Goal: Task Accomplishment & Management: Manage account settings

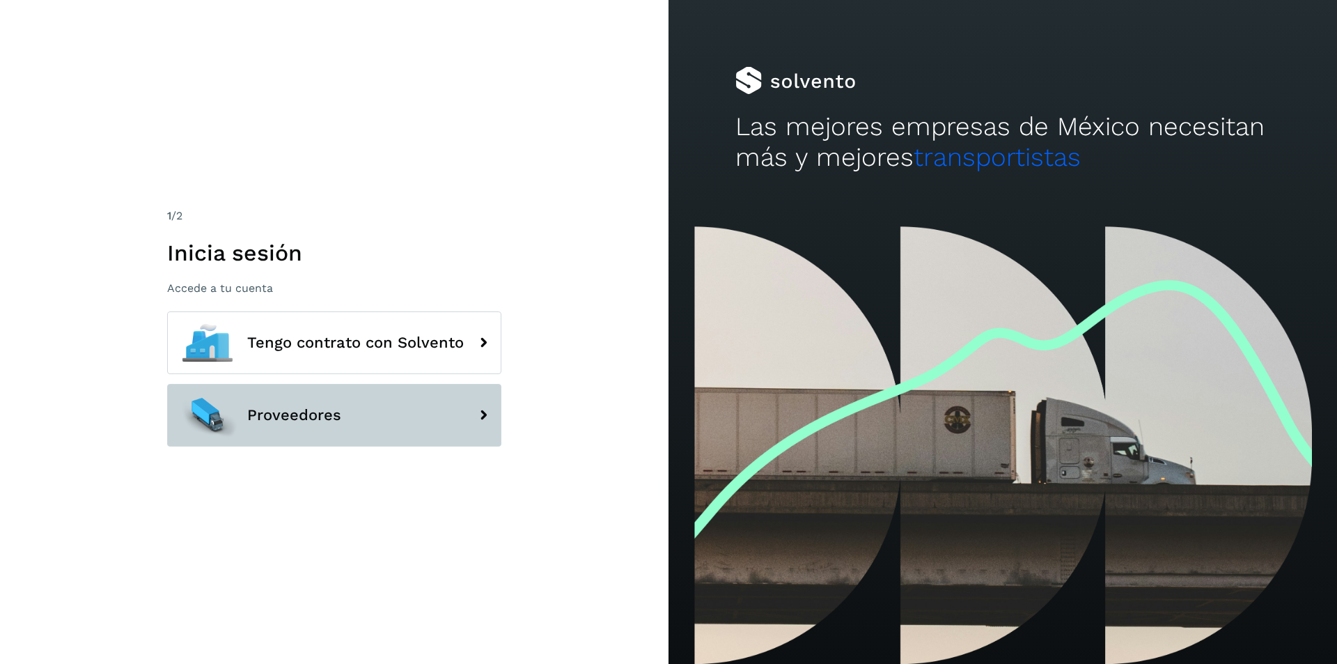
click at [407, 401] on button "Proveedores" at bounding box center [334, 415] width 334 height 63
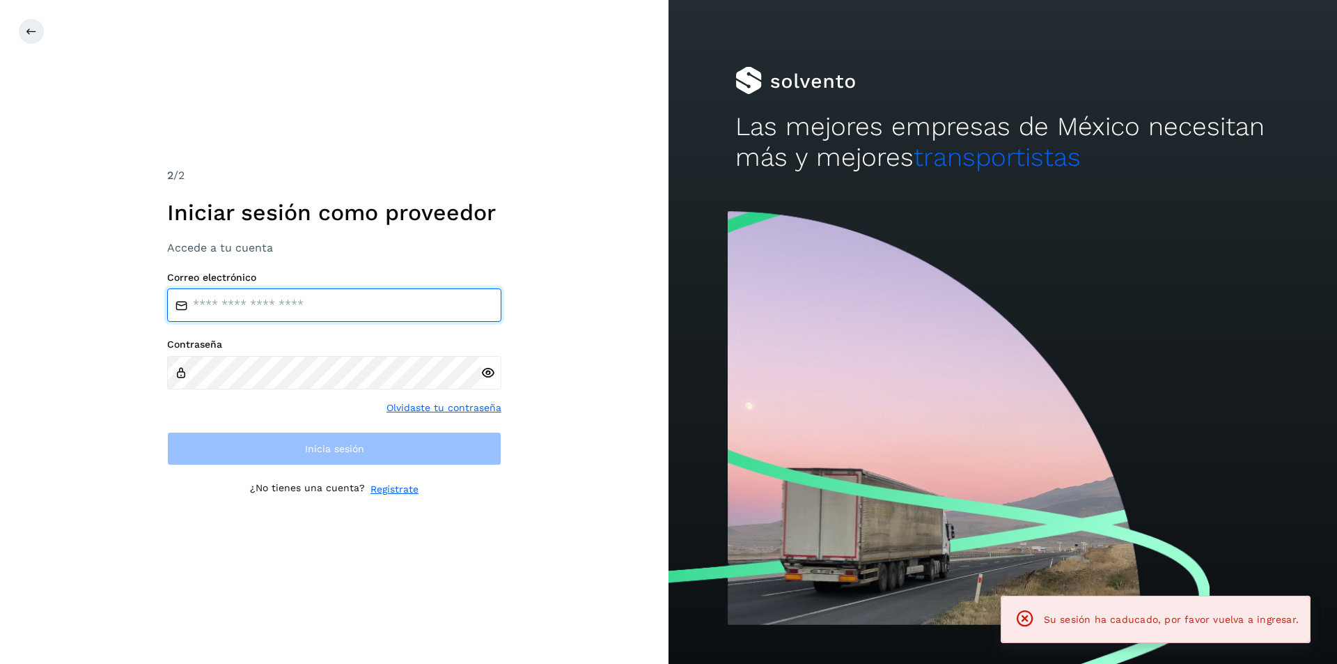
type input "**********"
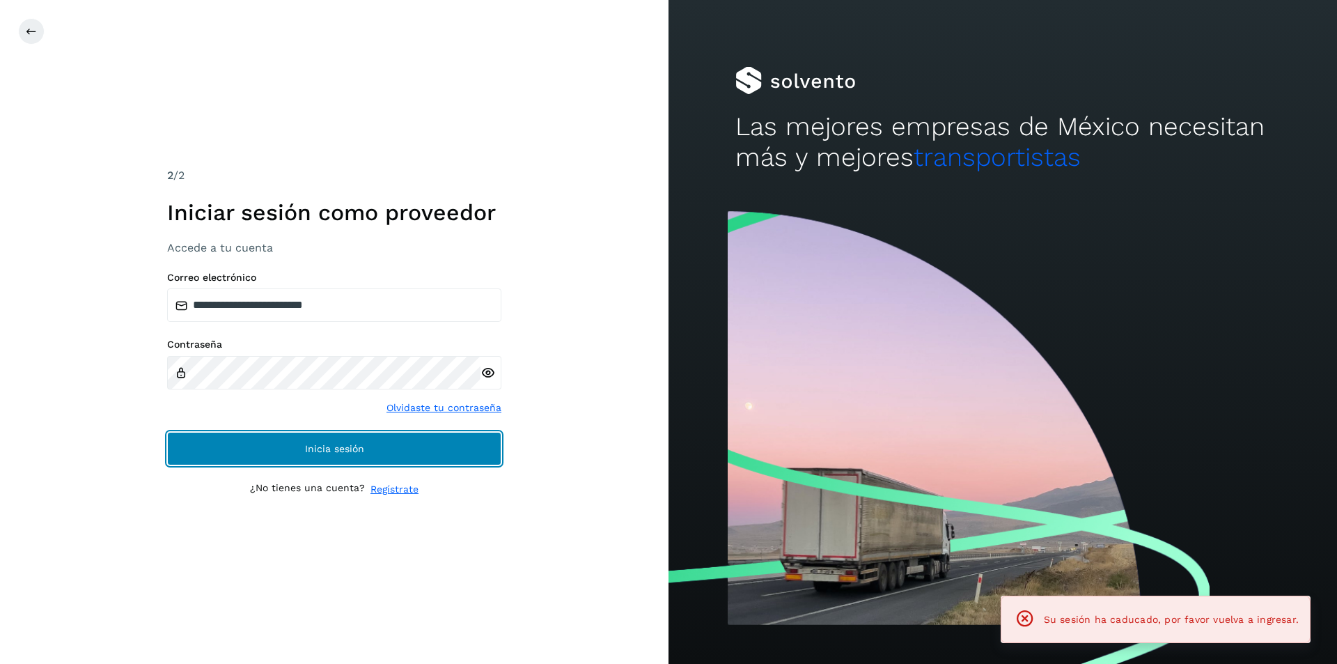
click at [382, 437] on button "Inicia sesión" at bounding box center [334, 448] width 334 height 33
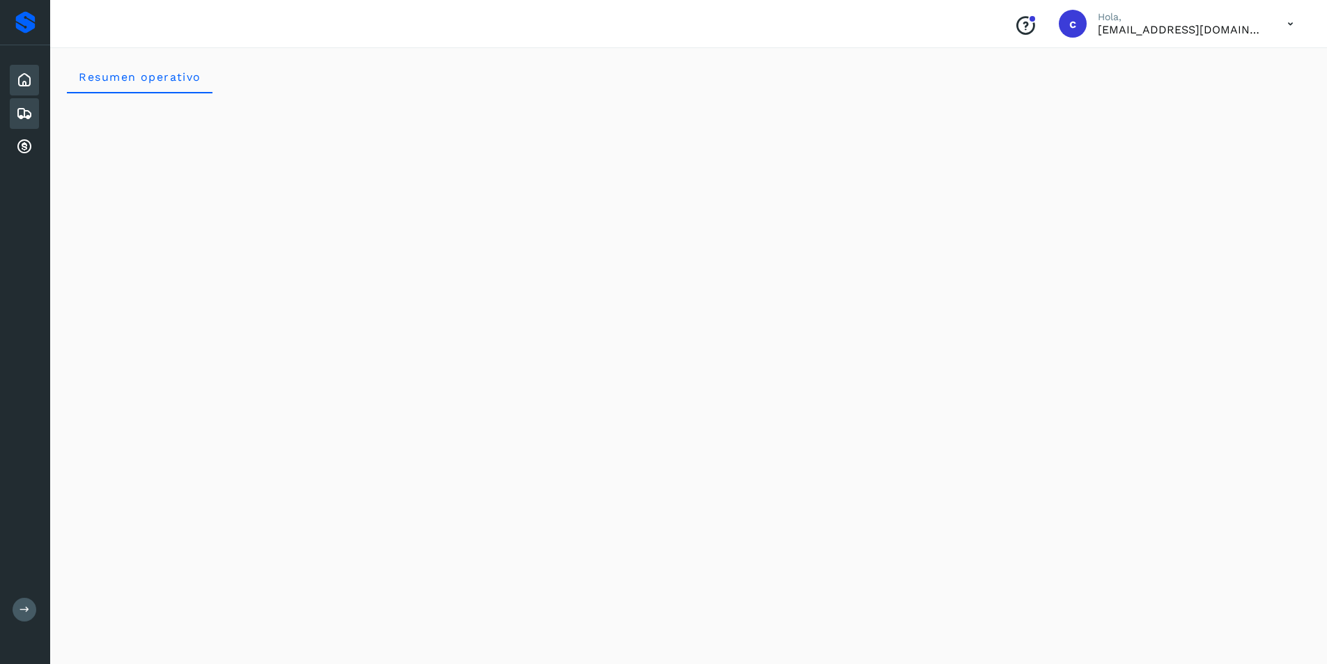
click at [11, 118] on div "Embarques" at bounding box center [24, 113] width 29 height 31
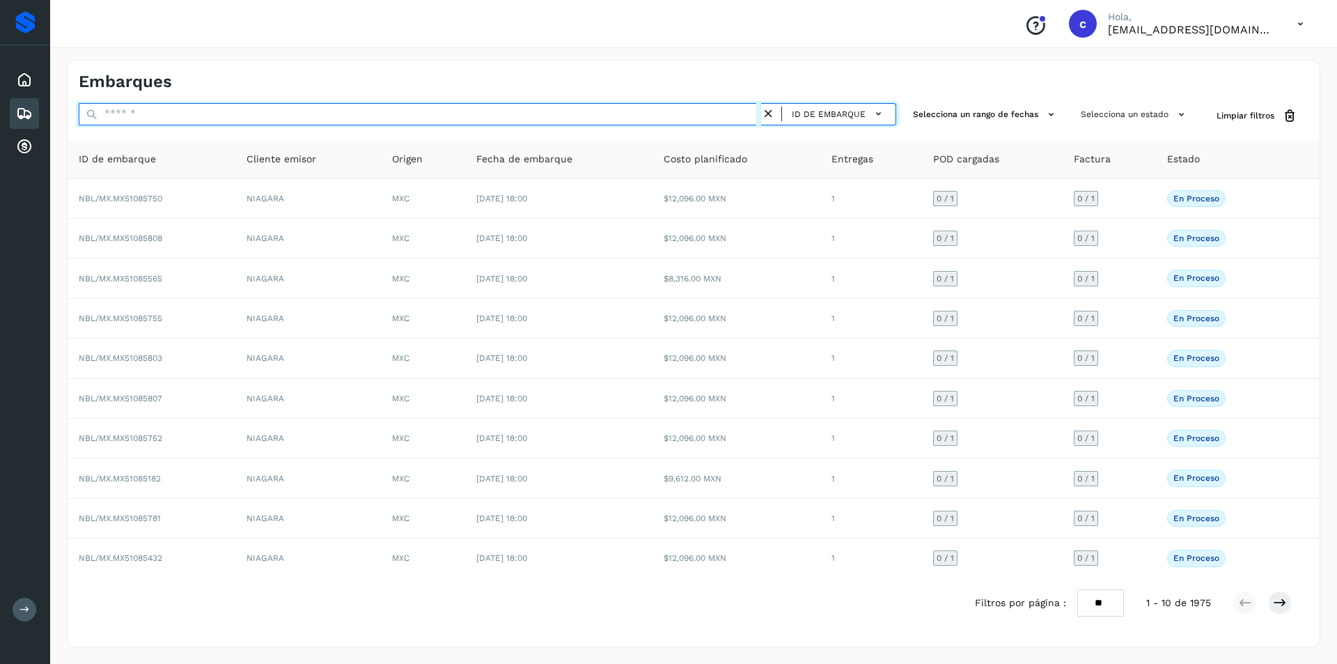
click at [598, 116] on input "text" at bounding box center [420, 114] width 682 height 22
click at [561, 112] on input "text" at bounding box center [420, 114] width 682 height 22
click at [550, 114] on input "text" at bounding box center [420, 114] width 682 height 22
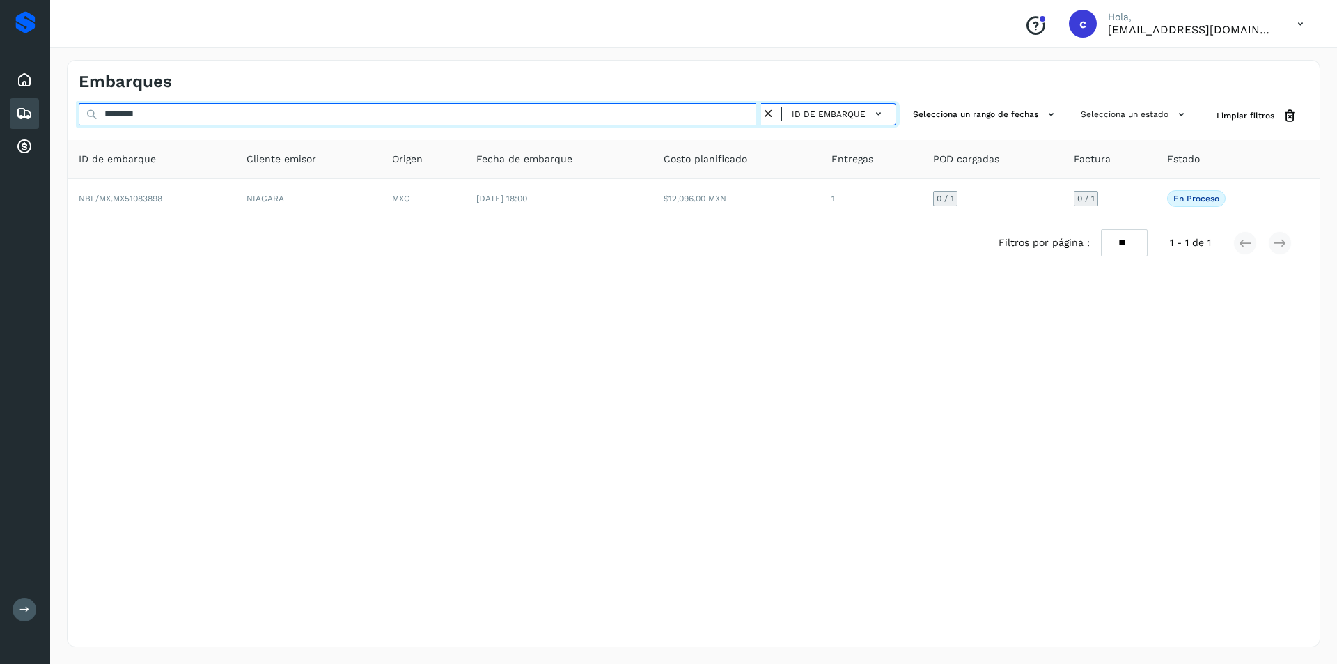
type input "********"
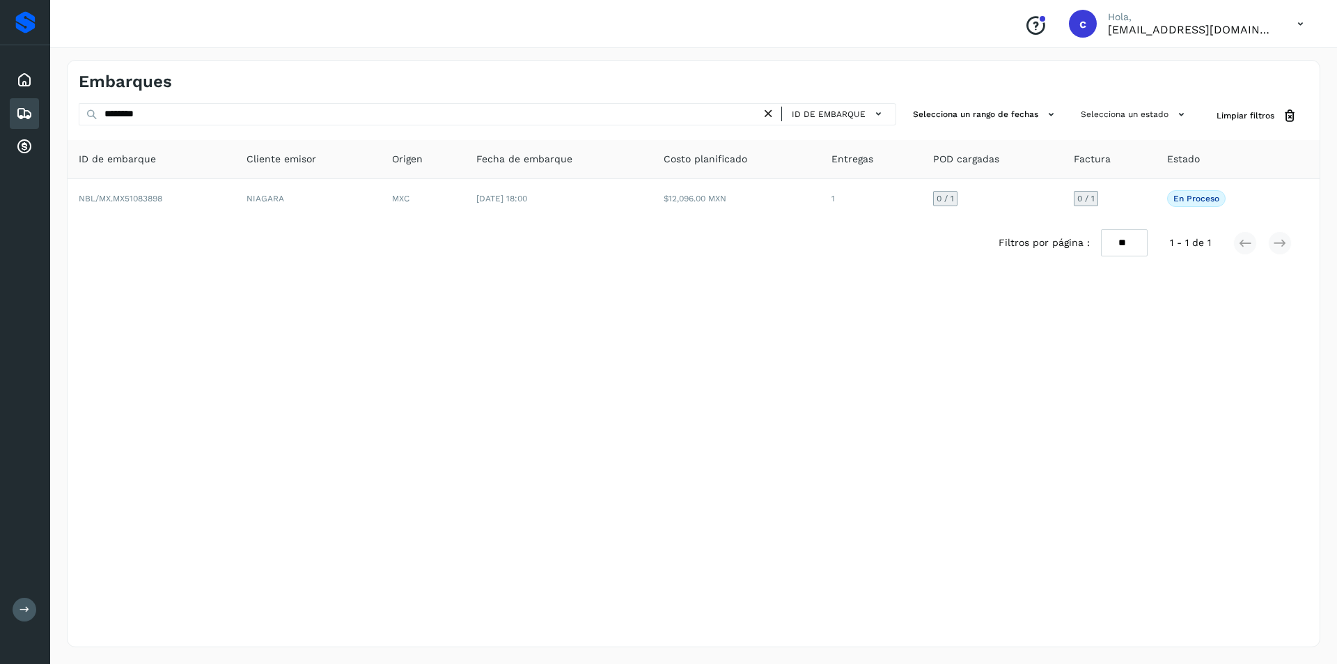
click at [576, 178] on th "Fecha de embarque" at bounding box center [559, 159] width 188 height 39
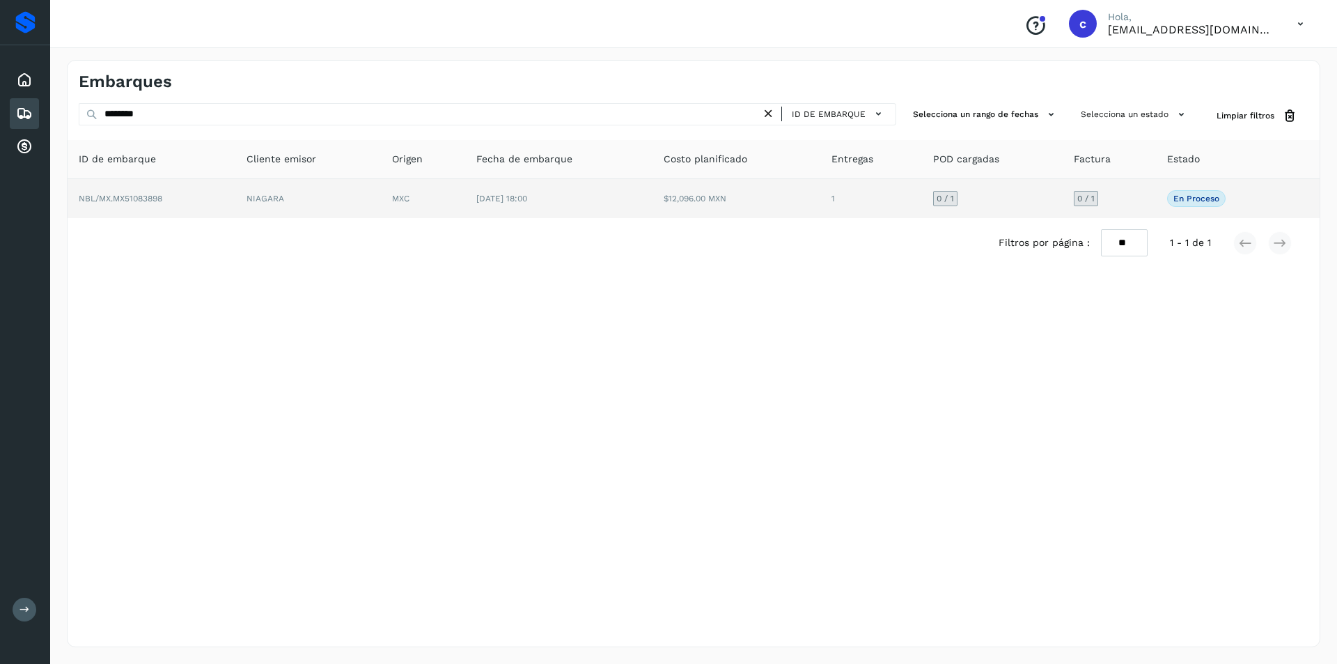
click at [577, 187] on td "[DATE] 18:00" at bounding box center [559, 198] width 188 height 39
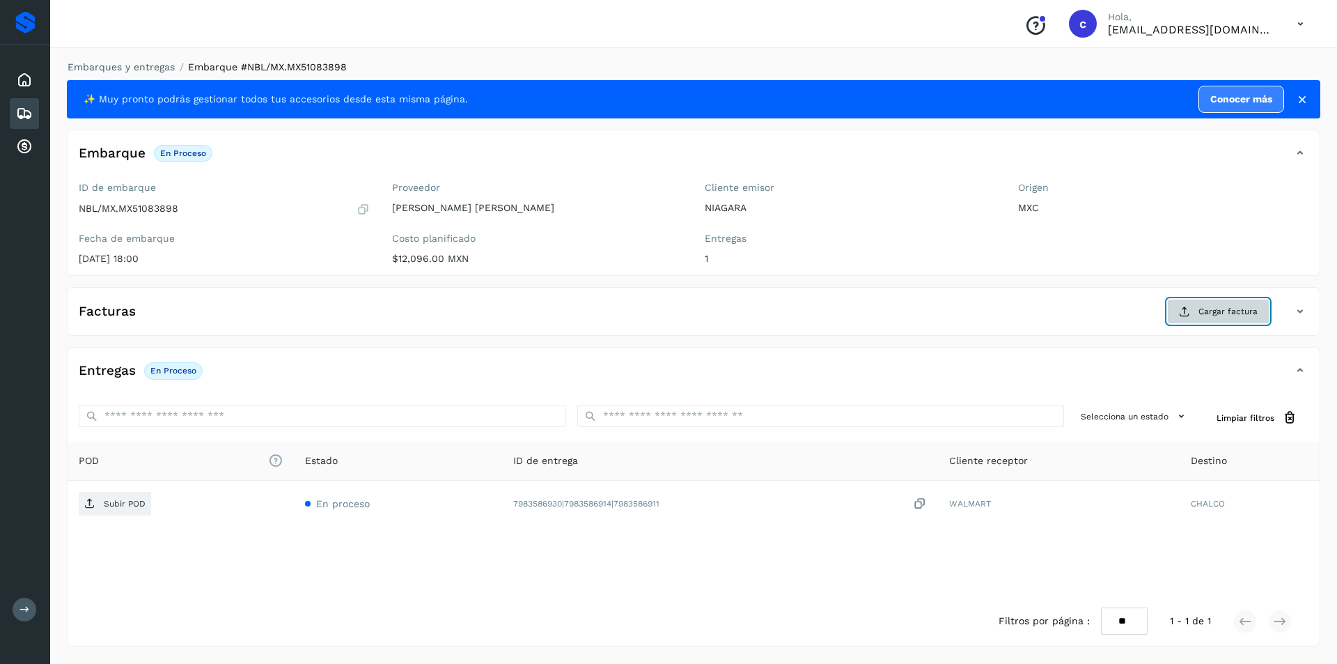
click at [1232, 318] on button "Cargar factura" at bounding box center [1218, 311] width 102 height 25
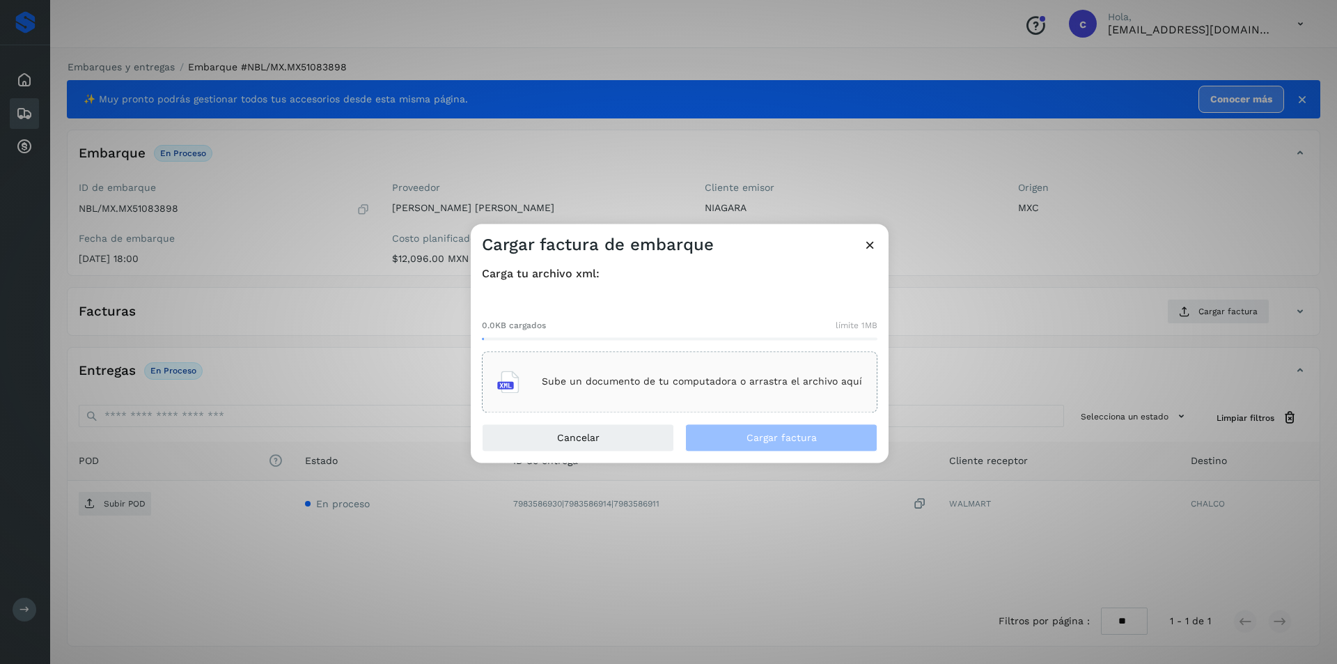
click at [788, 382] on p "Sube un documento de tu computadora o arrastra el archivo aquí" at bounding box center [702, 382] width 320 height 12
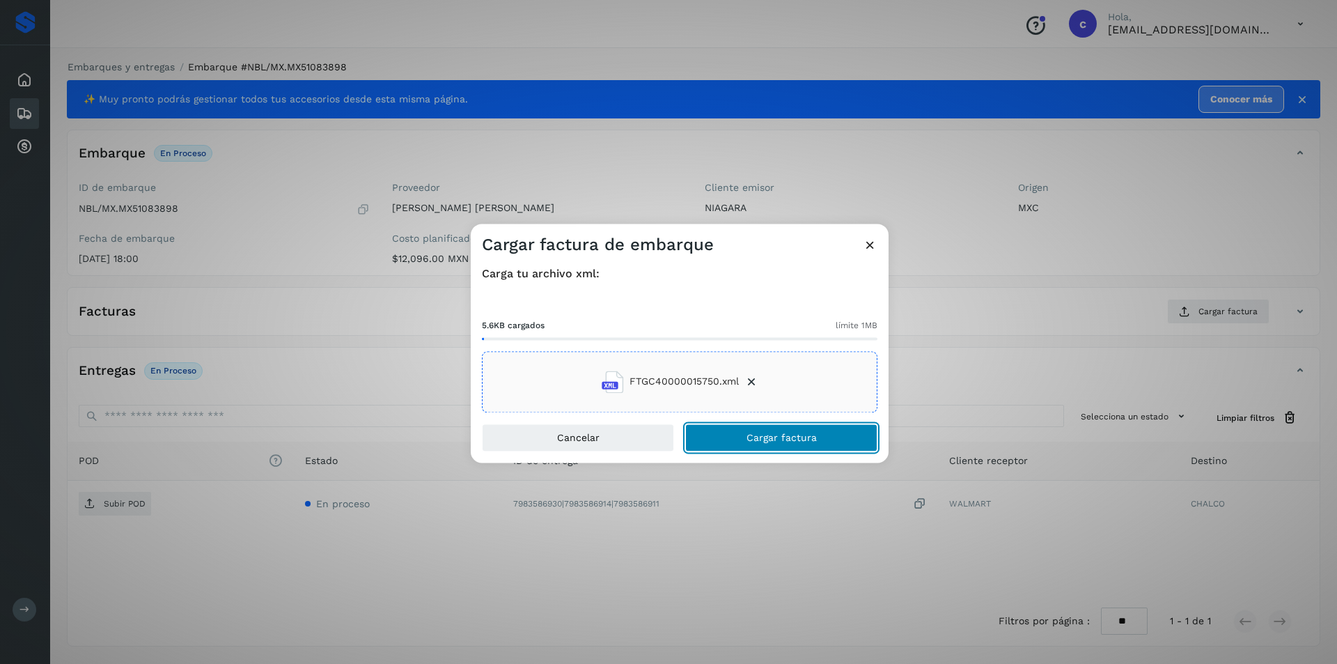
click at [830, 442] on button "Cargar factura" at bounding box center [781, 437] width 192 height 28
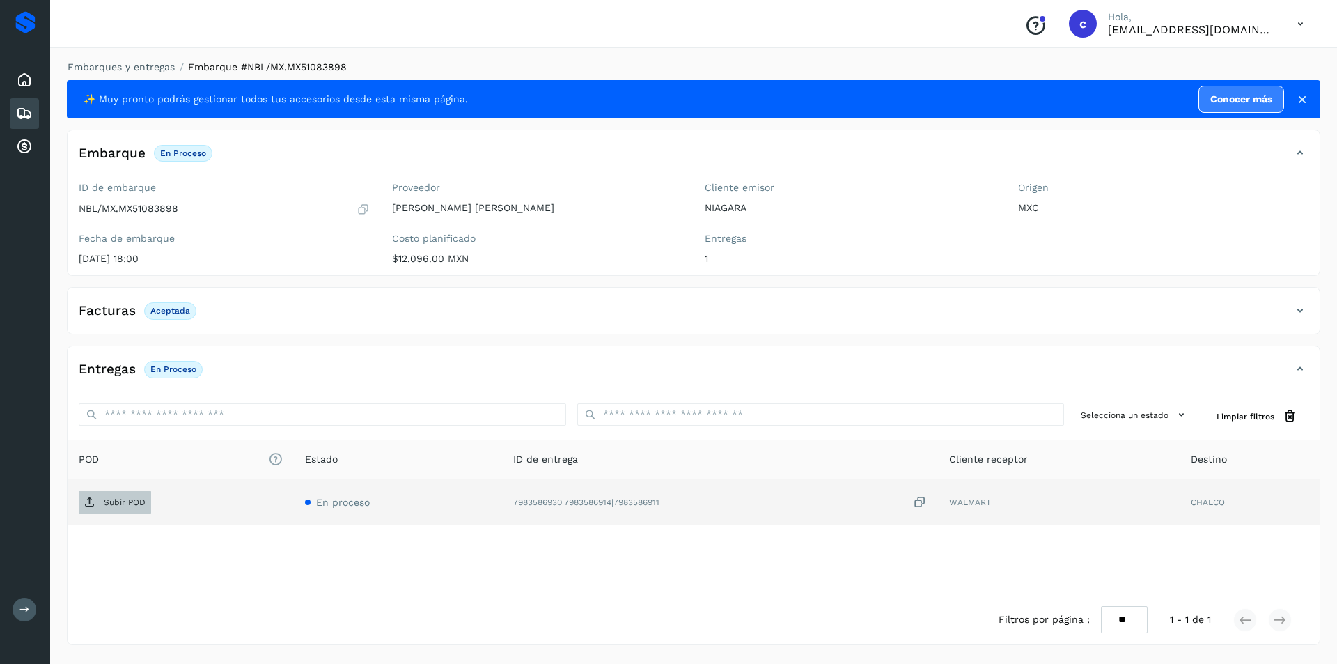
click at [116, 499] on p "Subir POD" at bounding box center [125, 502] width 42 height 10
click at [141, 505] on button "PDF" at bounding box center [114, 502] width 70 height 24
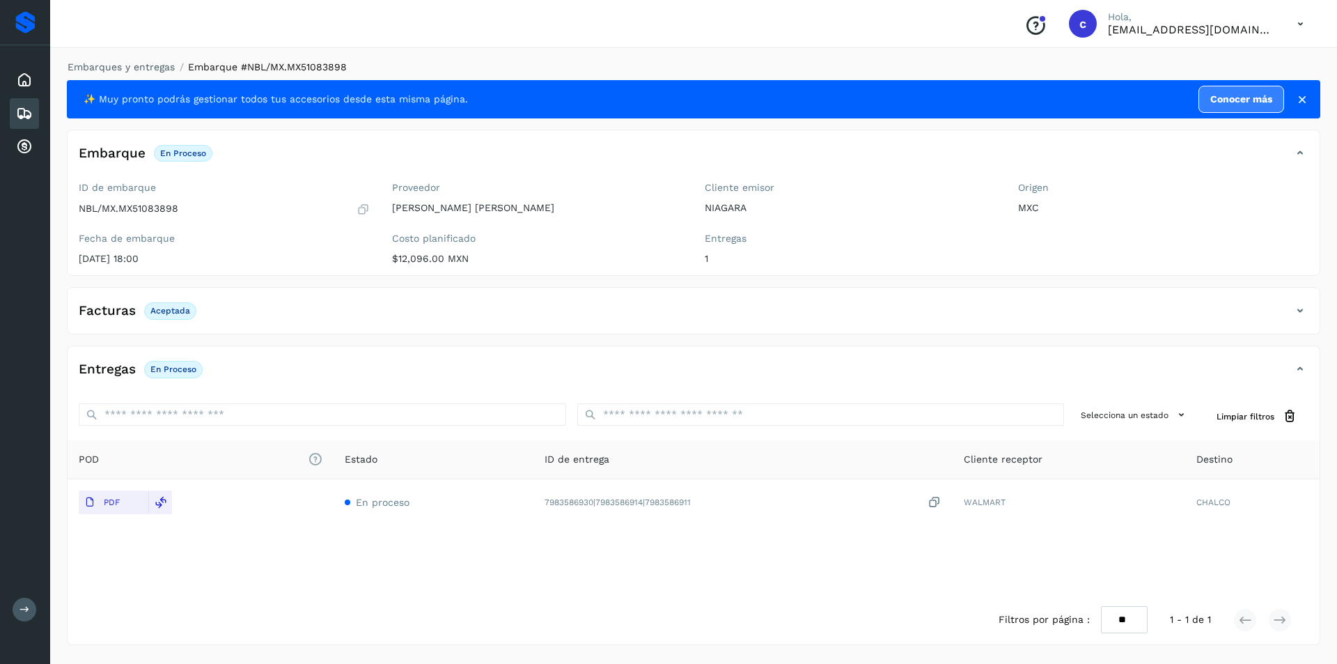
click at [10, 114] on div "Embarques" at bounding box center [24, 113] width 29 height 31
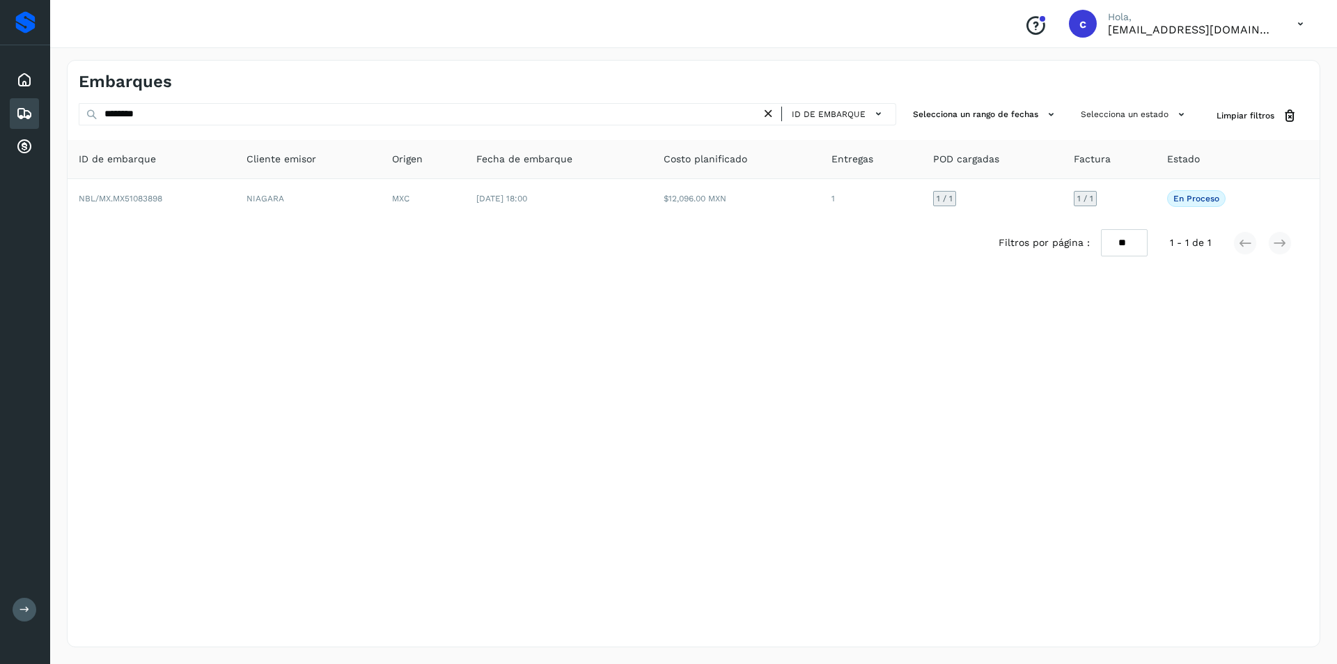
click at [776, 113] on icon at bounding box center [768, 114] width 15 height 15
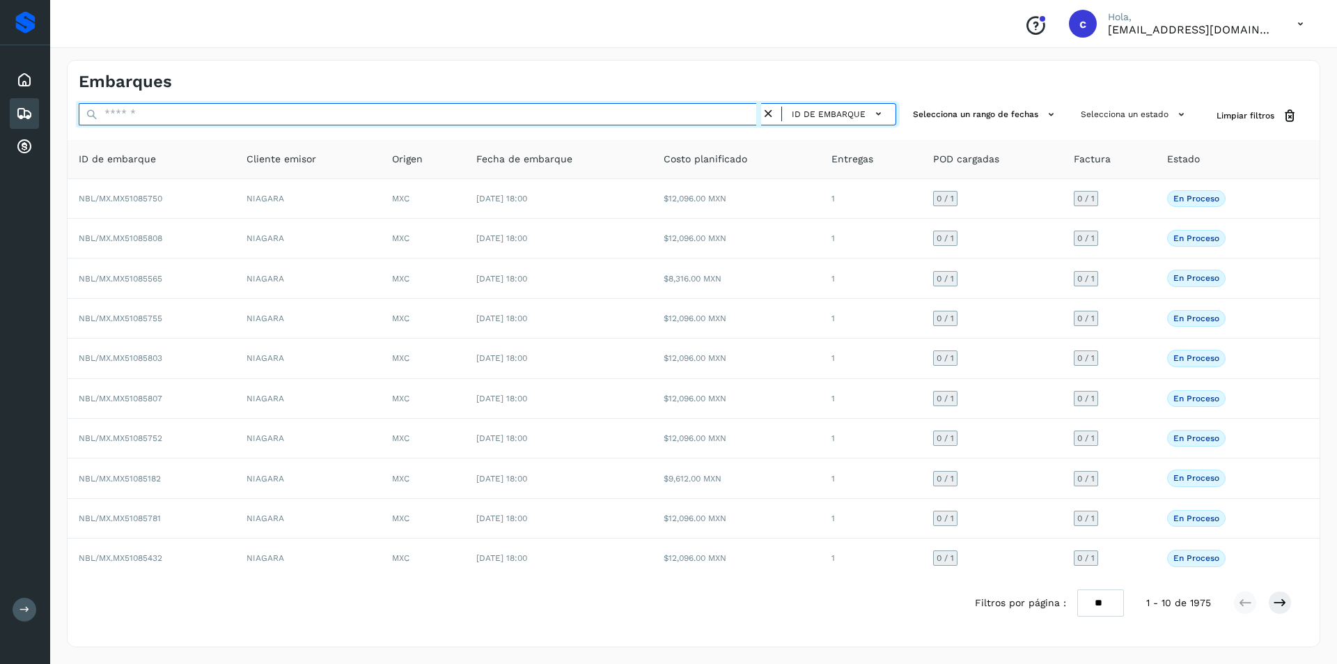
click at [689, 114] on input "text" at bounding box center [420, 114] width 682 height 22
type input "********"
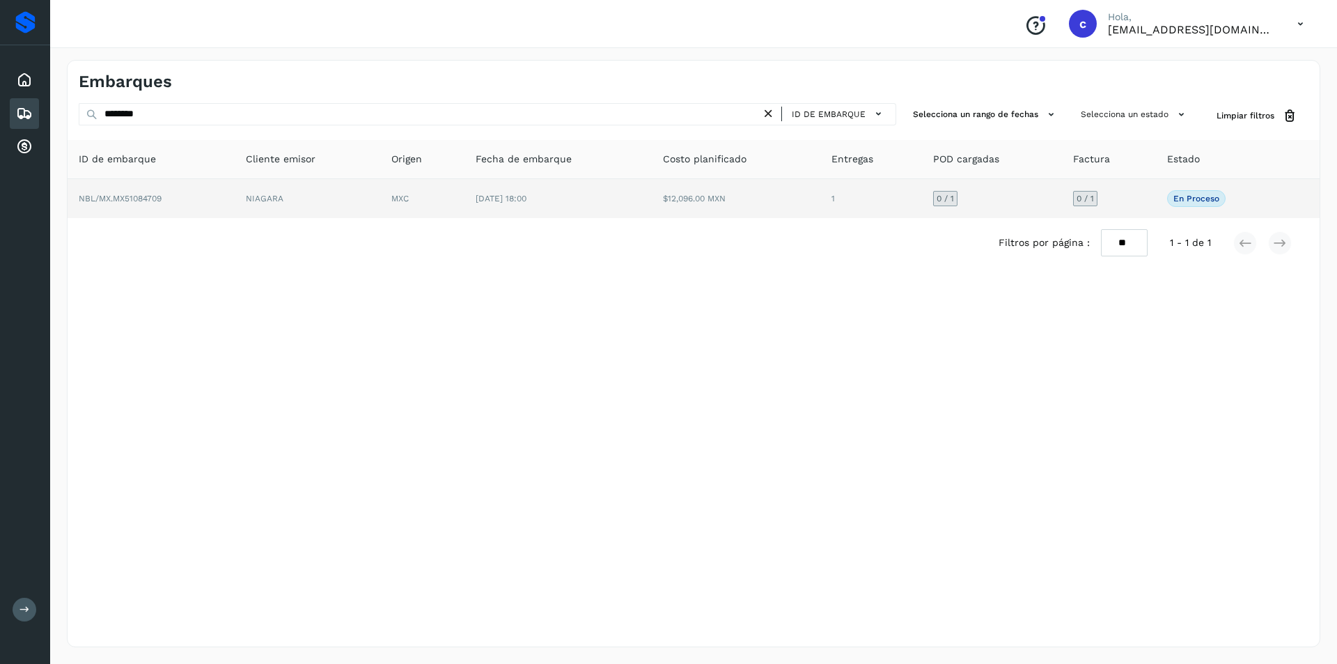
click at [510, 203] on td "[DATE] 18:00" at bounding box center [559, 198] width 188 height 39
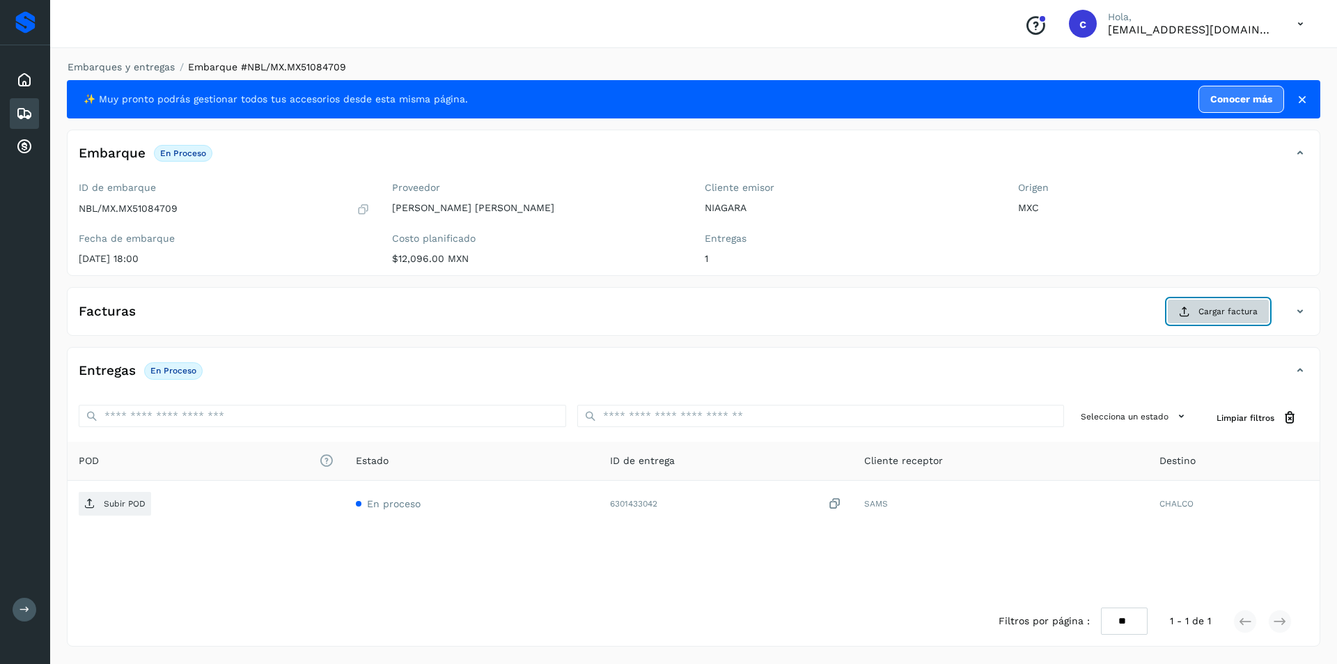
click at [1222, 302] on button "Cargar factura" at bounding box center [1218, 311] width 102 height 25
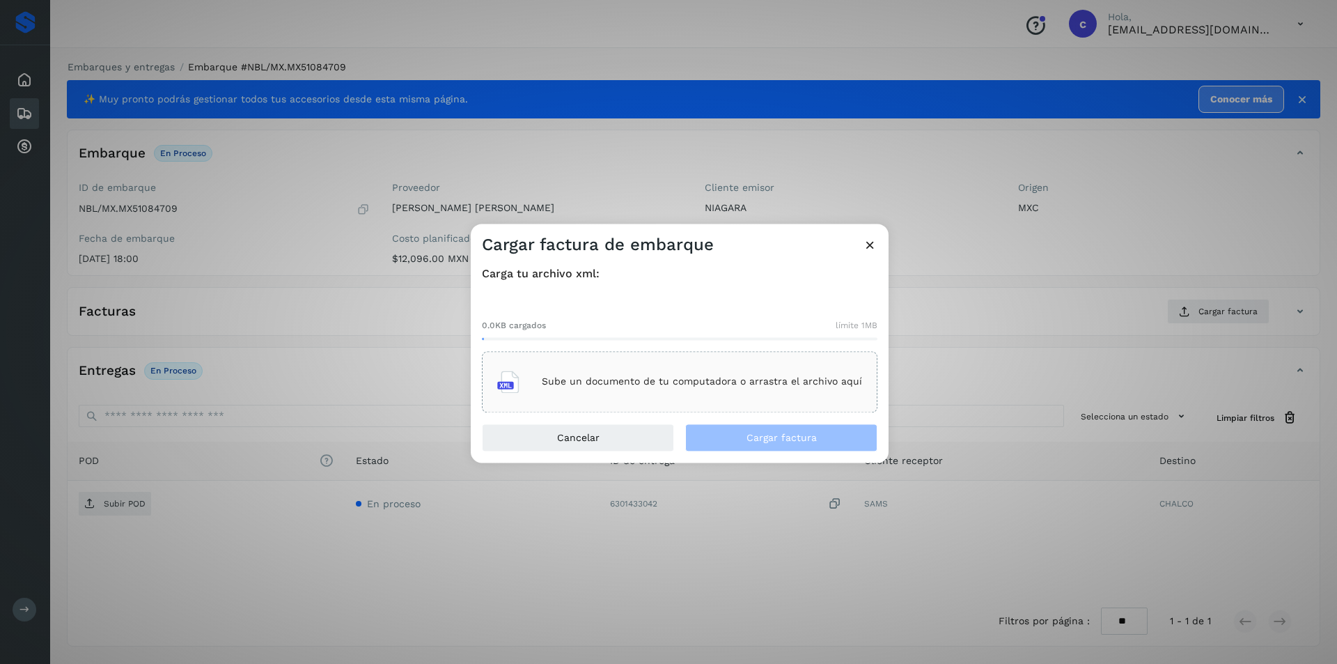
click at [738, 372] on div "Sube un documento de tu computadora o arrastra el archivo aquí" at bounding box center [679, 382] width 365 height 38
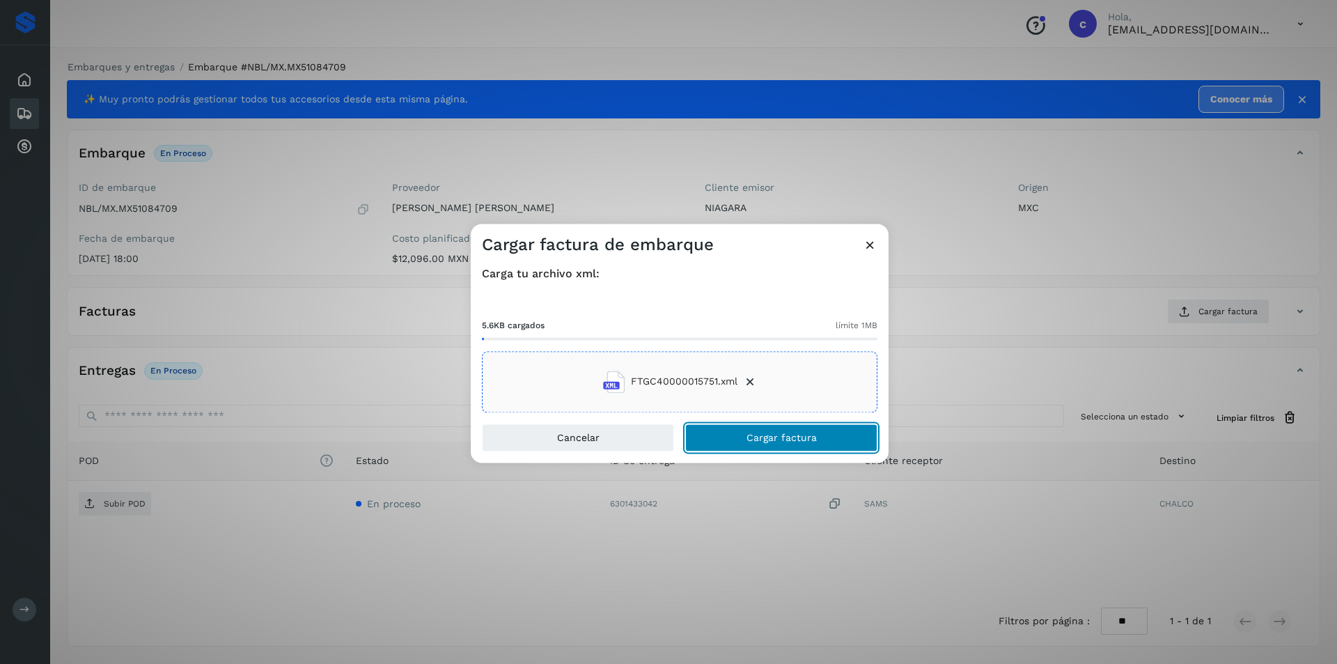
click at [803, 446] on button "Cargar factura" at bounding box center [781, 437] width 192 height 28
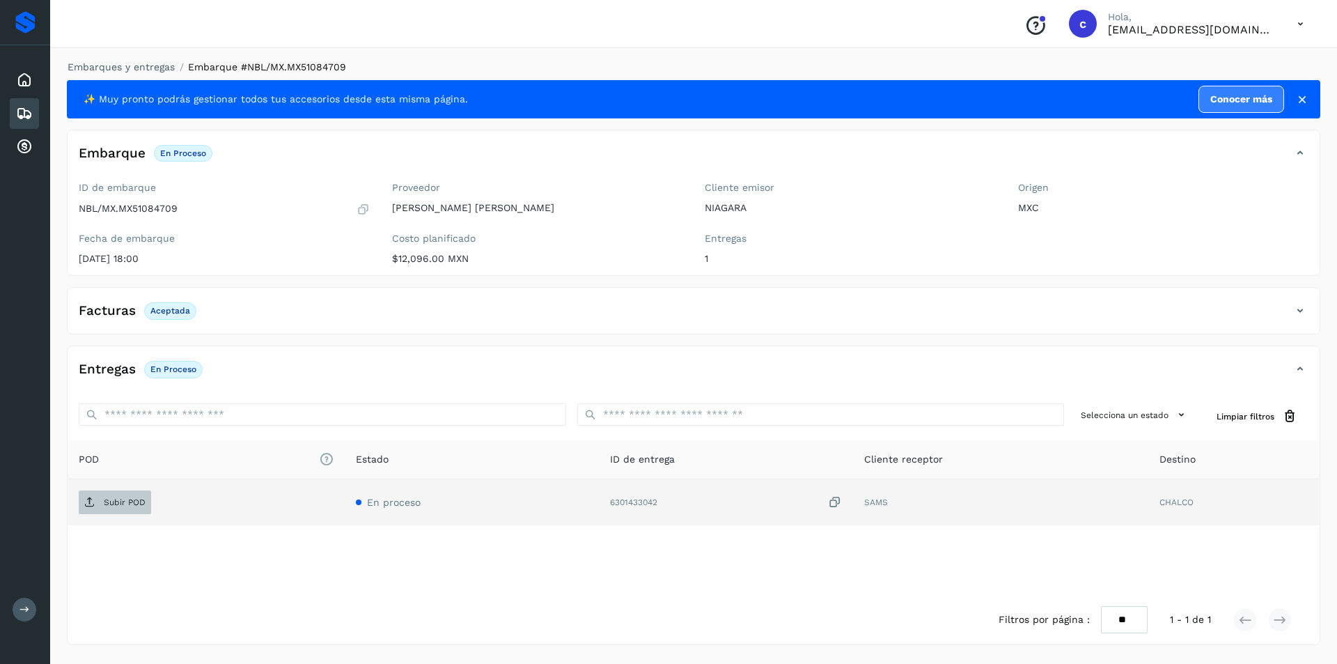
click at [126, 498] on p "Subir POD" at bounding box center [125, 502] width 42 height 10
click at [105, 503] on p "PDF" at bounding box center [112, 502] width 16 height 10
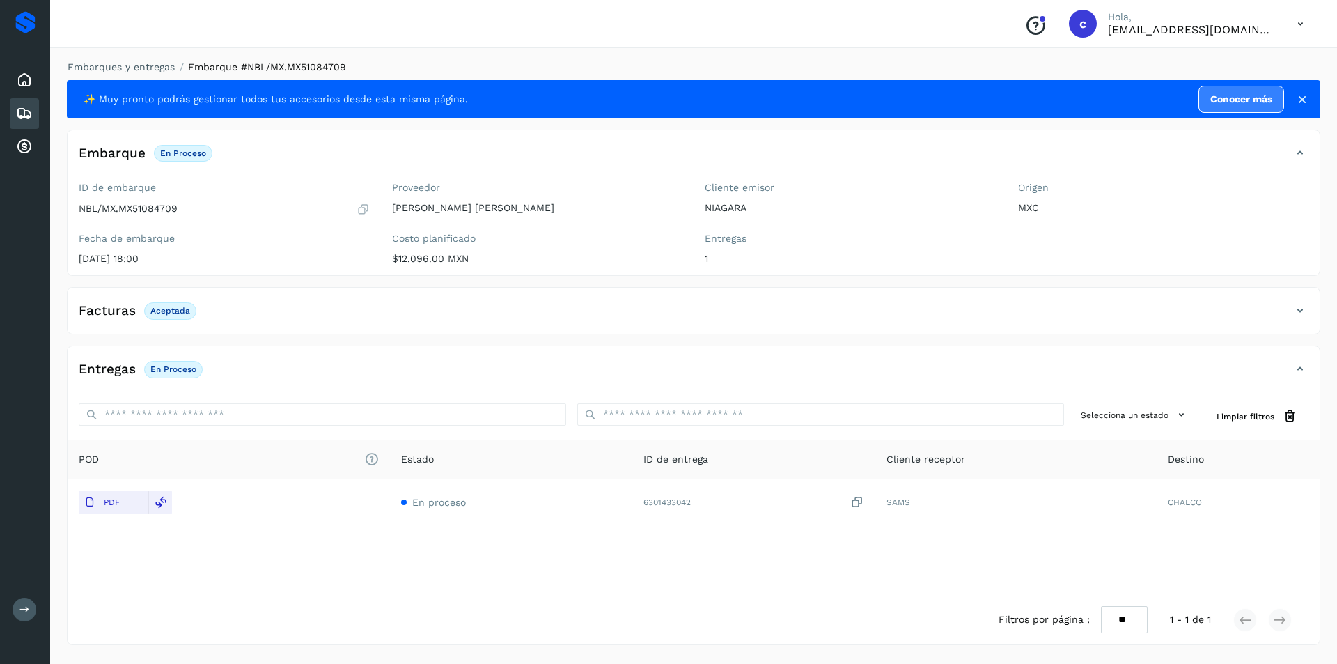
click at [18, 112] on icon at bounding box center [24, 113] width 17 height 17
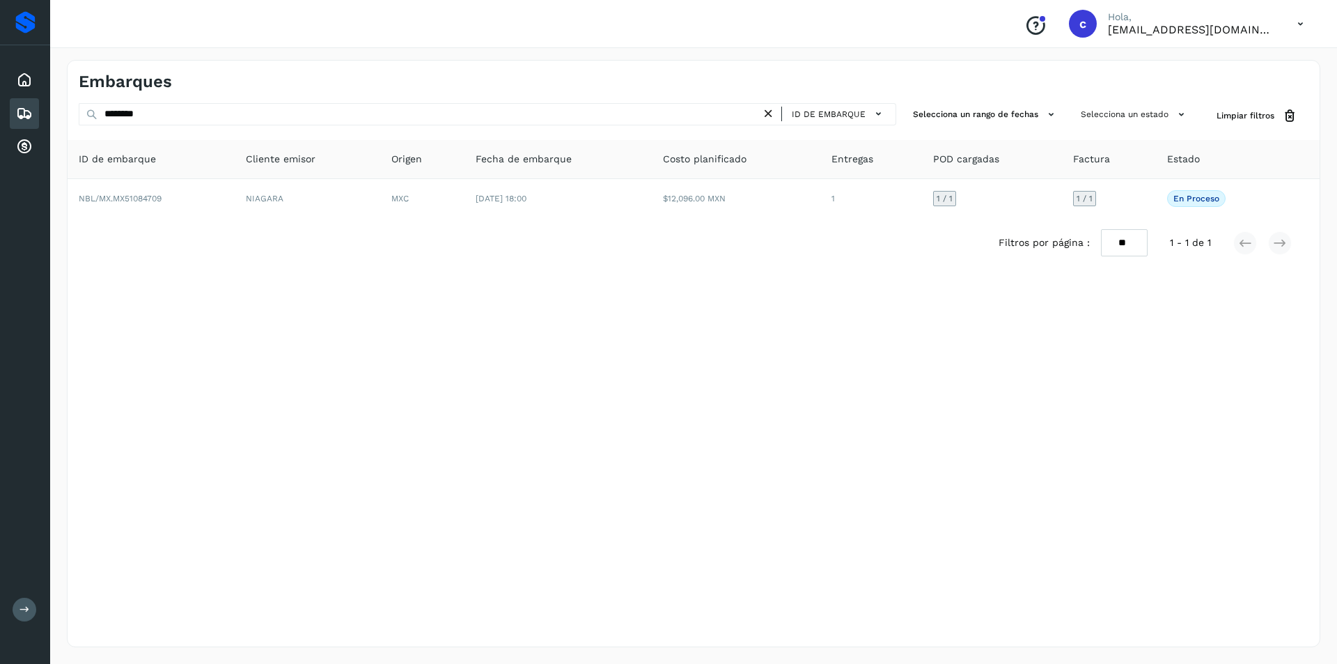
click at [772, 116] on icon at bounding box center [768, 114] width 15 height 15
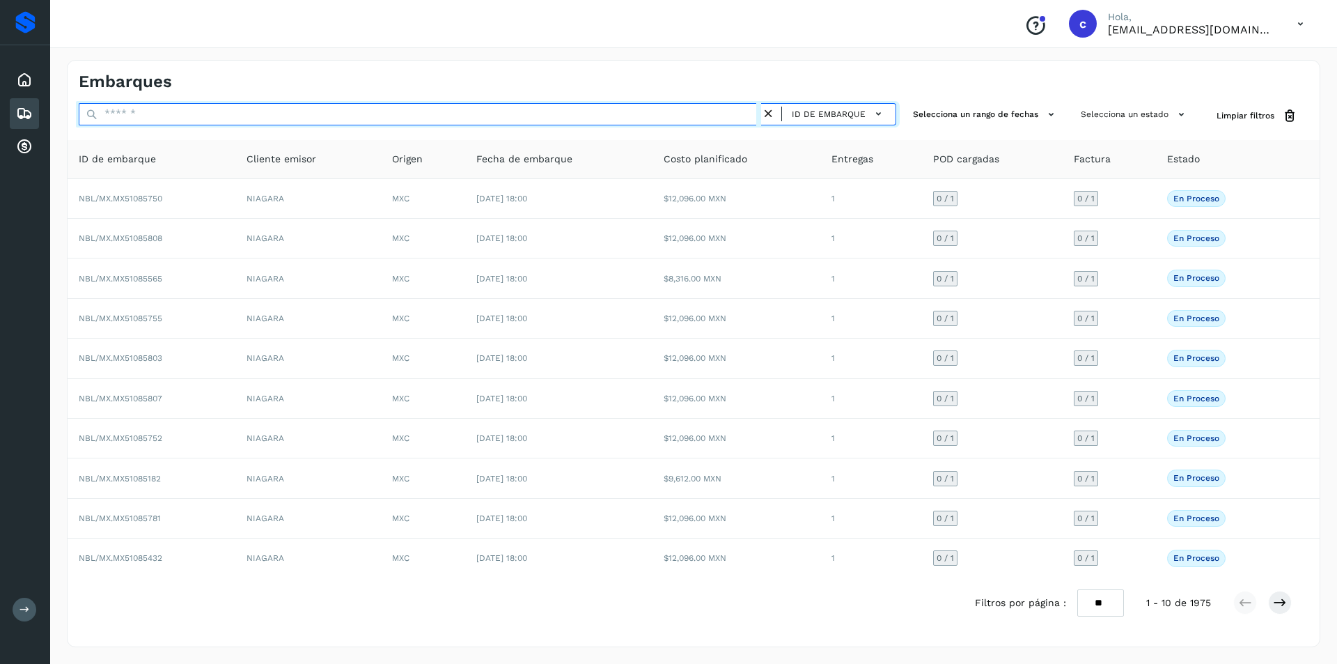
click at [639, 121] on input "text" at bounding box center [420, 114] width 682 height 22
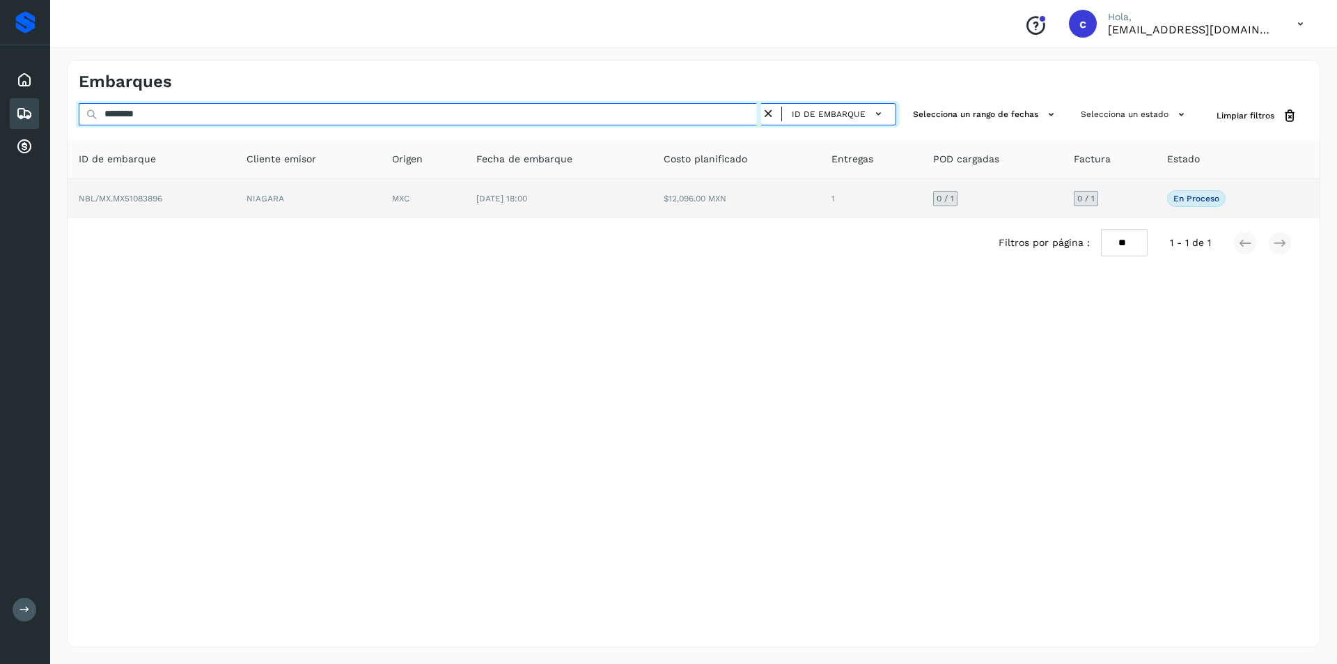
type input "********"
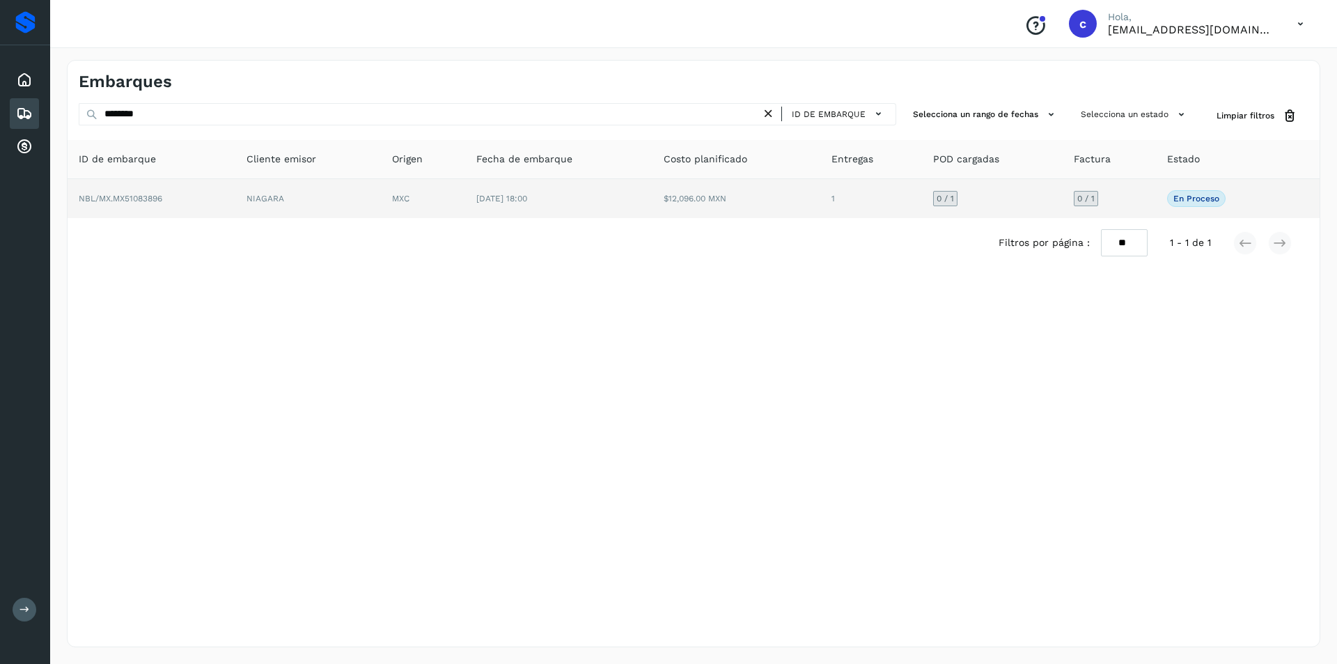
click at [338, 196] on td "NIAGARA" at bounding box center [308, 198] width 146 height 39
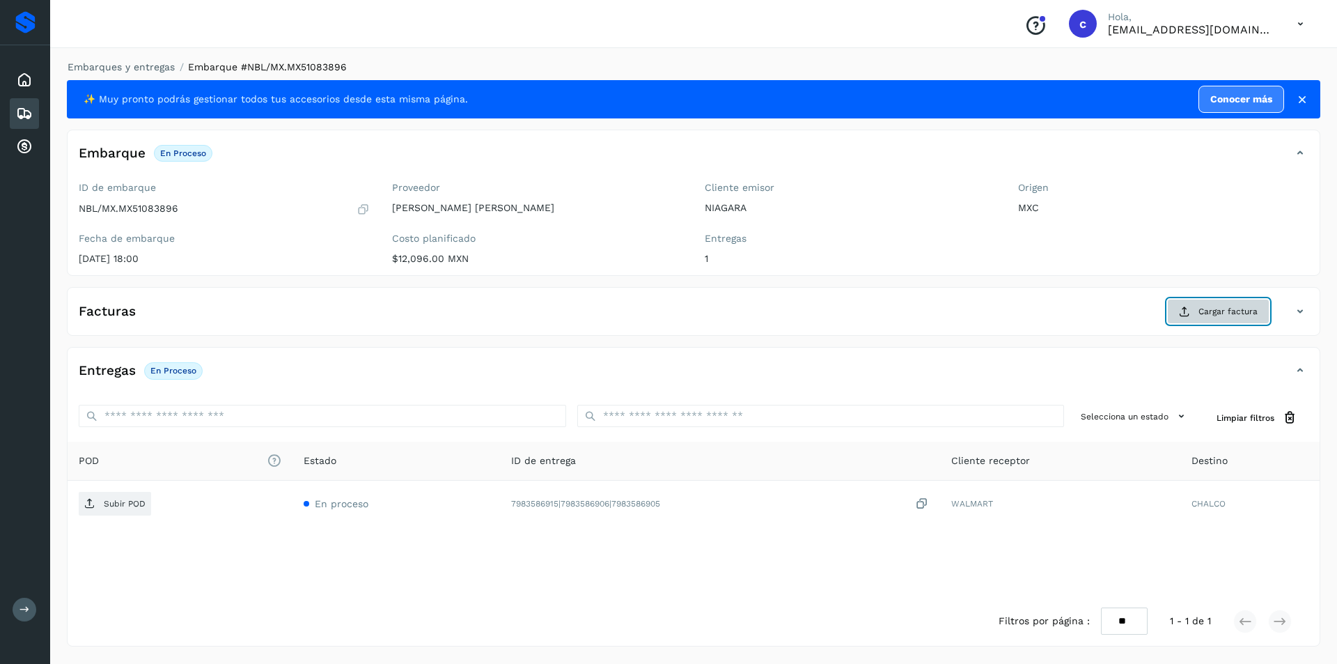
click at [1233, 310] on span "Cargar factura" at bounding box center [1228, 311] width 59 height 13
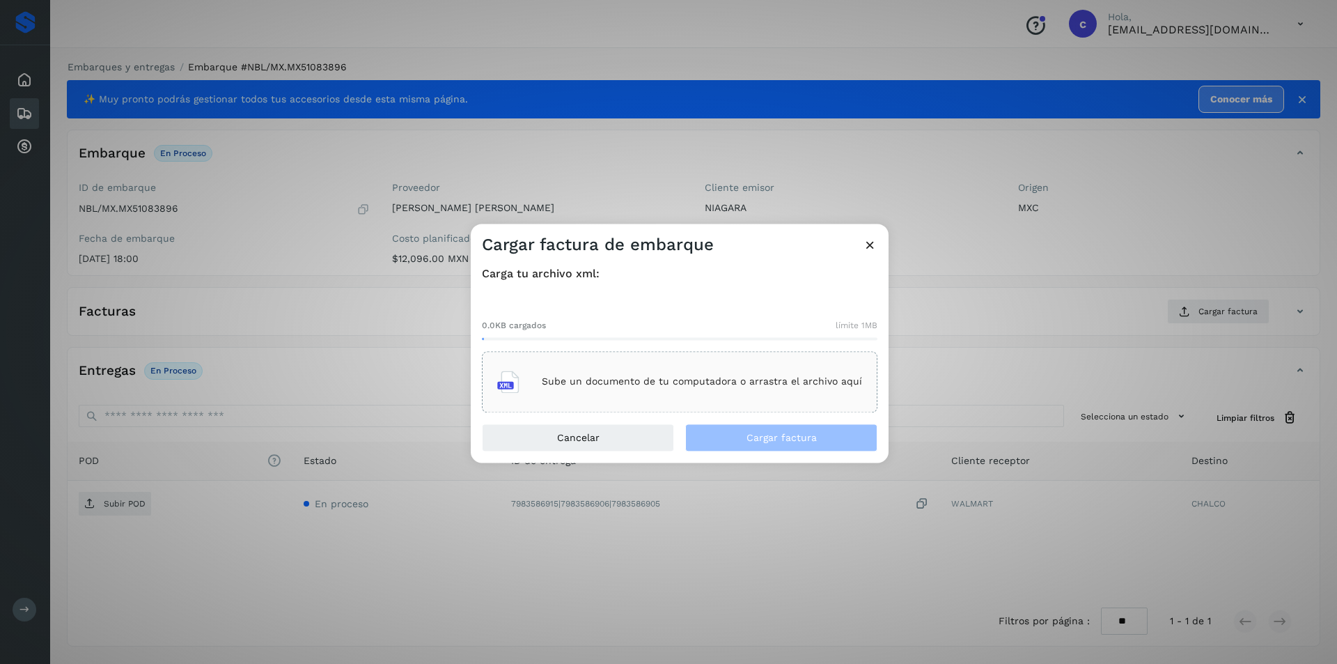
click at [632, 377] on p "Sube un documento de tu computadora o arrastra el archivo aquí" at bounding box center [702, 382] width 320 height 12
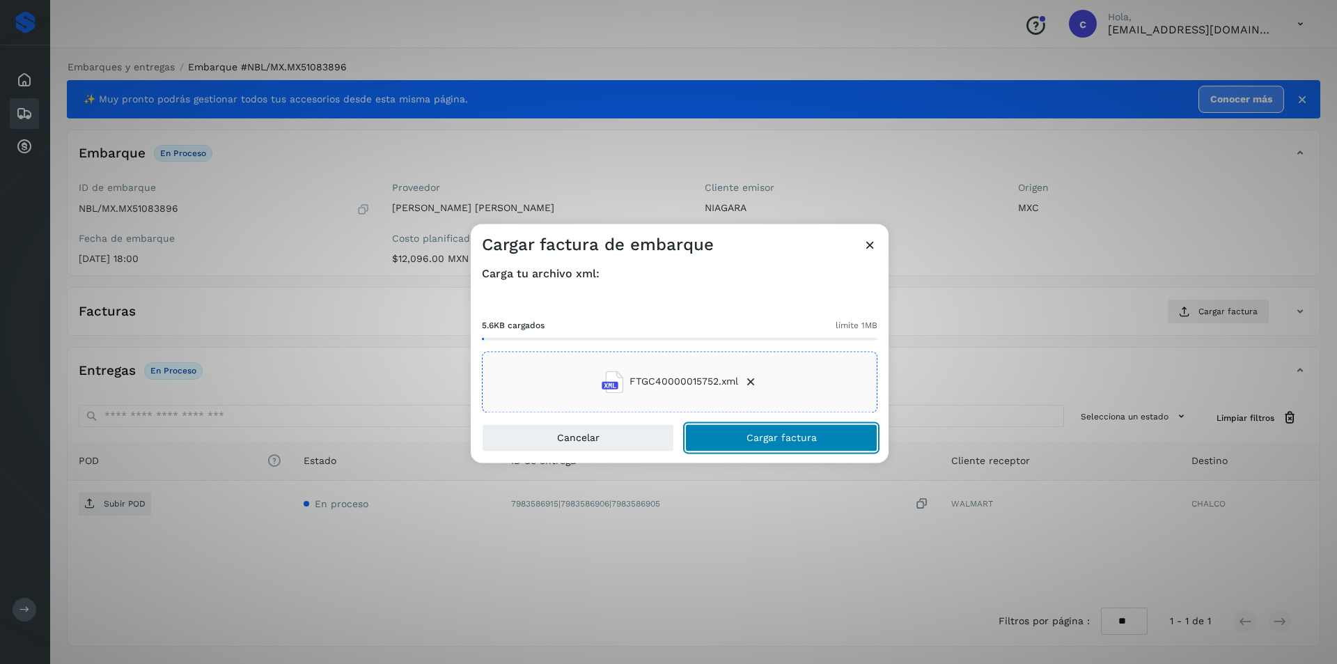
click at [813, 432] on span "Cargar factura" at bounding box center [782, 437] width 70 height 10
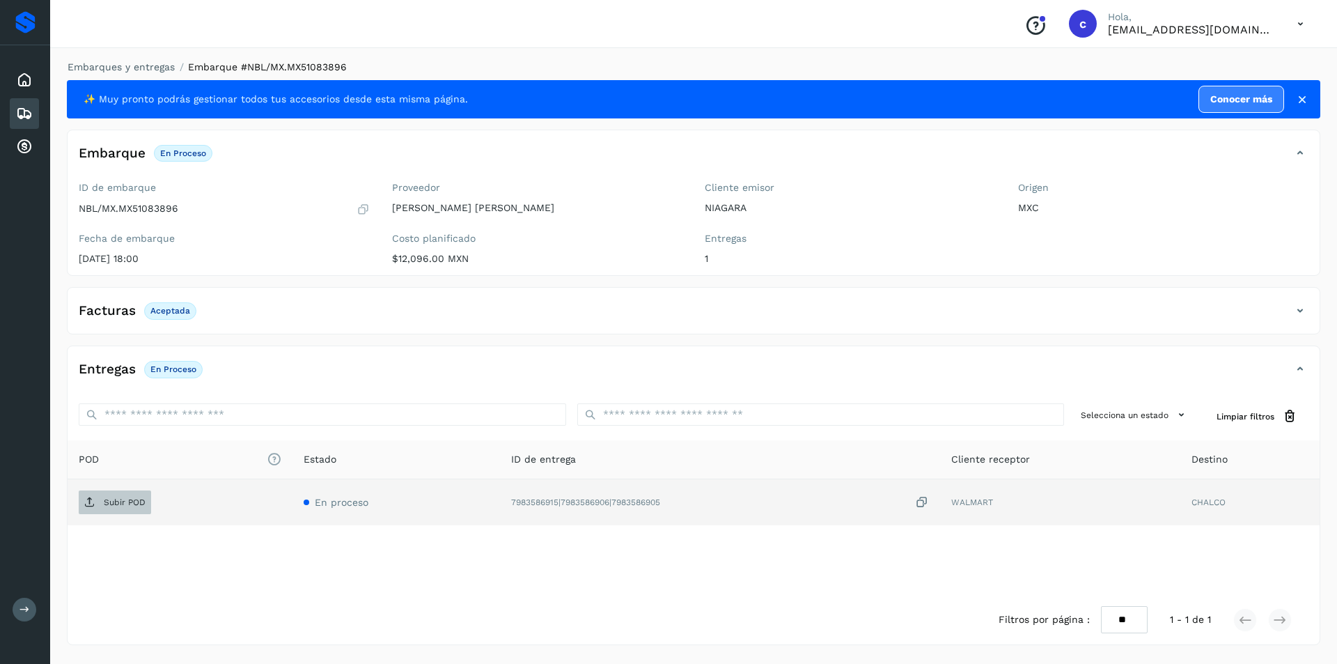
click at [125, 492] on span "Subir POD" at bounding box center [115, 502] width 72 height 22
click at [117, 508] on span "PDF" at bounding box center [102, 502] width 47 height 22
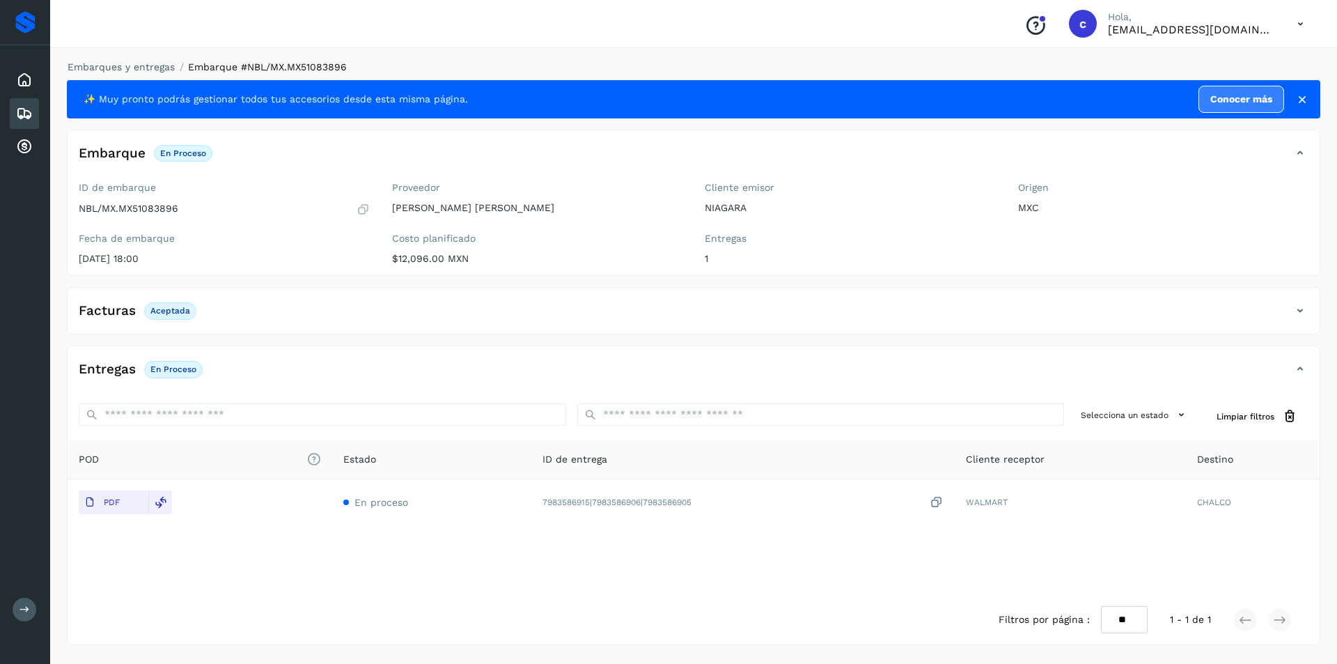
click at [32, 111] on icon at bounding box center [24, 113] width 17 height 17
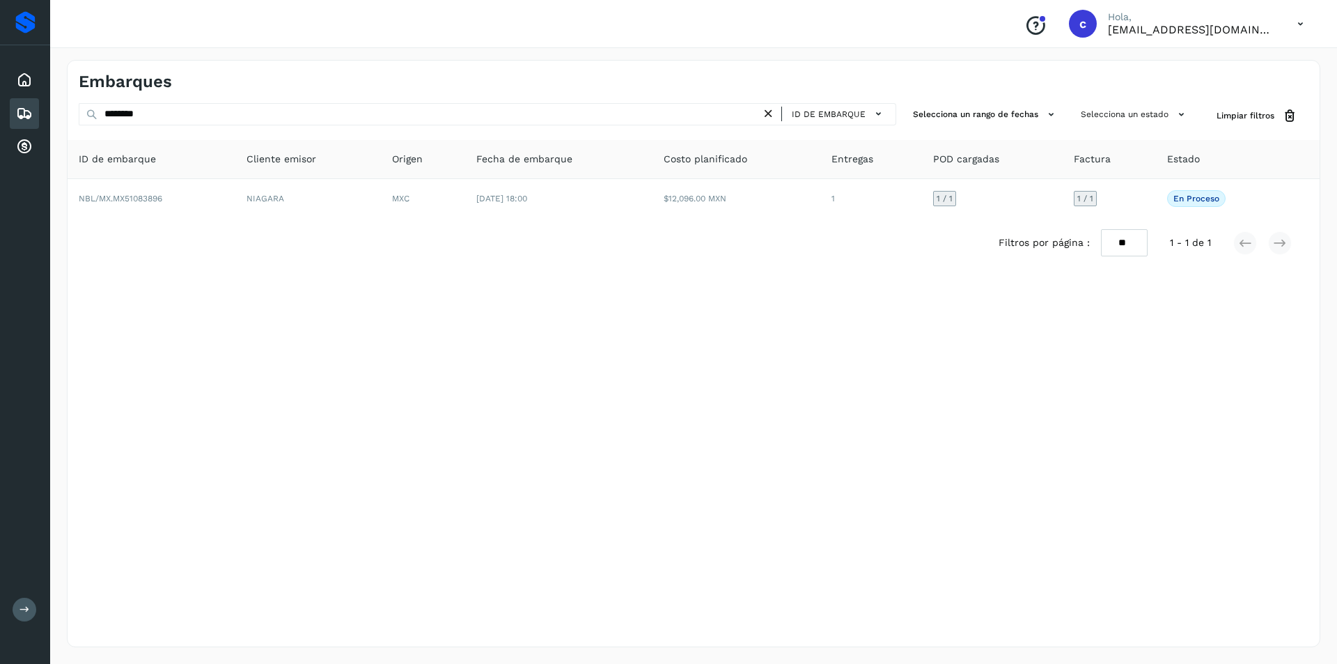
click at [772, 111] on icon at bounding box center [768, 114] width 15 height 15
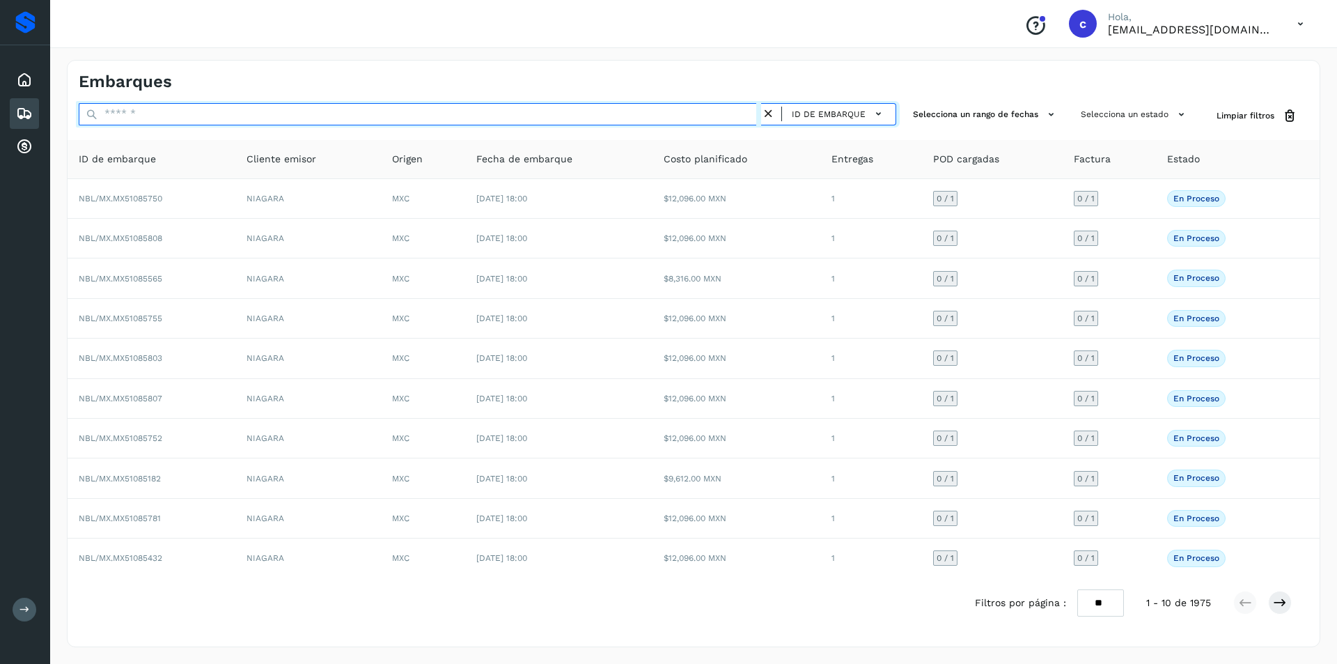
click at [640, 118] on input "text" at bounding box center [420, 114] width 682 height 22
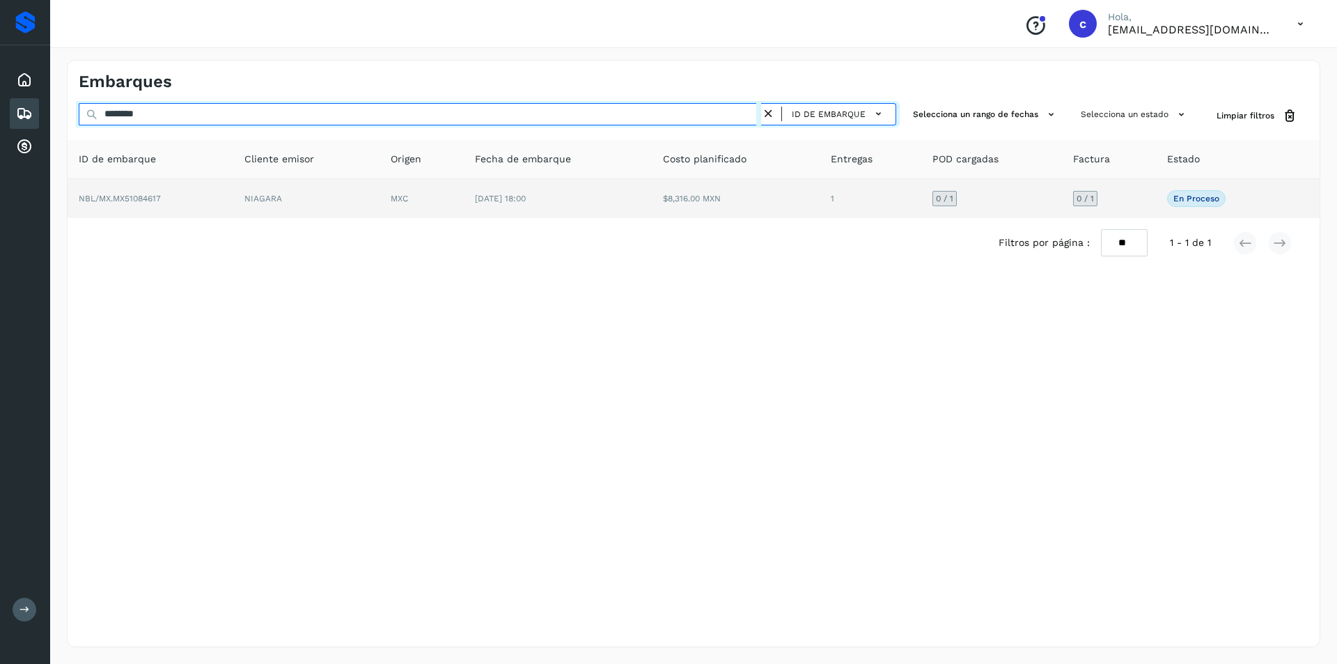
type input "********"
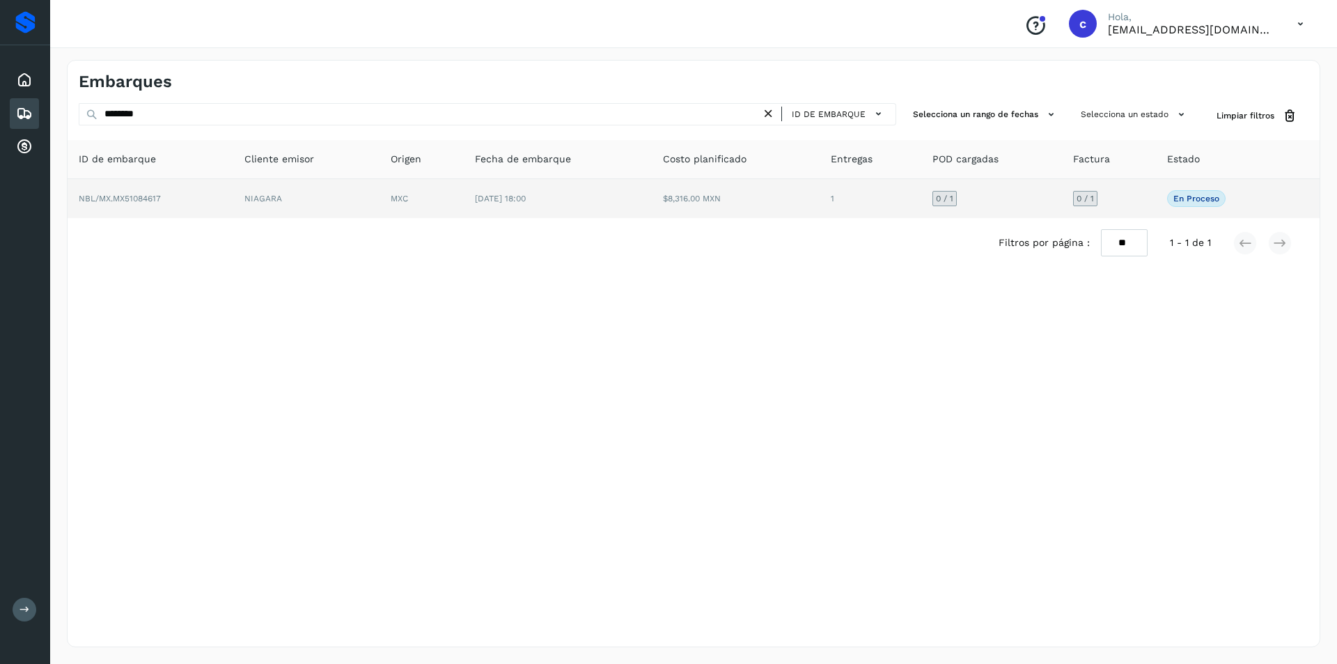
click at [550, 183] on td "[DATE] 18:00" at bounding box center [558, 198] width 188 height 39
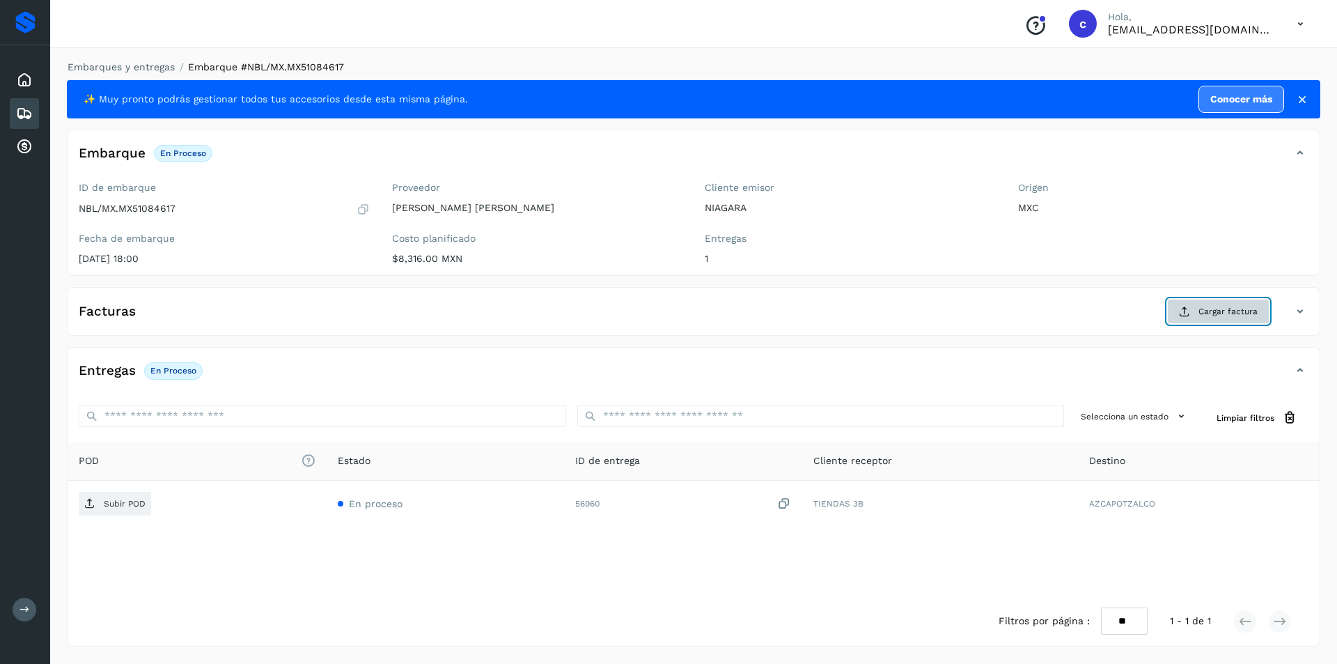
click at [1192, 311] on button "Cargar factura" at bounding box center [1218, 311] width 102 height 25
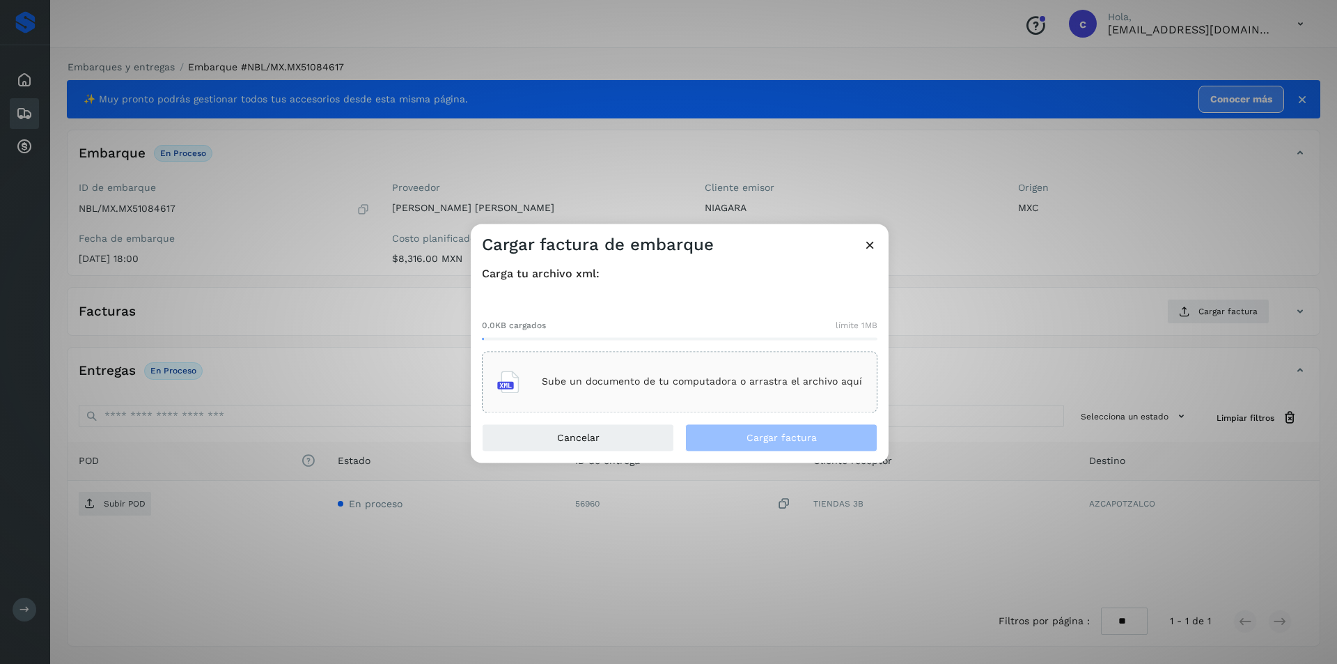
click at [615, 389] on div "Sube un documento de tu computadora o arrastra el archivo aquí" at bounding box center [679, 382] width 365 height 38
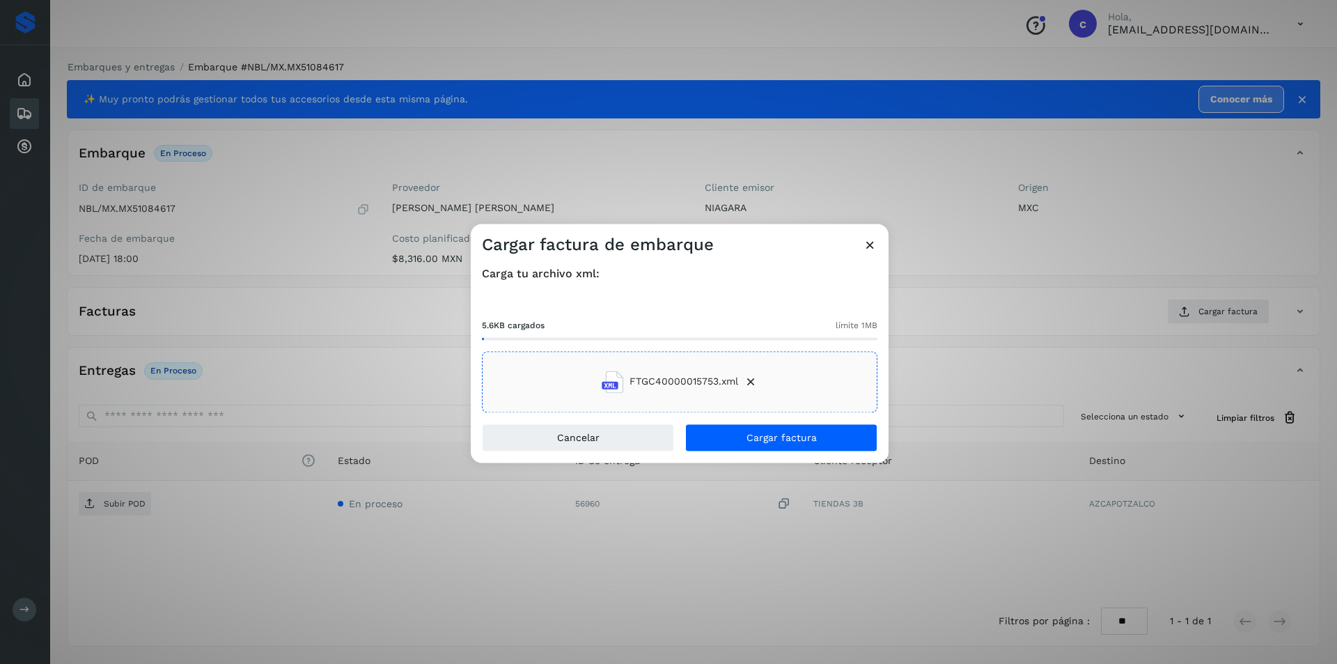
click at [744, 423] on div "Carga tu archivo xml: 5.6KB cargados límite 1MB FTGC40000015753.xml" at bounding box center [680, 340] width 418 height 168
click at [743, 439] on button "Cargar factura" at bounding box center [781, 437] width 192 height 28
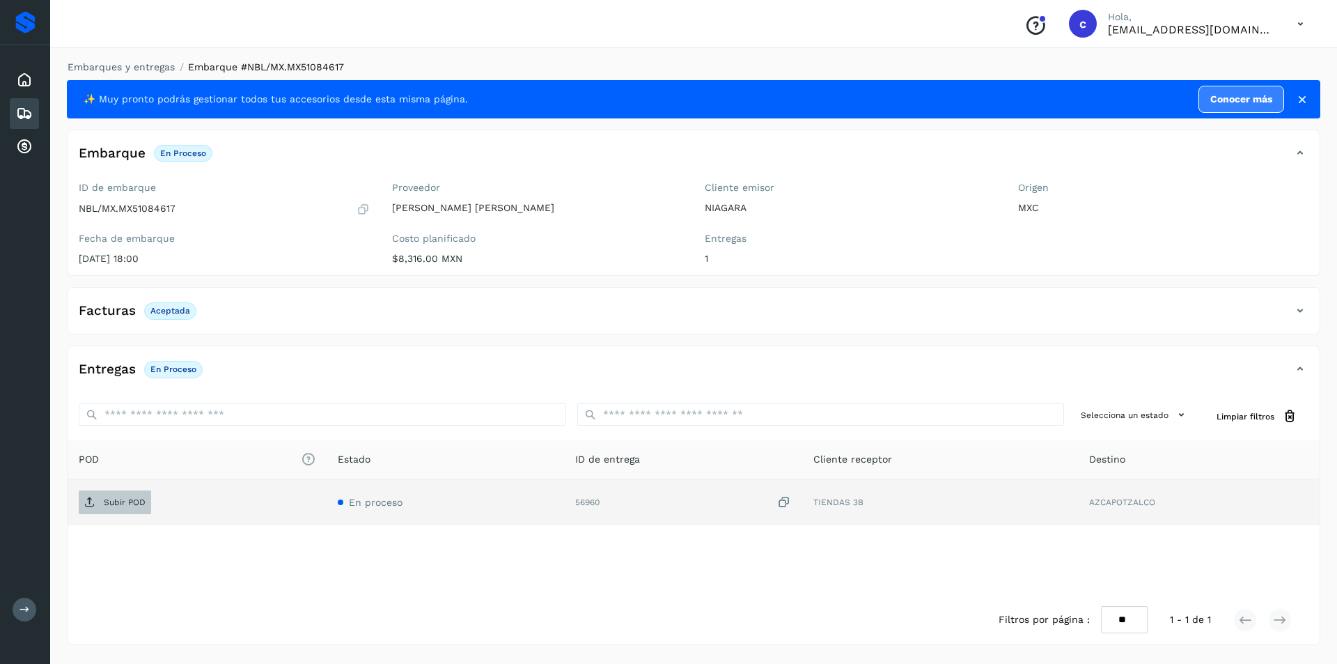
click at [118, 502] on p "Subir POD" at bounding box center [125, 502] width 42 height 10
click at [130, 502] on button "PDF" at bounding box center [114, 502] width 70 height 24
click at [111, 495] on span "PDF" at bounding box center [102, 502] width 47 height 22
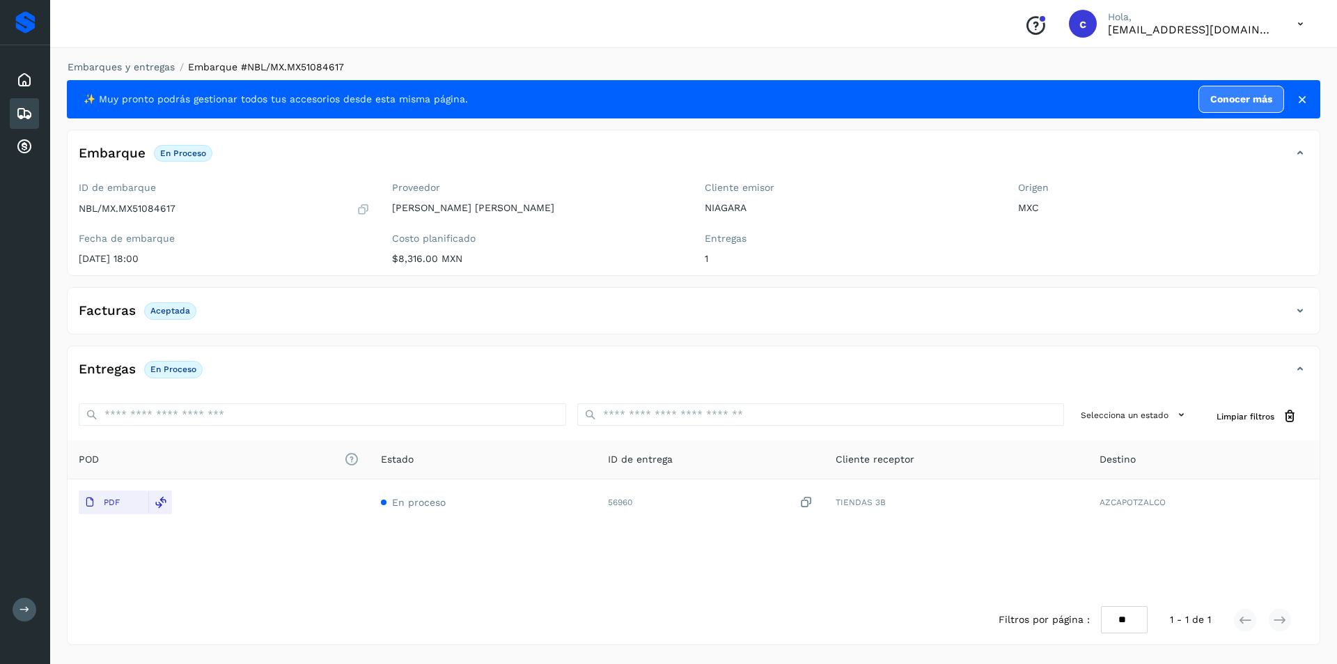
click at [27, 105] on icon at bounding box center [24, 113] width 17 height 17
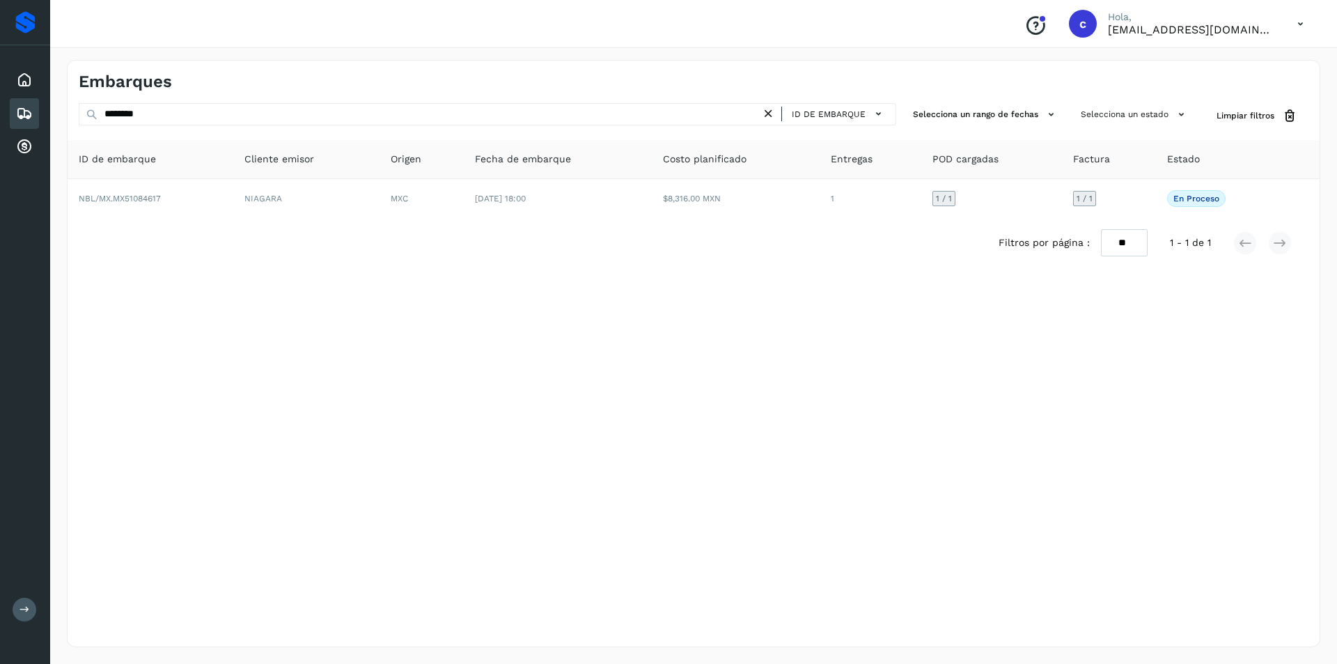
click at [775, 116] on icon at bounding box center [768, 114] width 15 height 15
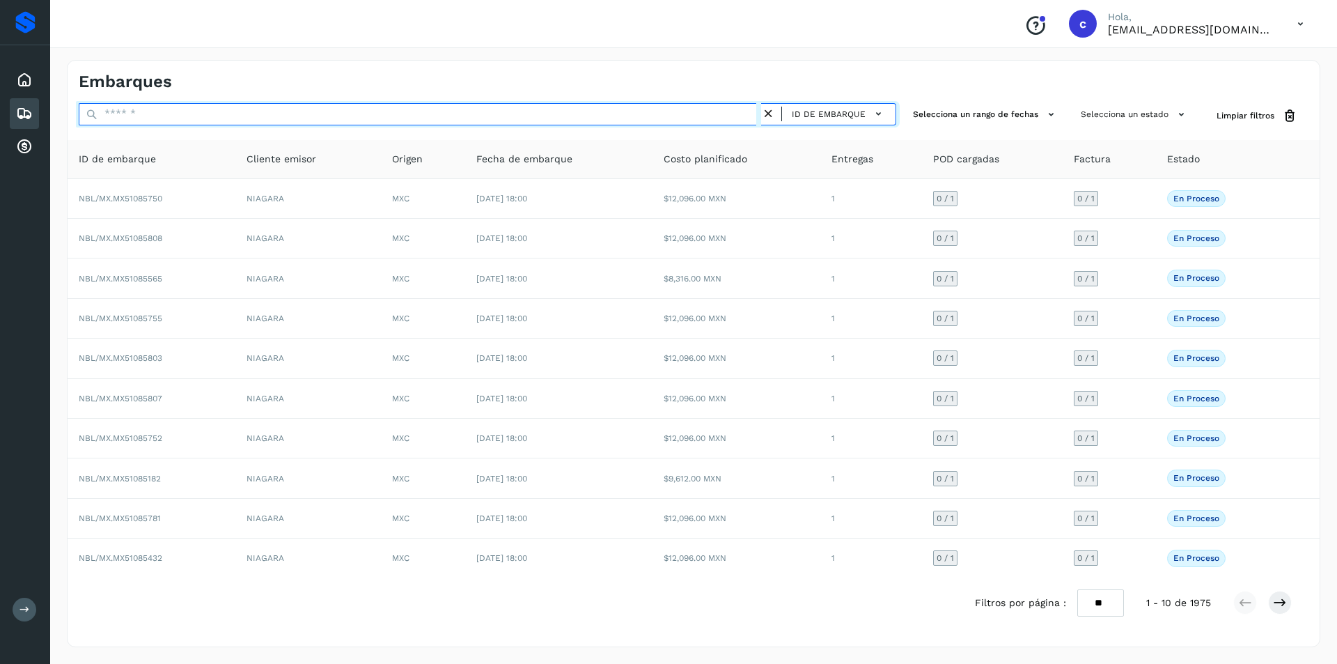
click at [654, 113] on input "text" at bounding box center [420, 114] width 682 height 22
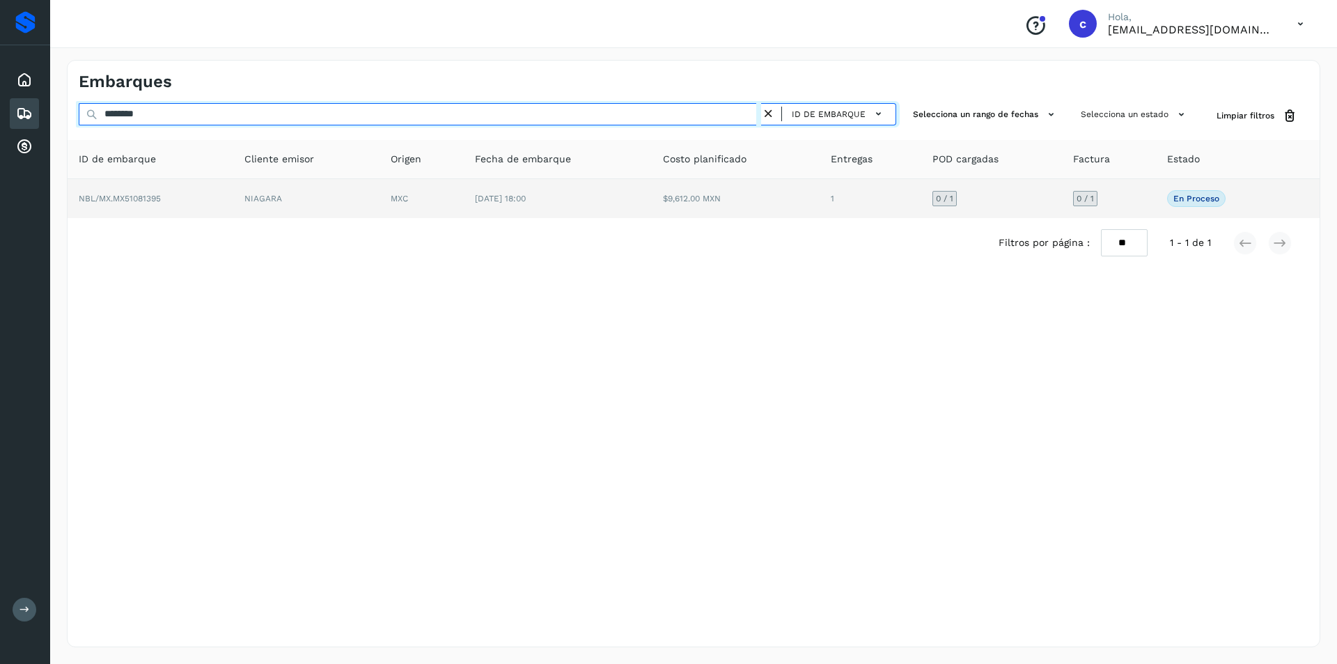
type input "********"
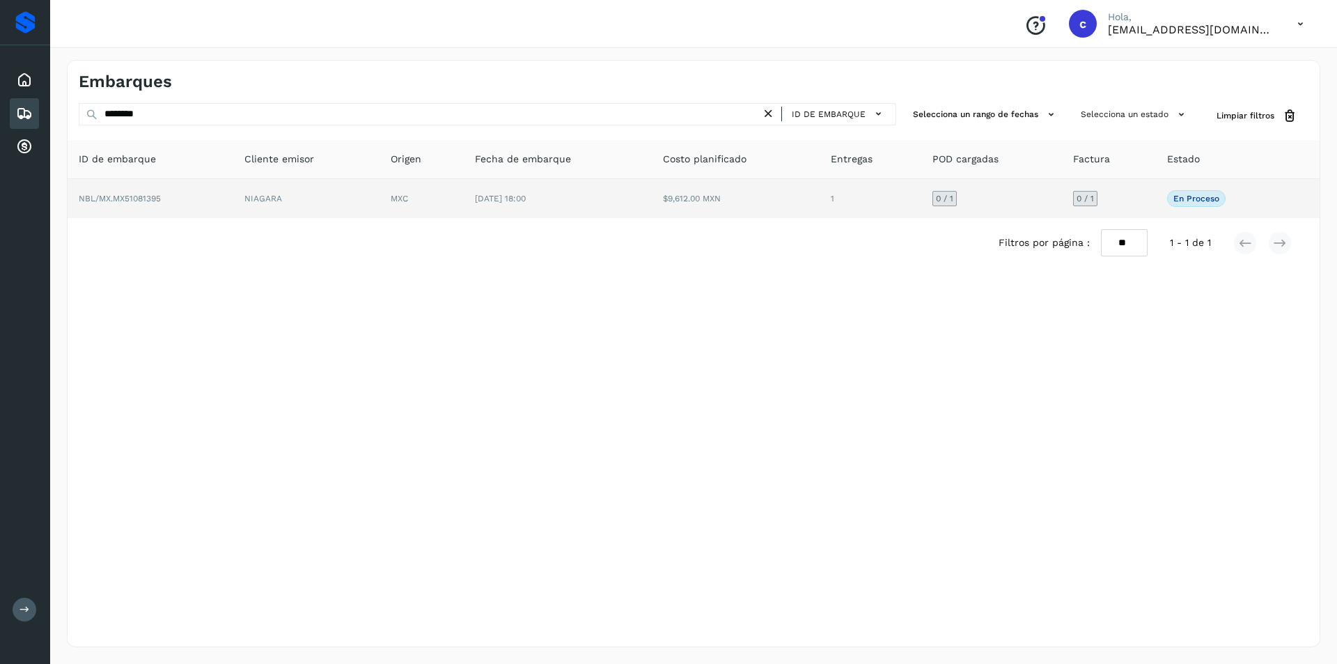
click at [461, 205] on td "MXC" at bounding box center [422, 198] width 84 height 39
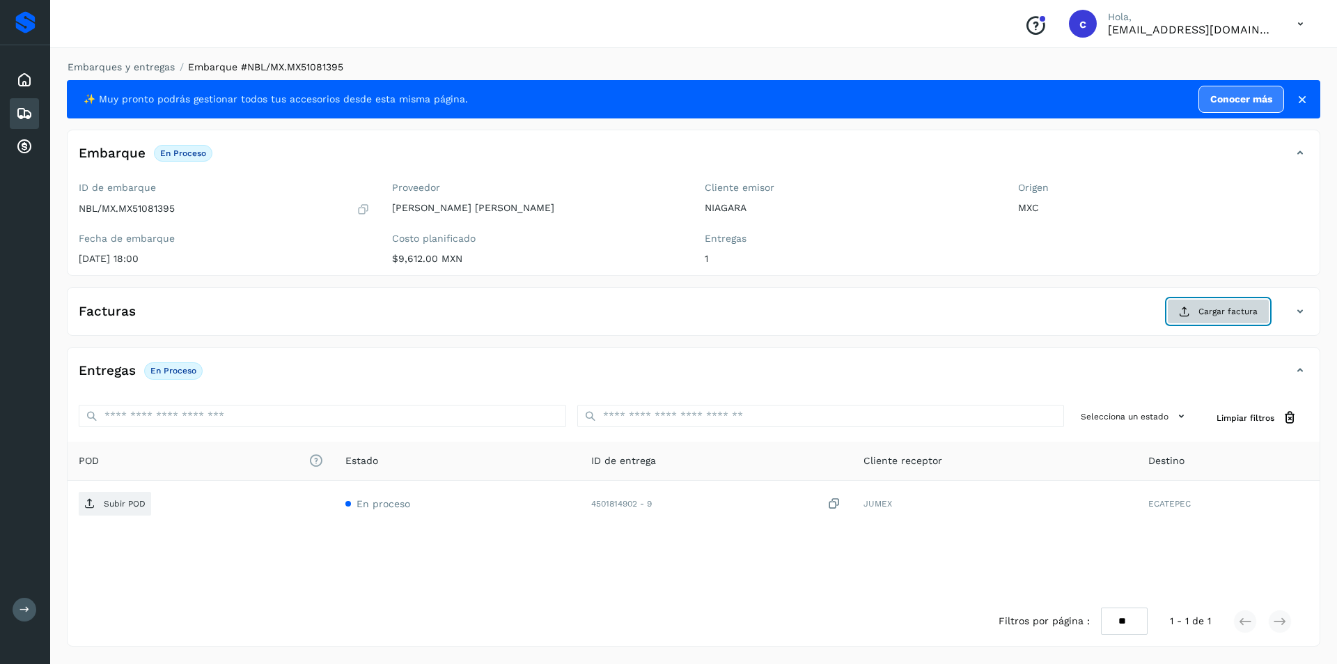
click at [1189, 309] on icon at bounding box center [1184, 311] width 11 height 11
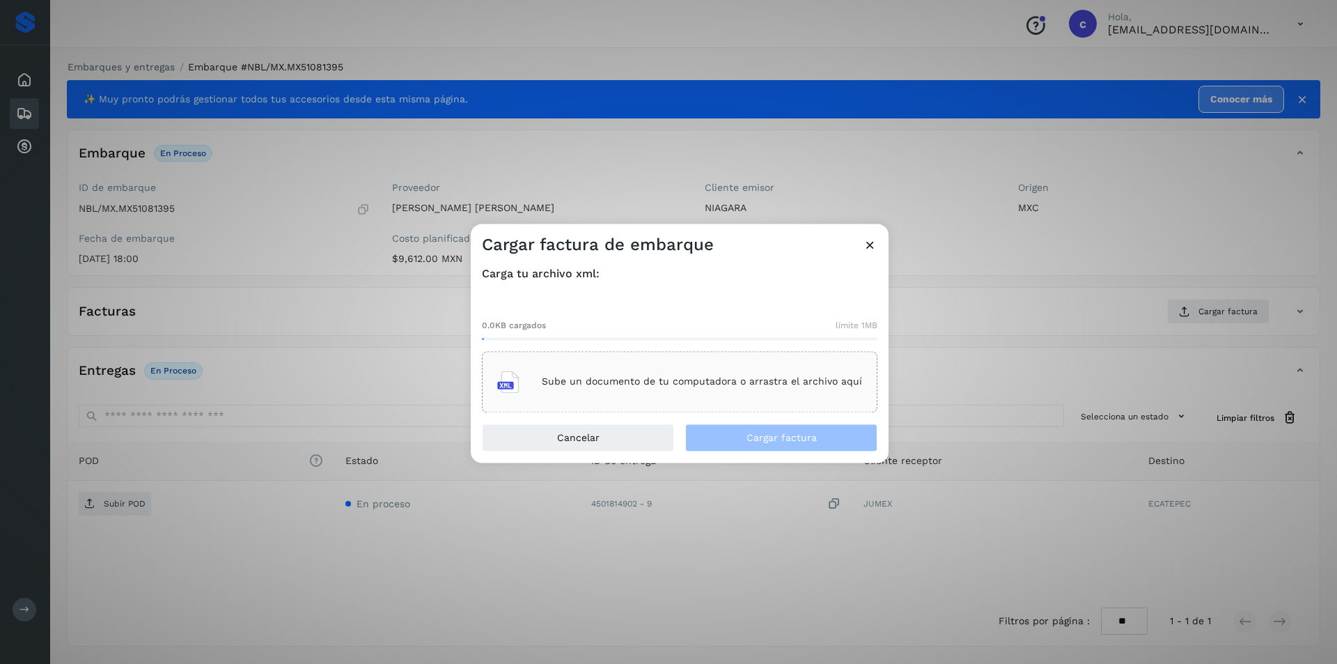
click at [630, 384] on p "Sube un documento de tu computadora o arrastra el archivo aquí" at bounding box center [702, 382] width 320 height 12
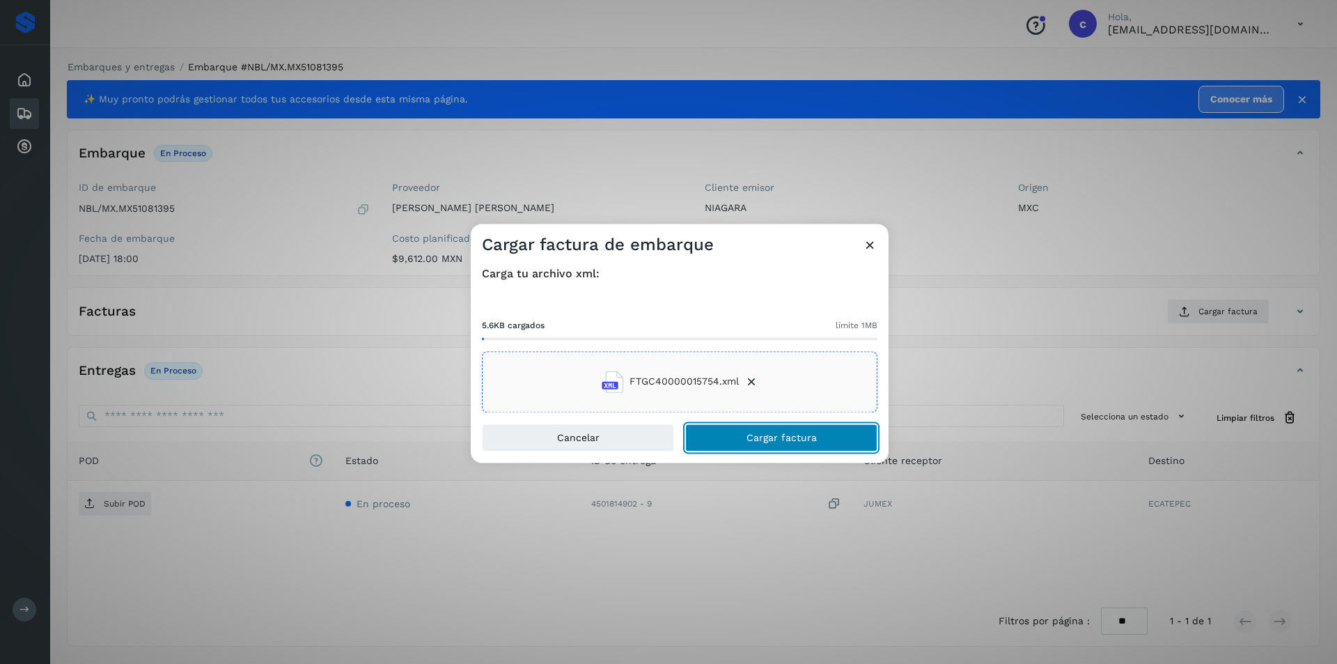
click at [834, 440] on button "Cargar factura" at bounding box center [781, 437] width 192 height 28
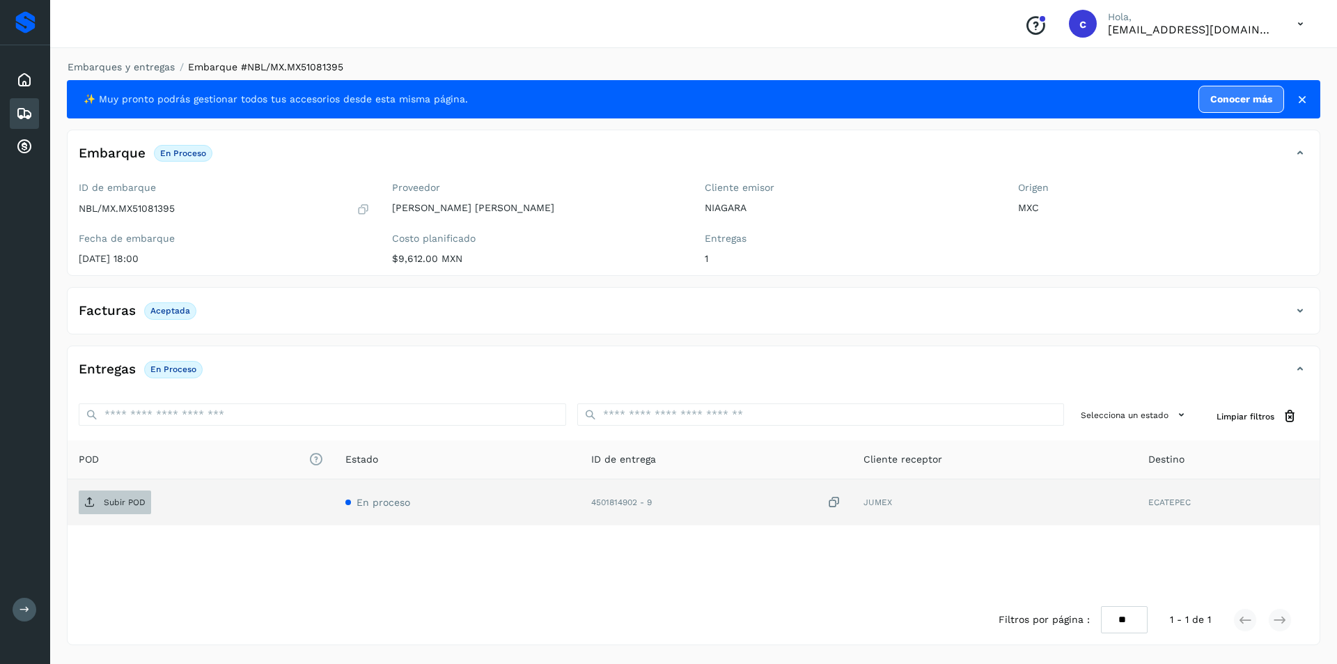
click at [134, 501] on p "Subir POD" at bounding box center [125, 502] width 42 height 10
click at [107, 506] on p "PDF" at bounding box center [112, 502] width 16 height 10
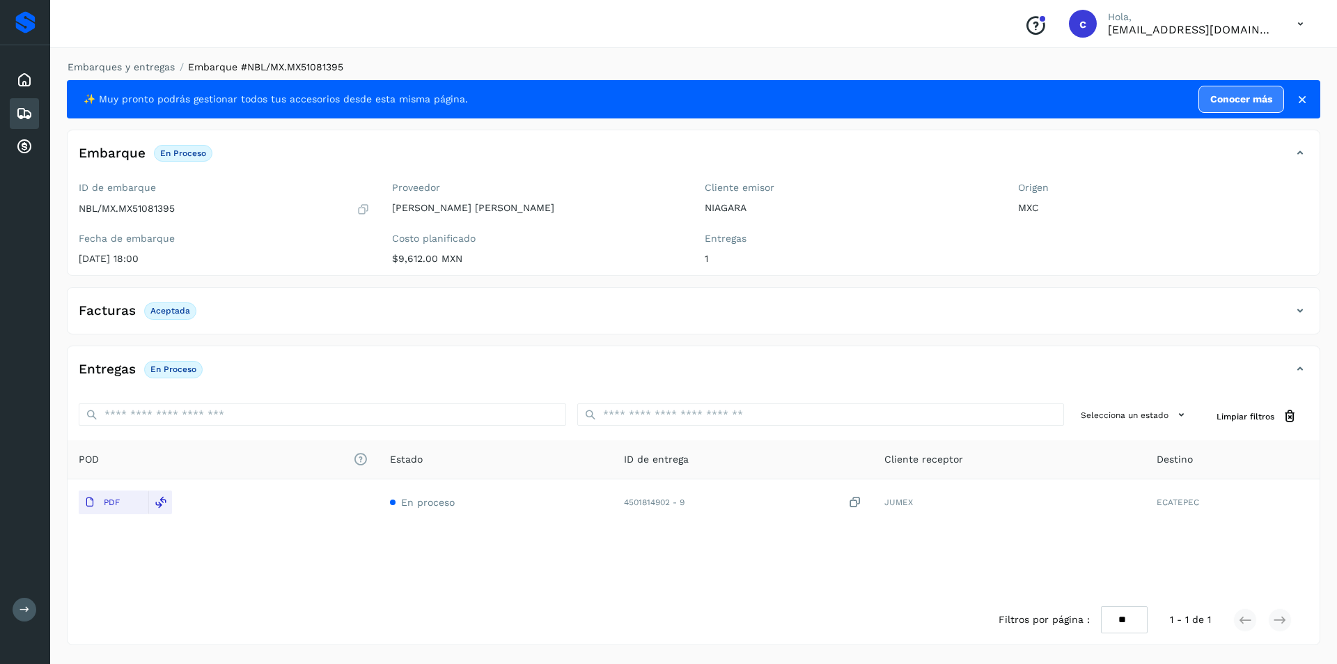
click at [21, 112] on icon at bounding box center [24, 113] width 17 height 17
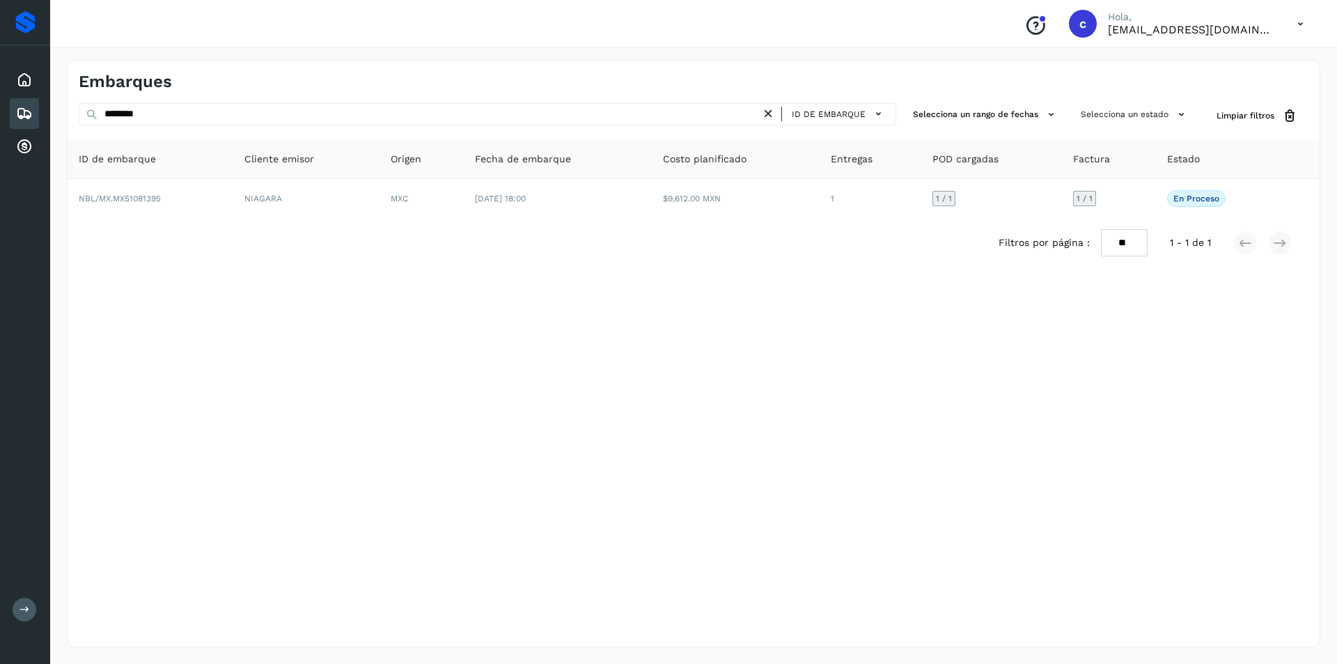
click at [770, 114] on icon at bounding box center [768, 114] width 15 height 15
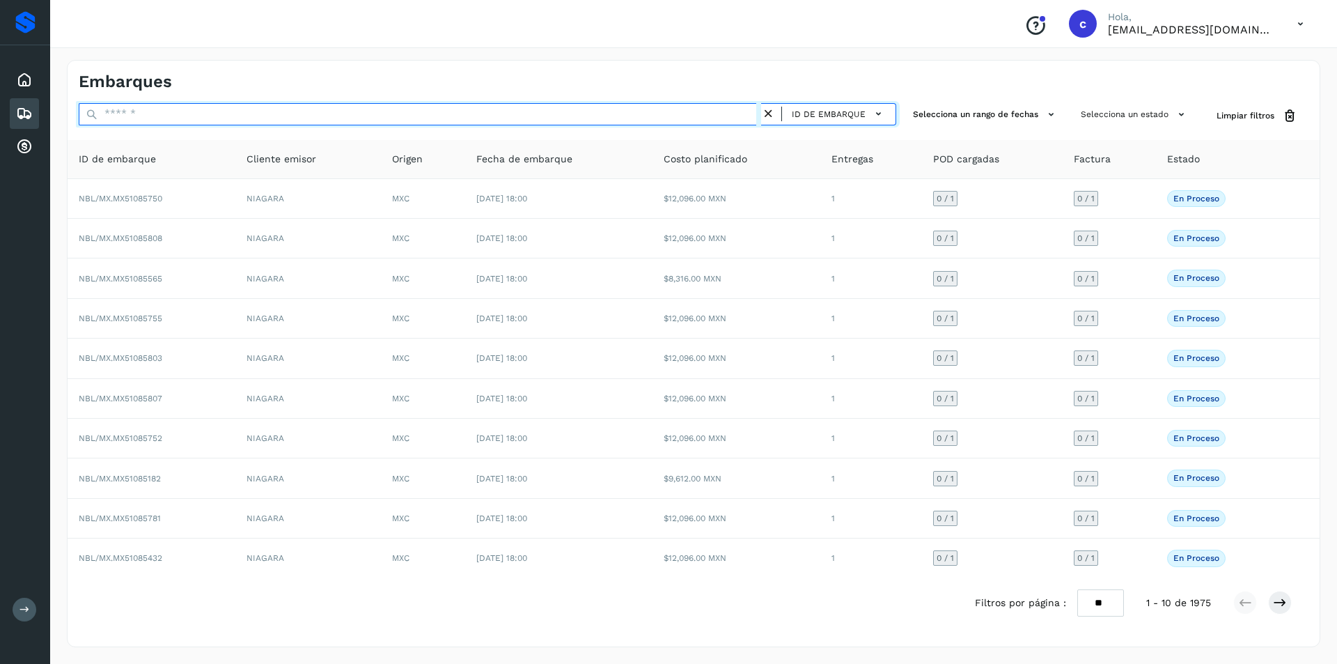
click at [676, 123] on input "text" at bounding box center [420, 114] width 682 height 22
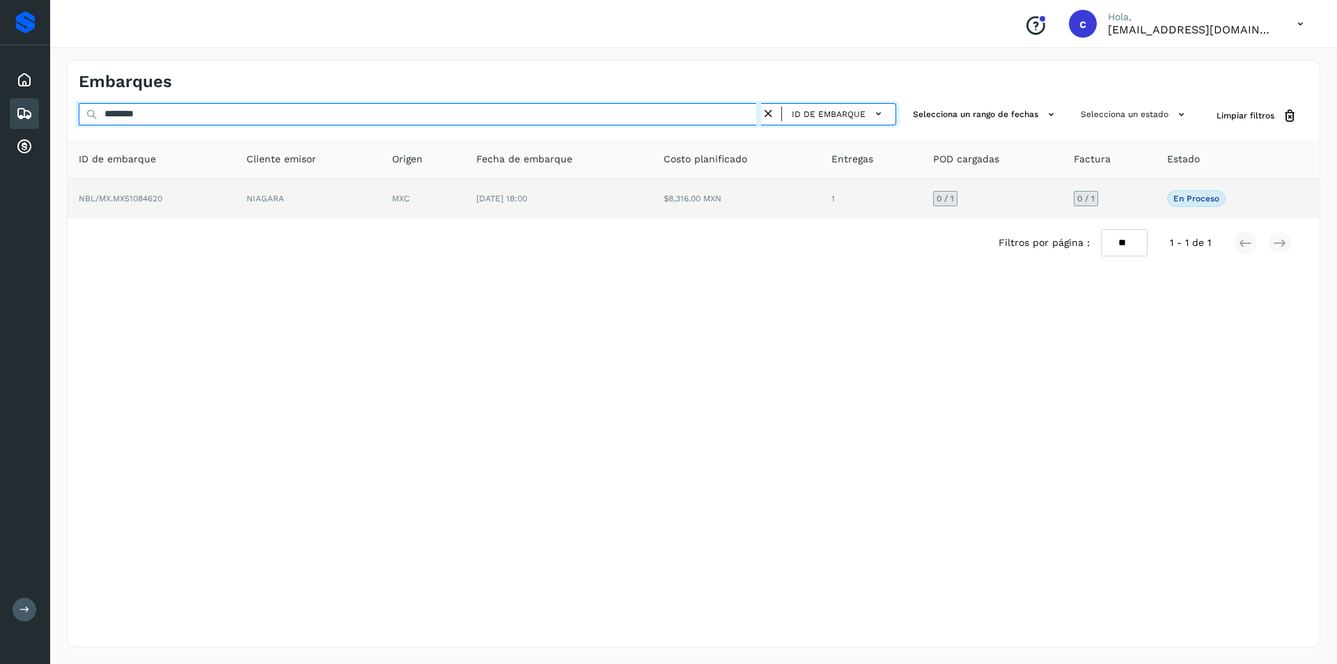
type input "********"
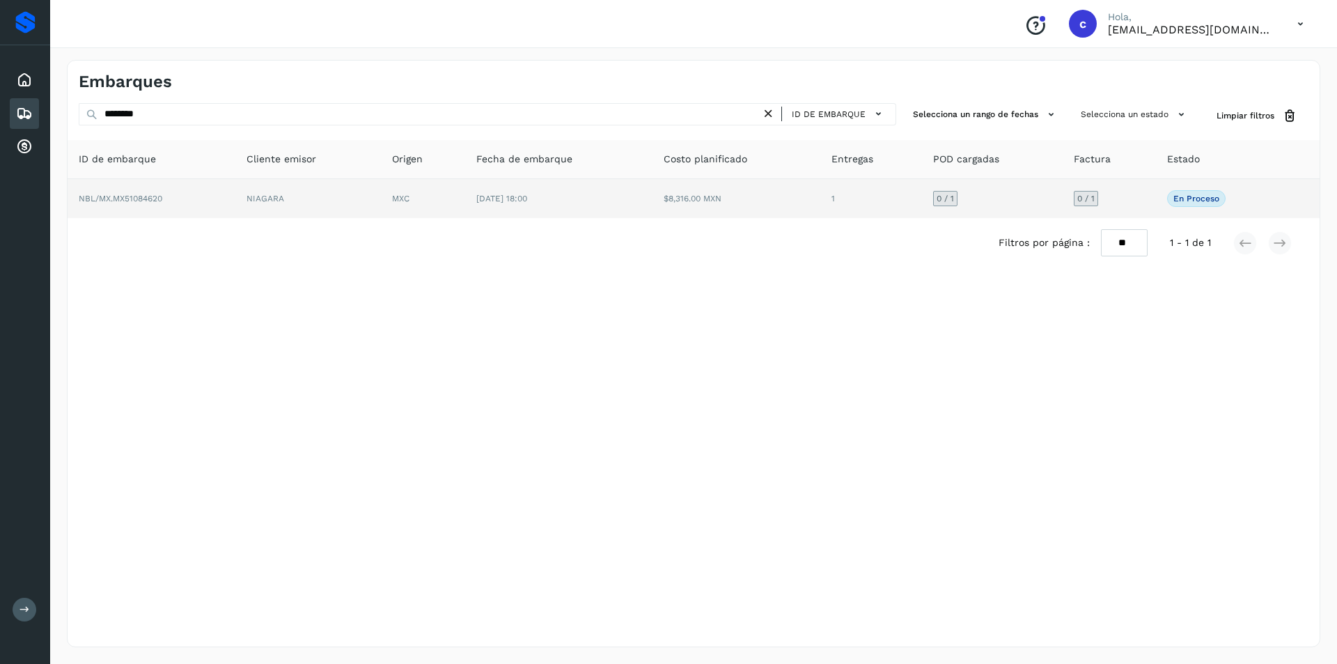
click at [639, 202] on td "[DATE] 18:00" at bounding box center [559, 198] width 188 height 39
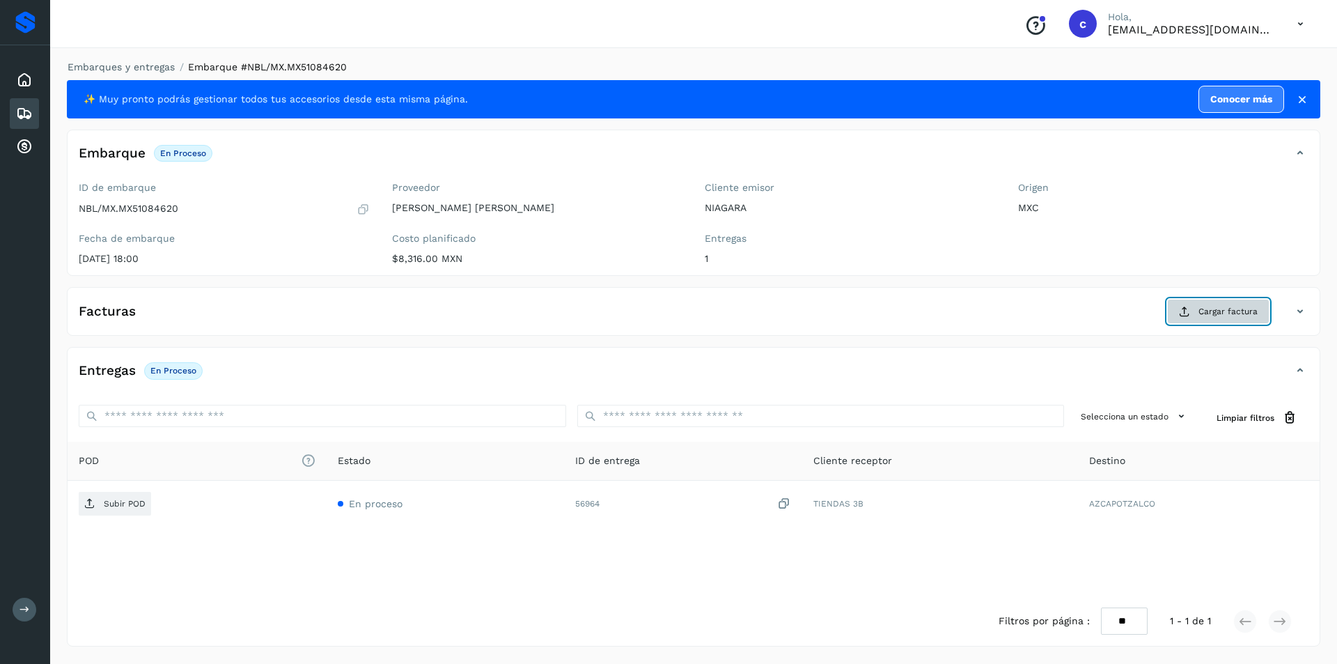
click at [1201, 305] on span "Cargar factura" at bounding box center [1228, 311] width 59 height 13
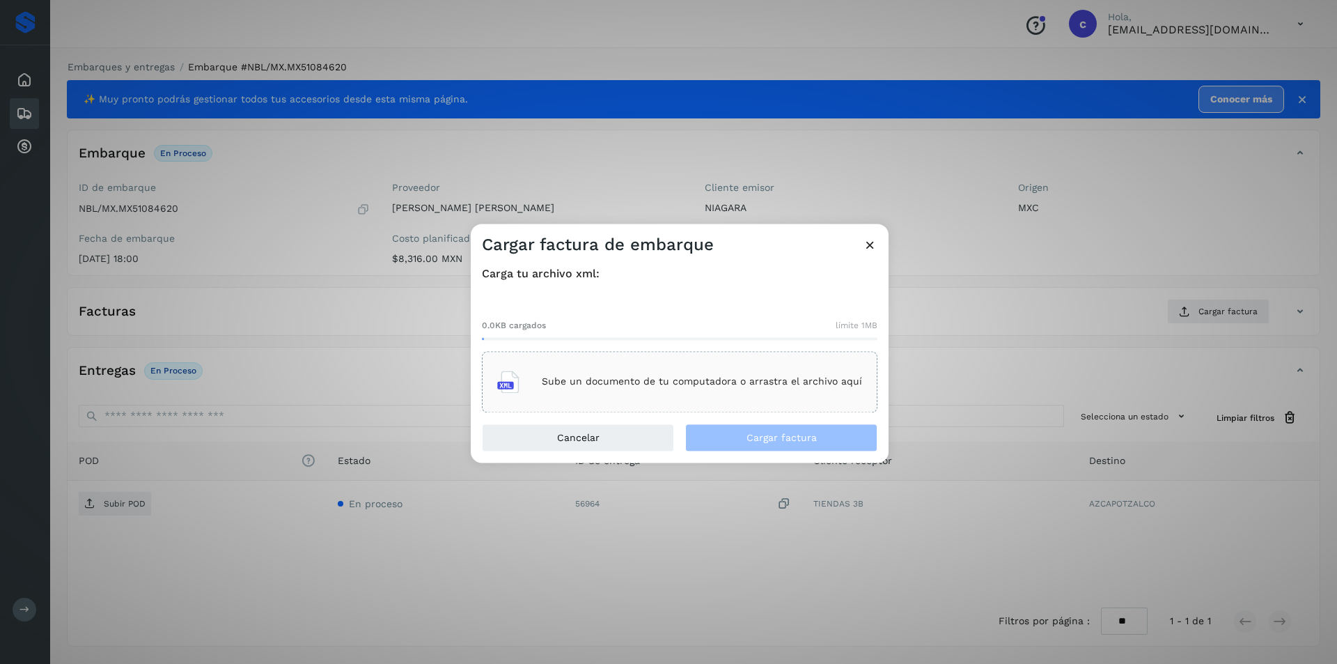
click at [662, 368] on div "Sube un documento de tu computadora o arrastra el archivo aquí" at bounding box center [679, 382] width 365 height 38
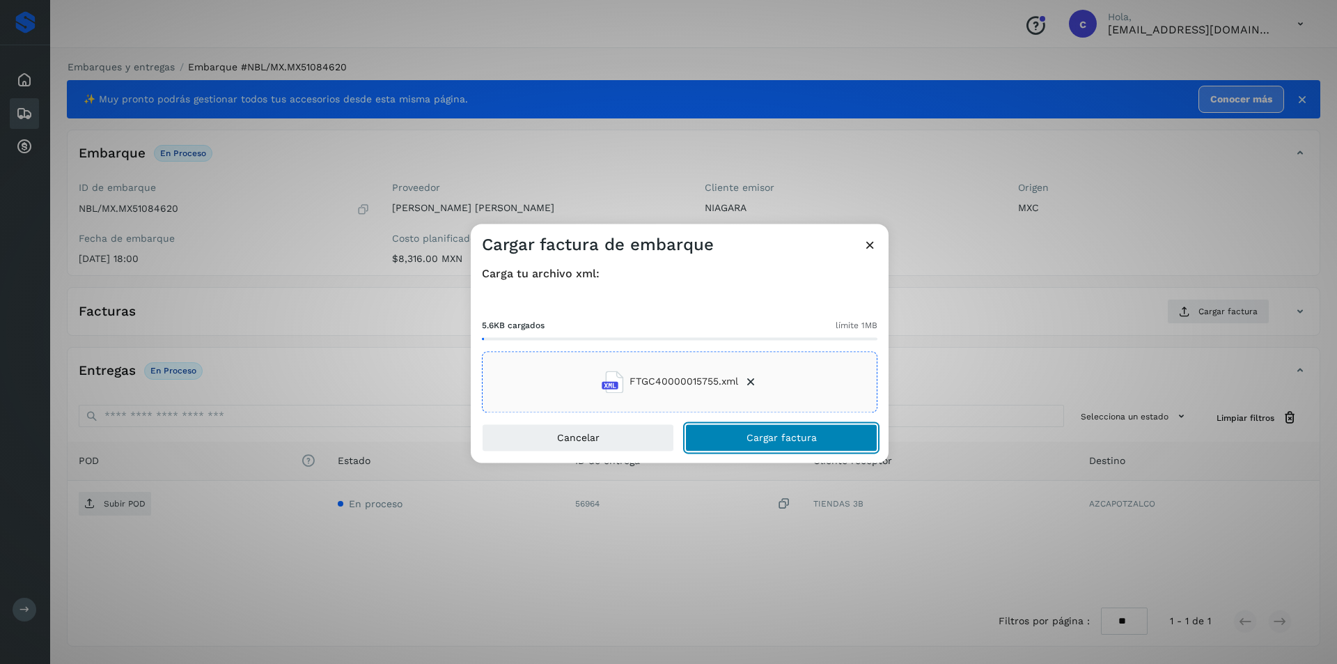
click at [724, 437] on button "Cargar factura" at bounding box center [781, 437] width 192 height 28
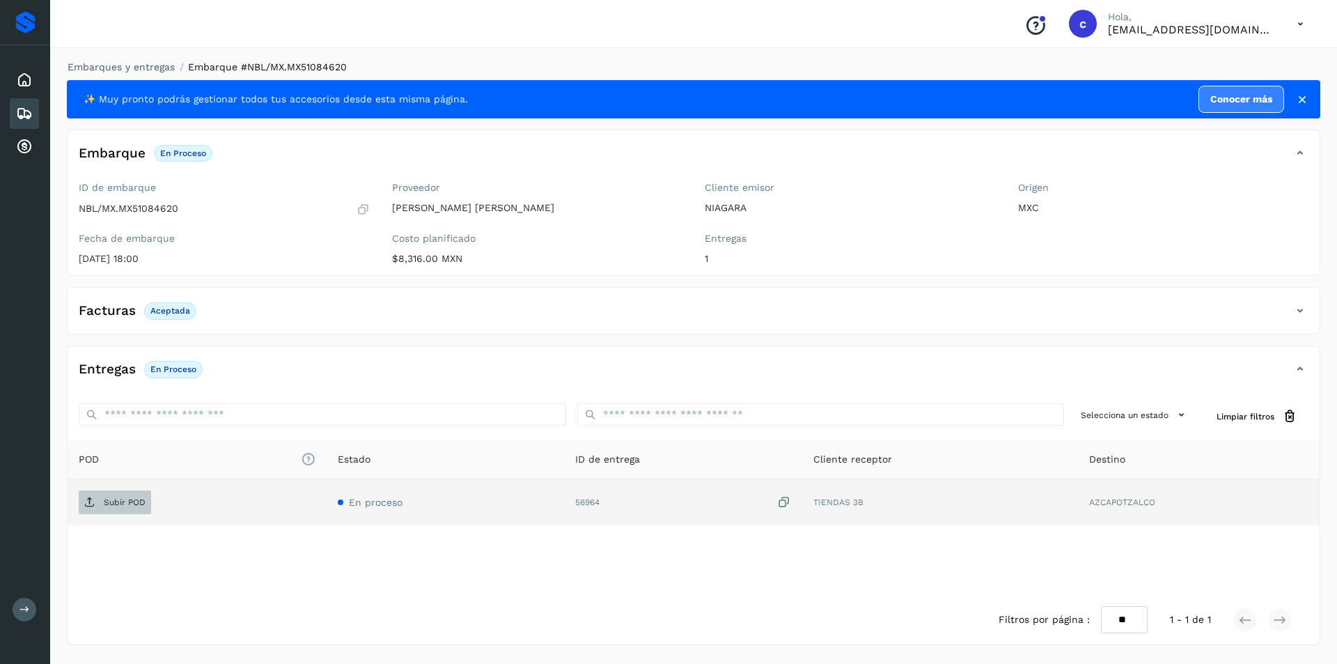
click at [146, 500] on span "Subir POD" at bounding box center [115, 502] width 72 height 22
click at [127, 500] on button "PDF" at bounding box center [114, 502] width 70 height 24
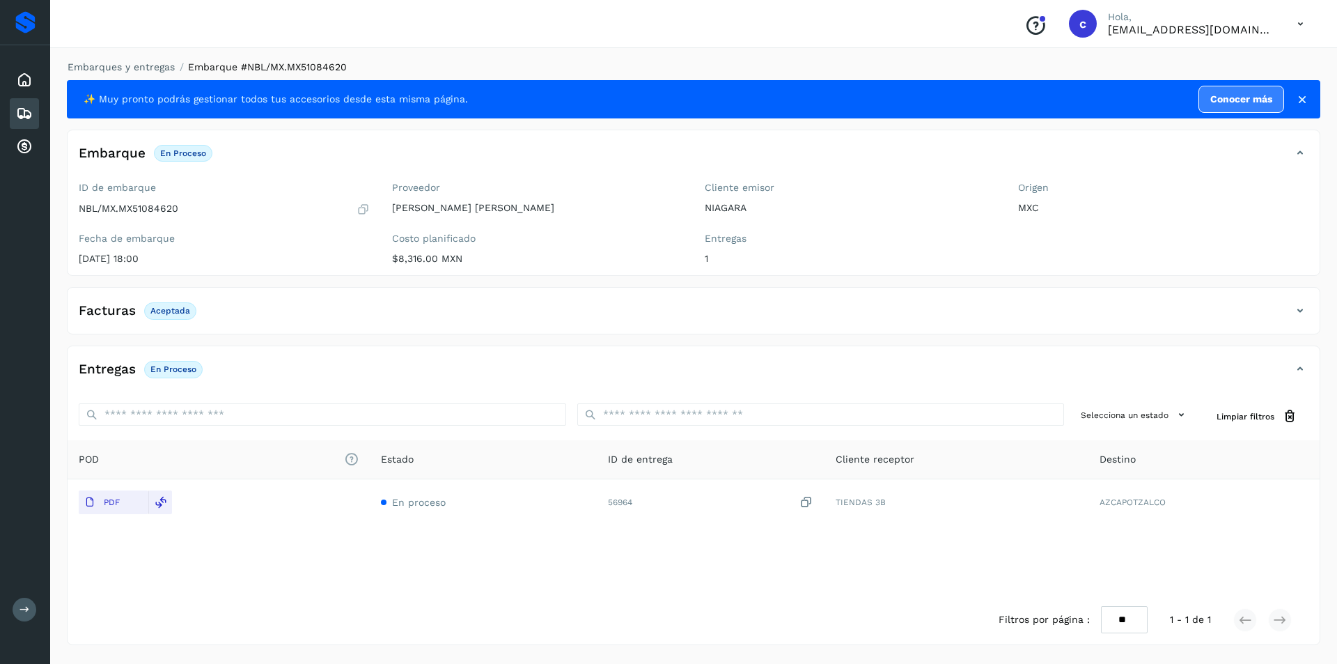
click at [25, 116] on icon at bounding box center [24, 113] width 17 height 17
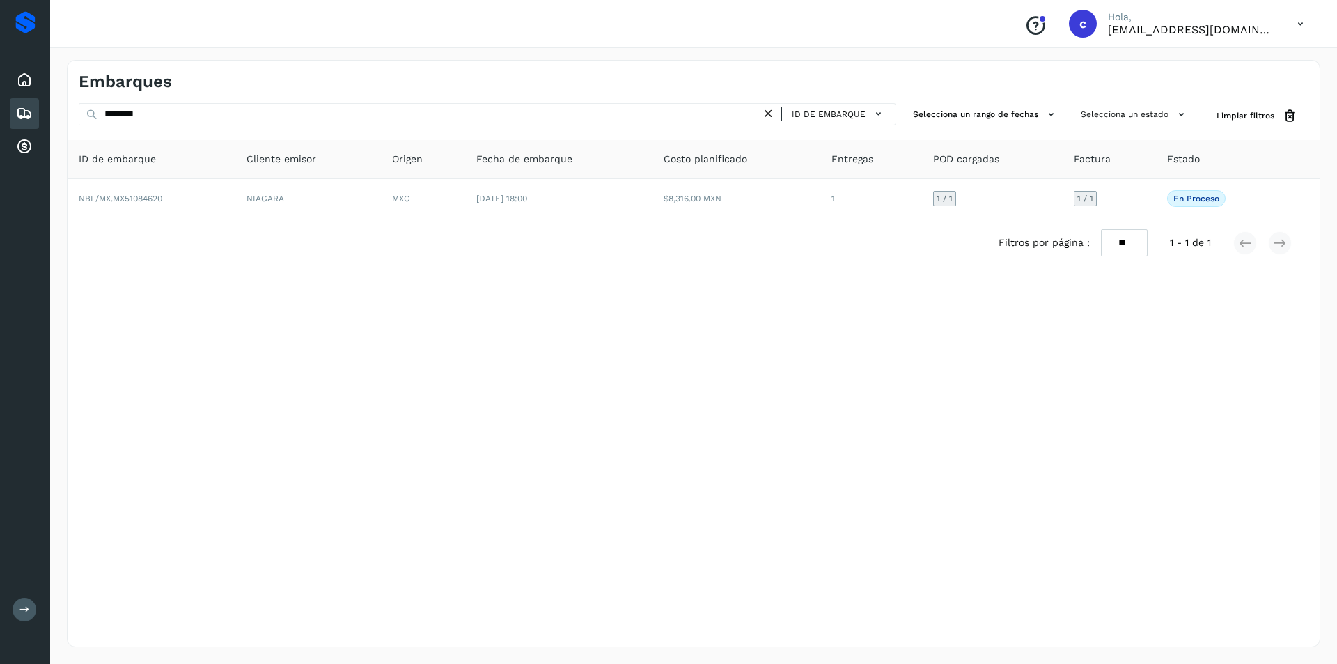
click at [774, 113] on icon at bounding box center [768, 114] width 15 height 15
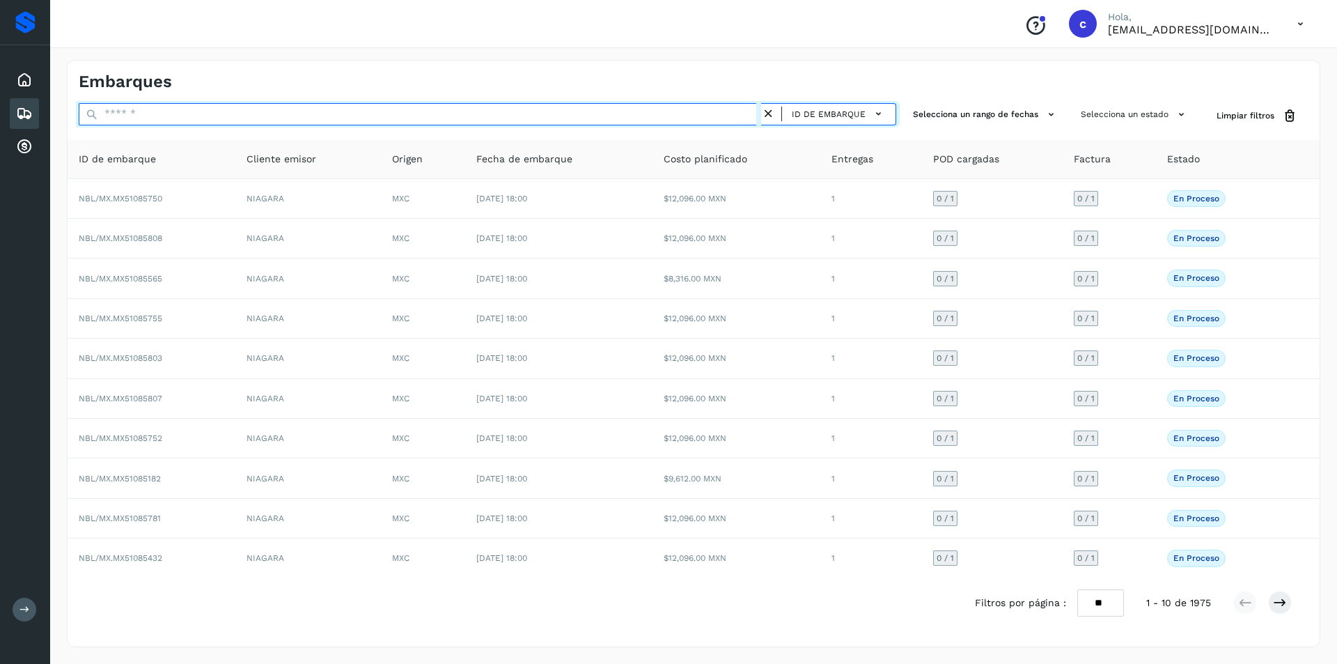
click at [697, 116] on input "text" at bounding box center [420, 114] width 682 height 22
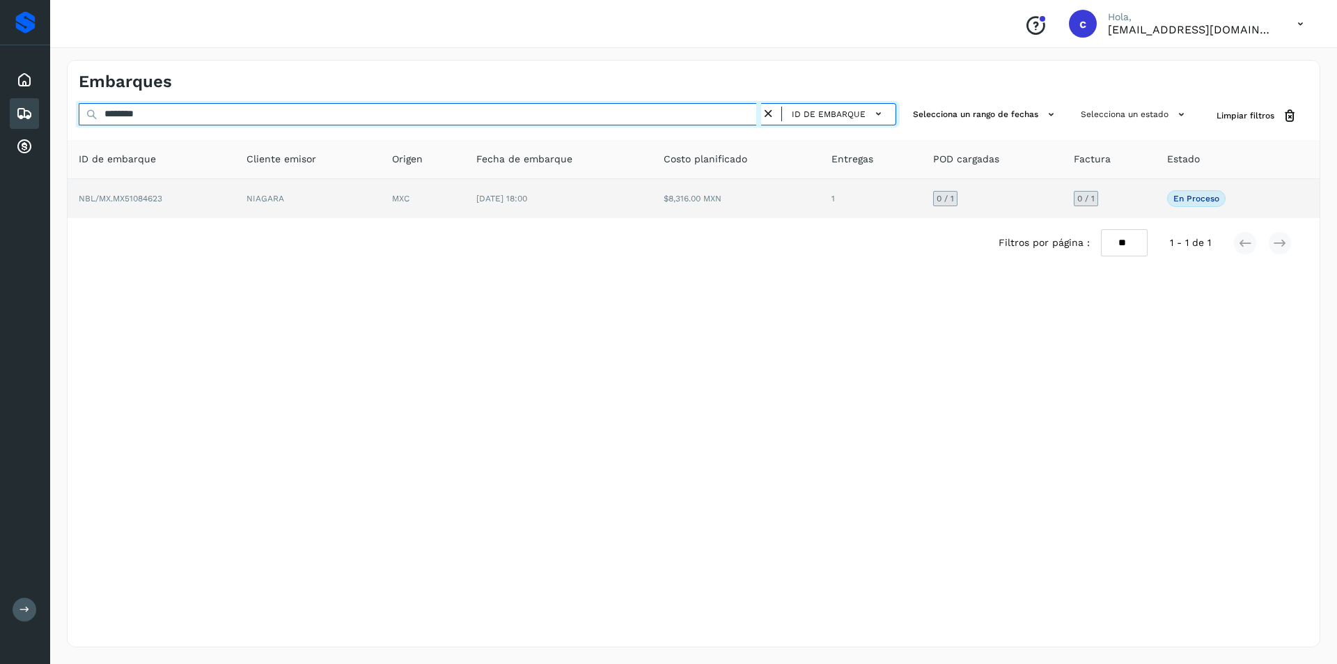
type input "********"
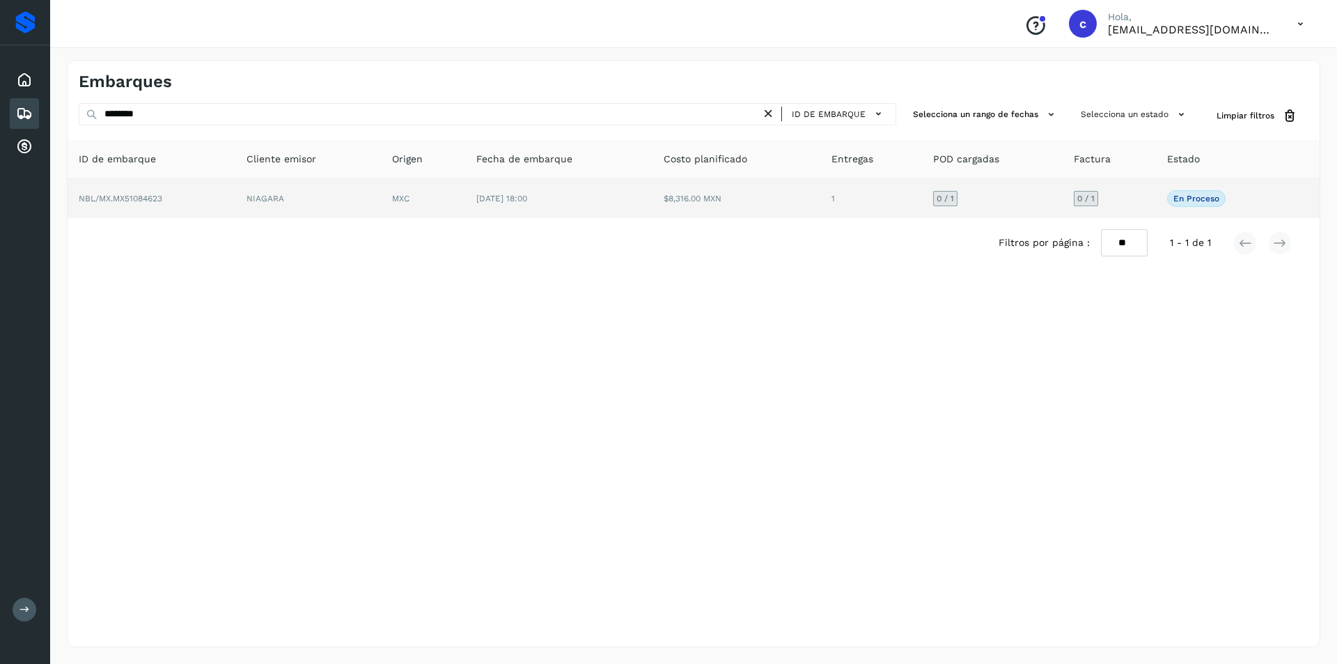
click at [705, 214] on td "$8,316.00 MXN" at bounding box center [737, 198] width 168 height 39
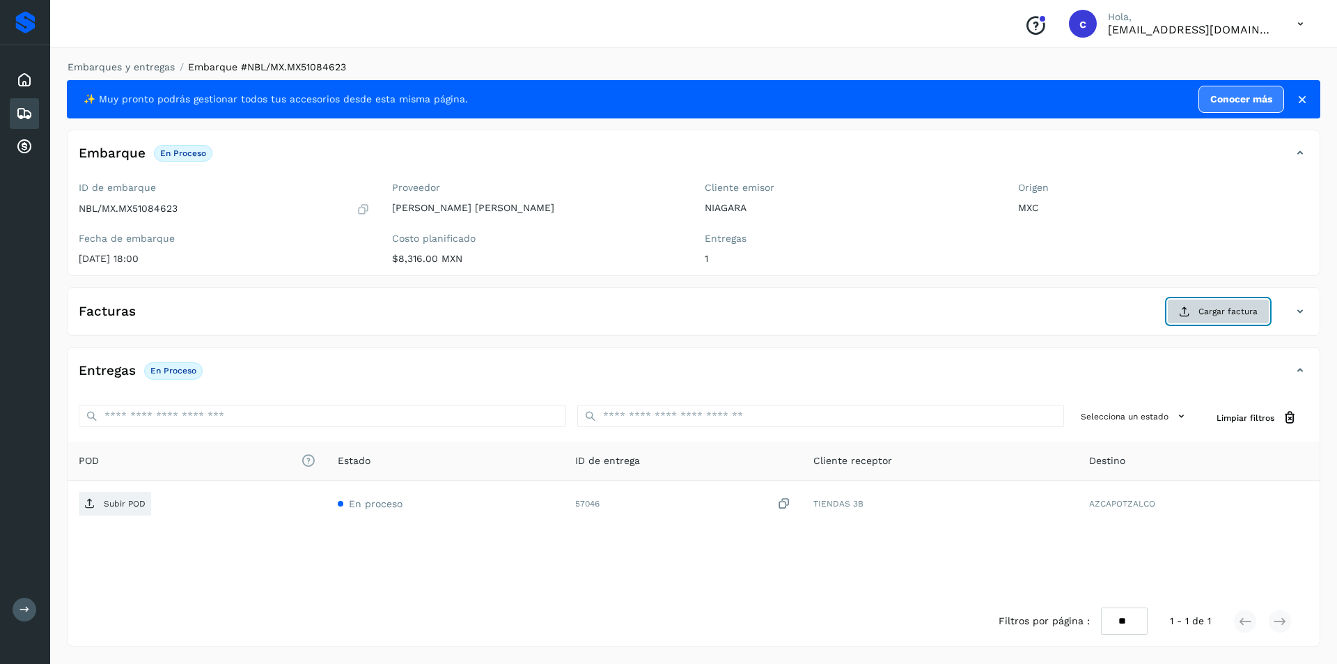
click at [1204, 318] on button "Cargar factura" at bounding box center [1218, 311] width 102 height 25
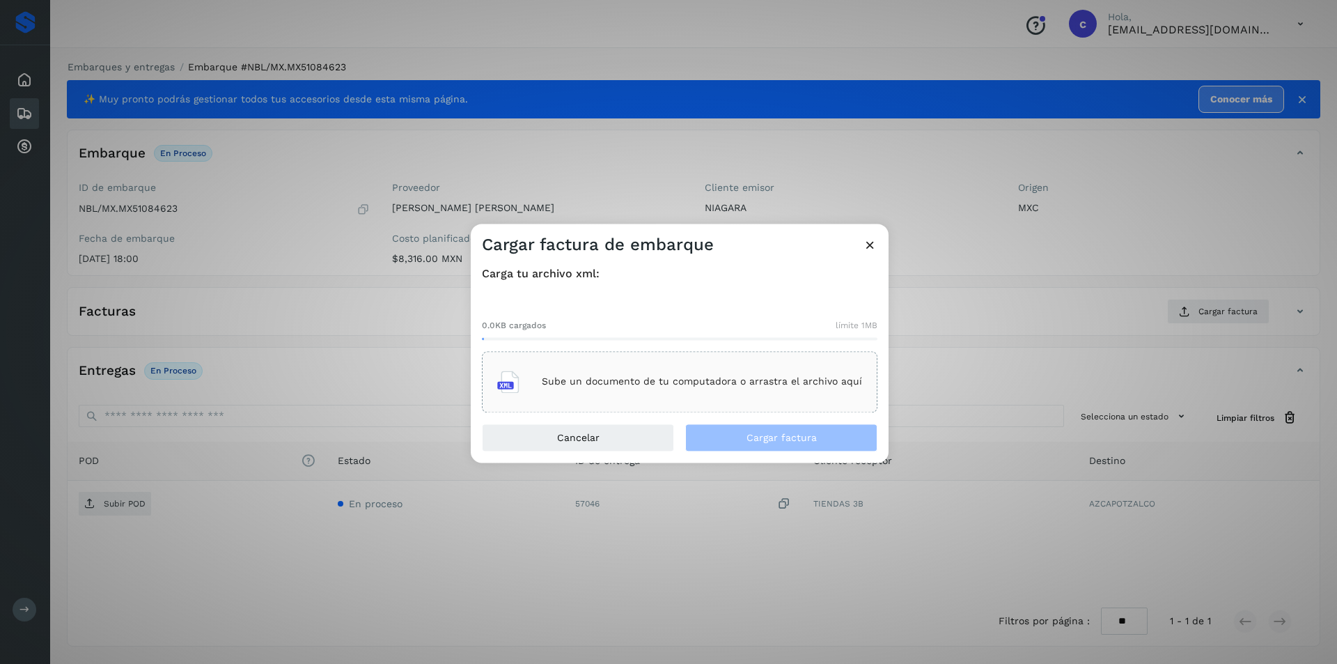
click at [708, 381] on p "Sube un documento de tu computadora o arrastra el archivo aquí" at bounding box center [702, 382] width 320 height 12
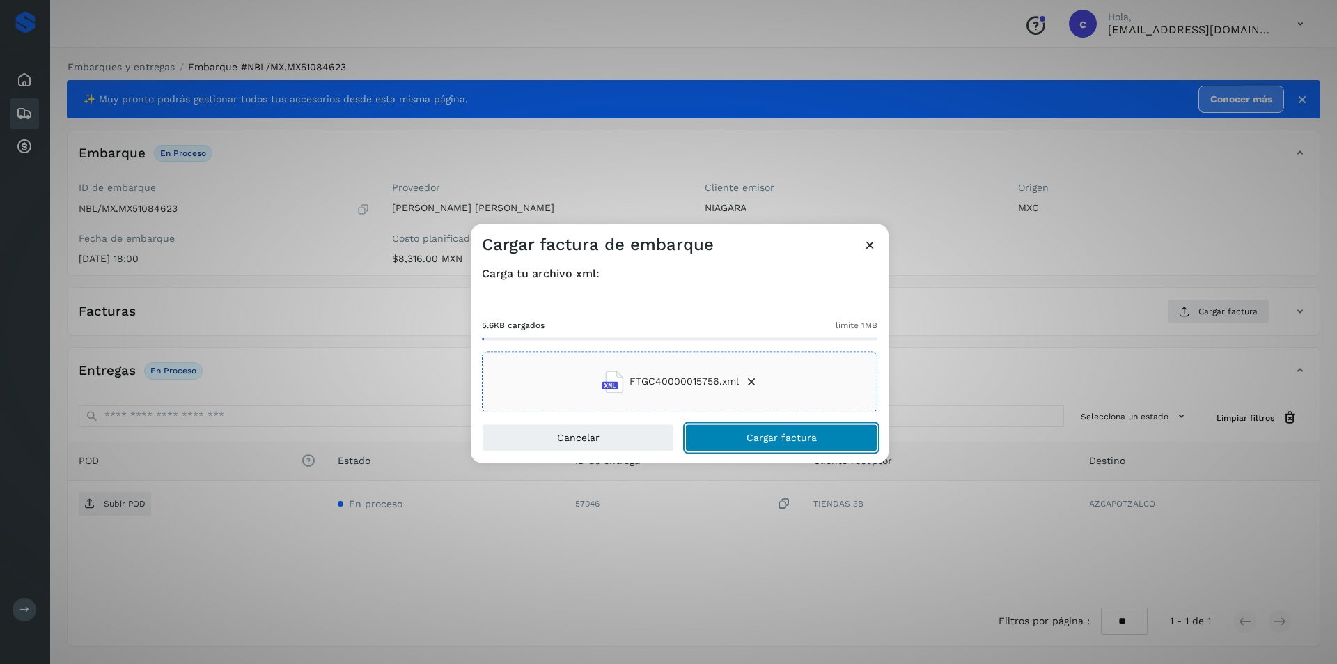
click at [848, 439] on button "Cargar factura" at bounding box center [781, 437] width 192 height 28
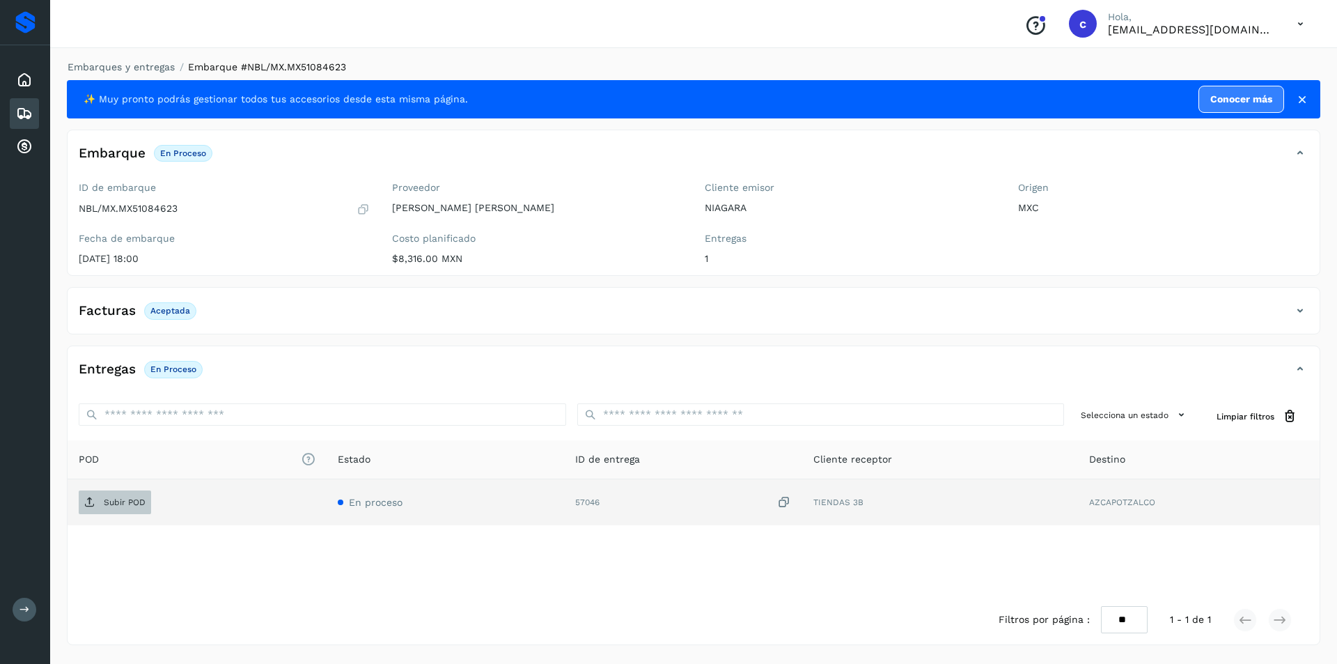
click at [134, 494] on span "Subir POD" at bounding box center [115, 502] width 72 height 22
click at [113, 507] on p "PDF" at bounding box center [112, 502] width 16 height 10
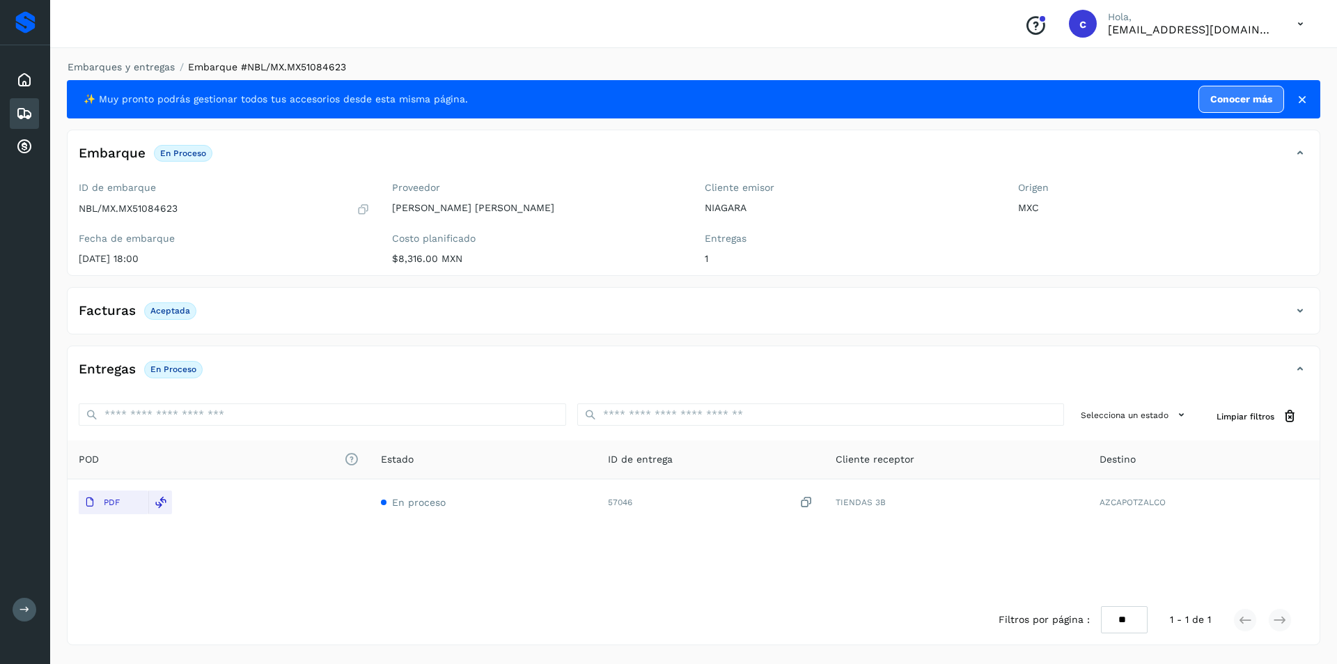
click at [26, 117] on icon at bounding box center [24, 113] width 17 height 17
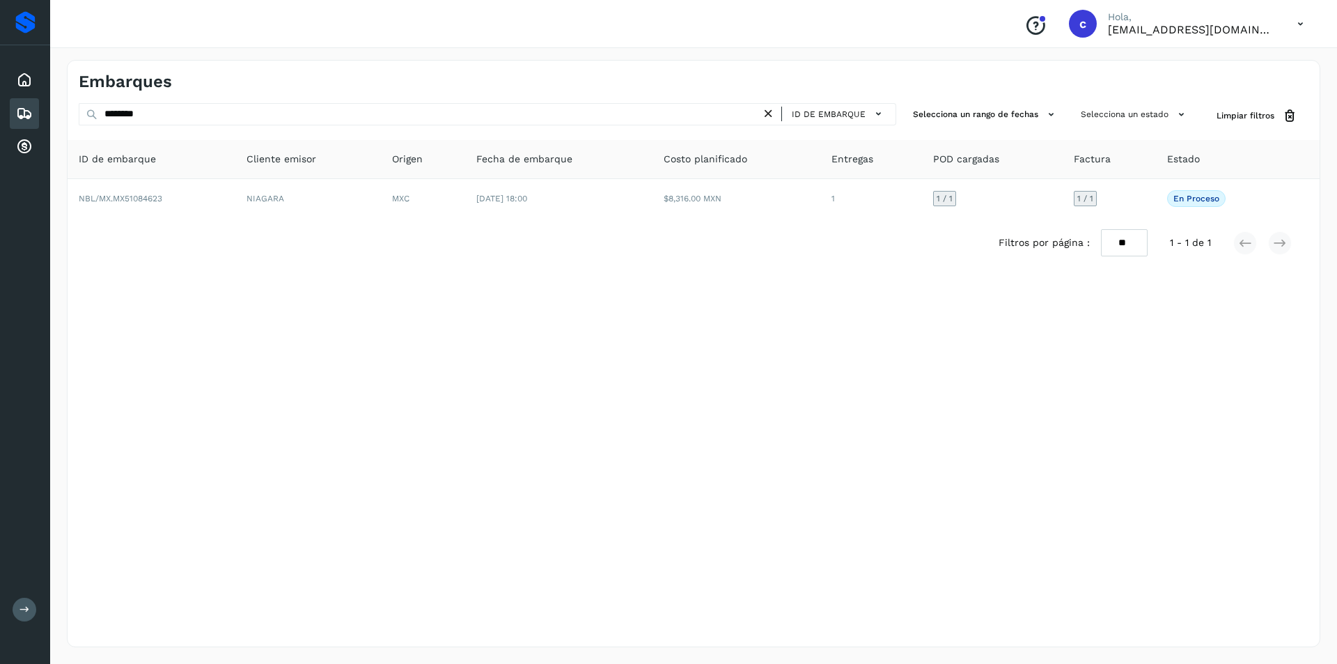
click at [767, 109] on icon at bounding box center [768, 114] width 15 height 15
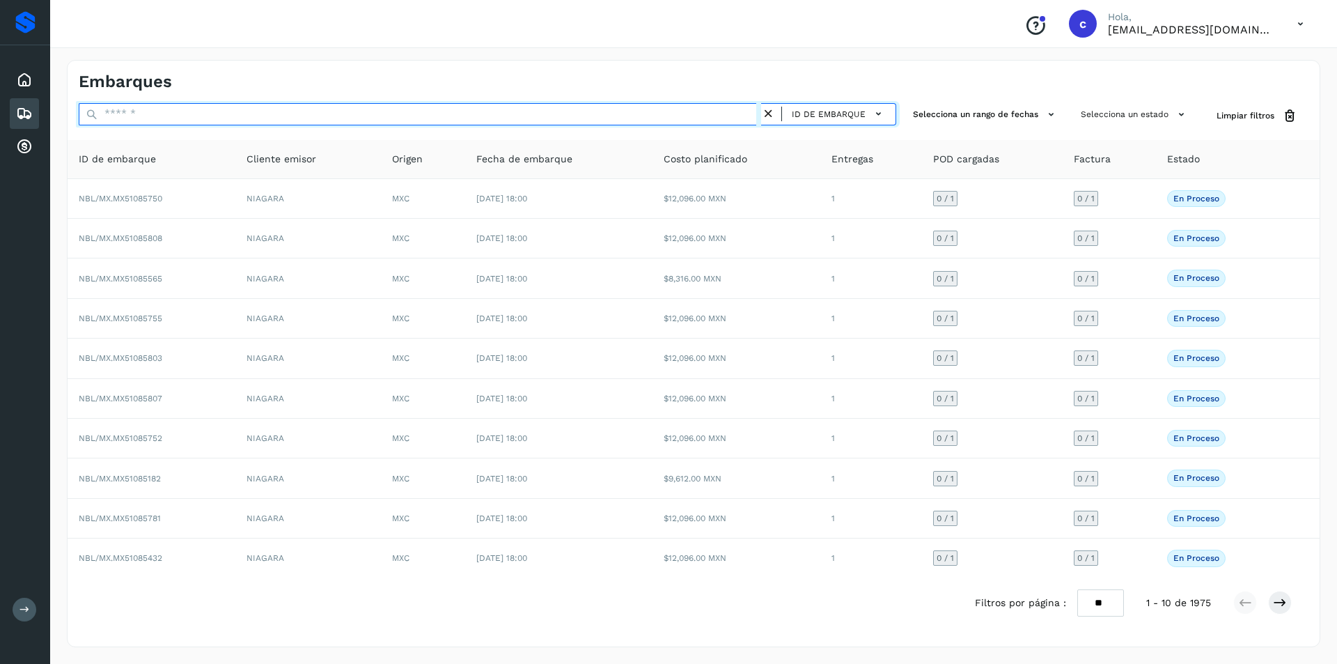
click at [658, 116] on input "text" at bounding box center [420, 114] width 682 height 22
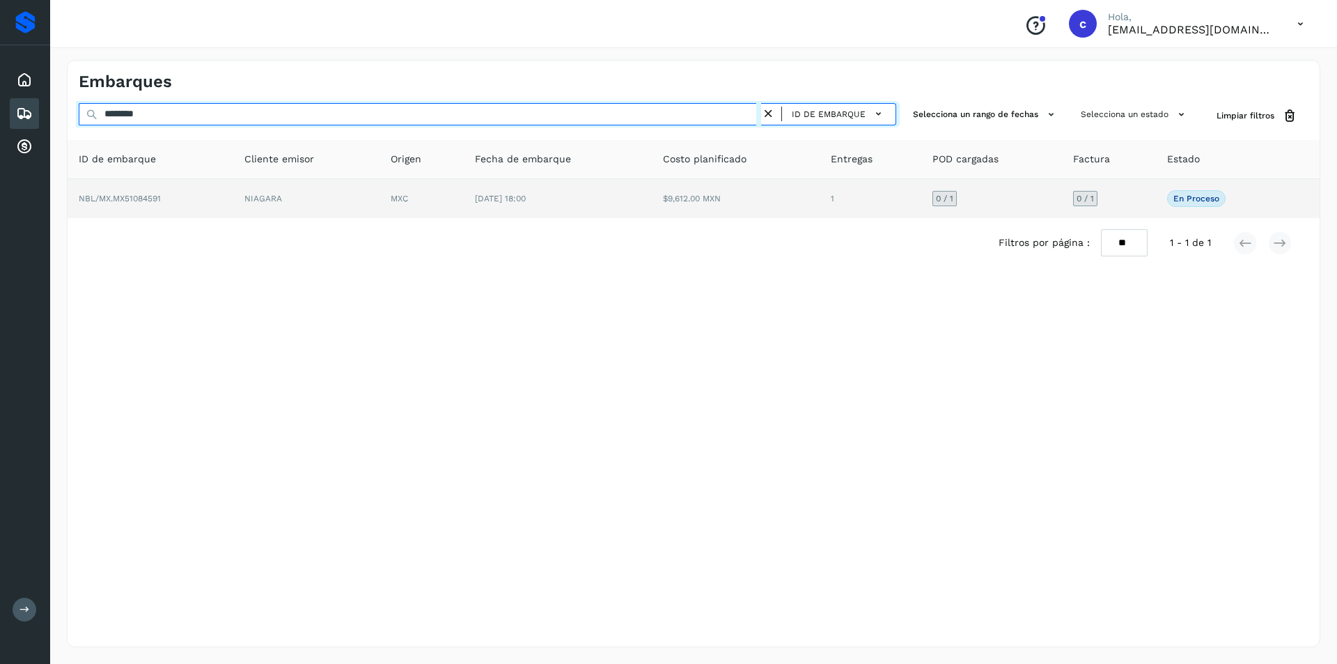
type input "********"
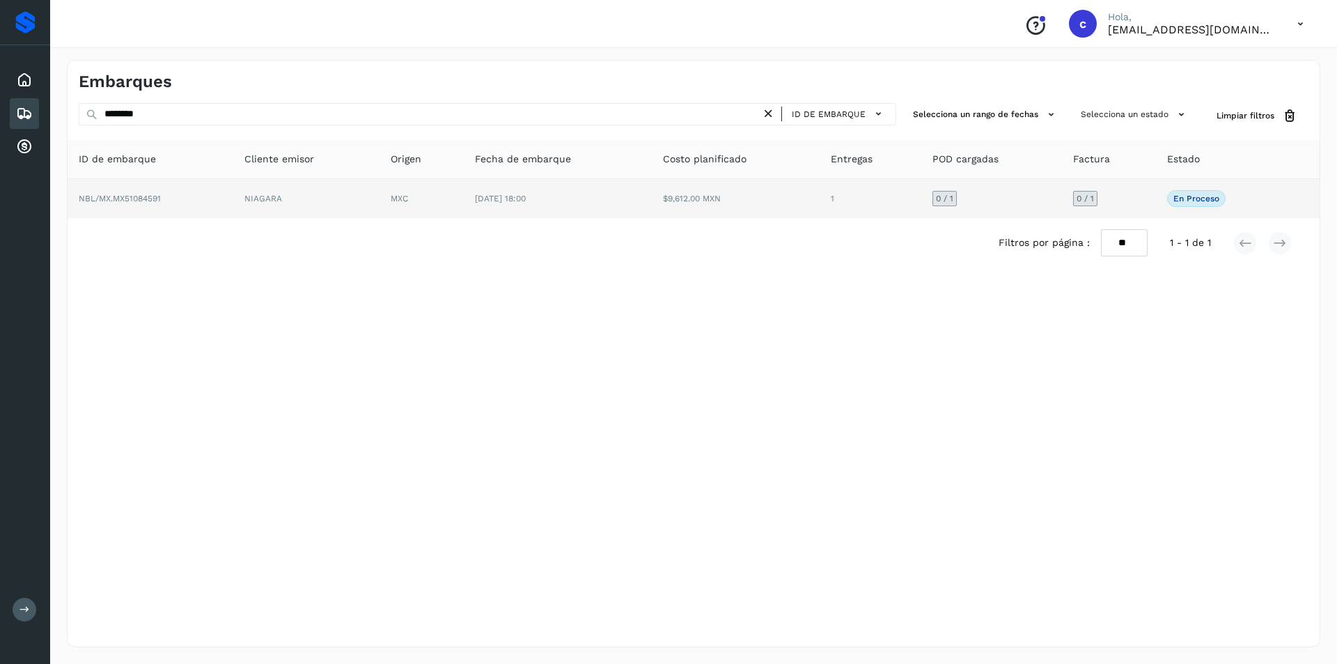
click at [659, 203] on td "$9,612.00 MXN" at bounding box center [736, 198] width 168 height 39
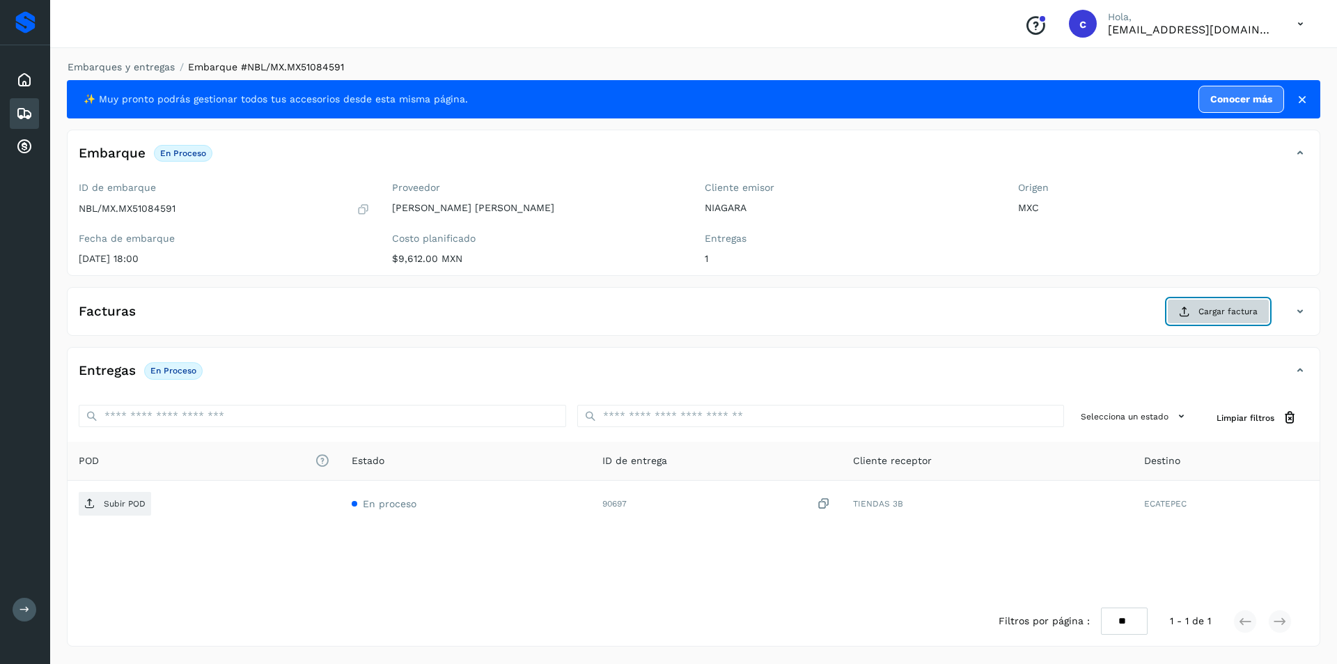
click at [1201, 304] on button "Cargar factura" at bounding box center [1218, 311] width 102 height 25
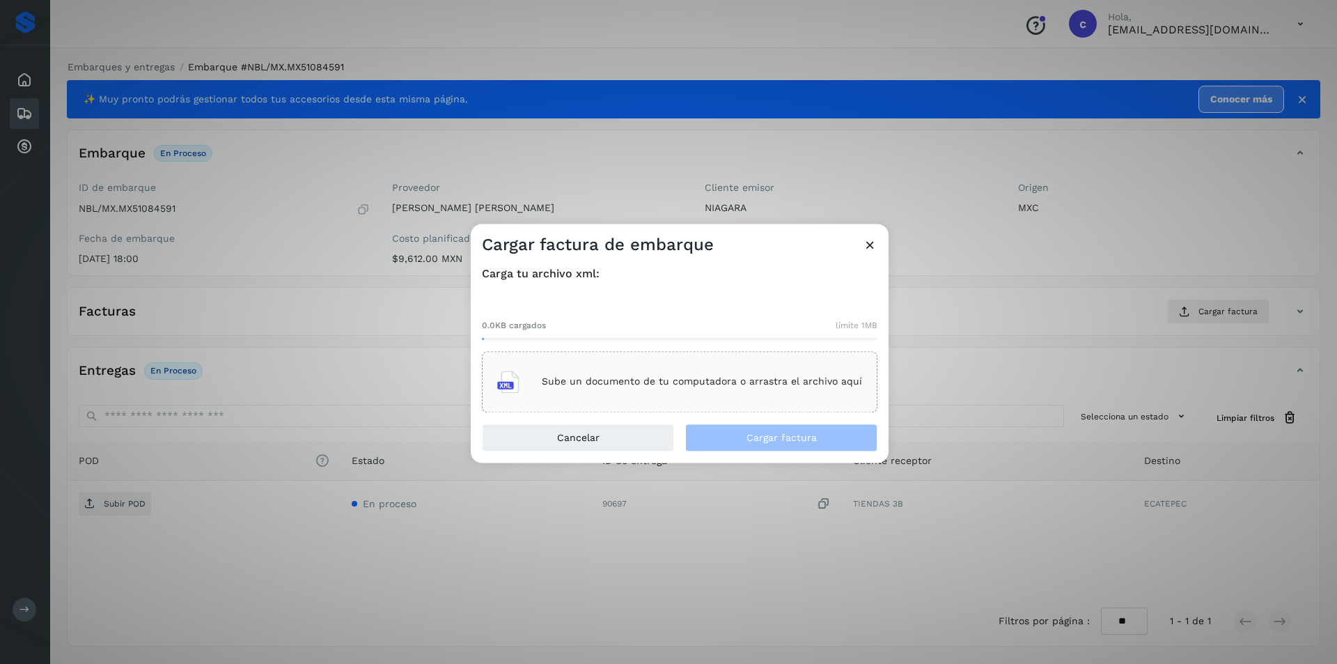
click at [816, 377] on p "Sube un documento de tu computadora o arrastra el archivo aquí" at bounding box center [702, 382] width 320 height 12
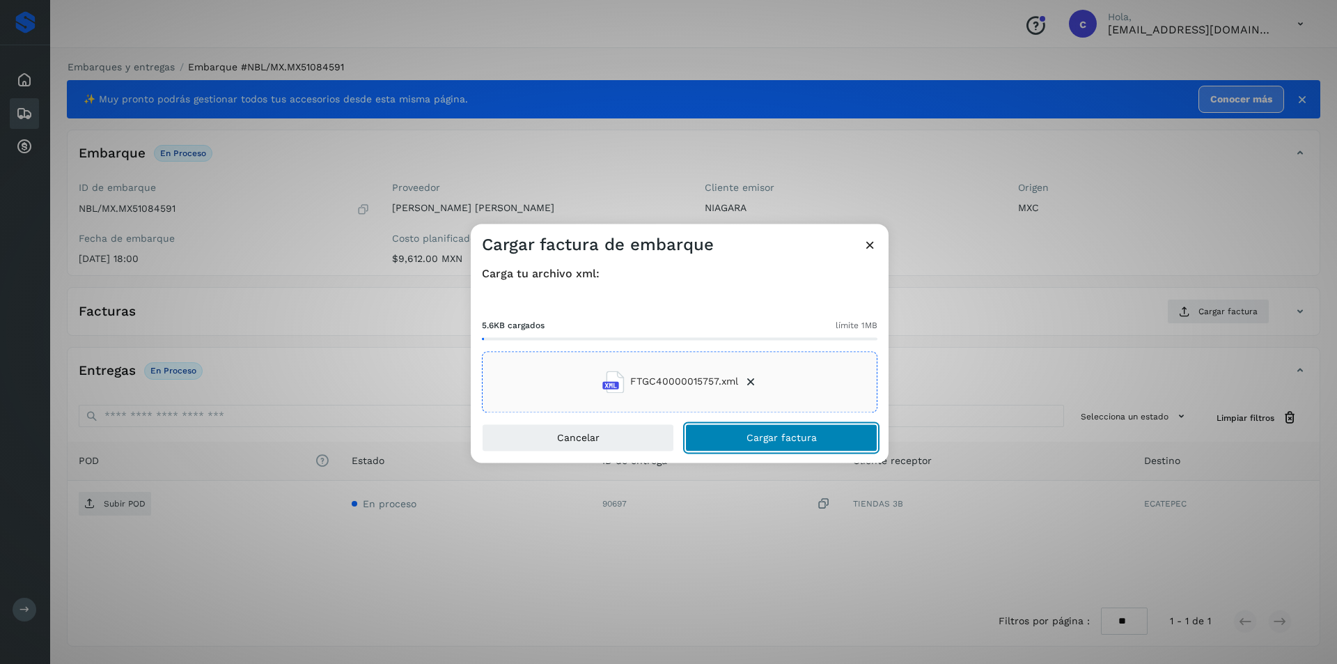
click at [746, 424] on button "Cargar factura" at bounding box center [781, 437] width 192 height 28
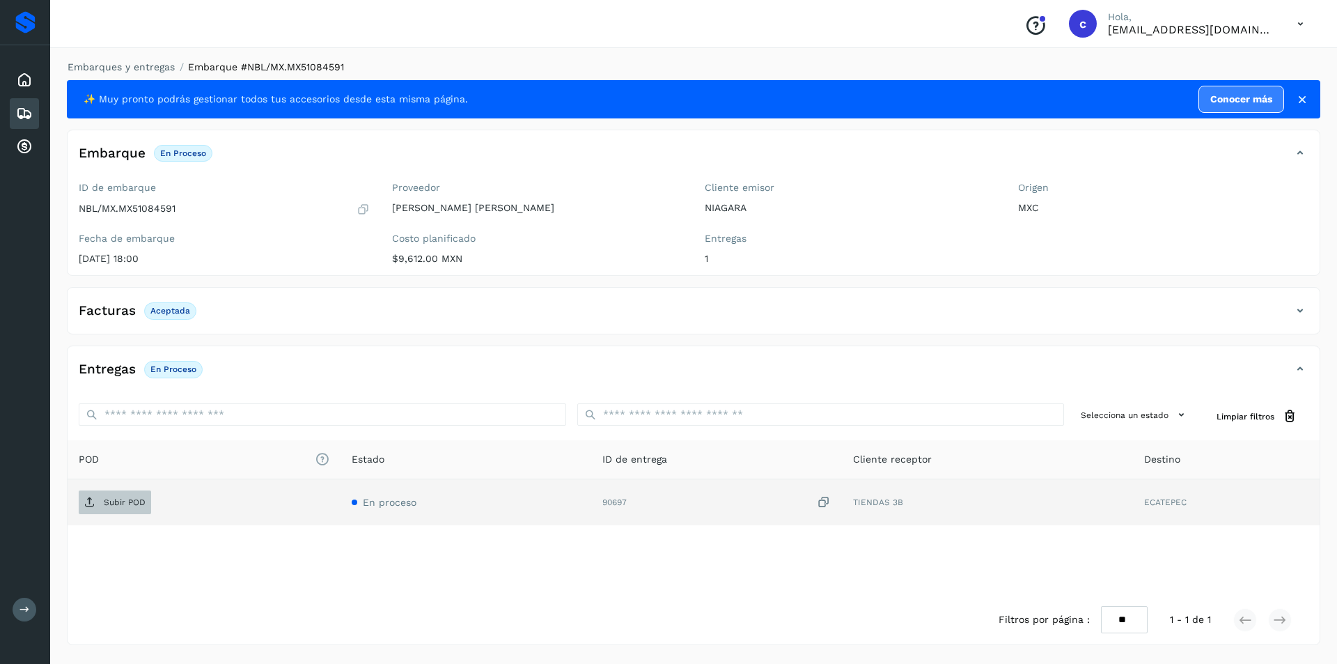
click at [138, 504] on p "Subir POD" at bounding box center [125, 502] width 42 height 10
click at [129, 509] on button "PDF" at bounding box center [114, 502] width 70 height 24
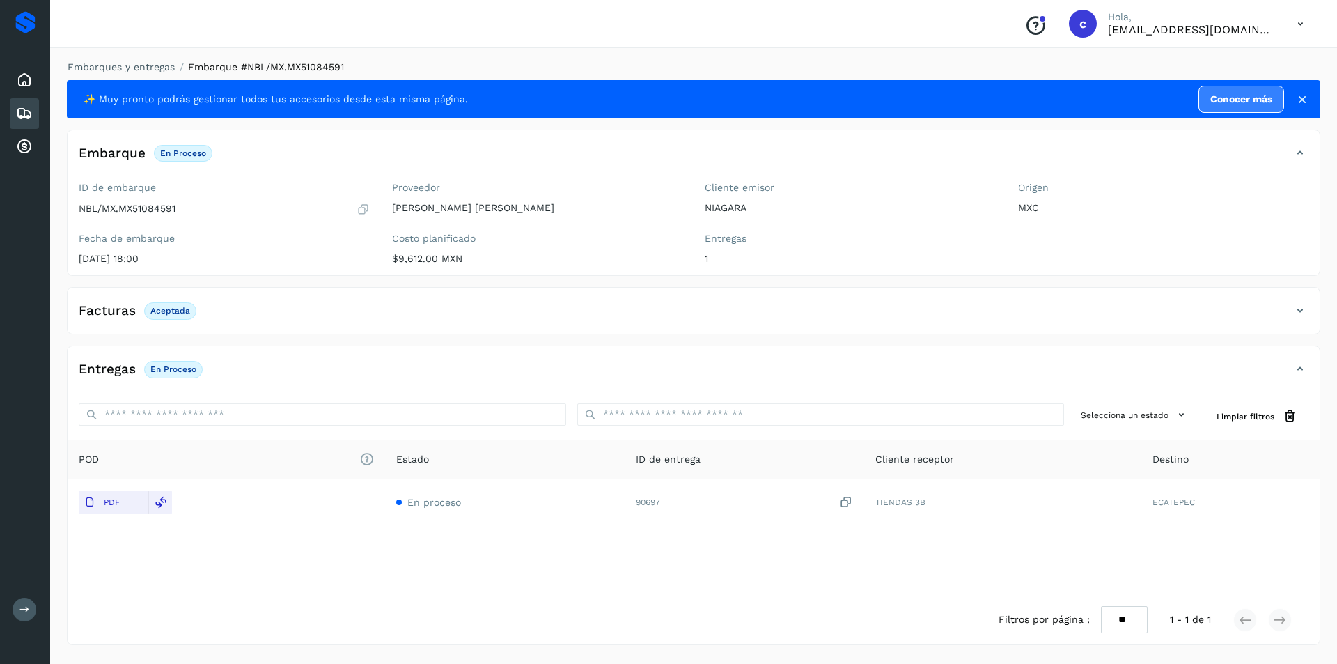
click at [35, 109] on div "Embarques" at bounding box center [24, 113] width 29 height 31
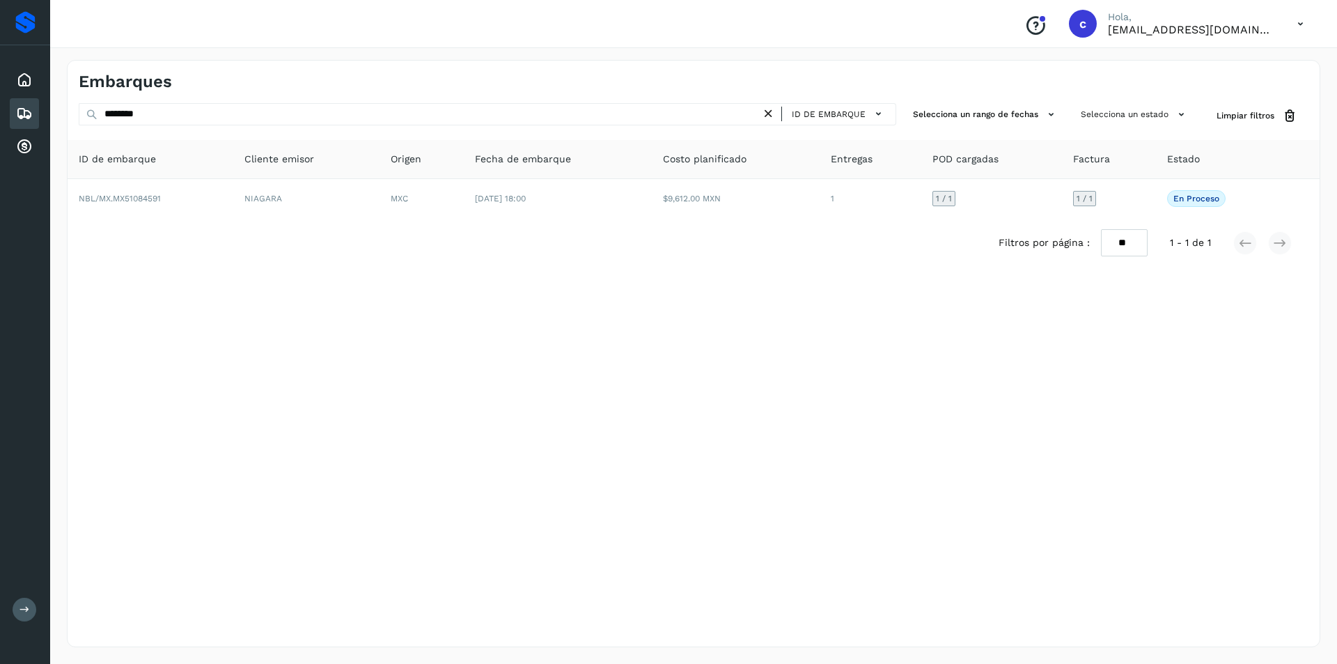
click at [765, 114] on icon at bounding box center [768, 114] width 15 height 15
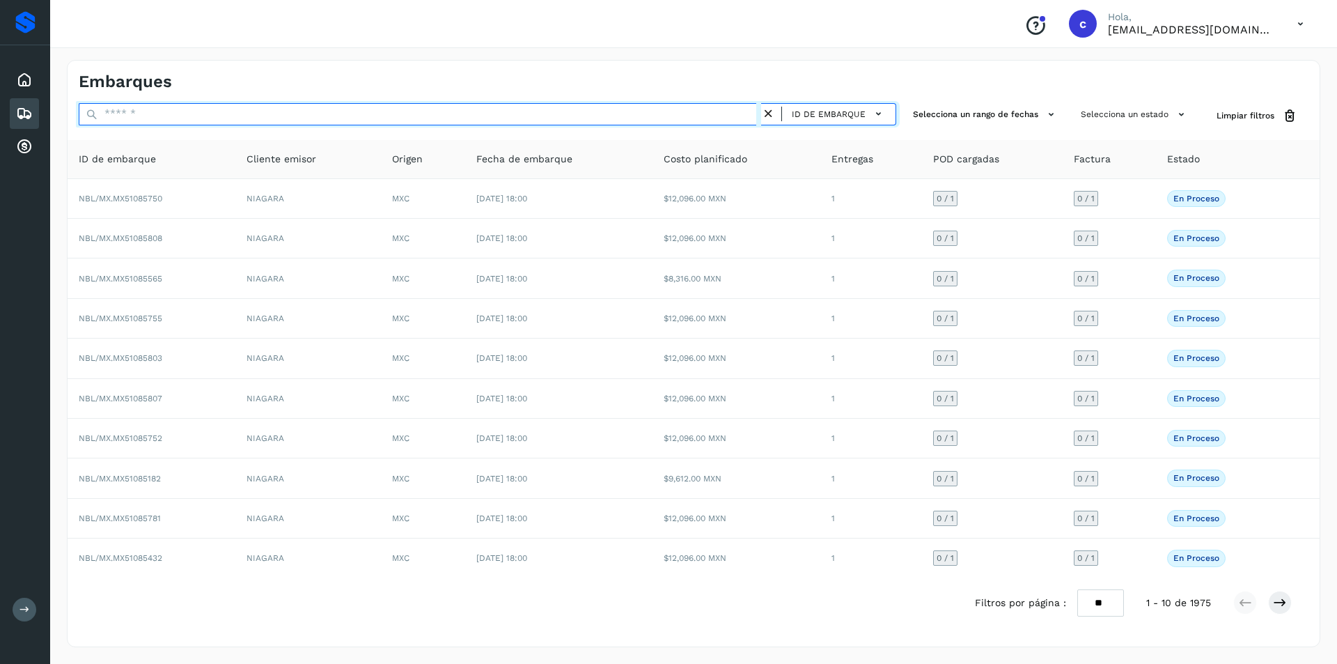
click at [437, 116] on input "text" at bounding box center [420, 114] width 682 height 22
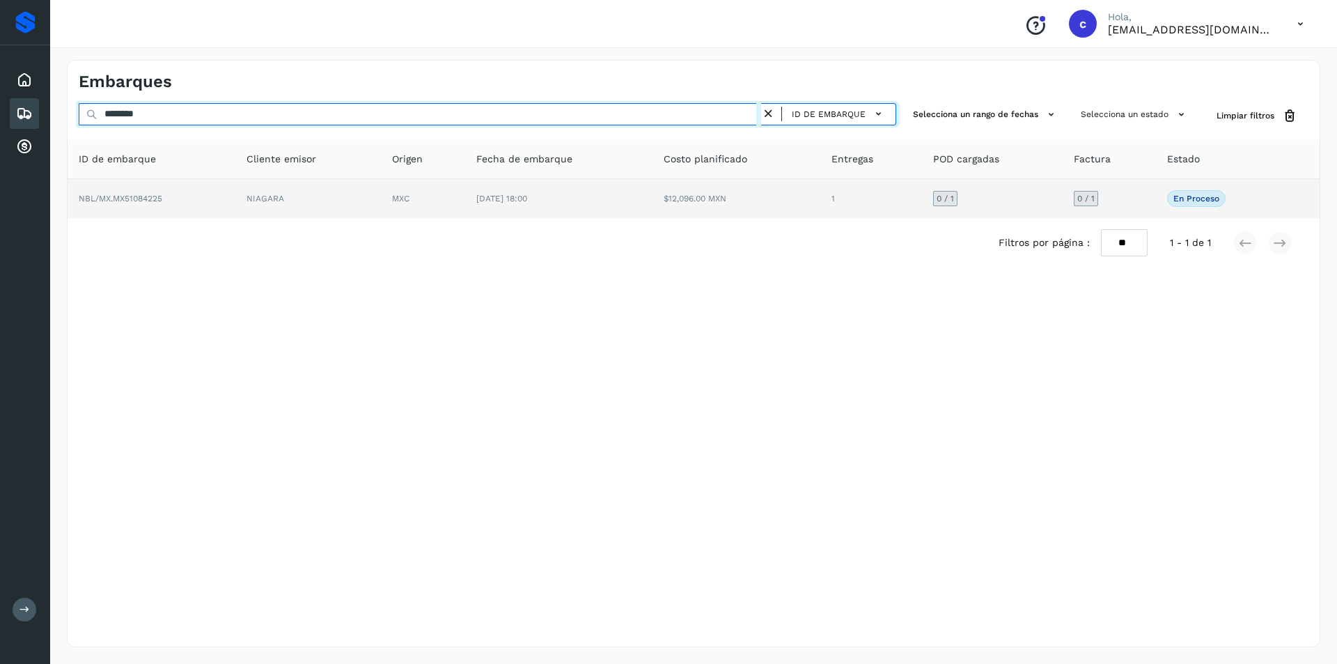
type input "********"
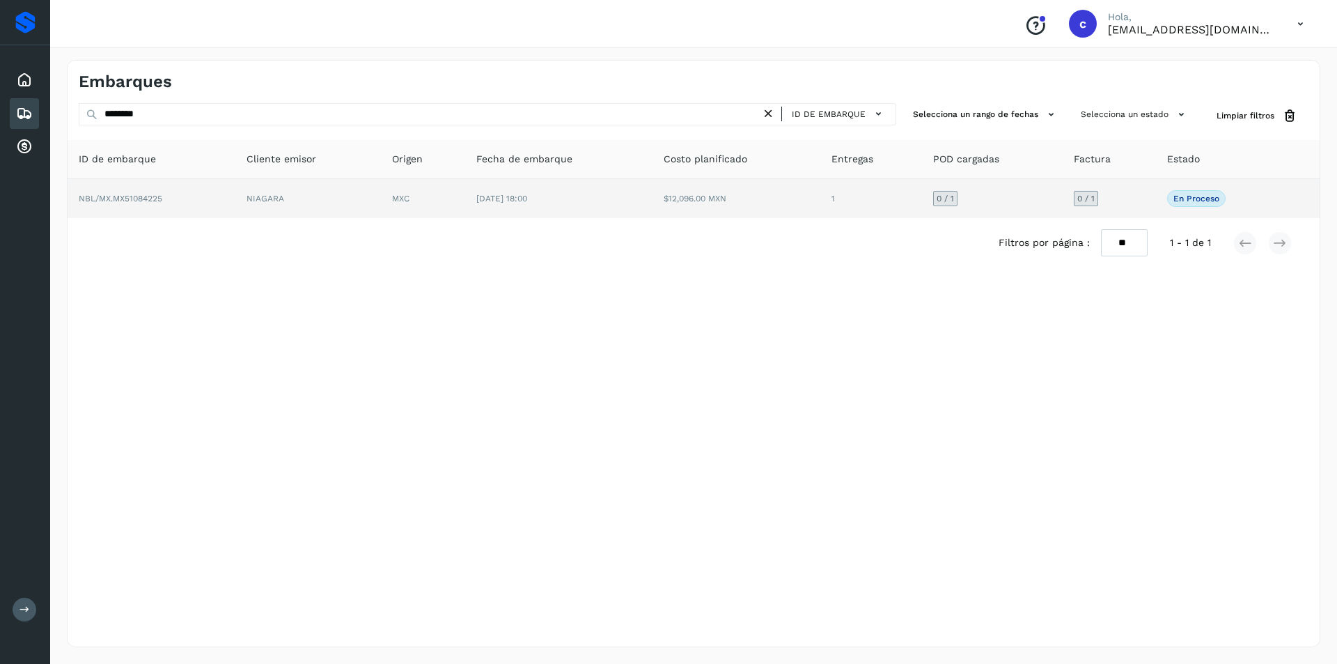
click at [398, 197] on td "MXC" at bounding box center [423, 198] width 84 height 39
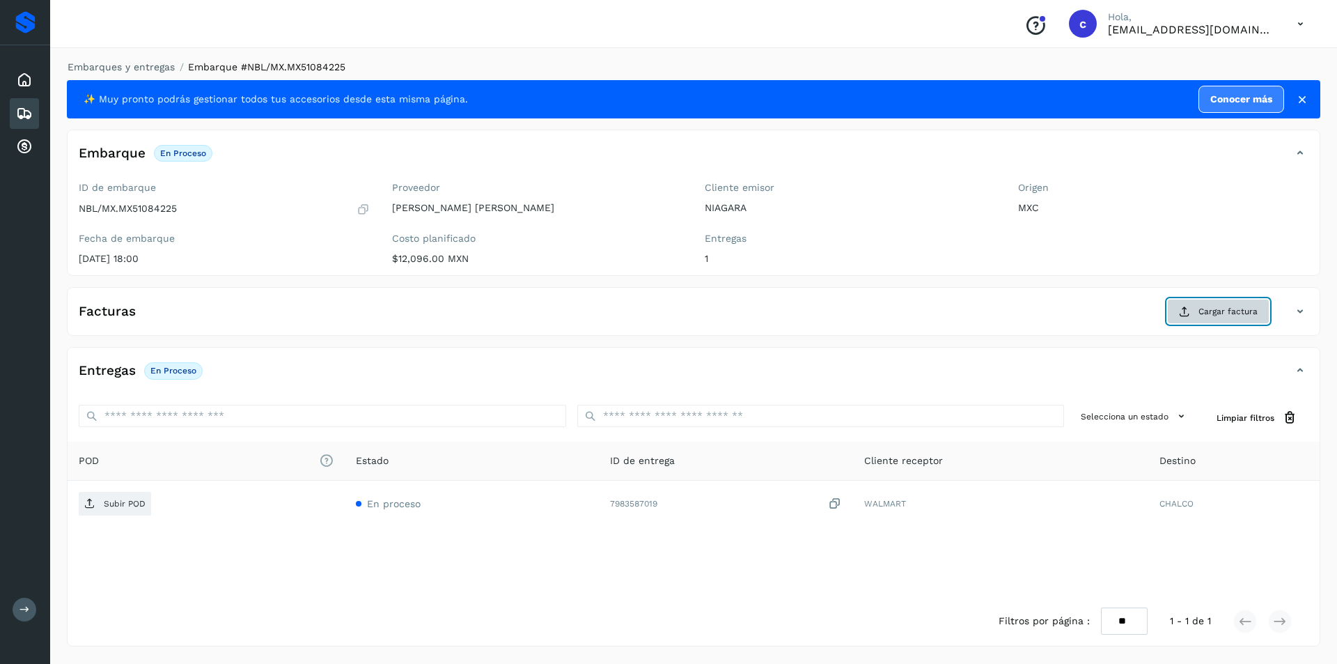
click at [1208, 309] on span "Cargar factura" at bounding box center [1228, 311] width 59 height 13
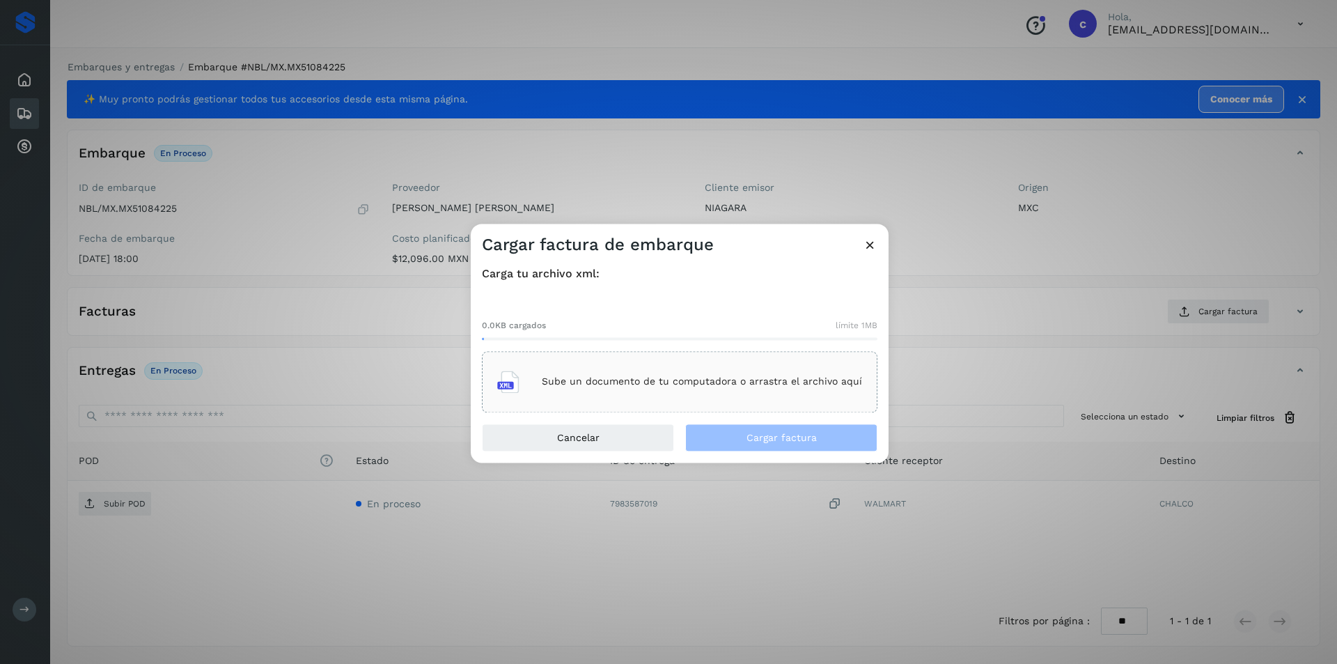
click at [788, 361] on div "Sube un documento de tu computadora o arrastra el archivo aquí" at bounding box center [680, 381] width 396 height 61
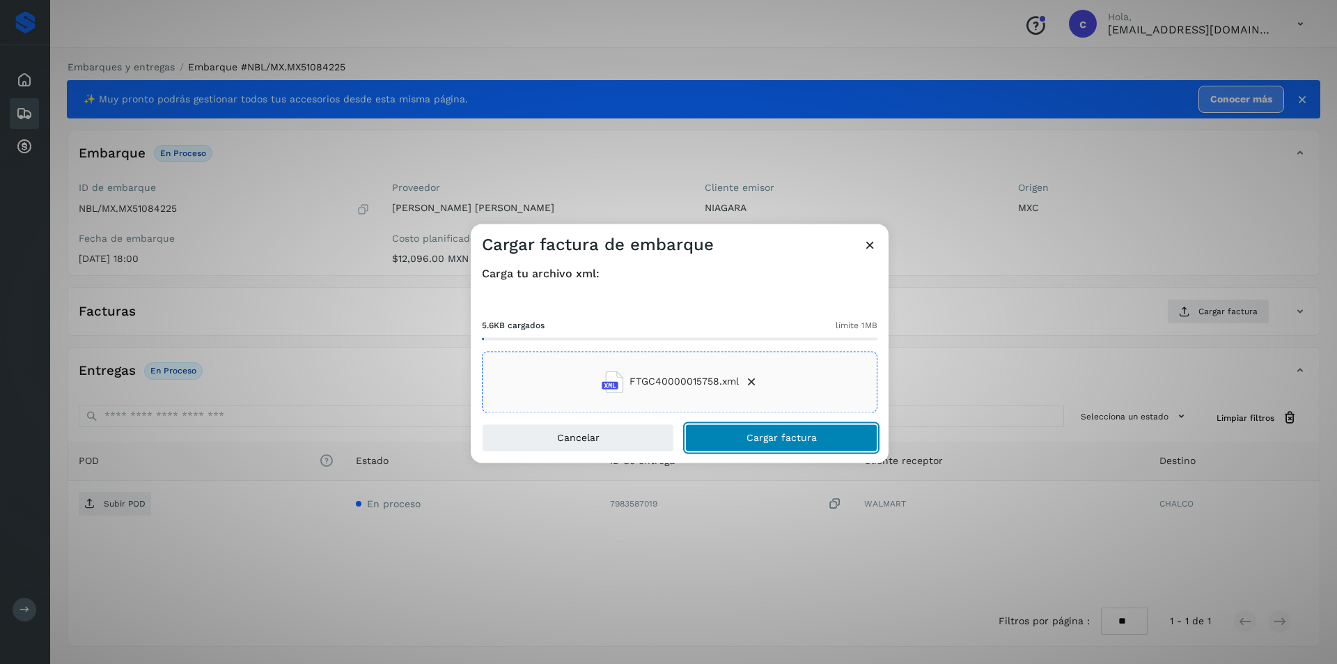
click at [813, 432] on span "Cargar factura" at bounding box center [782, 437] width 70 height 10
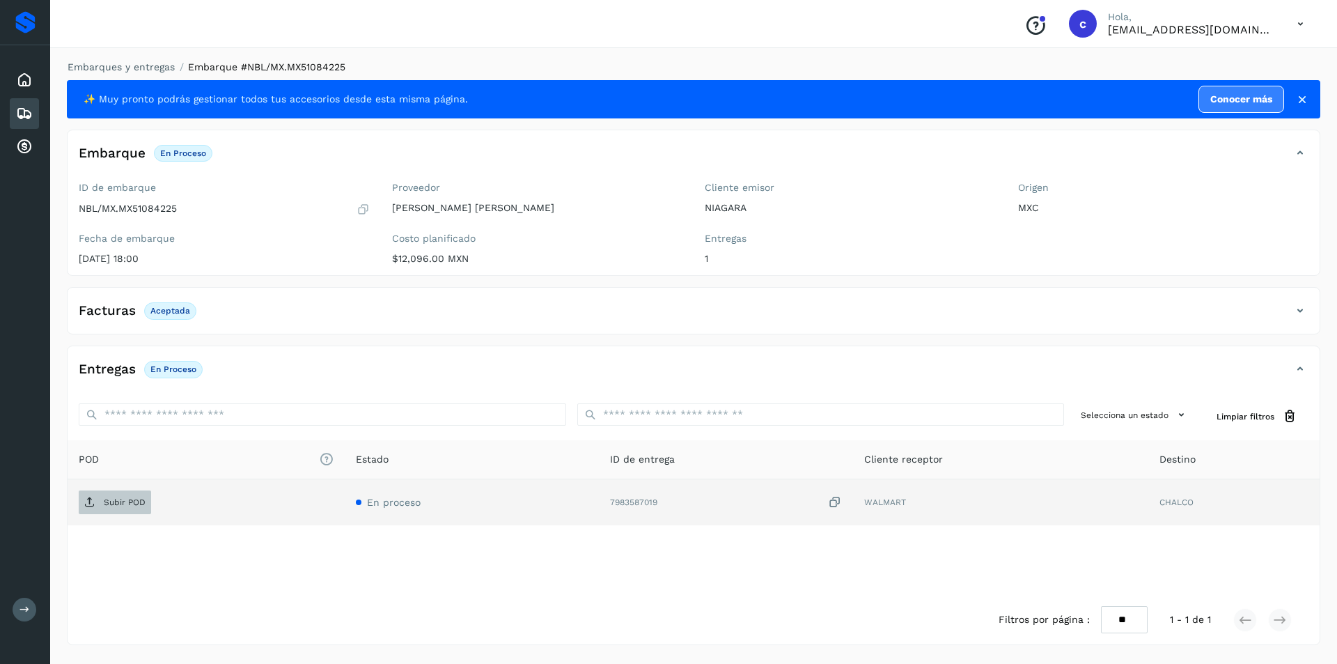
click at [125, 497] on p "Subir POD" at bounding box center [125, 502] width 42 height 10
click at [116, 499] on p "PDF" at bounding box center [112, 502] width 16 height 10
click at [91, 504] on icon at bounding box center [89, 502] width 11 height 11
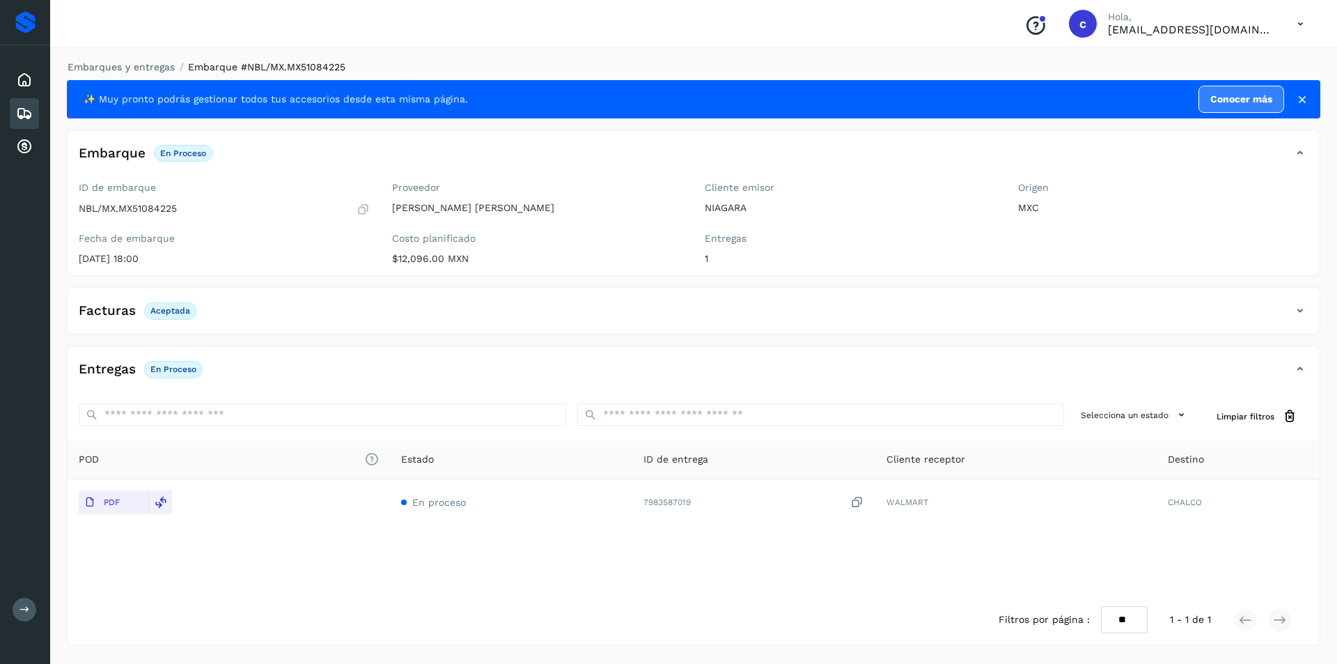
click at [19, 116] on icon at bounding box center [24, 113] width 17 height 17
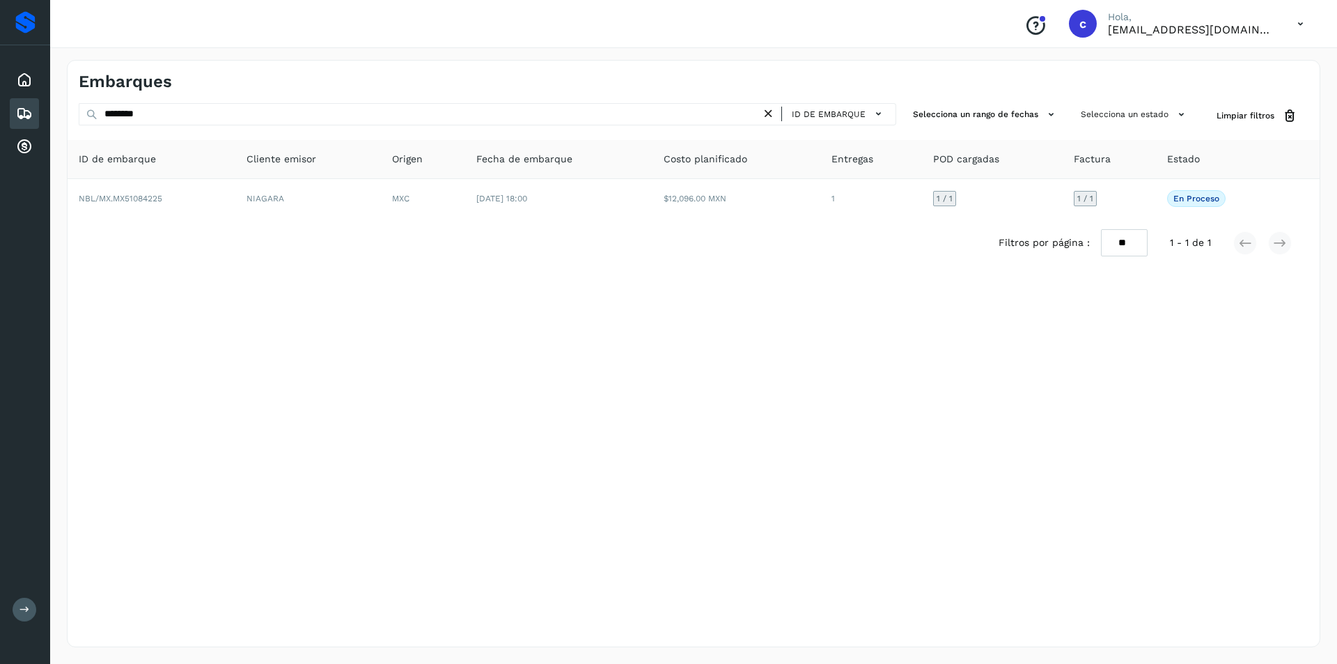
click at [772, 116] on icon at bounding box center [768, 114] width 15 height 15
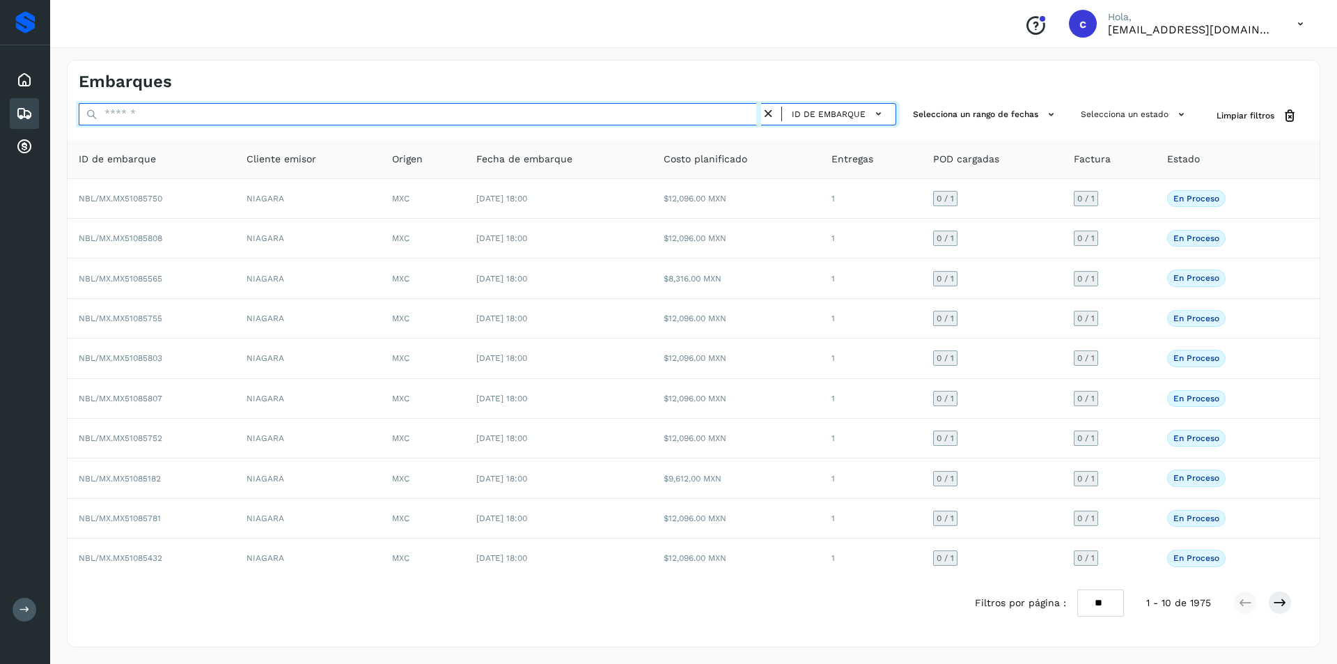
click at [674, 116] on input "text" at bounding box center [420, 114] width 682 height 22
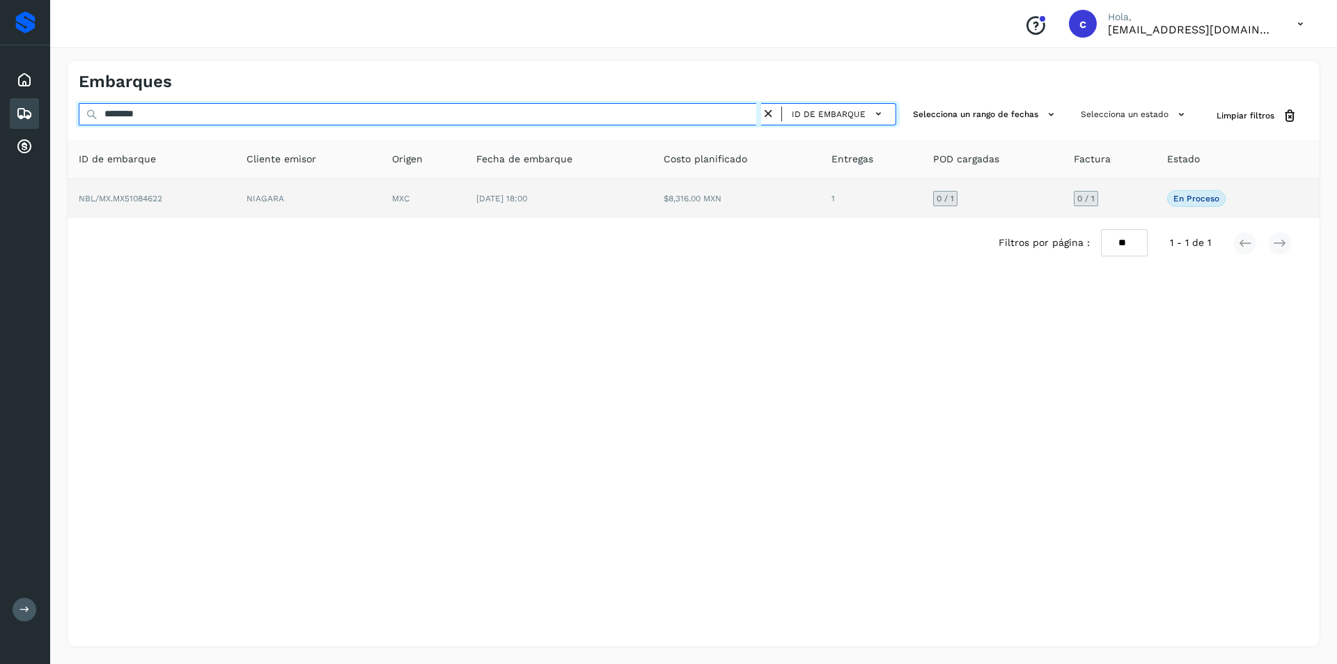
type input "********"
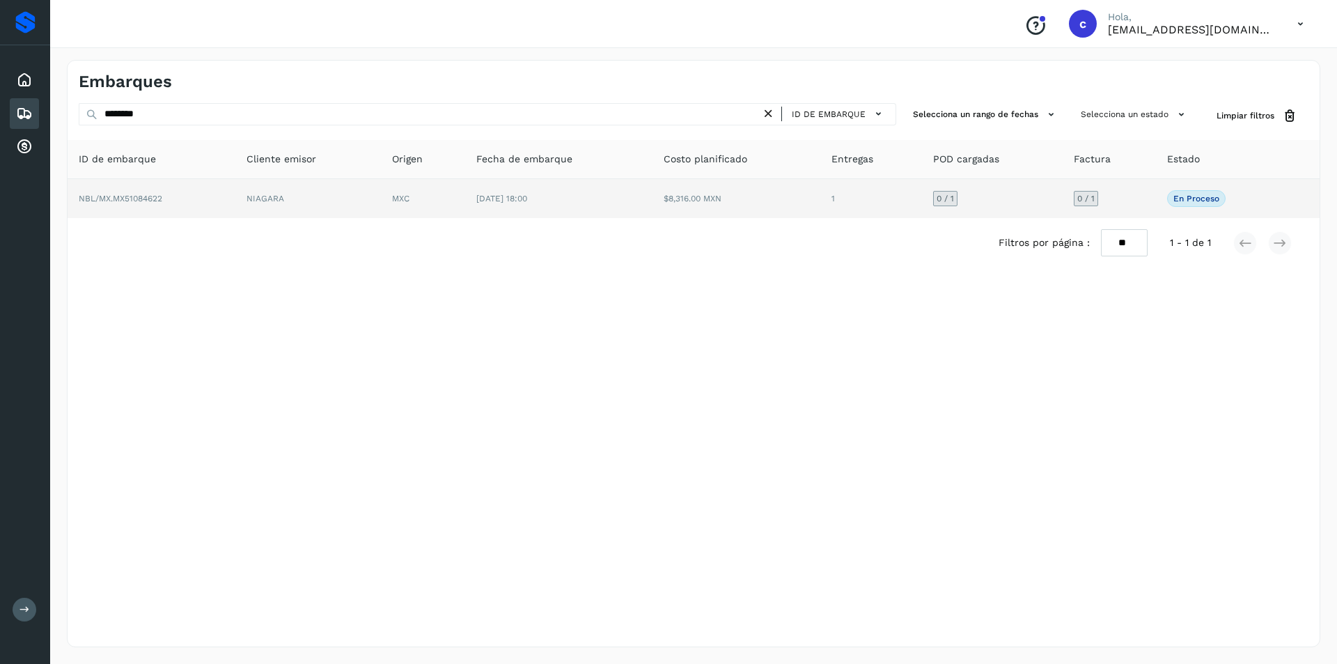
click at [625, 184] on td "[DATE] 18:00" at bounding box center [559, 198] width 188 height 39
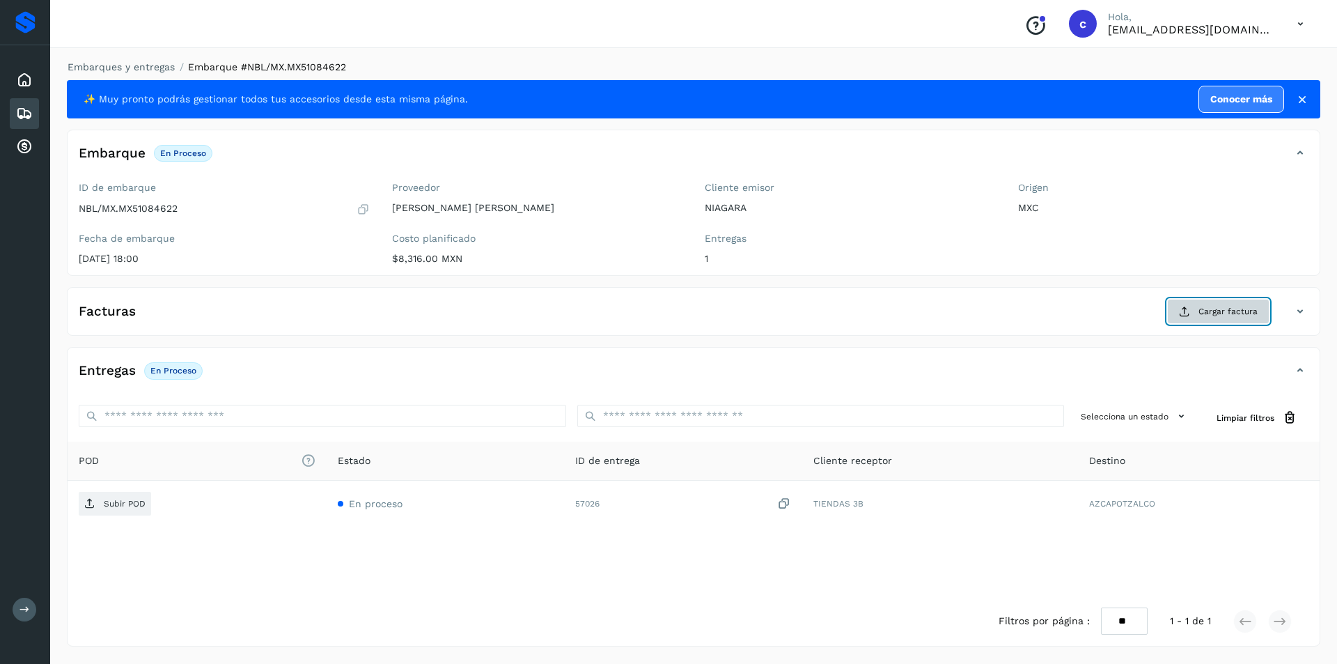
click at [1206, 309] on span "Cargar factura" at bounding box center [1228, 311] width 59 height 13
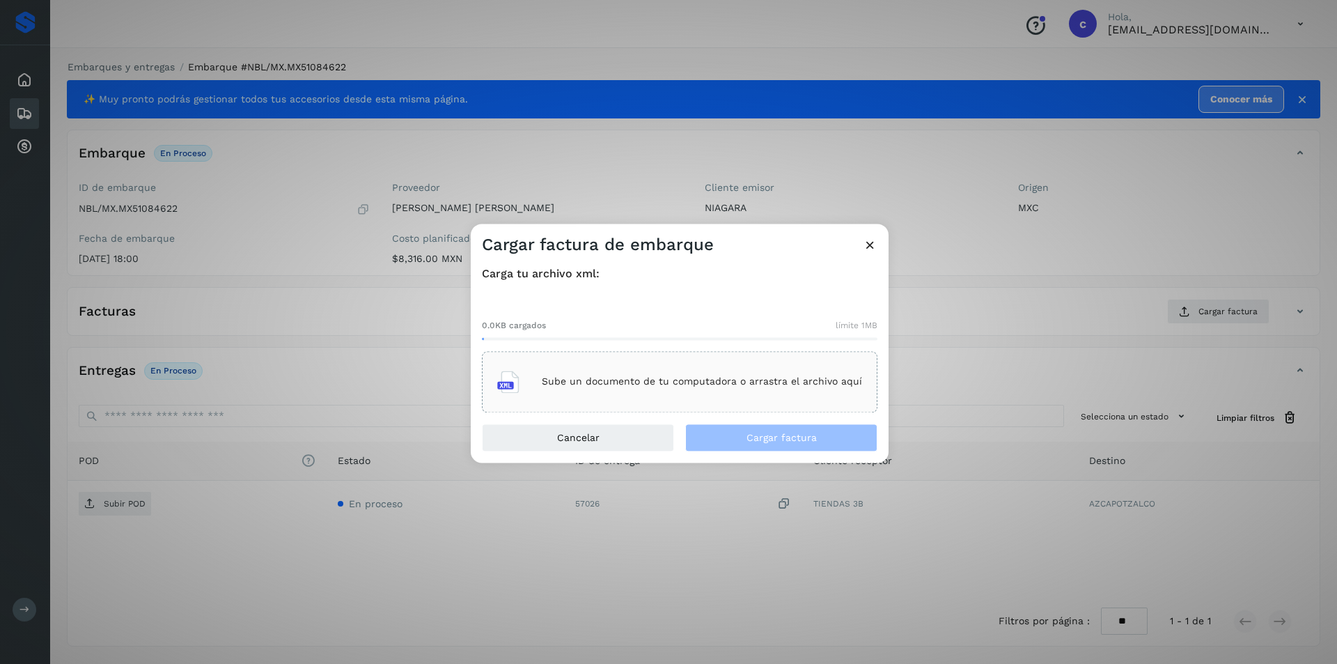
click at [648, 391] on div "Sube un documento de tu computadora o arrastra el archivo aquí" at bounding box center [679, 382] width 365 height 38
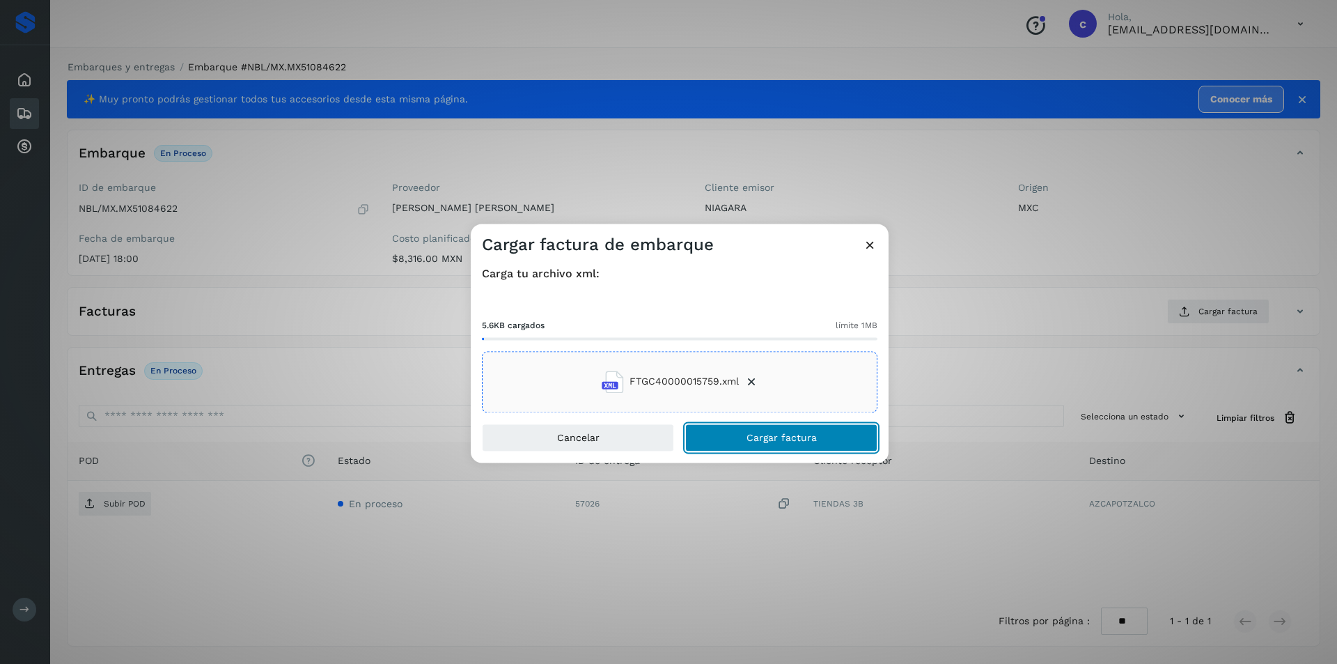
click at [802, 437] on span "Cargar factura" at bounding box center [782, 437] width 70 height 10
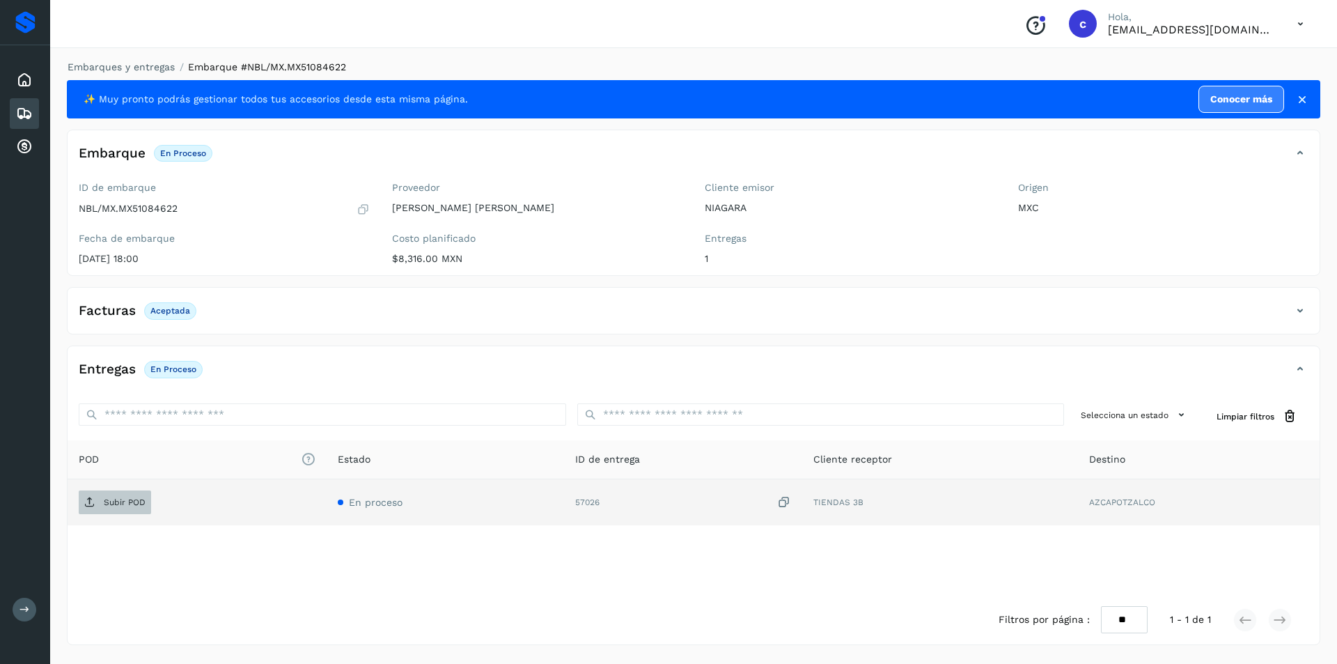
click at [120, 501] on p "Subir POD" at bounding box center [125, 502] width 42 height 10
click at [130, 502] on button "PDF" at bounding box center [114, 502] width 70 height 24
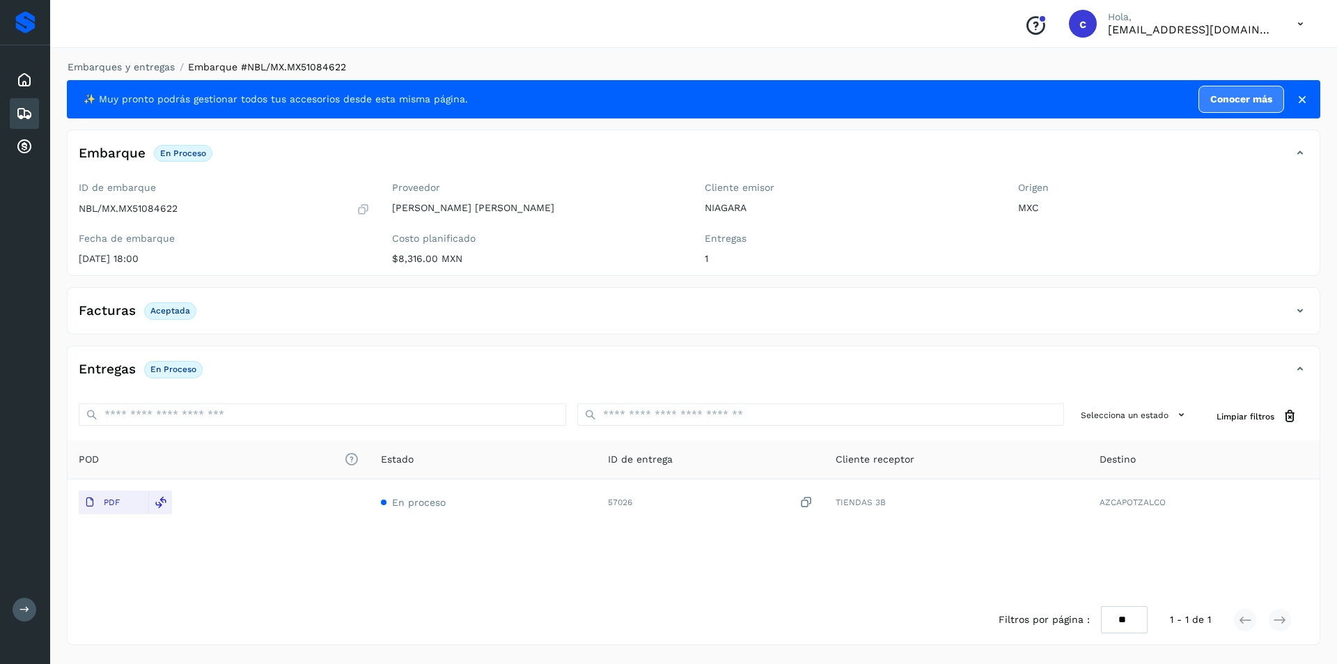
click at [18, 114] on icon at bounding box center [24, 113] width 17 height 17
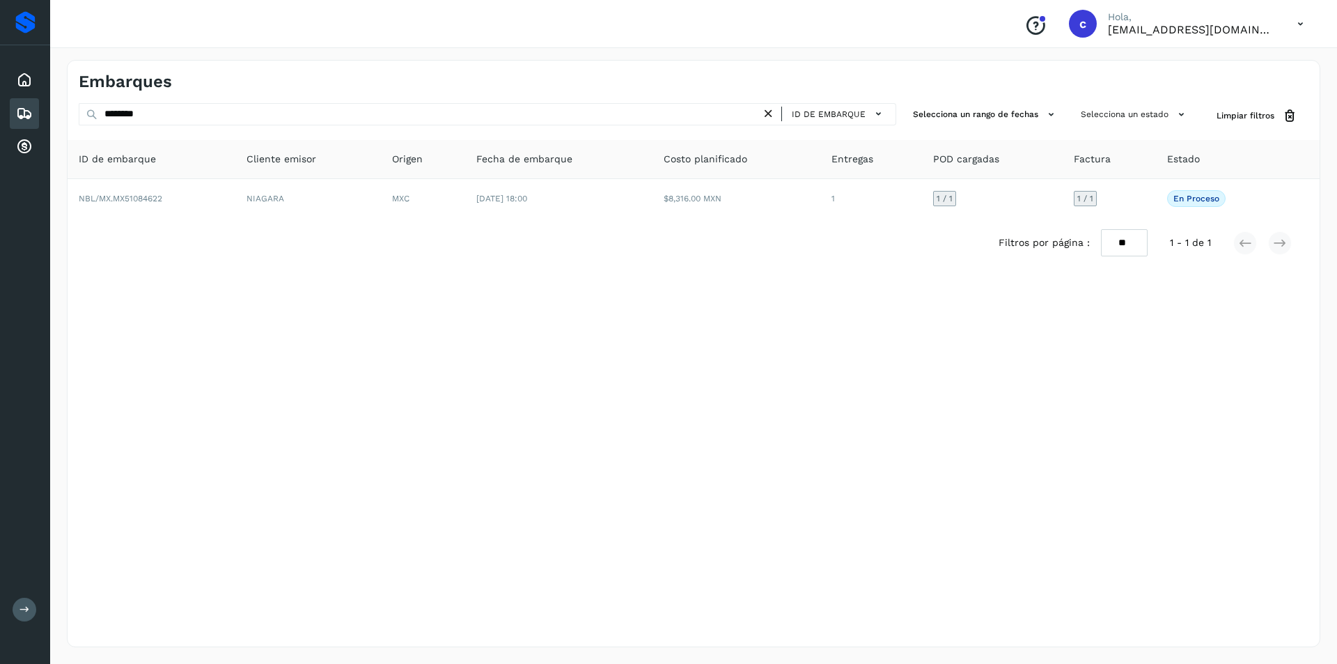
click at [772, 111] on icon at bounding box center [768, 114] width 15 height 15
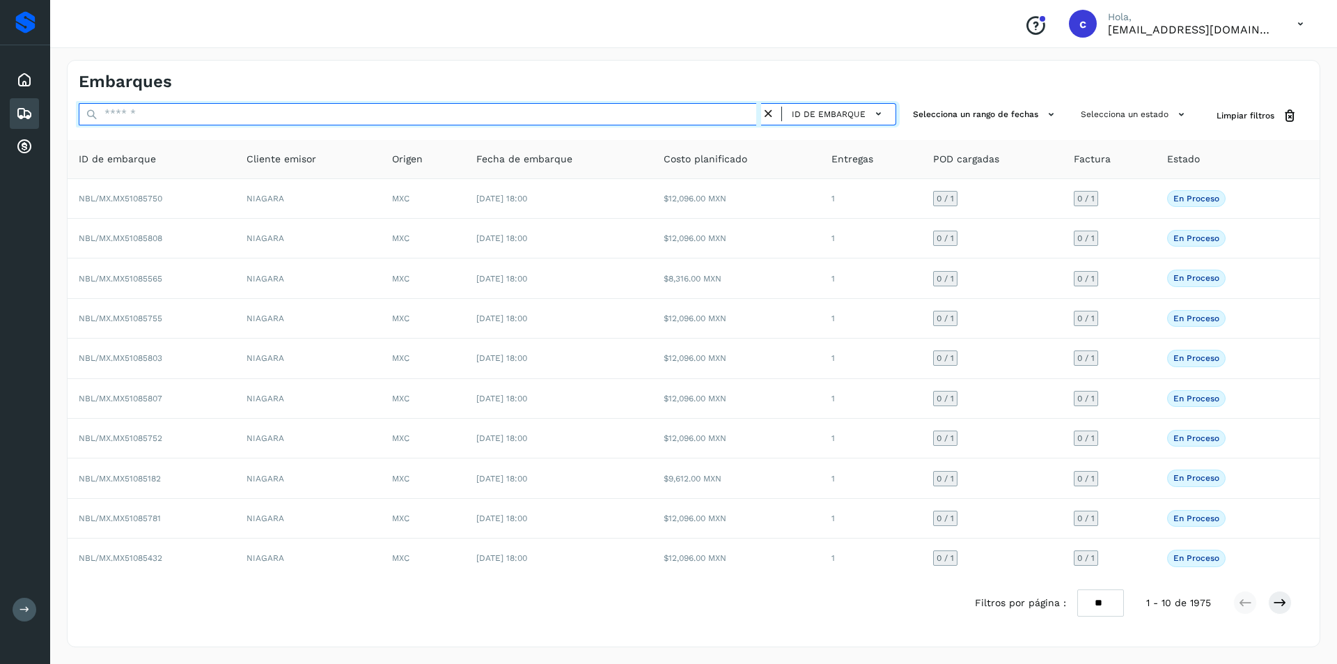
click at [732, 114] on input "text" at bounding box center [420, 114] width 682 height 22
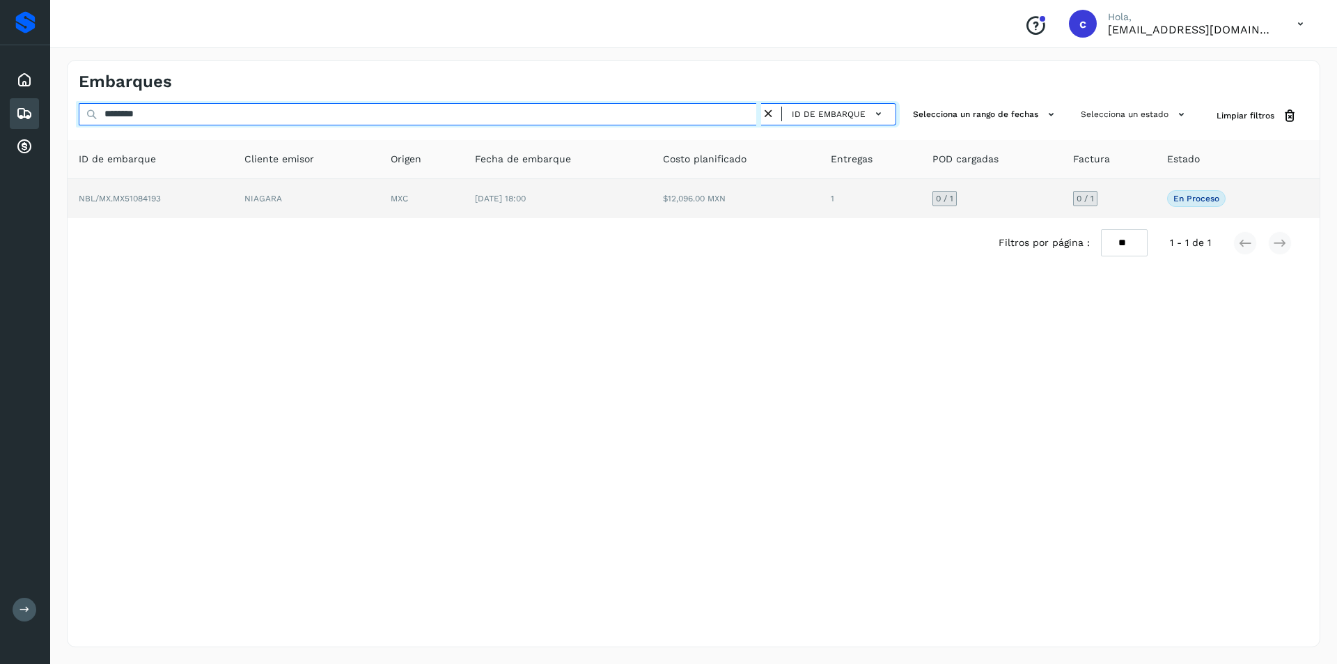
type input "********"
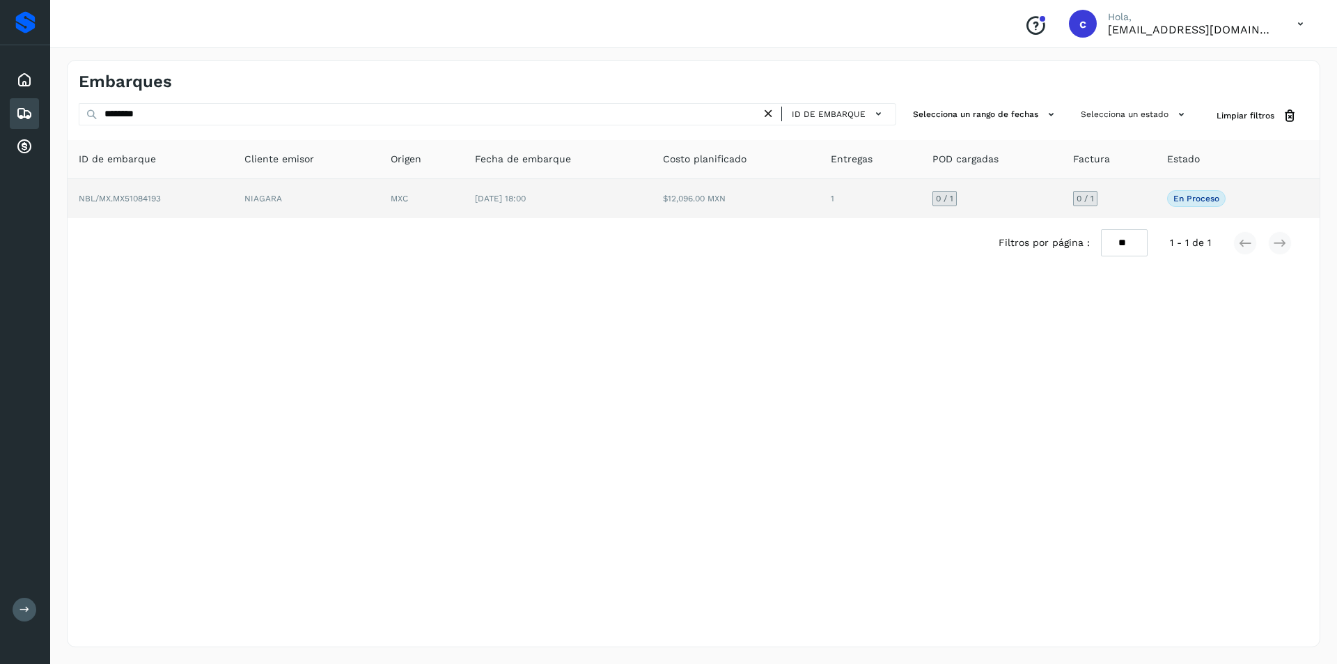
click at [448, 187] on td "MXC" at bounding box center [422, 198] width 84 height 39
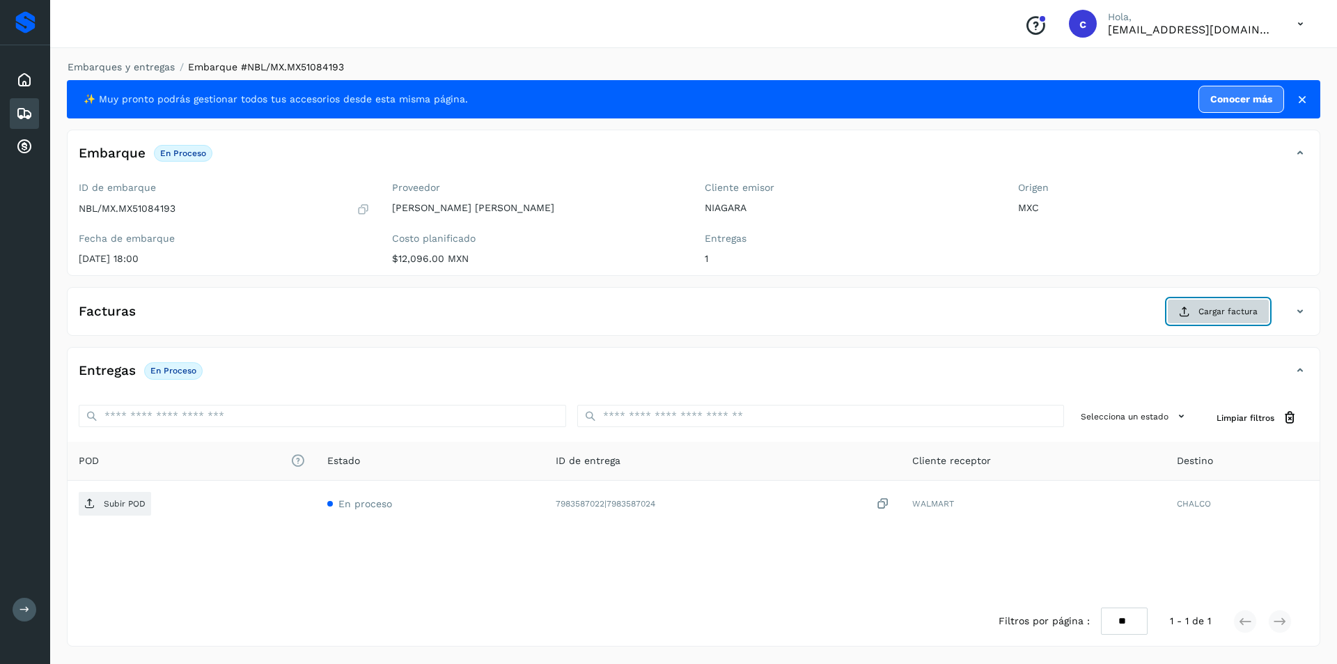
click at [1175, 307] on button "Cargar factura" at bounding box center [1218, 311] width 102 height 25
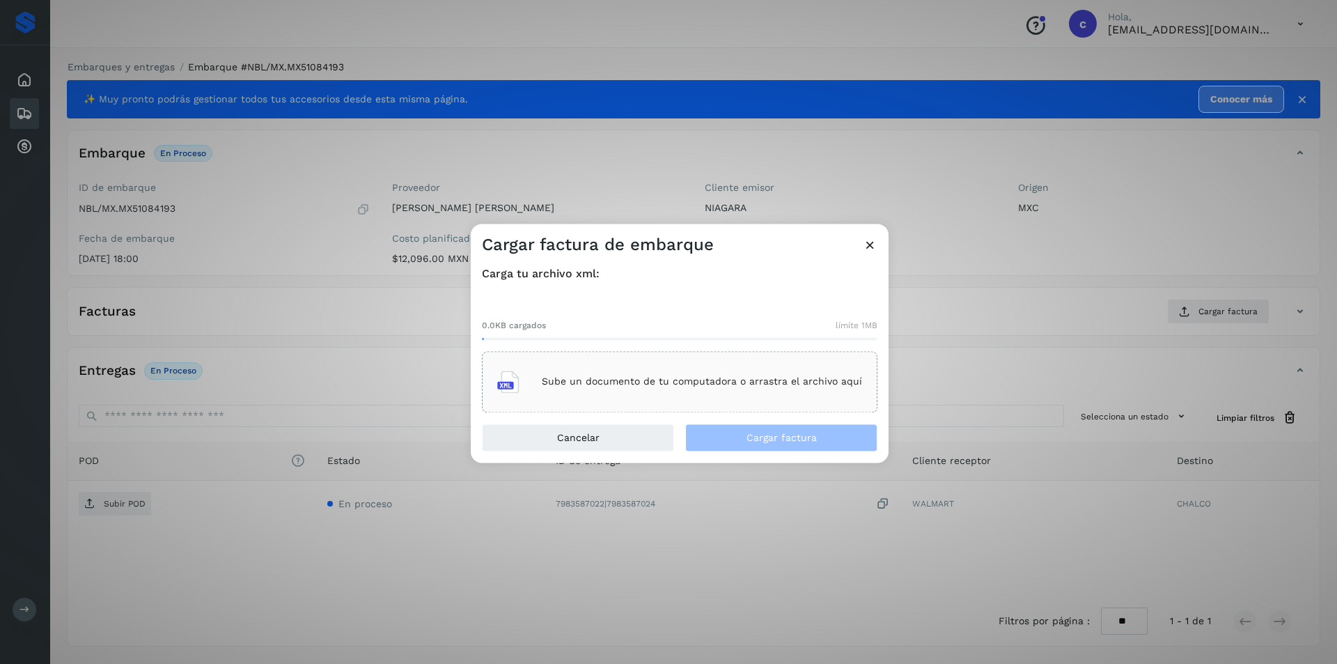
click at [718, 382] on p "Sube un documento de tu computadora o arrastra el archivo aquí" at bounding box center [702, 382] width 320 height 12
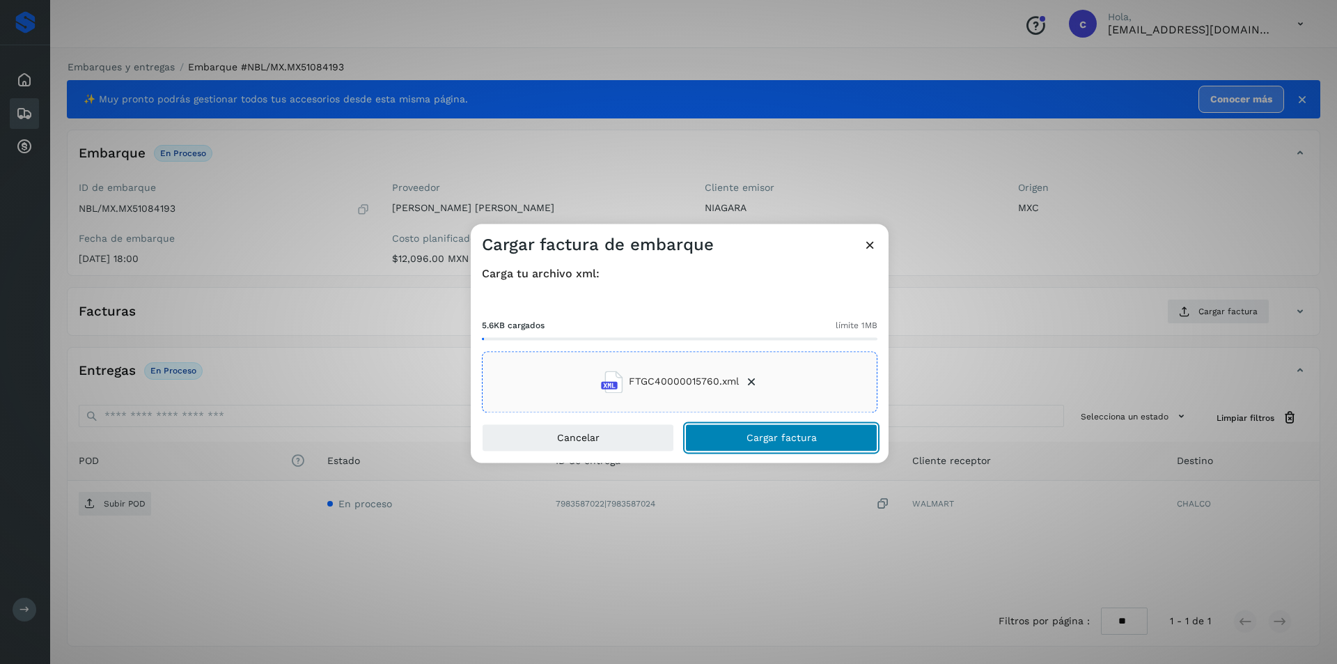
click at [782, 434] on span "Cargar factura" at bounding box center [782, 437] width 70 height 10
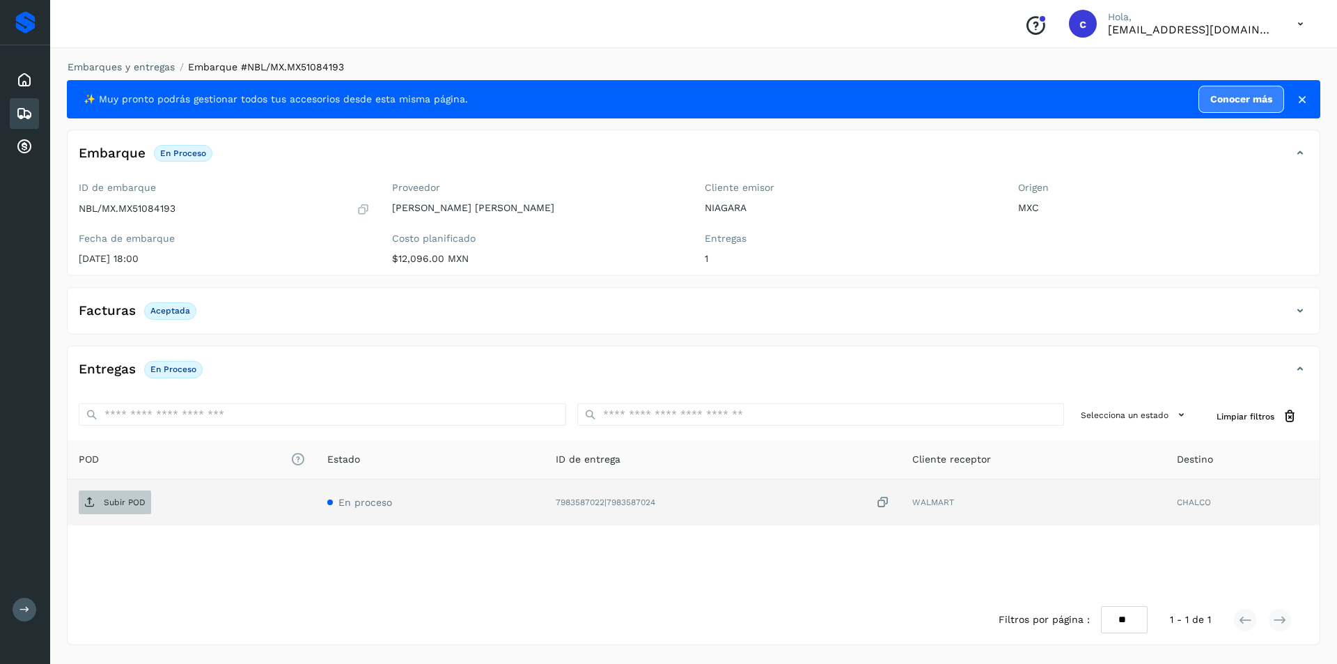
click at [88, 504] on icon at bounding box center [89, 502] width 11 height 11
click at [121, 503] on span "PDF" at bounding box center [102, 502] width 47 height 22
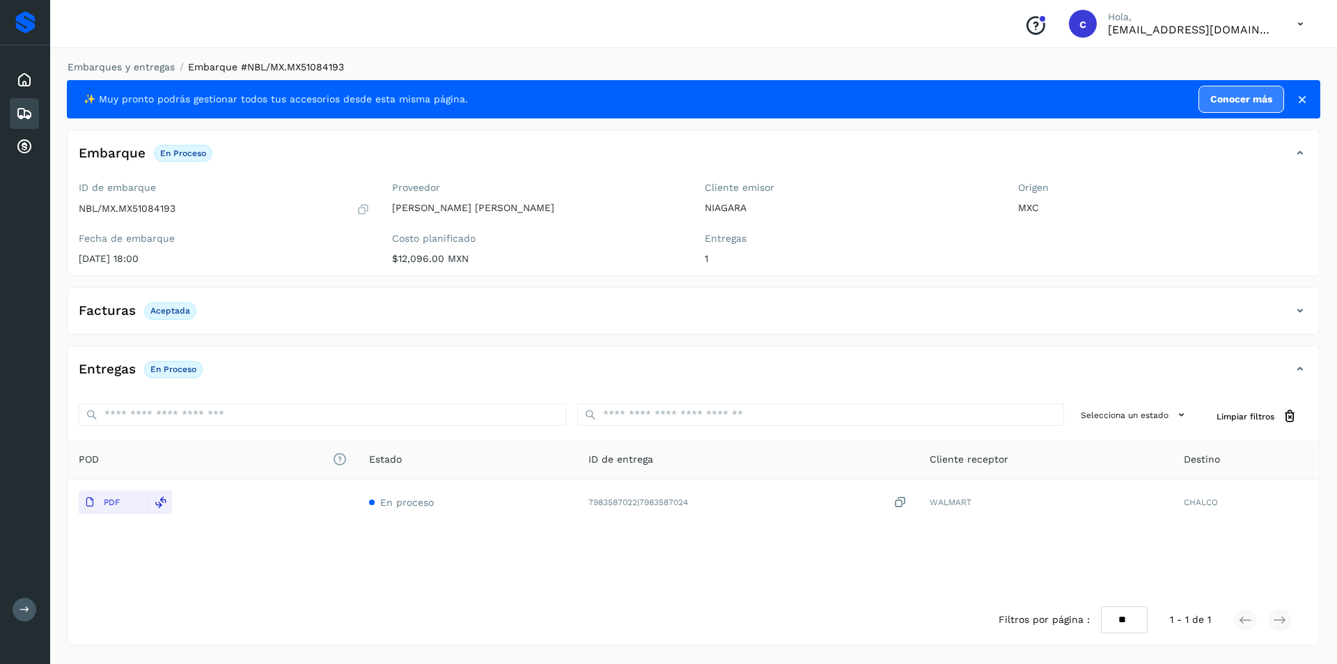
click at [19, 116] on icon at bounding box center [24, 113] width 17 height 17
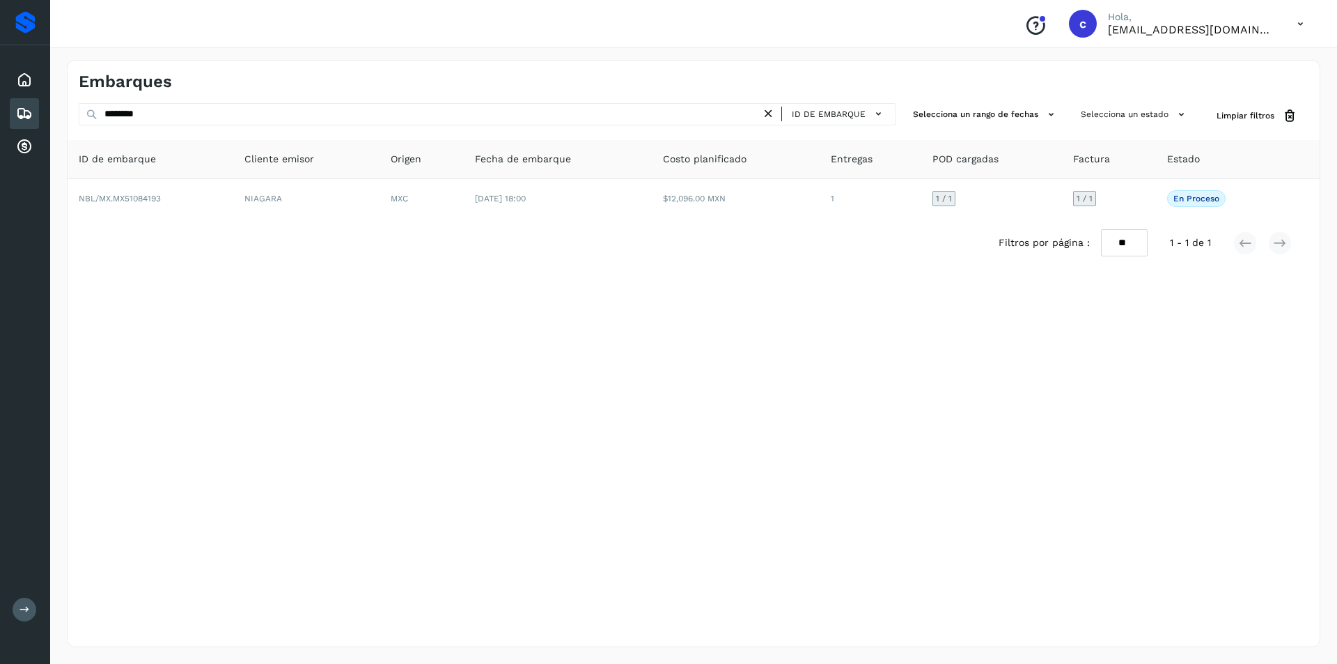
click at [767, 112] on icon at bounding box center [768, 114] width 15 height 15
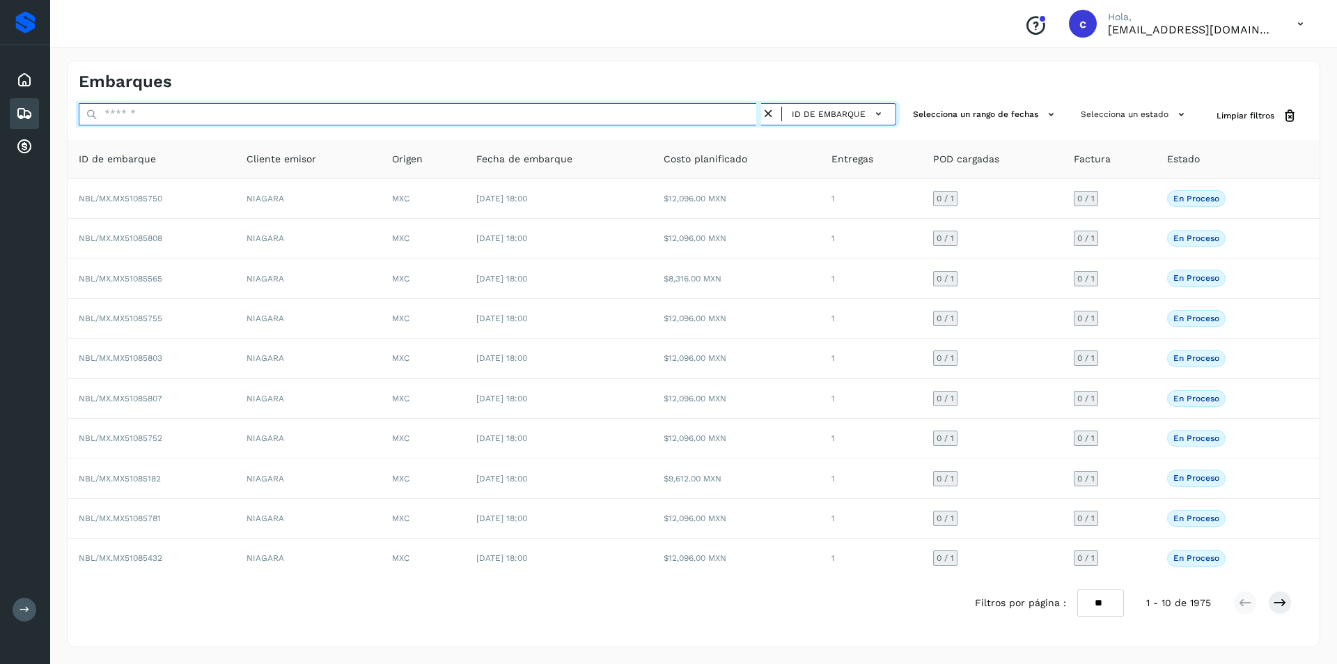
click at [626, 120] on input "text" at bounding box center [420, 114] width 682 height 22
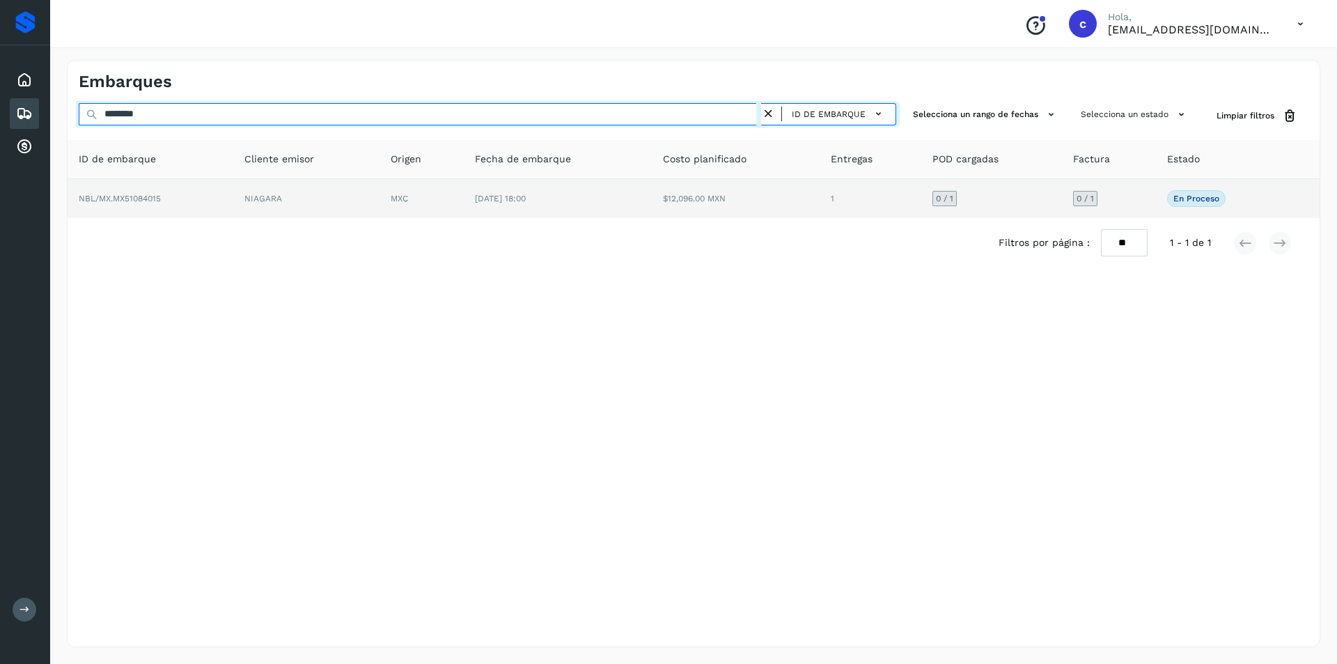
type input "********"
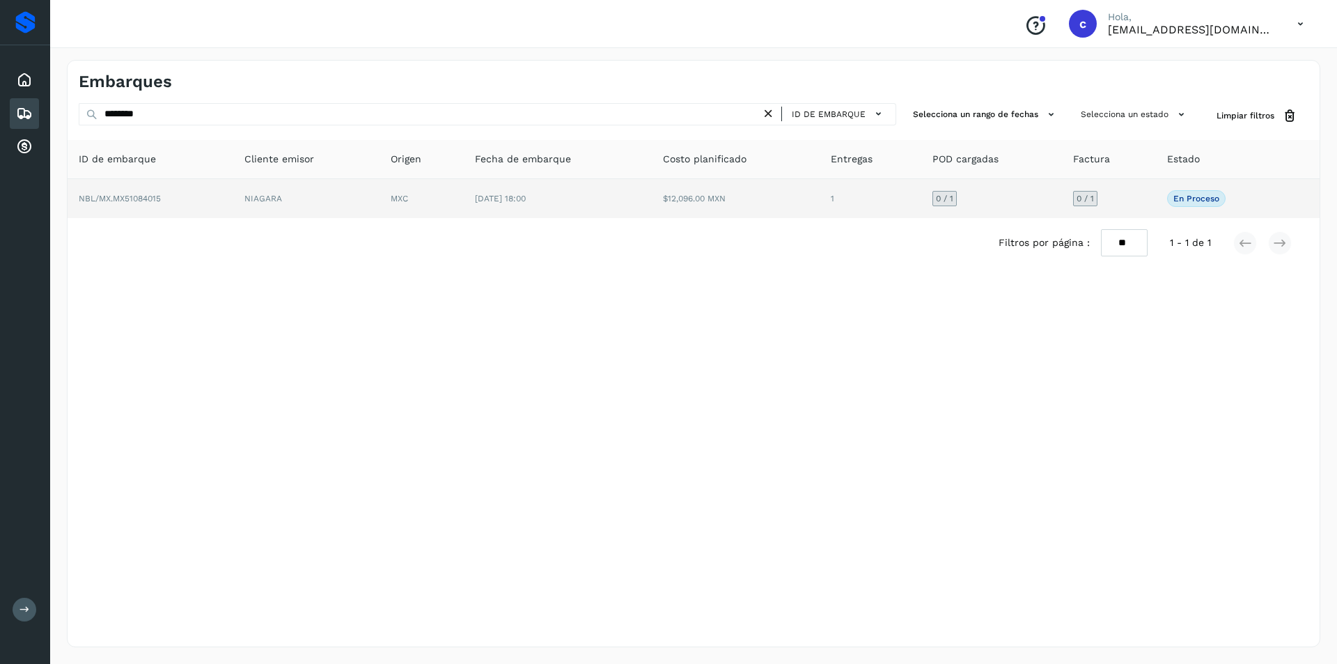
click at [440, 207] on td "MXC" at bounding box center [422, 198] width 84 height 39
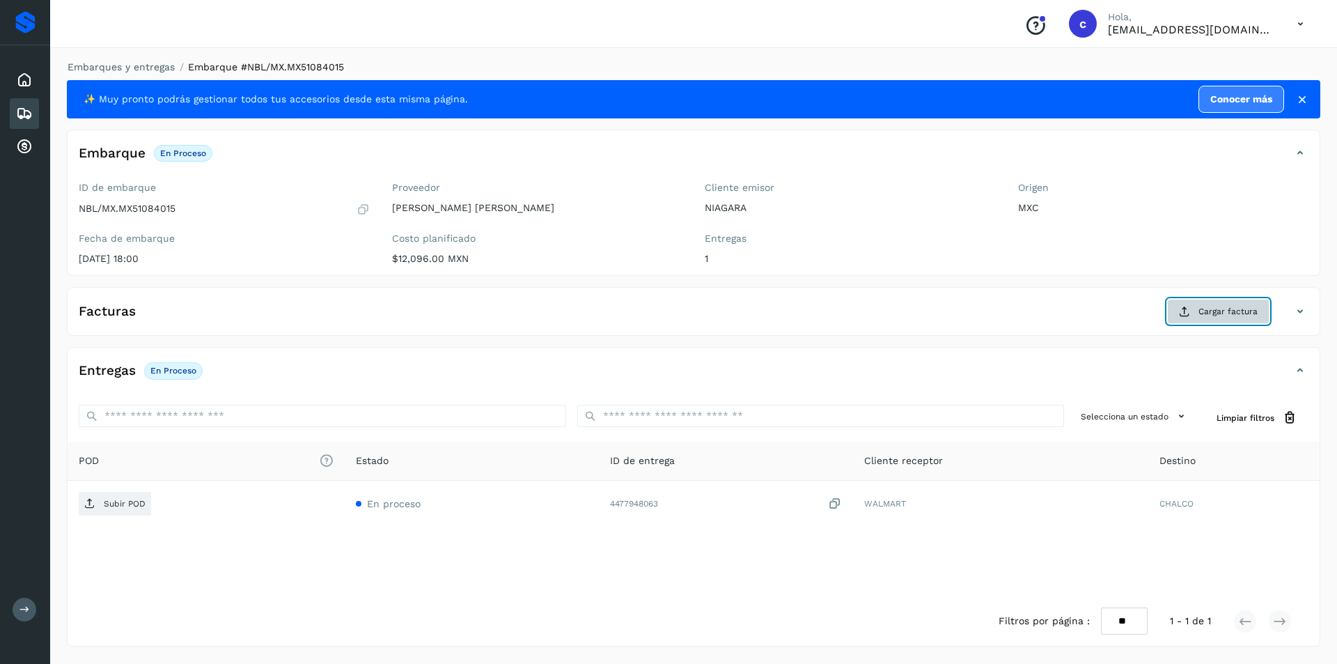
click at [1233, 319] on button "Cargar factura" at bounding box center [1218, 311] width 102 height 25
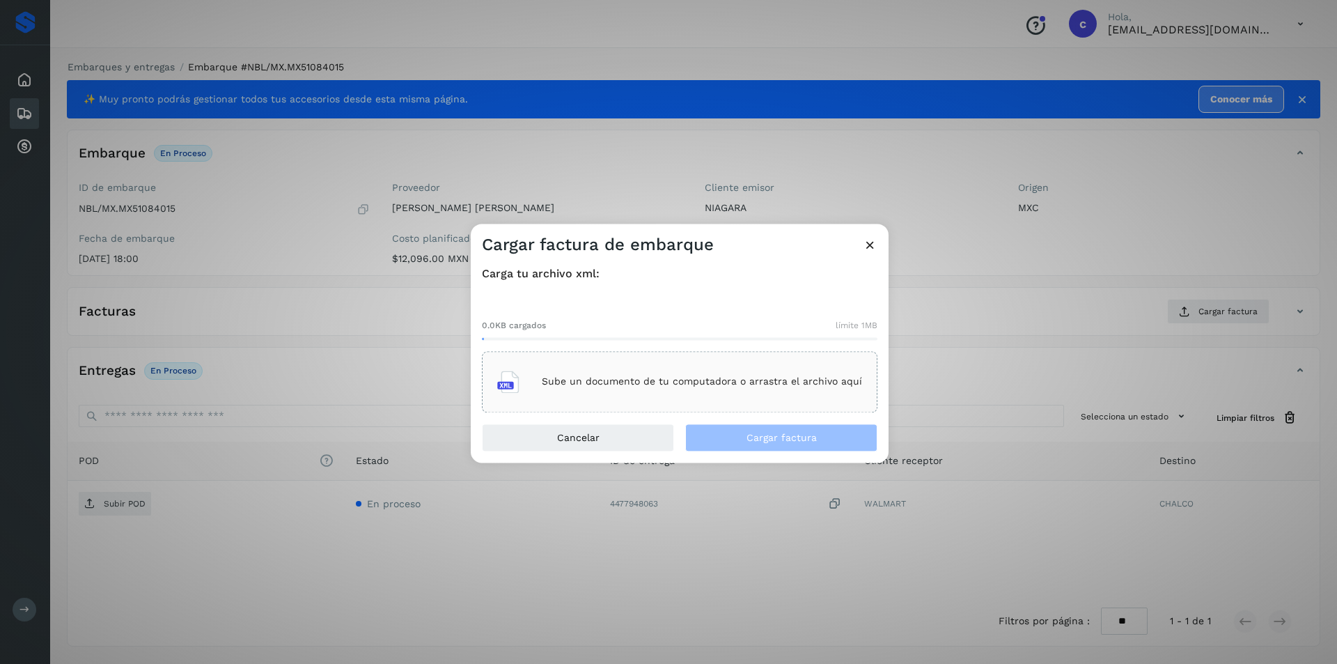
click at [783, 372] on div "Sube un documento de tu computadora o arrastra el archivo aquí" at bounding box center [679, 382] width 365 height 38
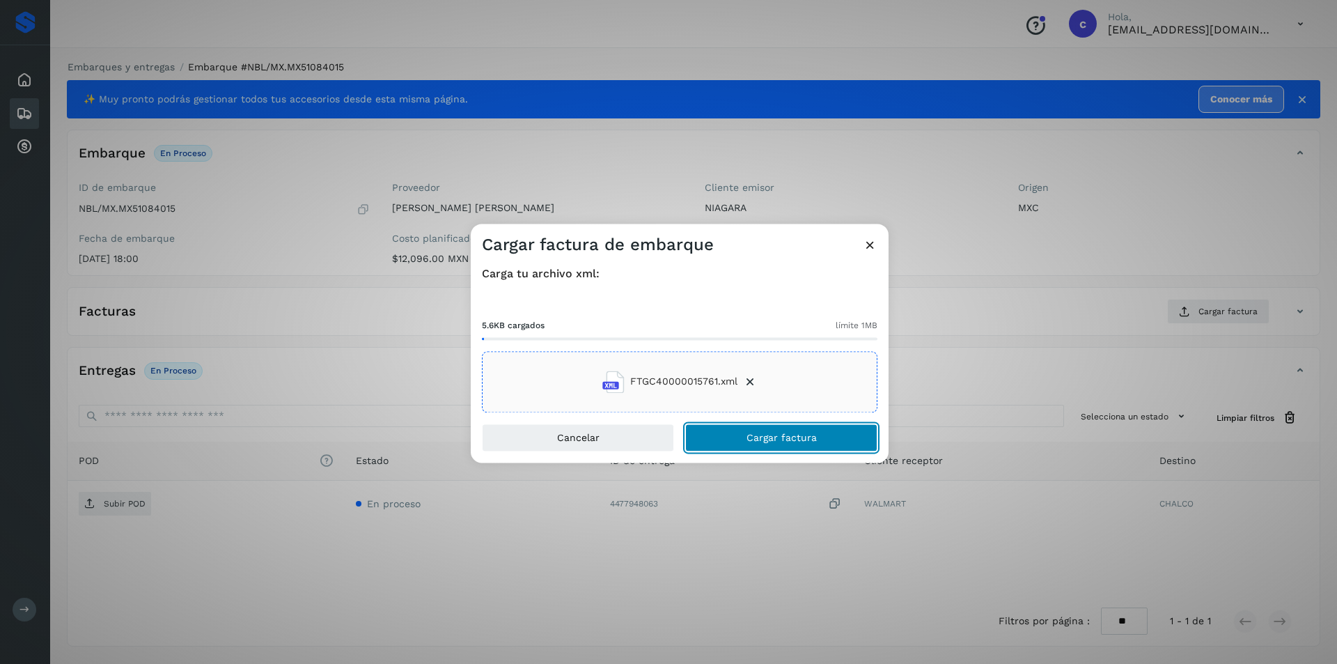
click at [797, 440] on span "Cargar factura" at bounding box center [782, 437] width 70 height 10
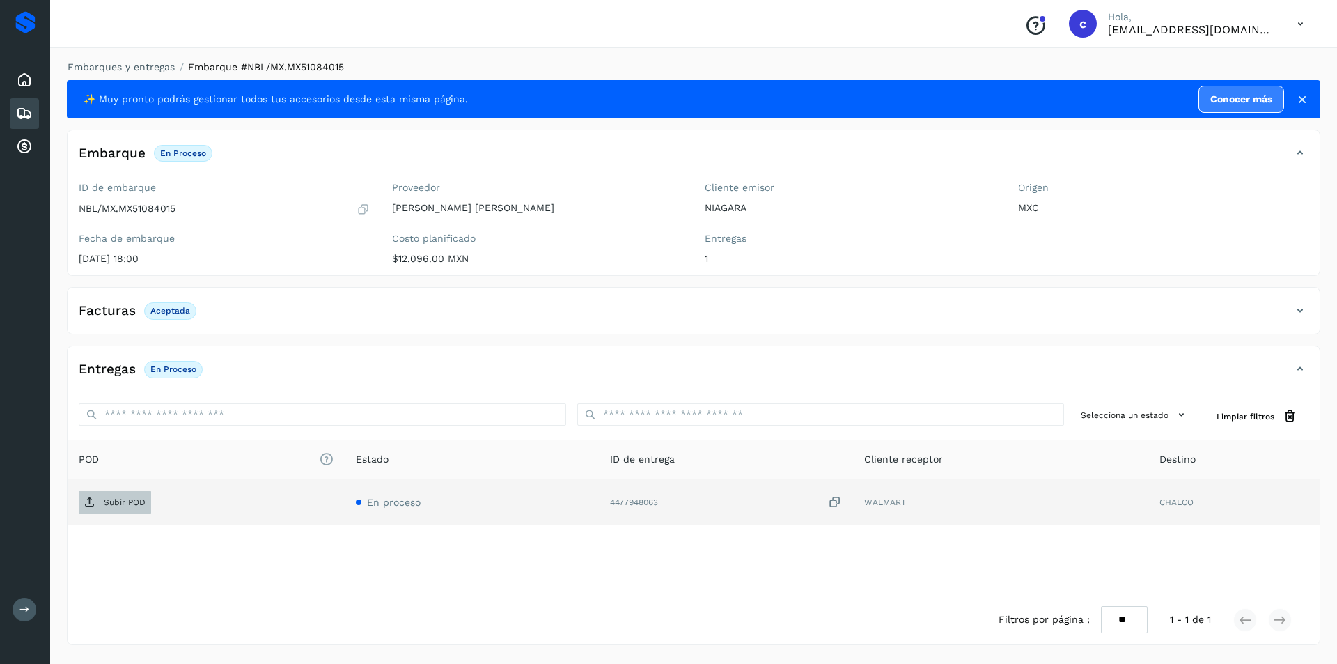
click at [117, 497] on p "Subir POD" at bounding box center [125, 502] width 42 height 10
click at [119, 494] on span "PDF" at bounding box center [102, 502] width 47 height 22
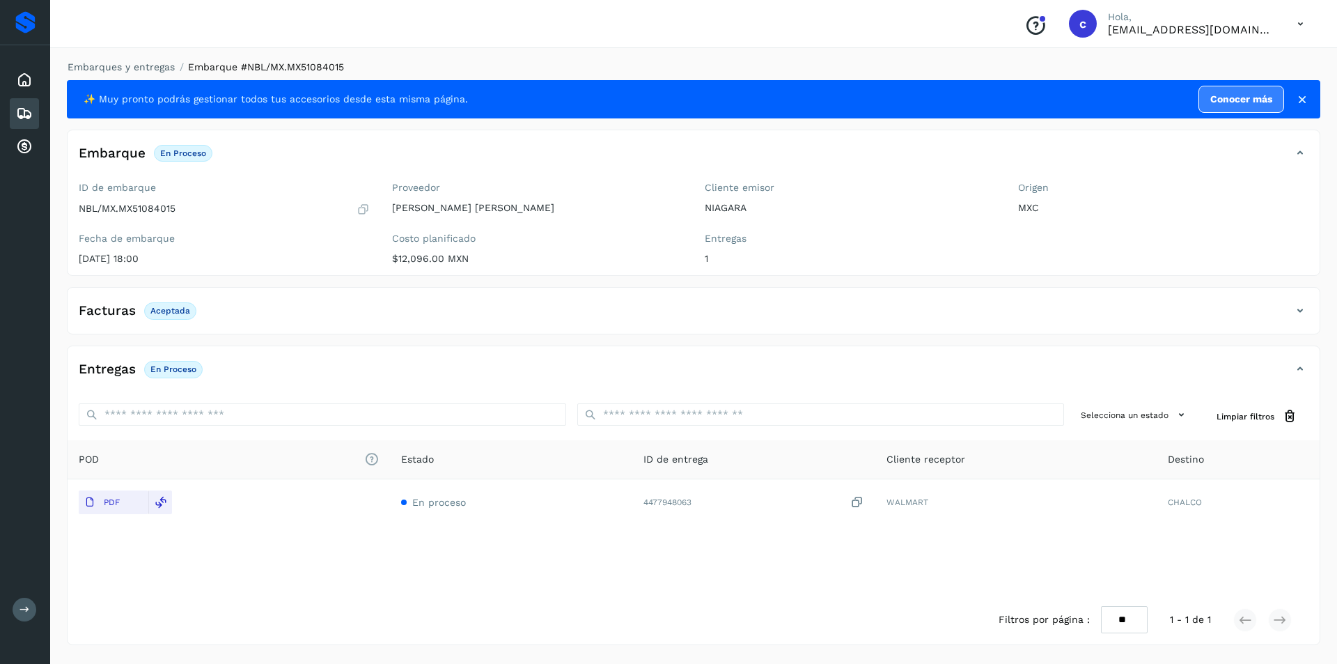
click at [19, 111] on icon at bounding box center [24, 113] width 17 height 17
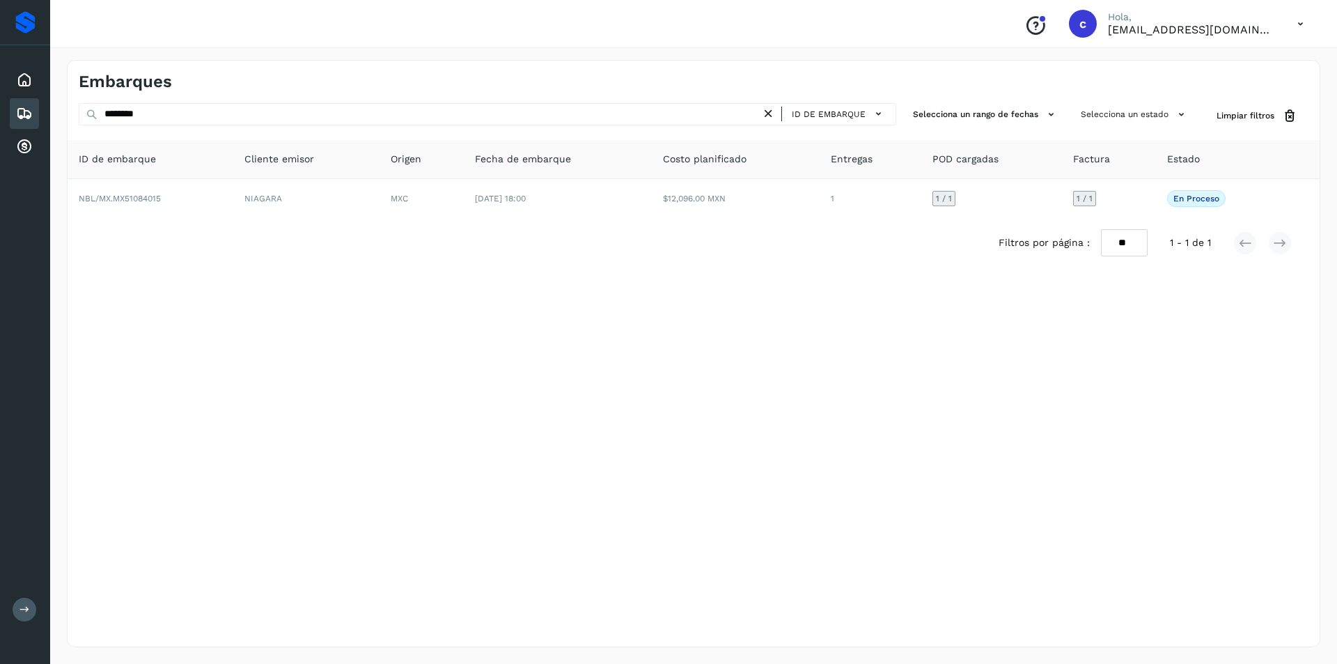
click at [769, 111] on icon at bounding box center [768, 114] width 15 height 15
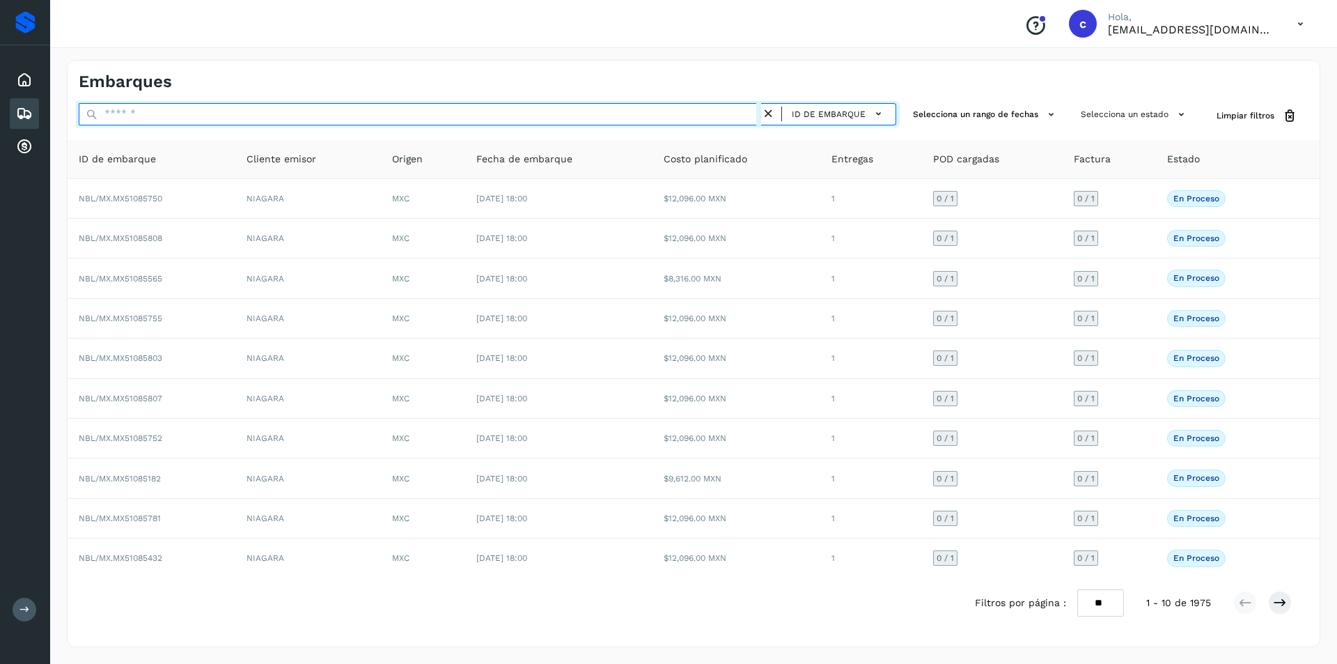
click at [642, 116] on input "text" at bounding box center [420, 114] width 682 height 22
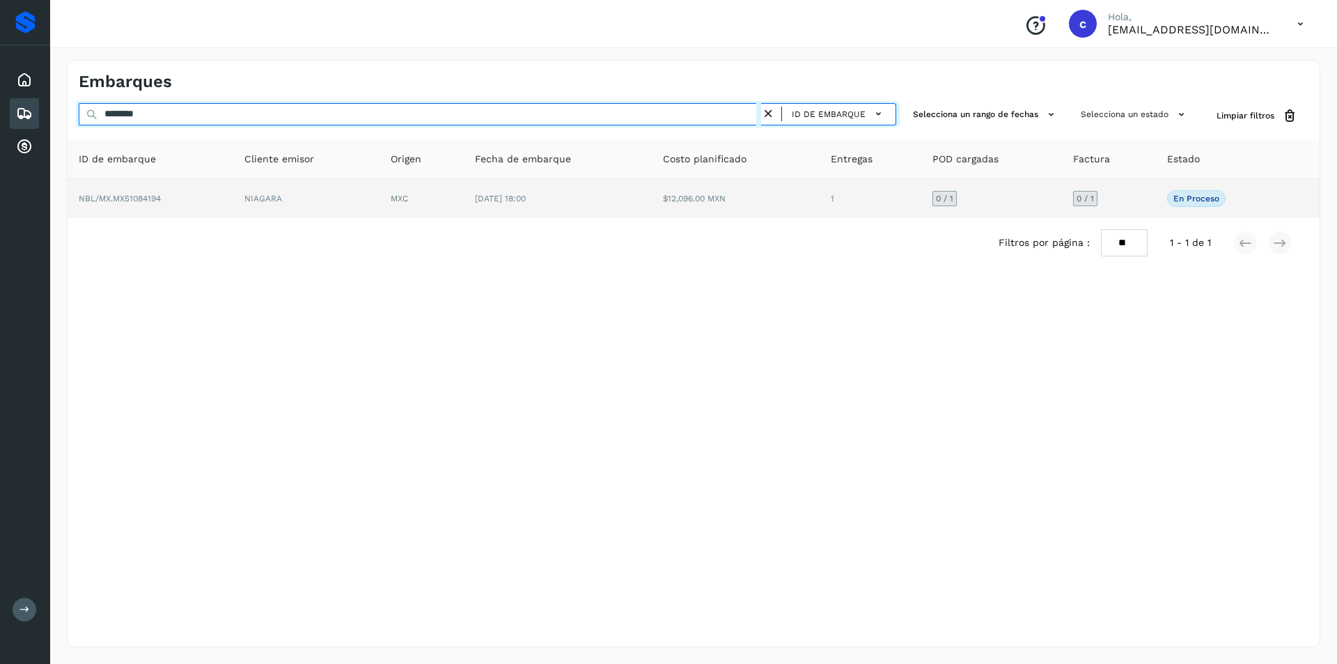
type input "********"
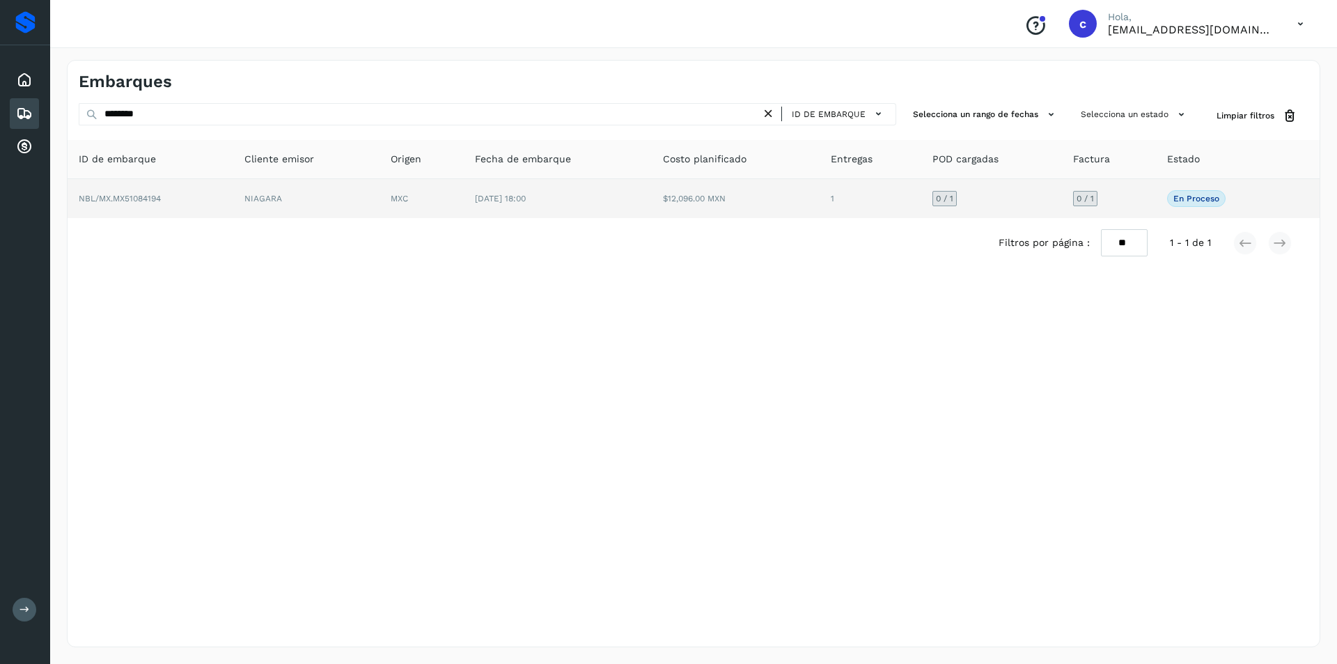
click at [688, 182] on td "$12,096.00 MXN" at bounding box center [736, 198] width 168 height 39
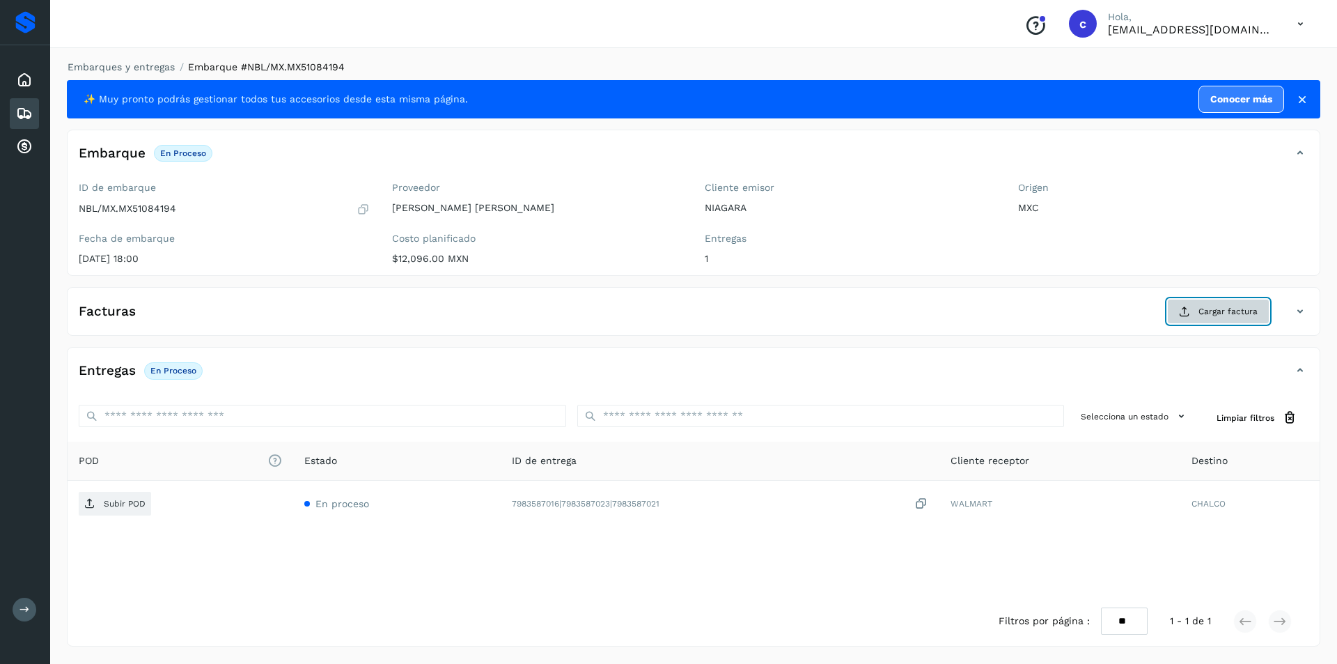
click at [1187, 306] on icon at bounding box center [1184, 311] width 11 height 11
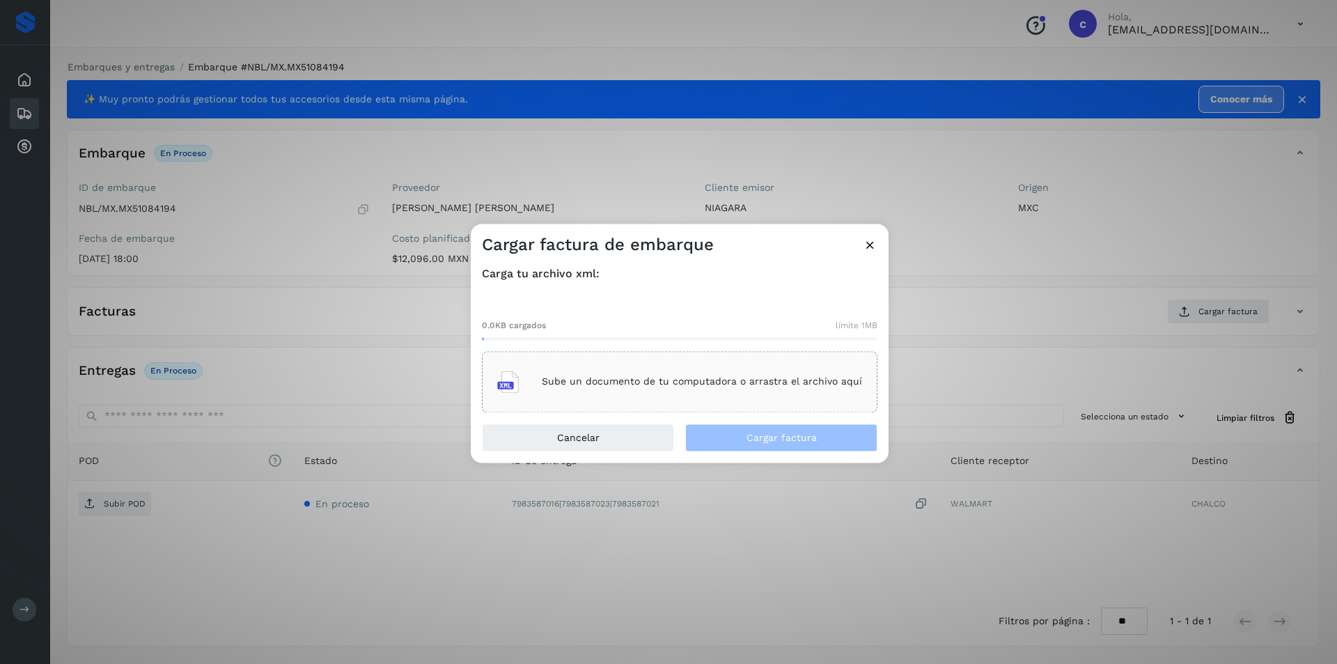
click at [765, 382] on p "Sube un documento de tu computadora o arrastra el archivo aquí" at bounding box center [702, 382] width 320 height 12
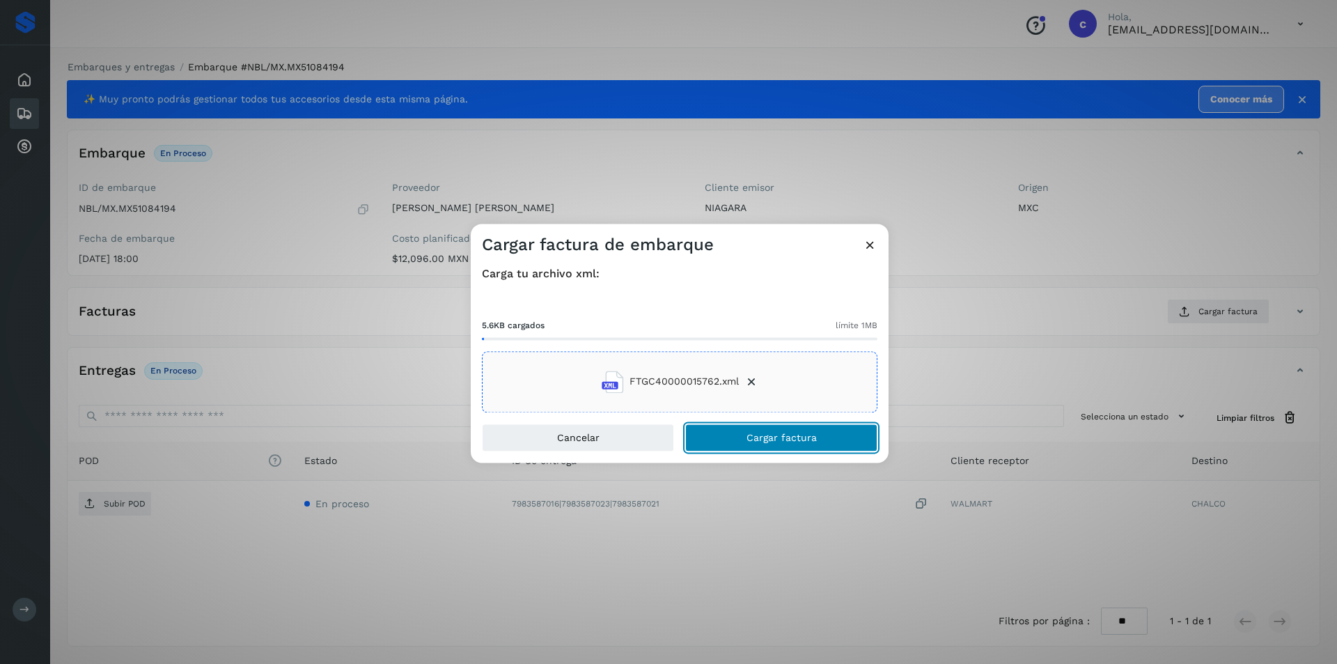
click at [831, 430] on button "Cargar factura" at bounding box center [781, 437] width 192 height 28
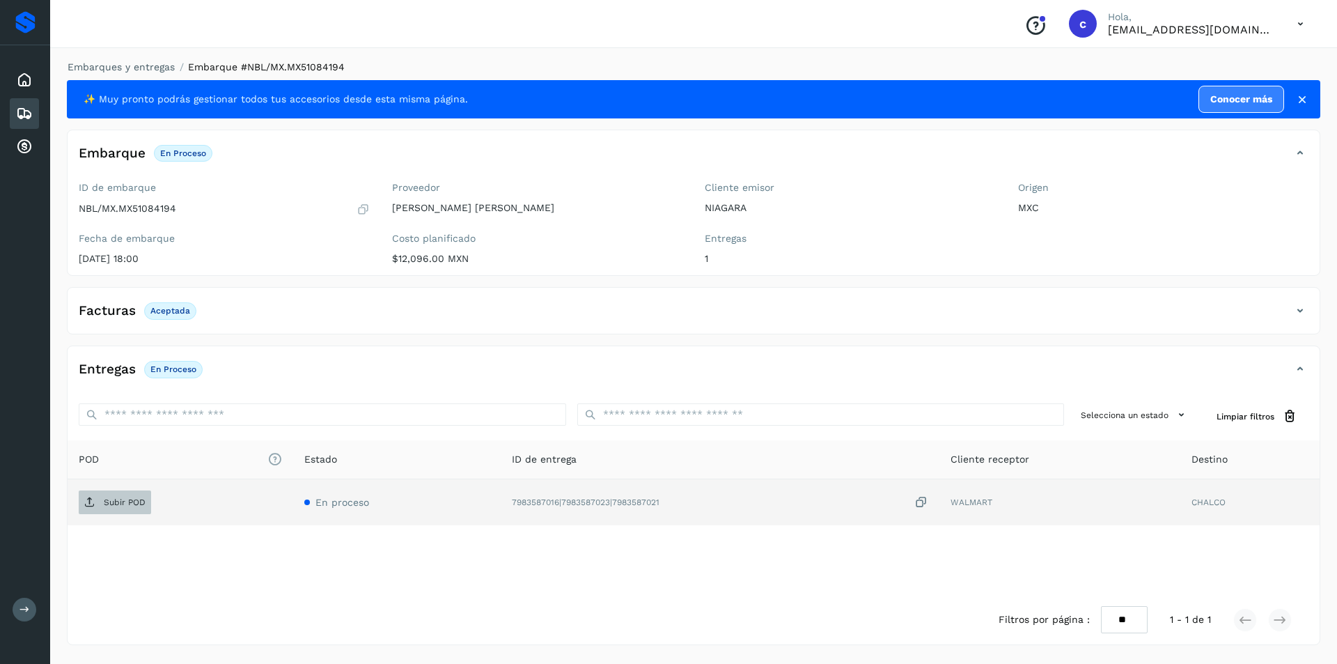
click at [123, 501] on p "Subir POD" at bounding box center [125, 502] width 42 height 10
click at [123, 494] on span "PDF" at bounding box center [102, 502] width 47 height 22
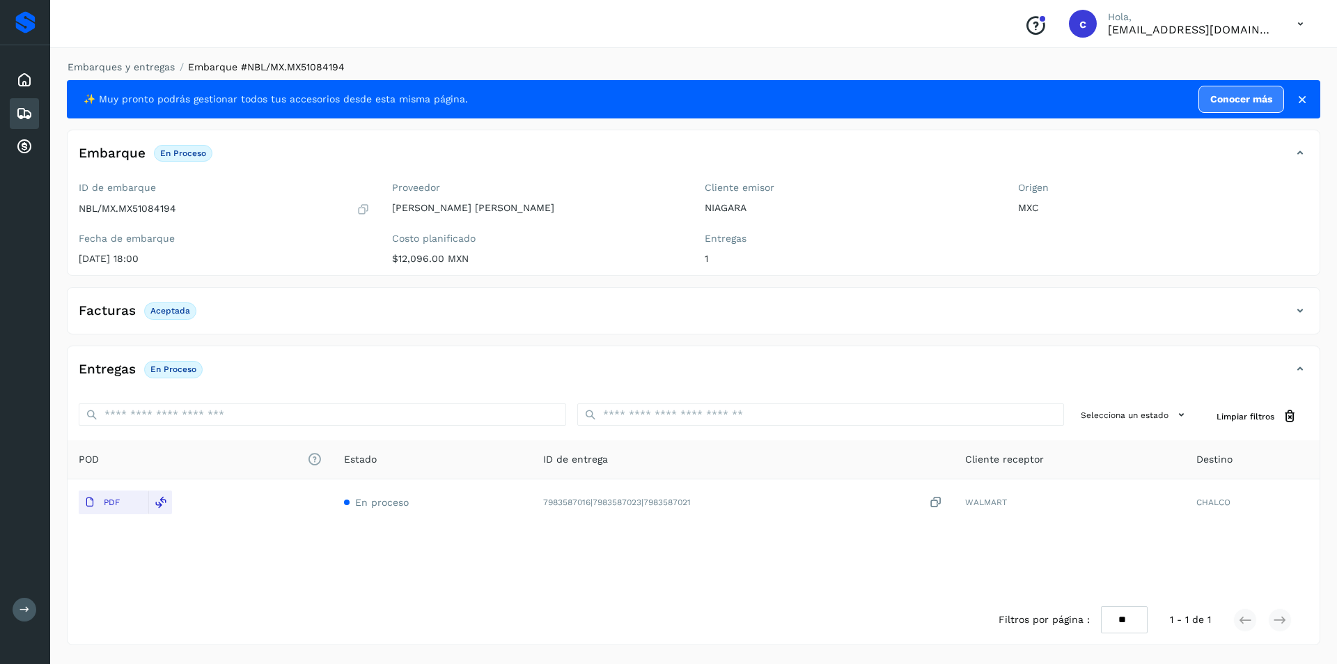
click at [33, 119] on div "Embarques" at bounding box center [24, 113] width 29 height 31
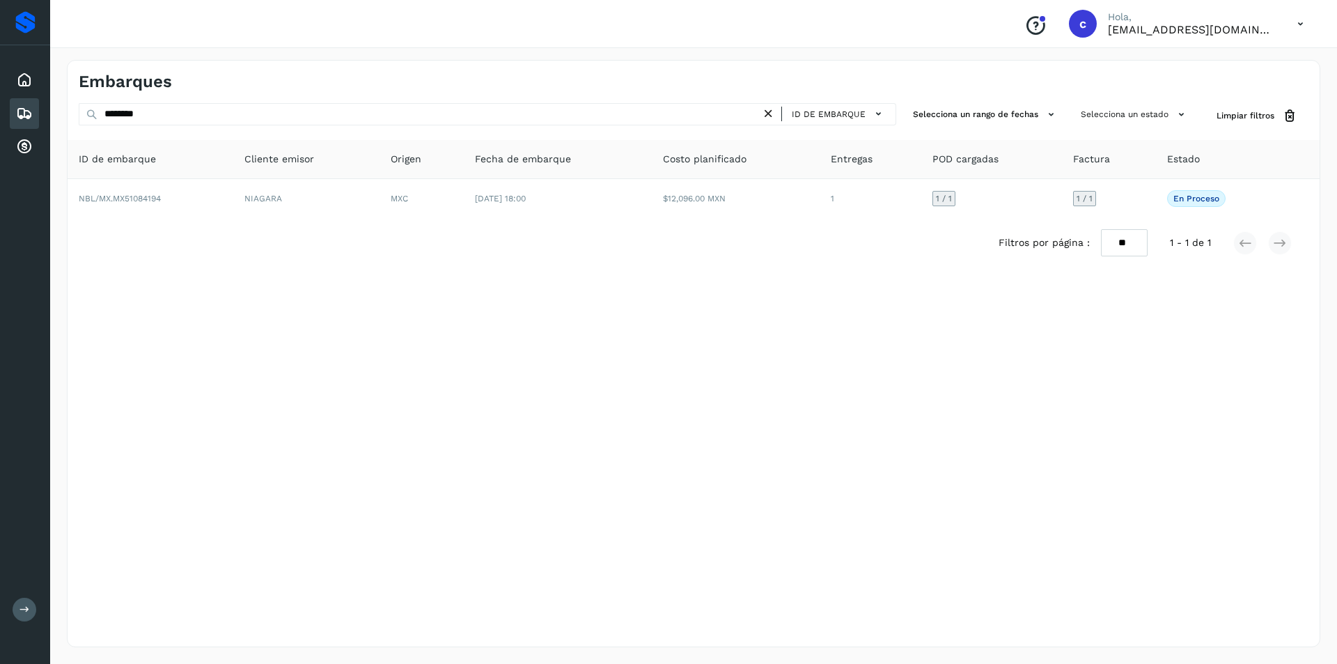
click at [767, 119] on icon at bounding box center [768, 114] width 15 height 15
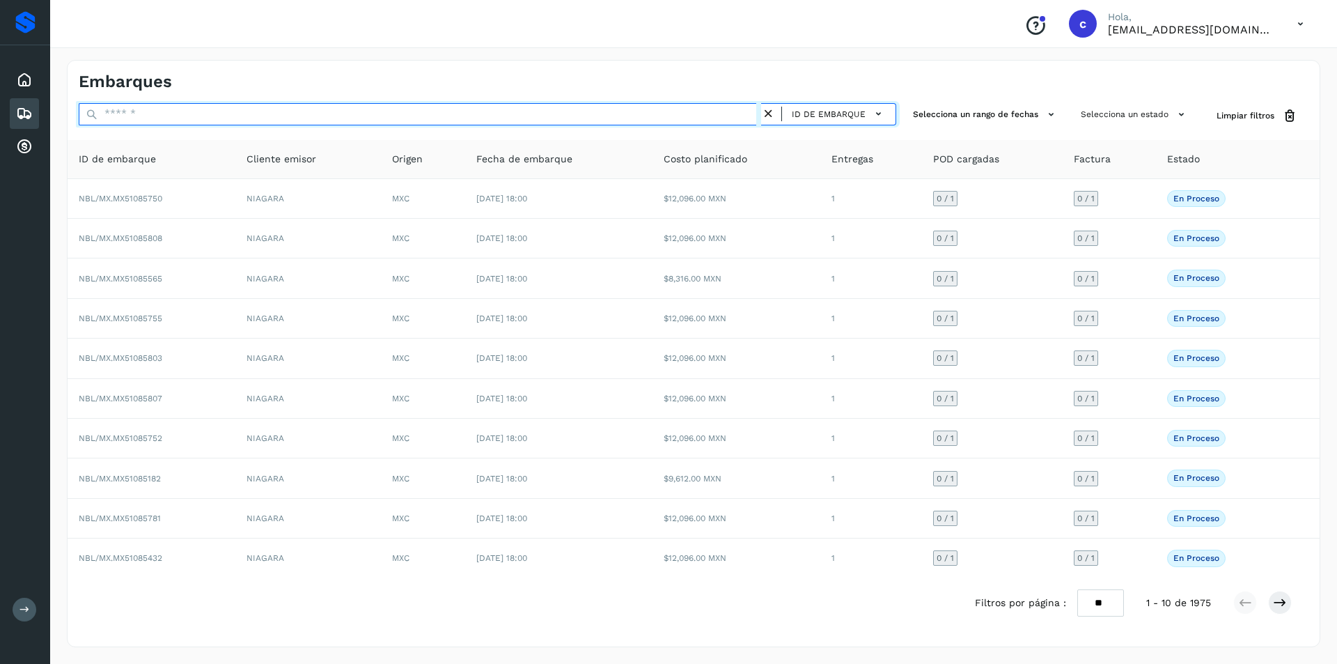
click at [581, 112] on input "text" at bounding box center [420, 114] width 682 height 22
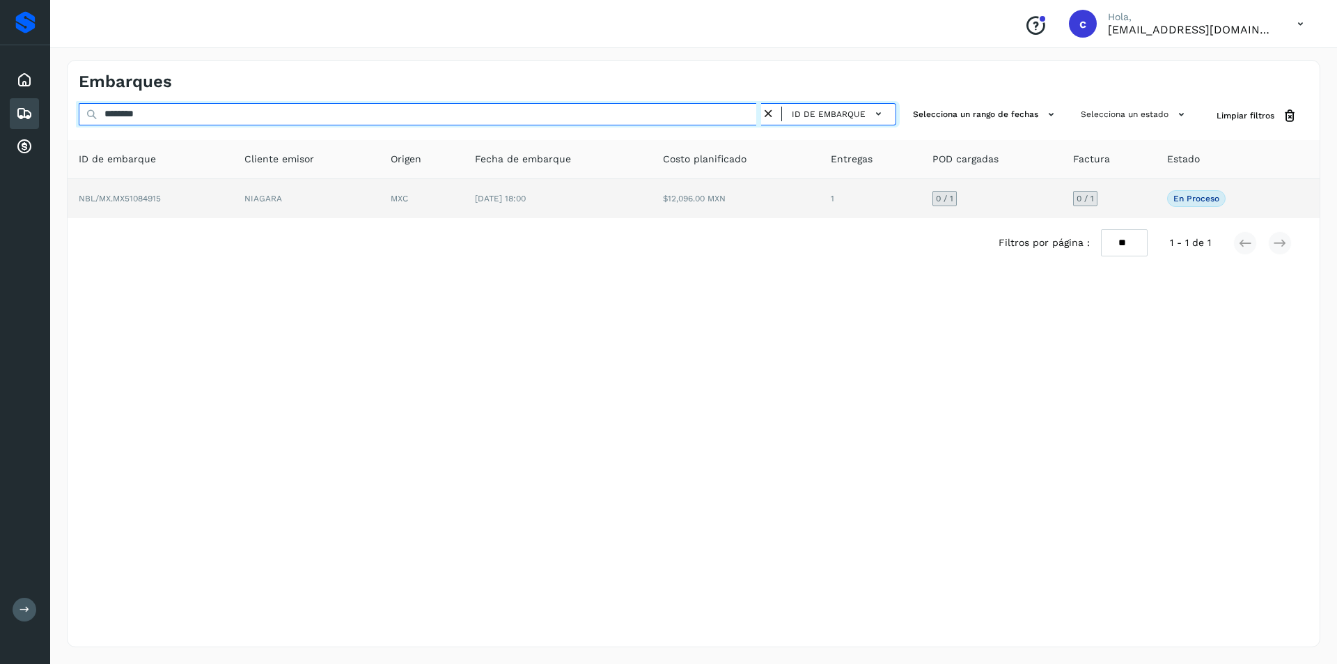
type input "********"
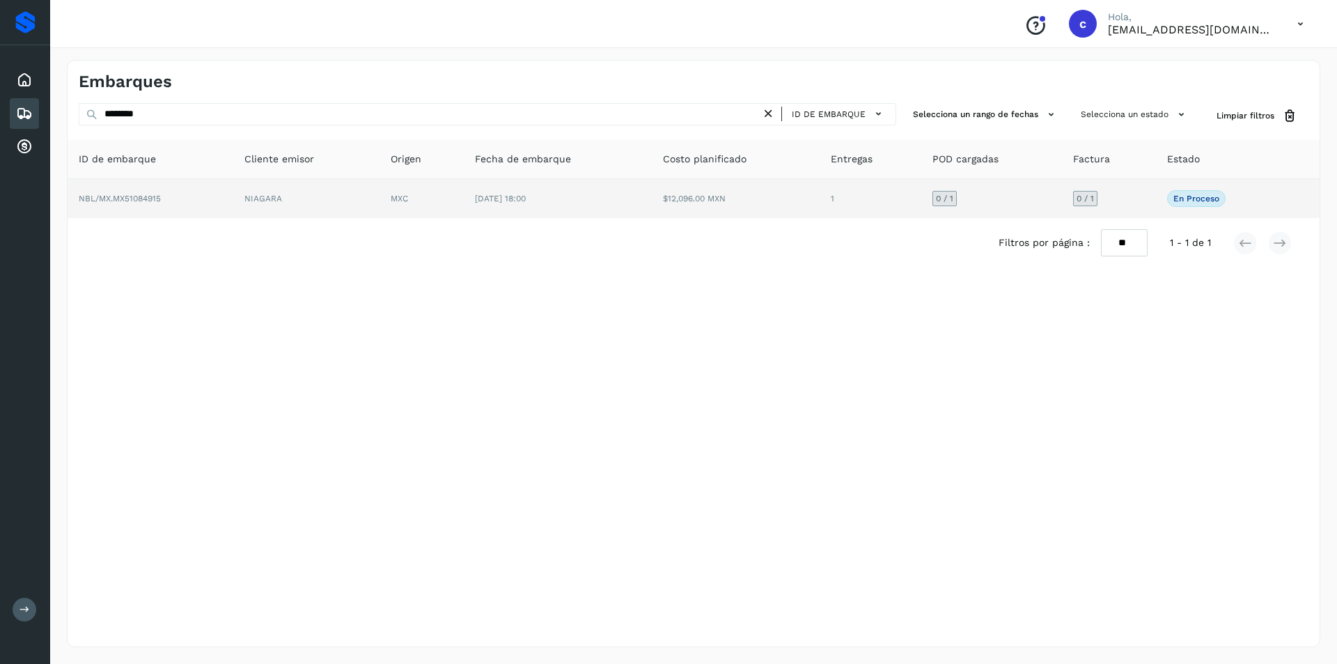
click at [552, 196] on td "[DATE] 18:00" at bounding box center [558, 198] width 188 height 39
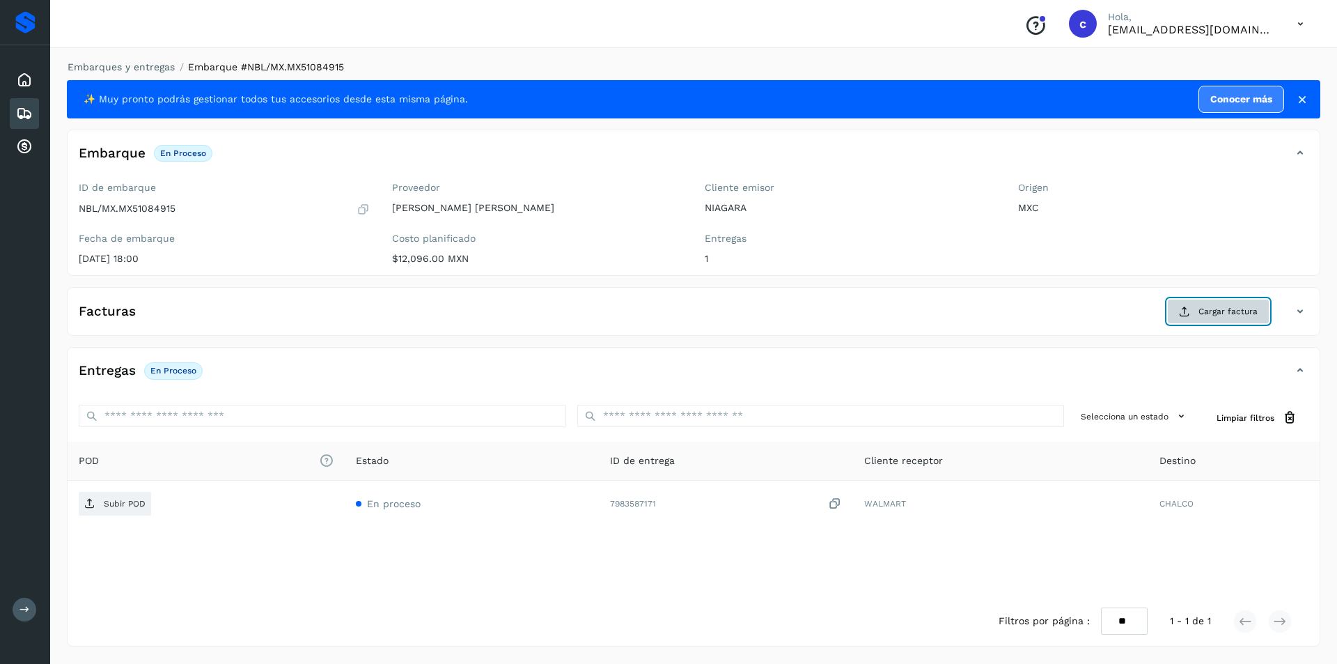
click at [1196, 312] on button "Cargar factura" at bounding box center [1218, 311] width 102 height 25
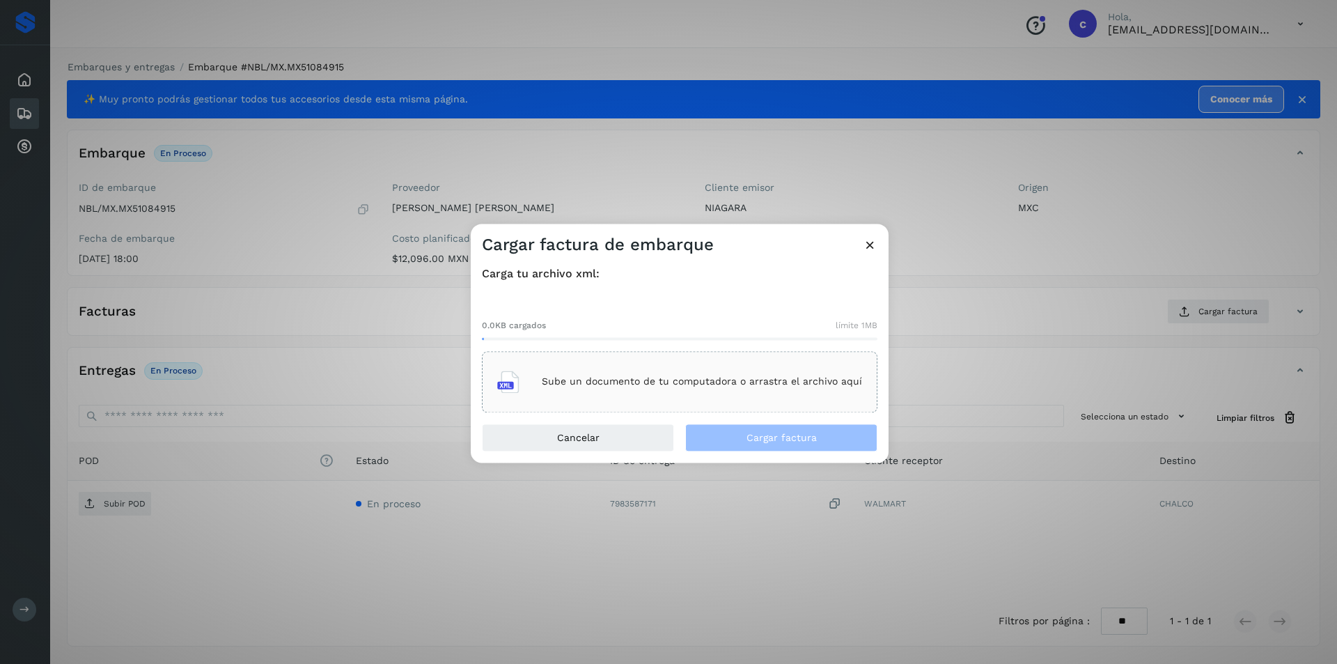
click at [604, 389] on div "Sube un documento de tu computadora o arrastra el archivo aquí" at bounding box center [679, 382] width 365 height 38
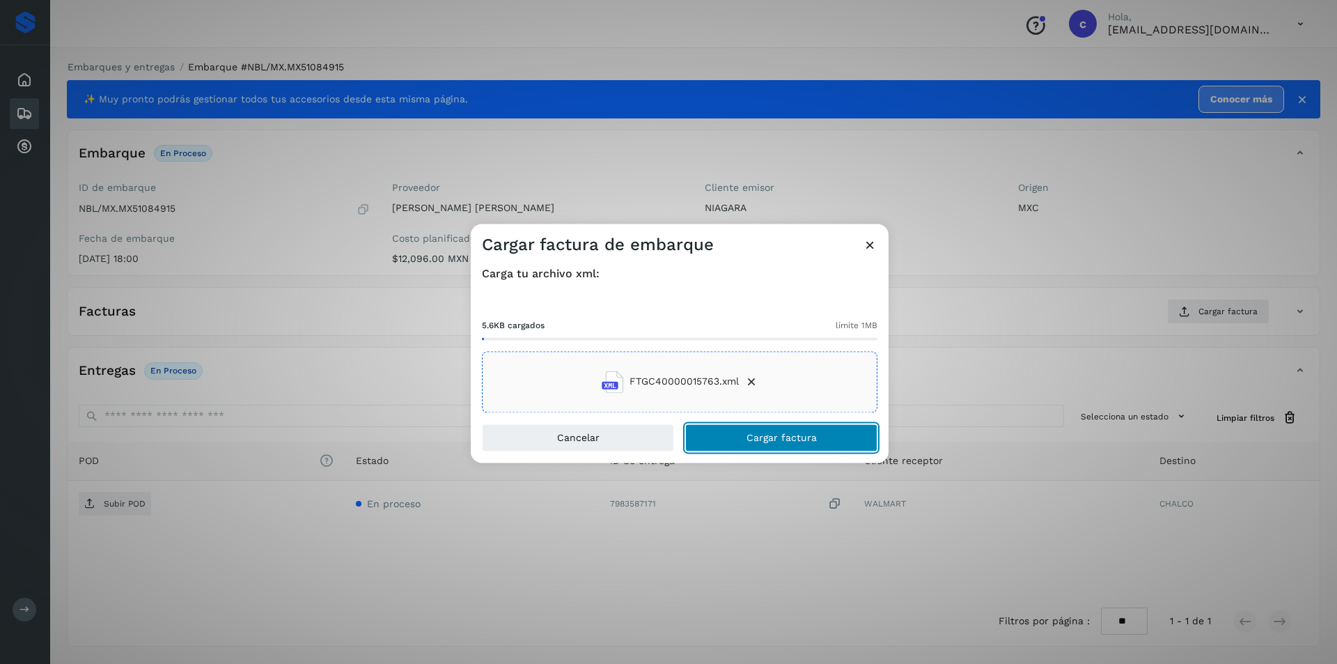
click at [776, 443] on button "Cargar factura" at bounding box center [781, 437] width 192 height 28
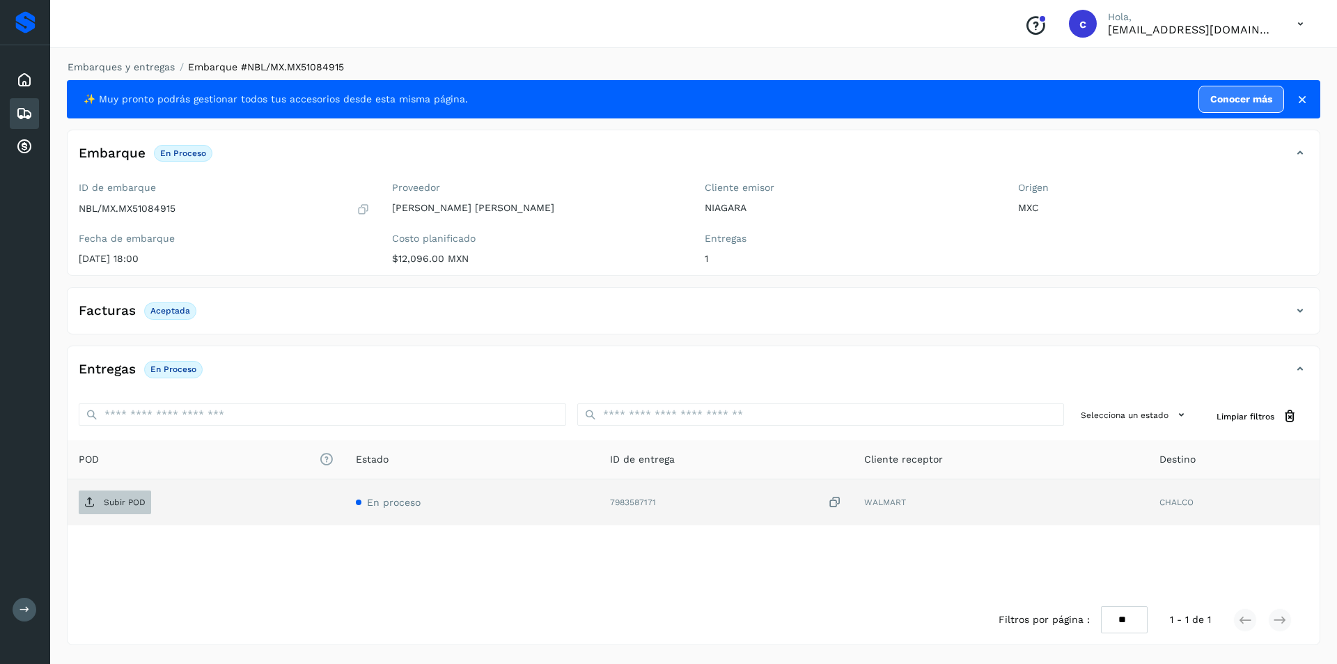
click at [122, 510] on span "Subir POD" at bounding box center [115, 502] width 72 height 22
click at [114, 497] on p "PDF" at bounding box center [112, 502] width 16 height 10
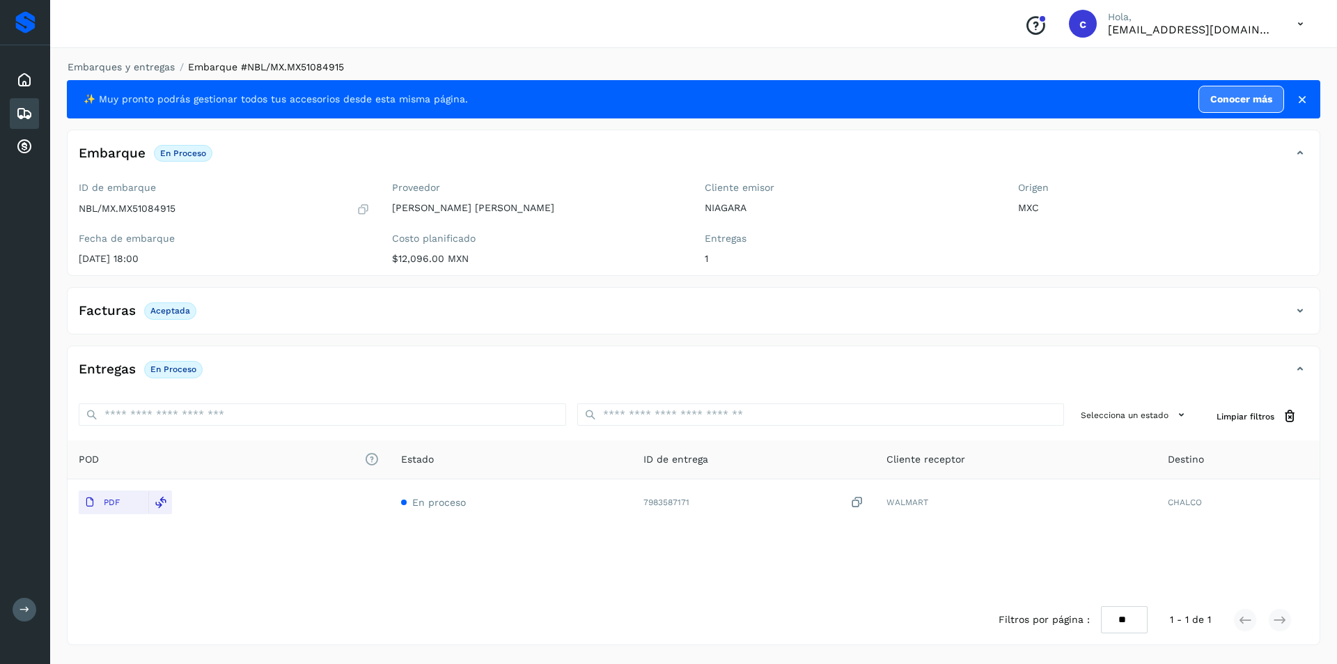
click at [13, 123] on div "Embarques" at bounding box center [24, 113] width 29 height 31
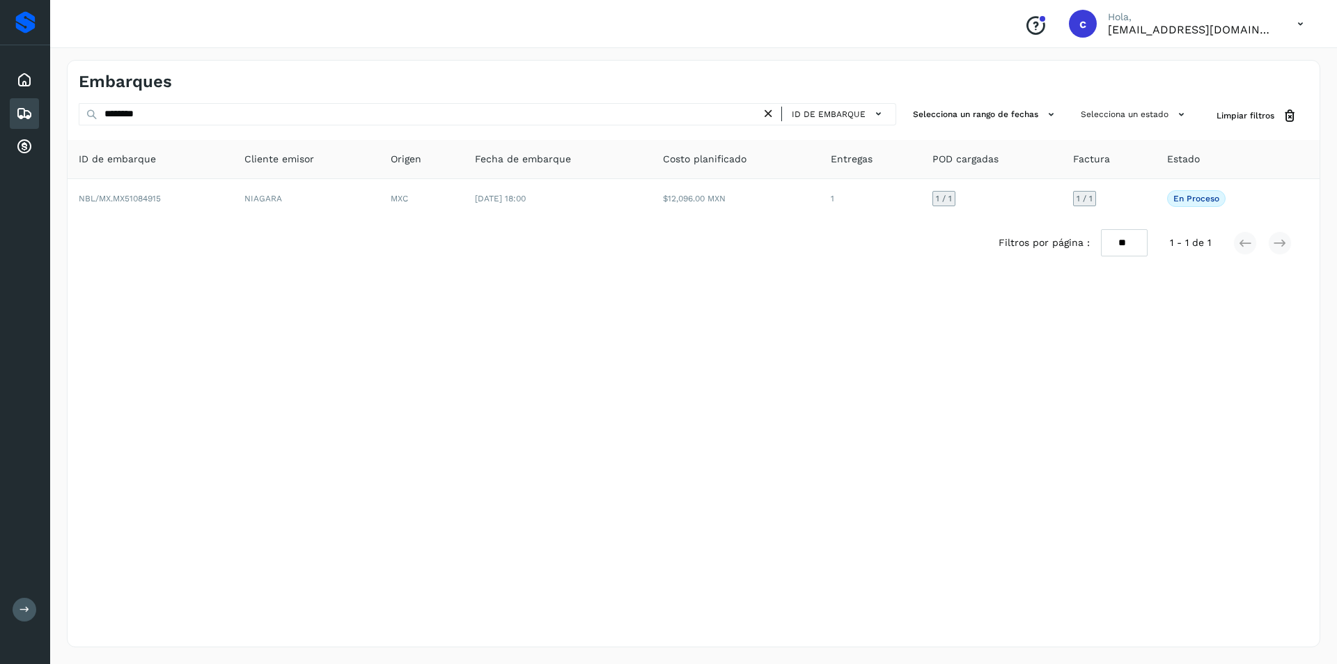
click at [771, 110] on icon at bounding box center [768, 114] width 15 height 15
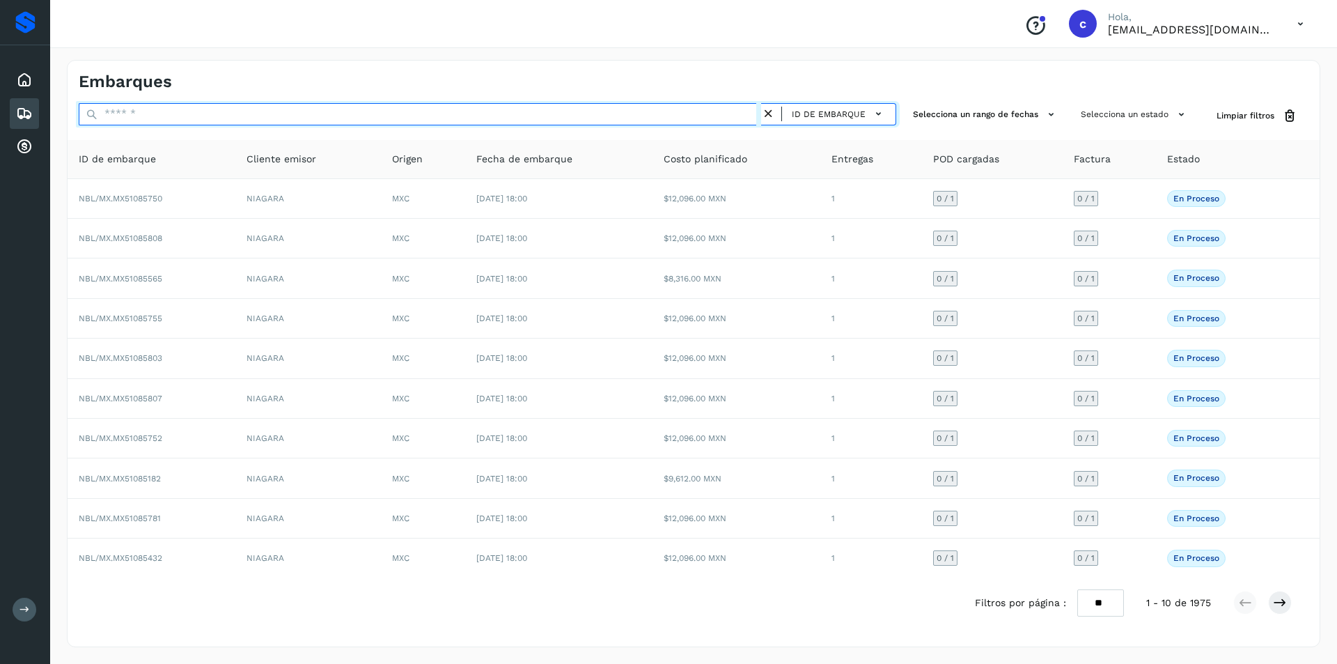
click at [686, 115] on input "text" at bounding box center [420, 114] width 682 height 22
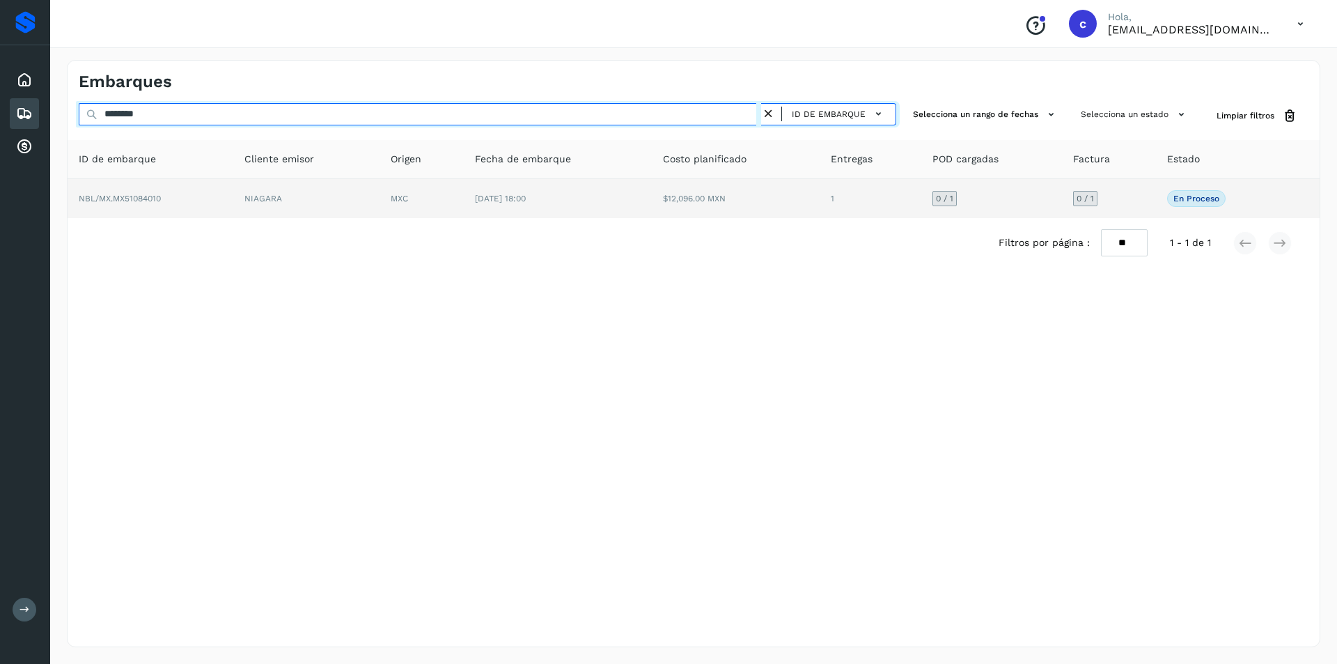
type input "********"
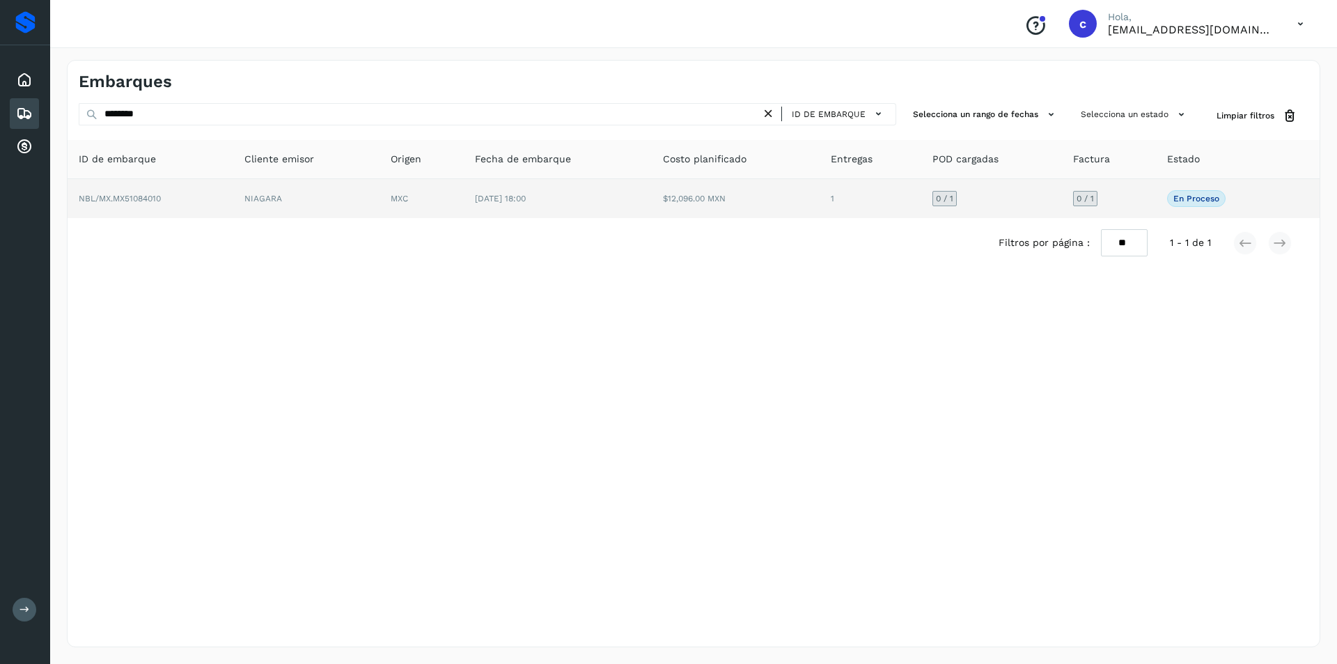
click at [722, 201] on td "$12,096.00 MXN" at bounding box center [736, 198] width 168 height 39
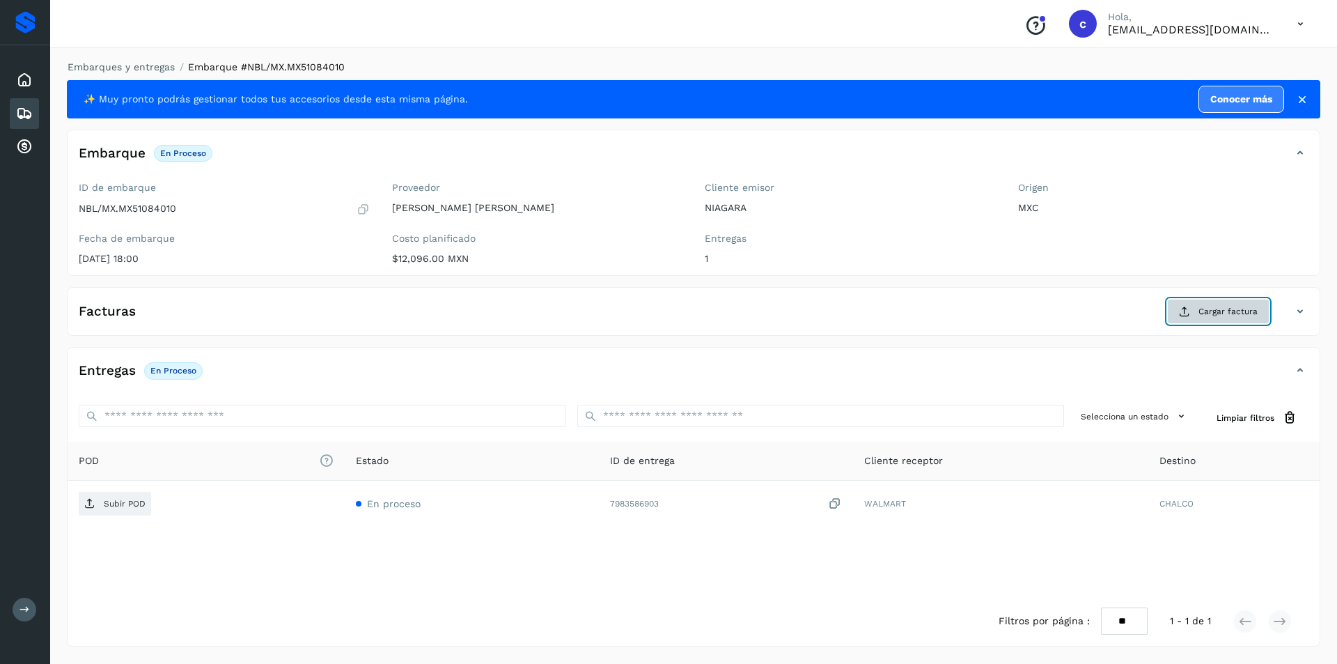
click at [1184, 309] on icon at bounding box center [1184, 311] width 11 height 11
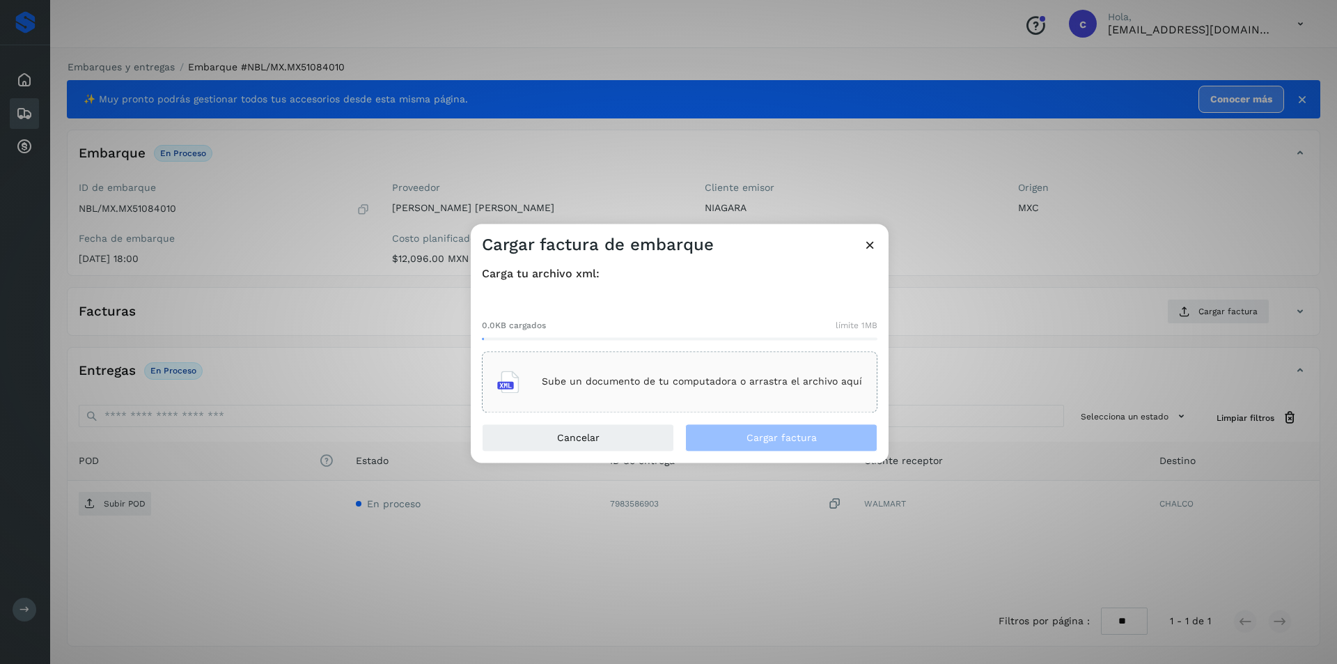
click at [682, 363] on div "Sube un documento de tu computadora o arrastra el archivo aquí" at bounding box center [679, 382] width 365 height 38
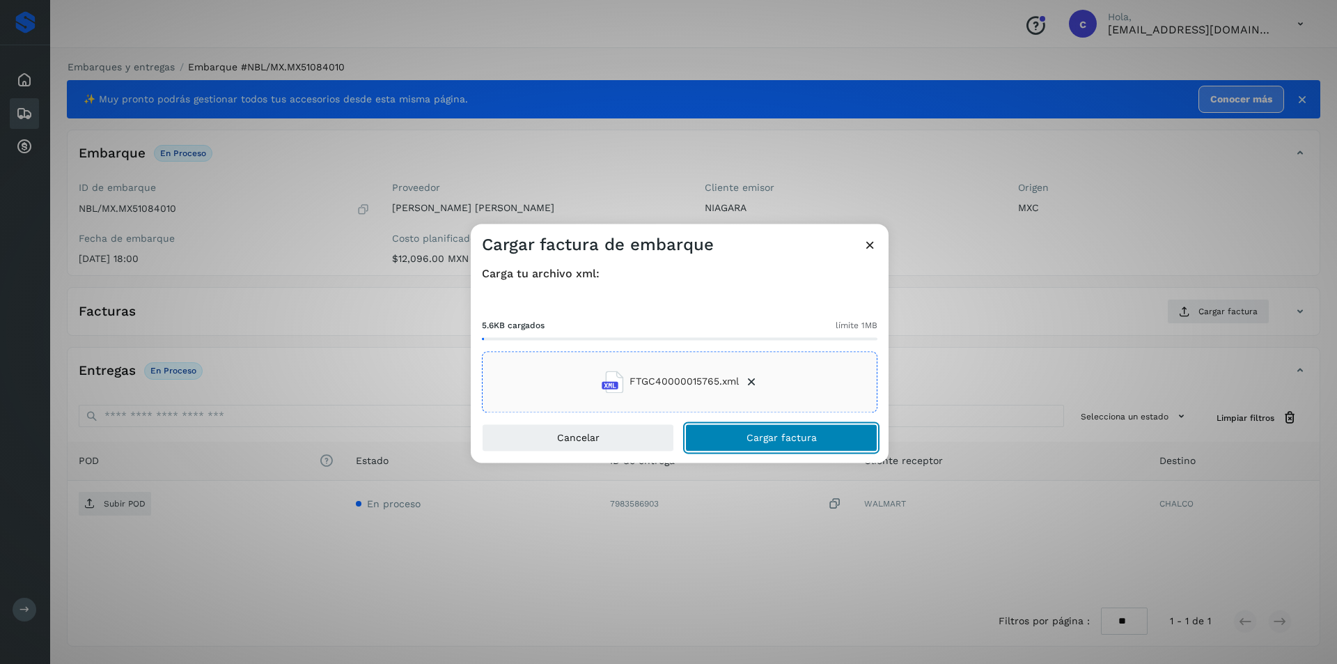
click at [751, 430] on button "Cargar factura" at bounding box center [781, 437] width 192 height 28
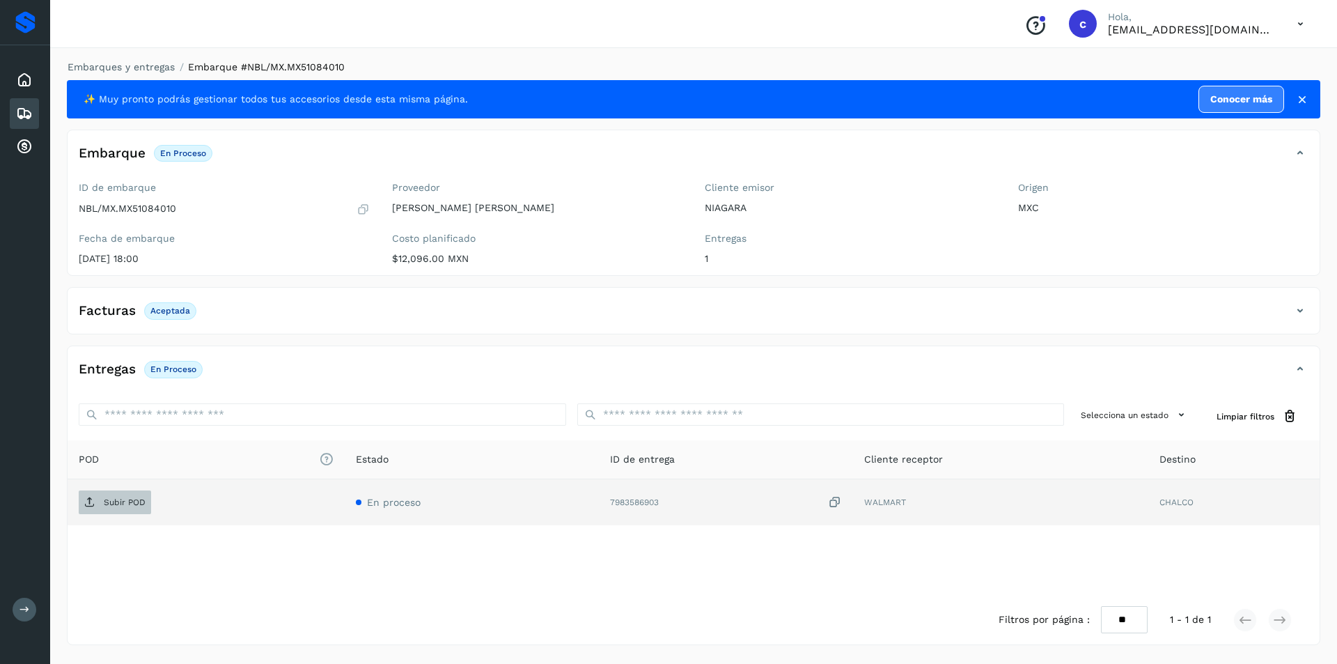
click at [126, 492] on span "Subir POD" at bounding box center [115, 502] width 72 height 22
click at [117, 501] on p "PDF" at bounding box center [112, 502] width 16 height 10
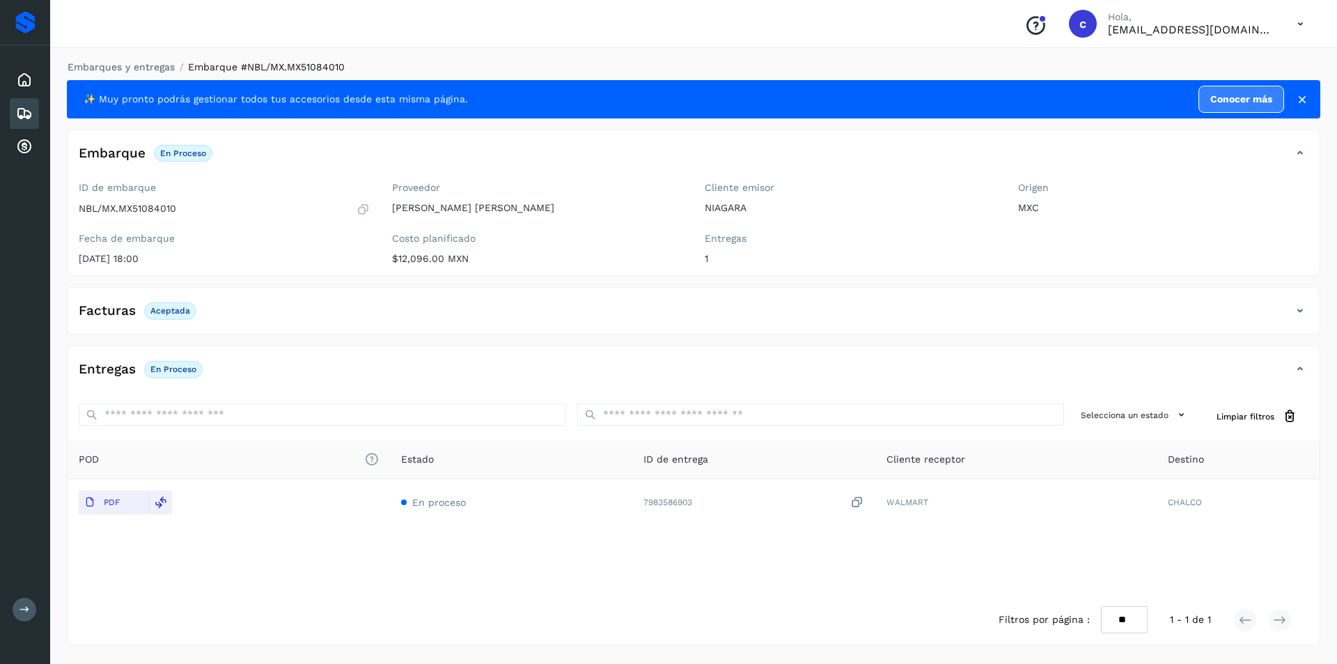
click at [17, 113] on icon at bounding box center [24, 113] width 17 height 17
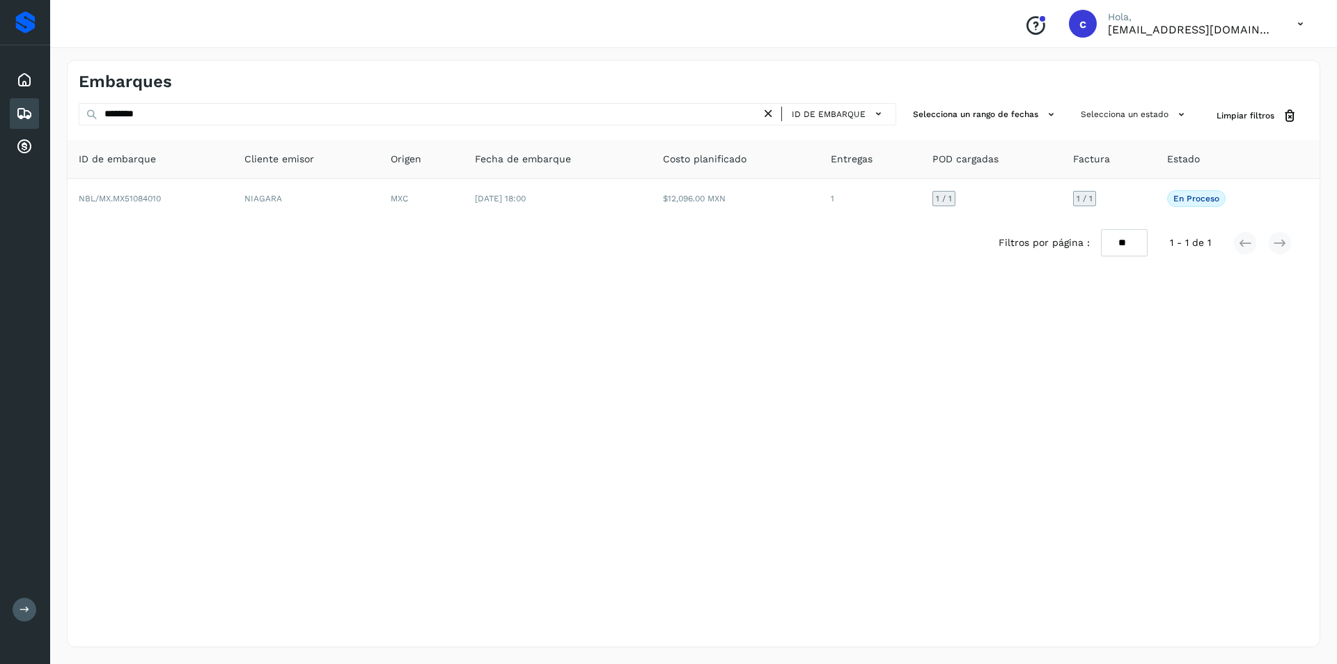
click at [767, 110] on icon at bounding box center [768, 114] width 15 height 15
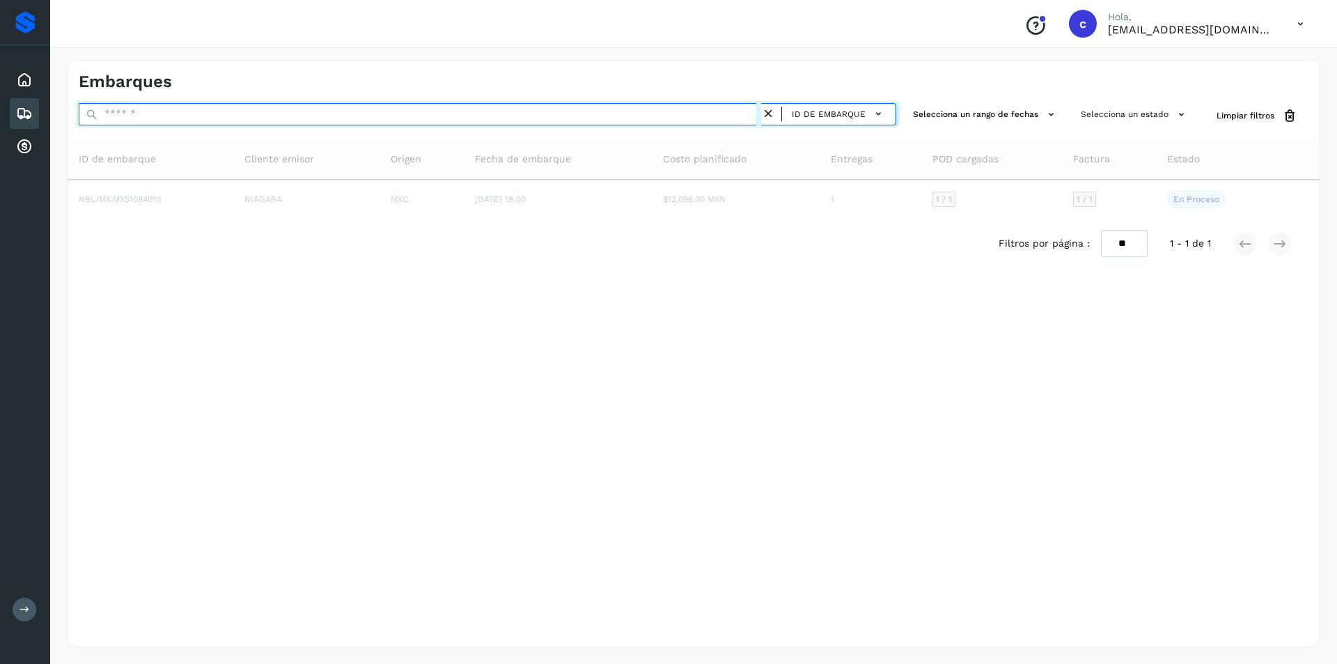
click at [542, 108] on input "text" at bounding box center [420, 114] width 682 height 22
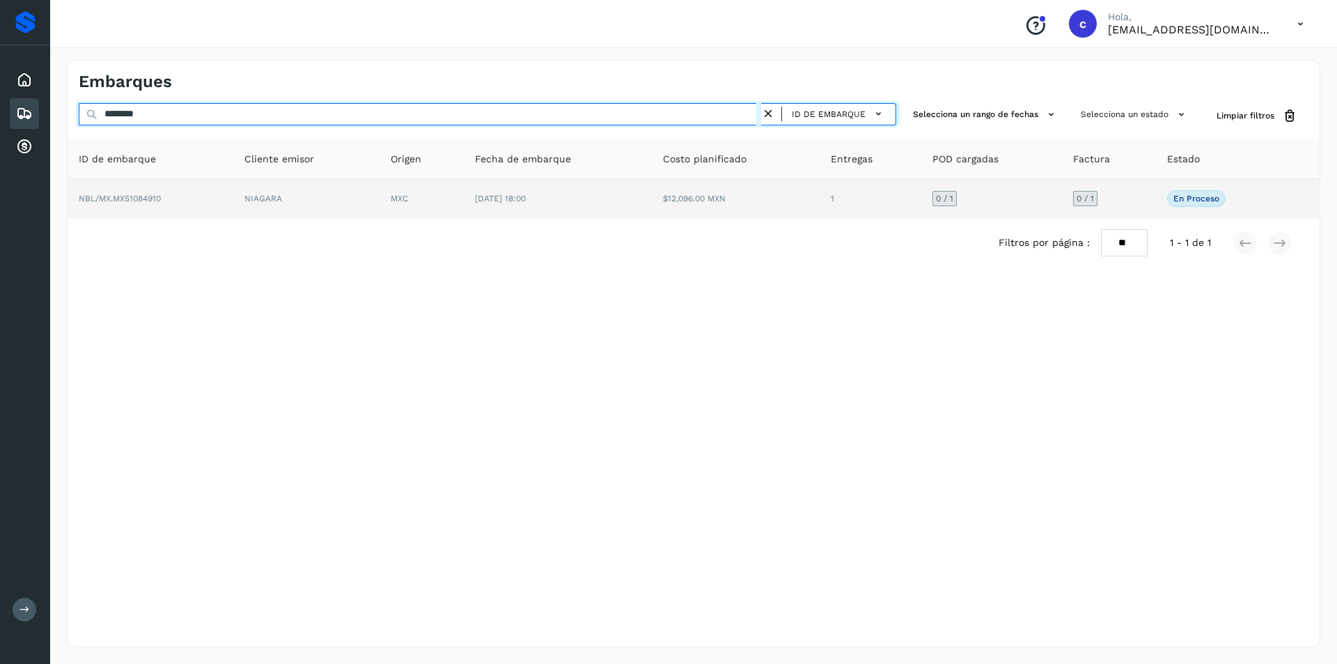
type input "********"
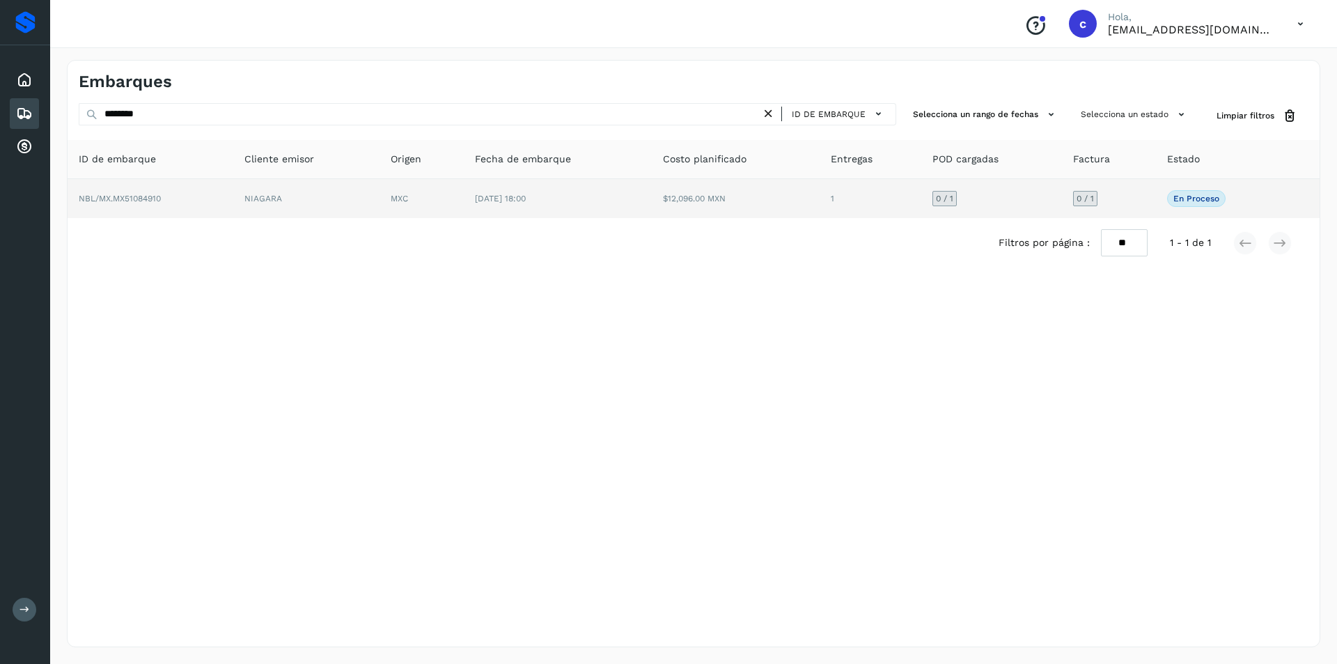
click at [525, 187] on td "[DATE] 18:00" at bounding box center [558, 198] width 188 height 39
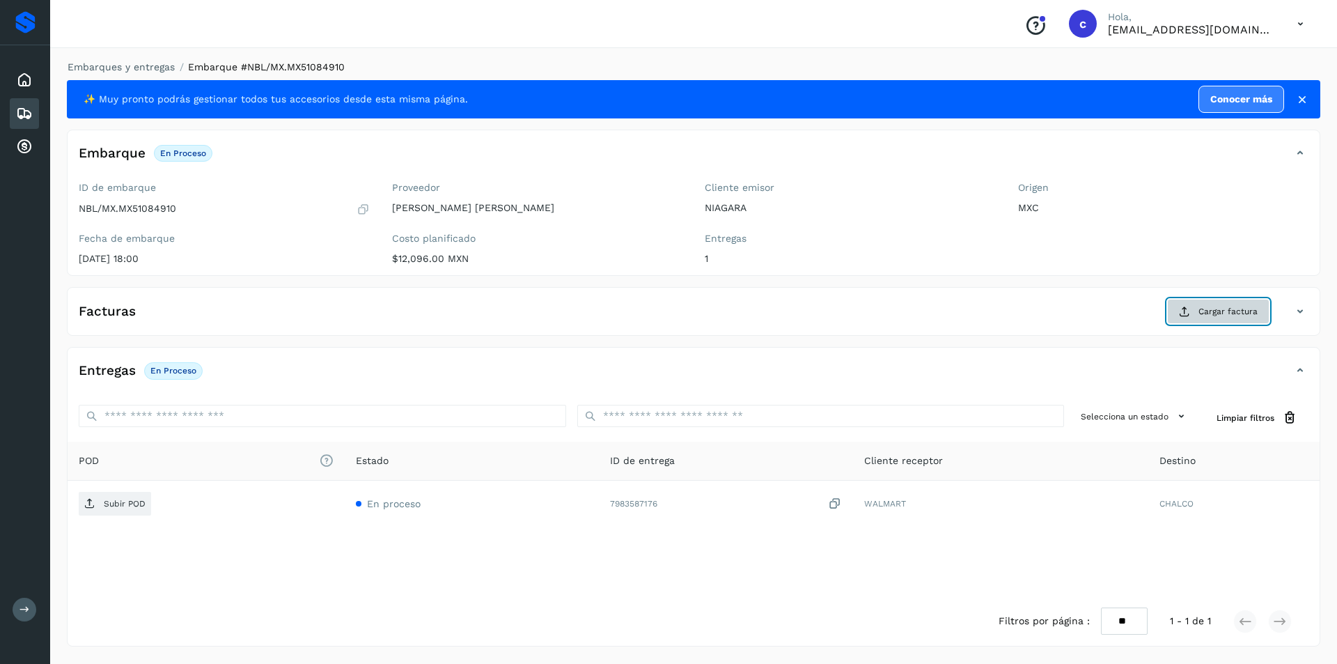
click at [1235, 311] on span "Cargar factura" at bounding box center [1228, 311] width 59 height 13
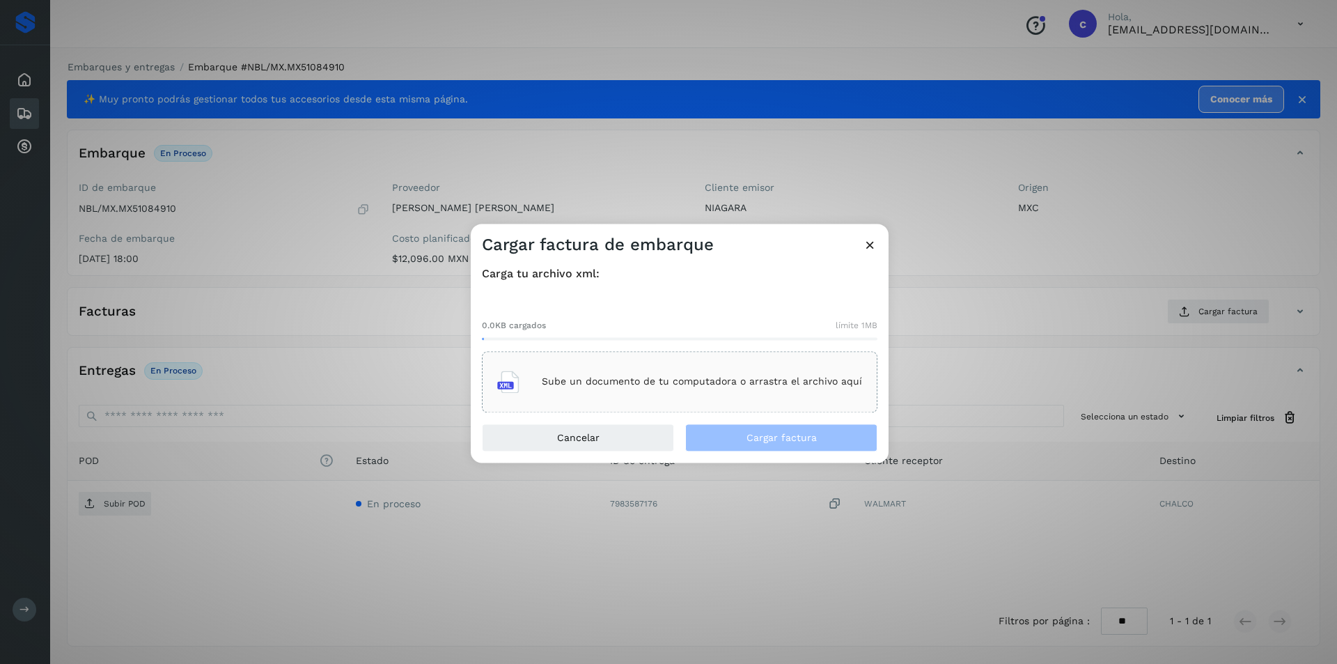
click at [721, 389] on div "Sube un documento de tu computadora o arrastra el archivo aquí" at bounding box center [679, 382] width 365 height 38
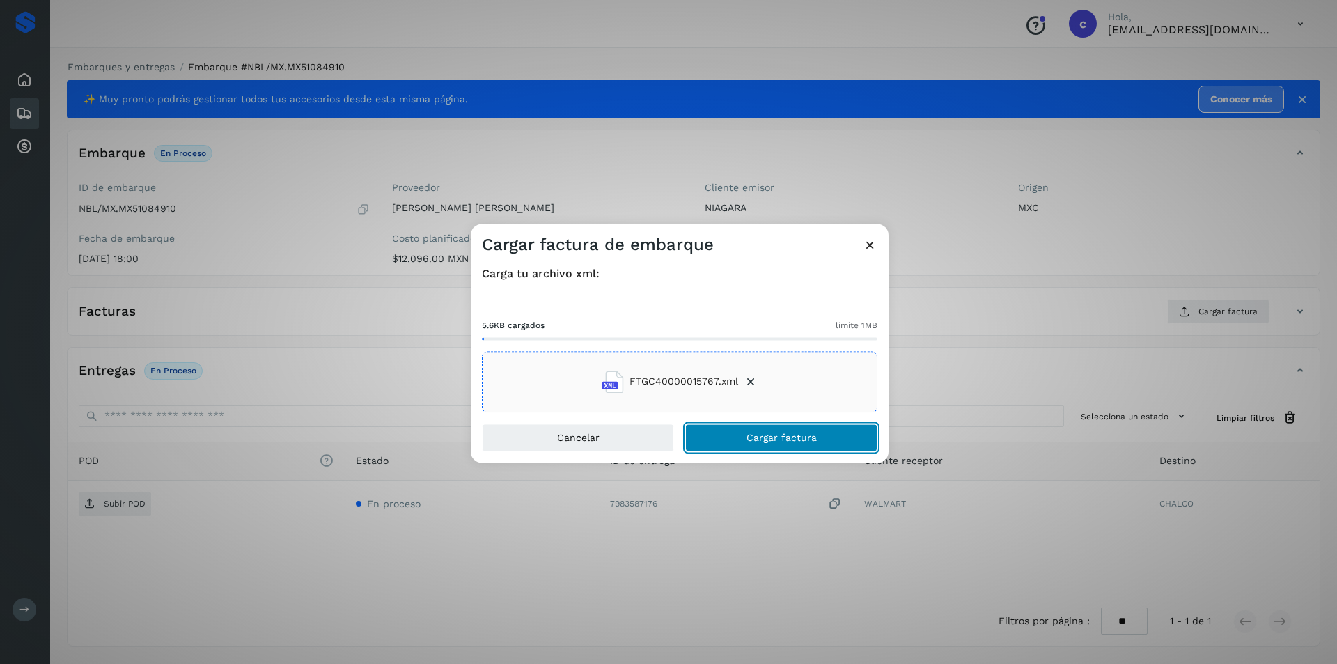
click at [820, 432] on button "Cargar factura" at bounding box center [781, 437] width 192 height 28
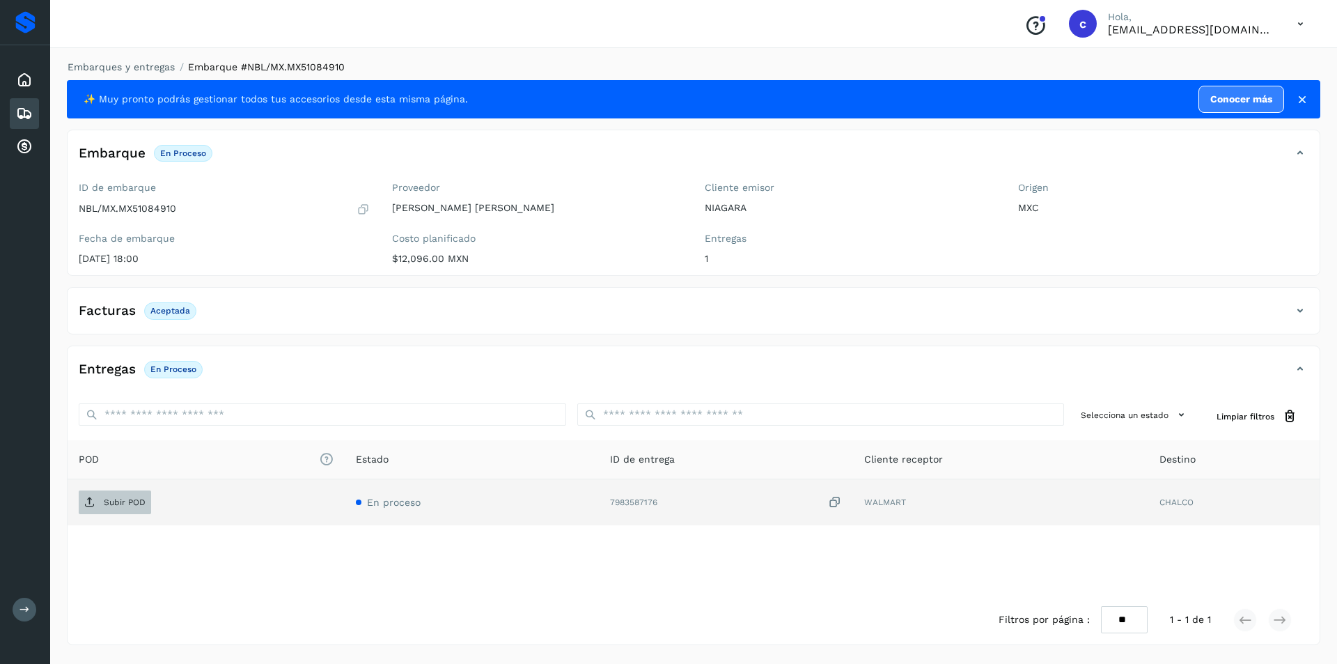
click at [121, 499] on p "Subir POD" at bounding box center [125, 502] width 42 height 10
click at [105, 513] on span "PDF" at bounding box center [102, 502] width 47 height 22
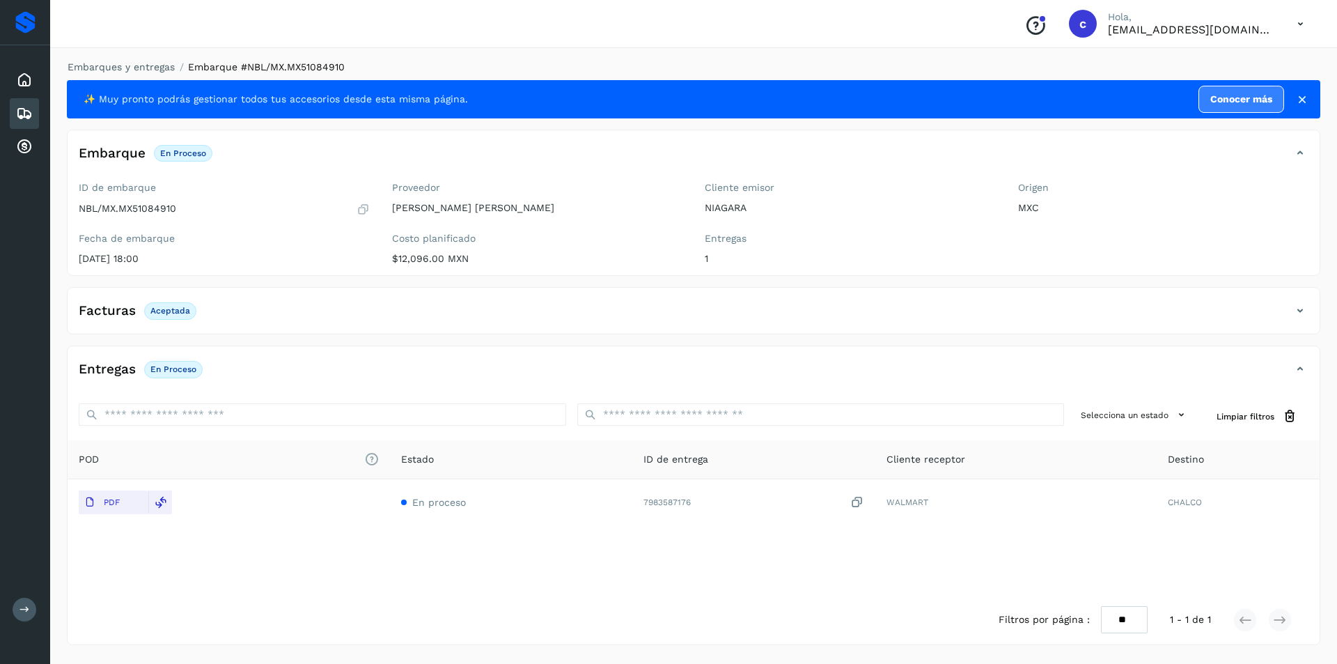
click at [22, 105] on icon at bounding box center [24, 113] width 17 height 17
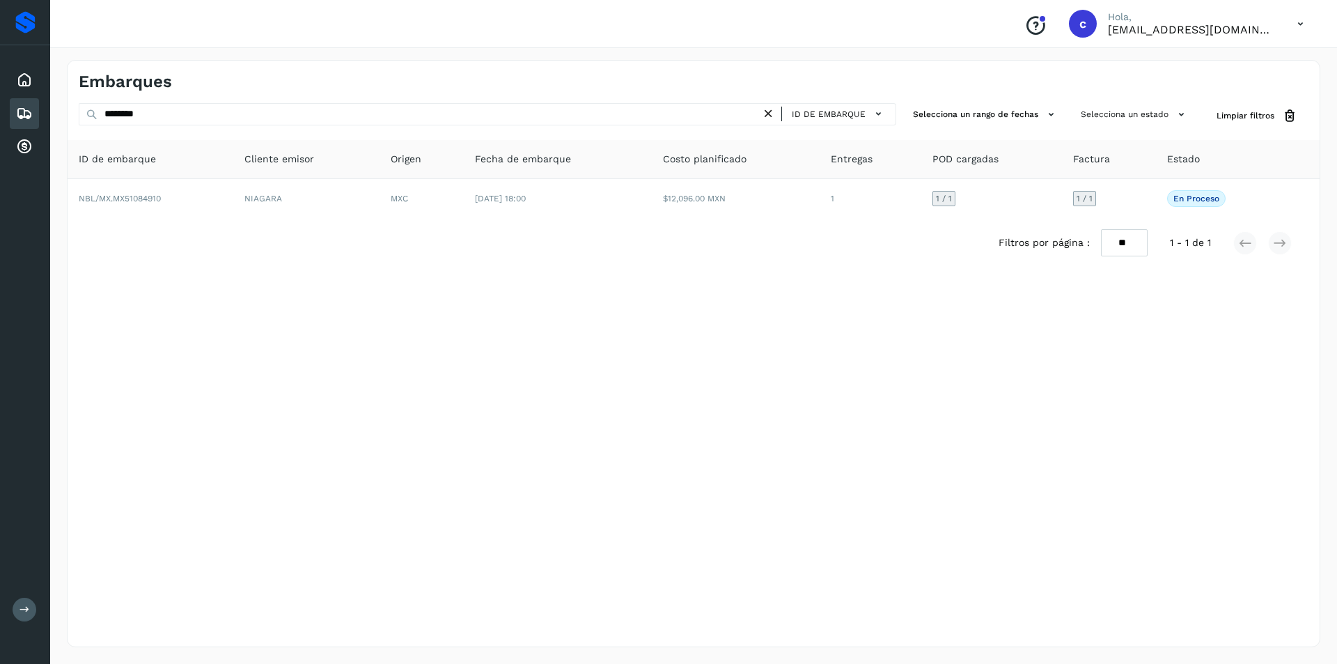
click at [771, 114] on icon at bounding box center [768, 114] width 15 height 15
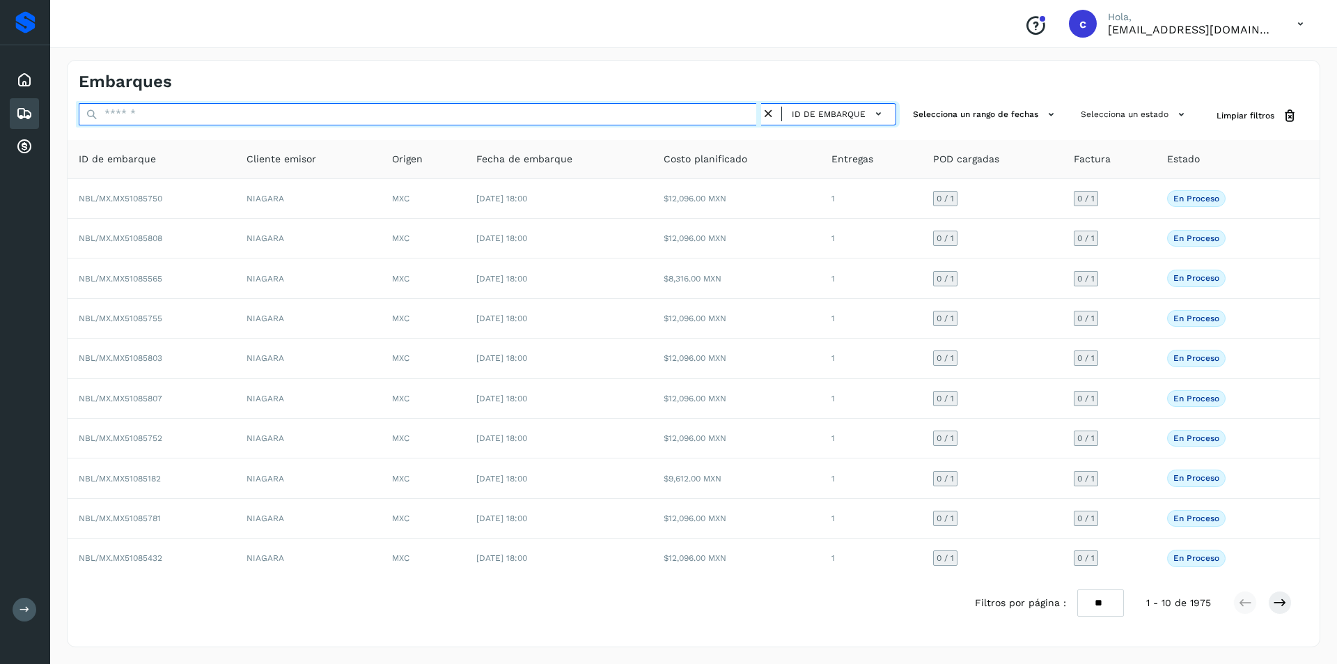
click at [671, 116] on input "text" at bounding box center [420, 114] width 682 height 22
type input "********"
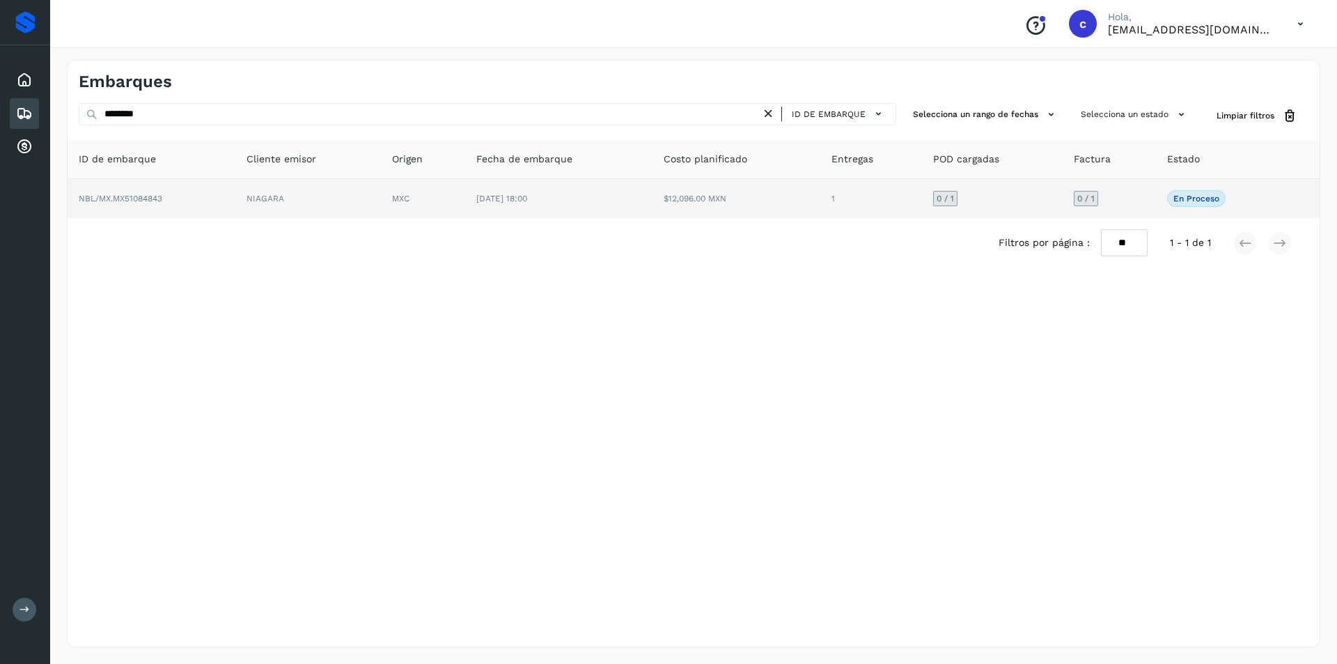
click at [531, 188] on td "[DATE] 18:00" at bounding box center [559, 198] width 188 height 39
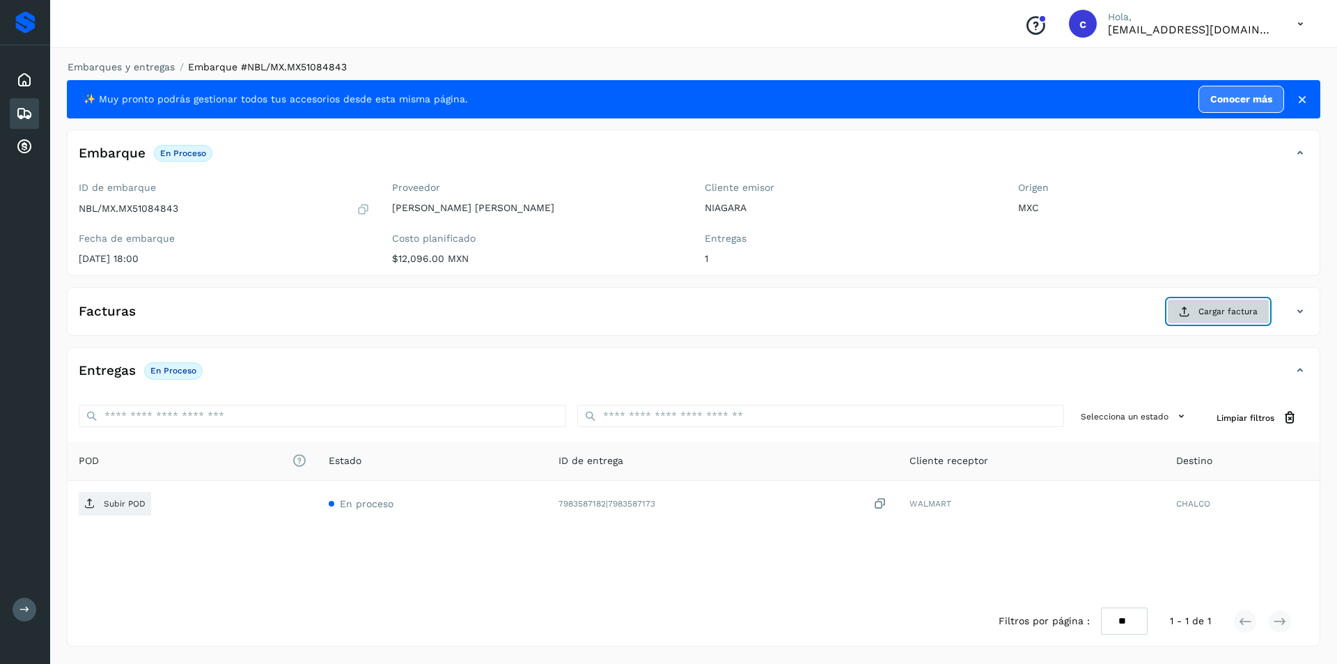
click at [1243, 310] on span "Cargar factura" at bounding box center [1228, 311] width 59 height 13
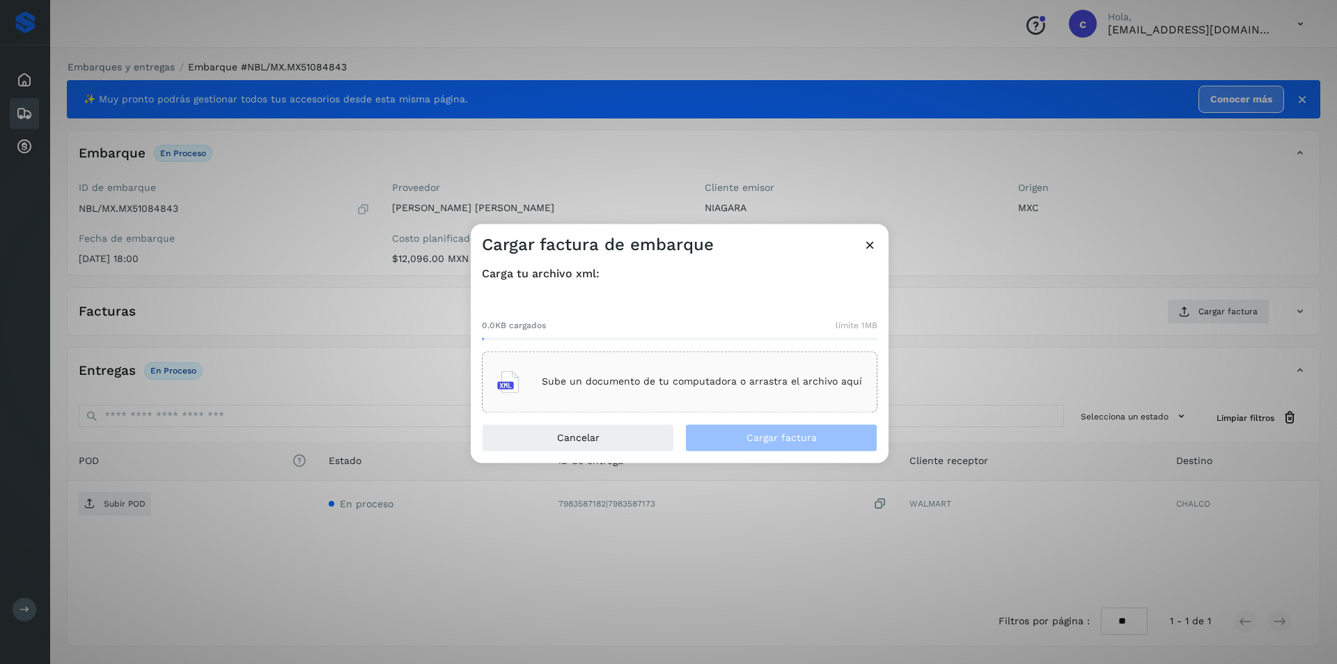
click at [754, 389] on div "Sube un documento de tu computadora o arrastra el archivo aquí" at bounding box center [679, 382] width 365 height 38
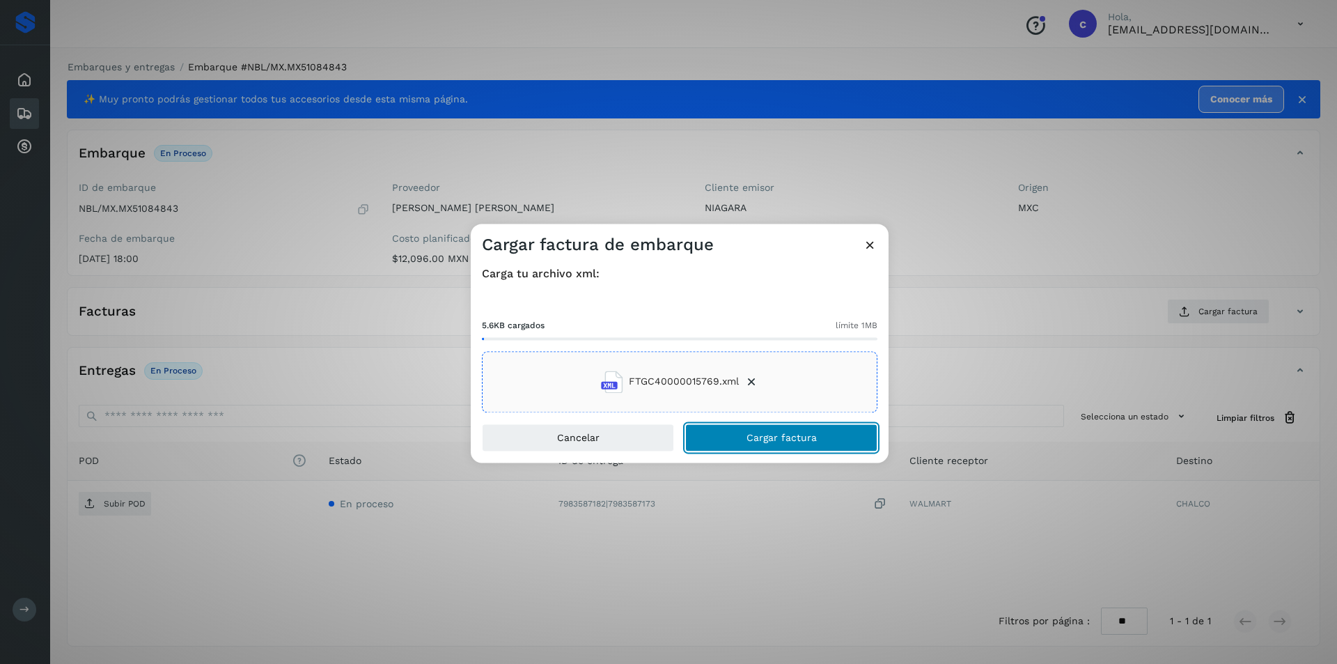
click at [731, 439] on button "Cargar factura" at bounding box center [781, 437] width 192 height 28
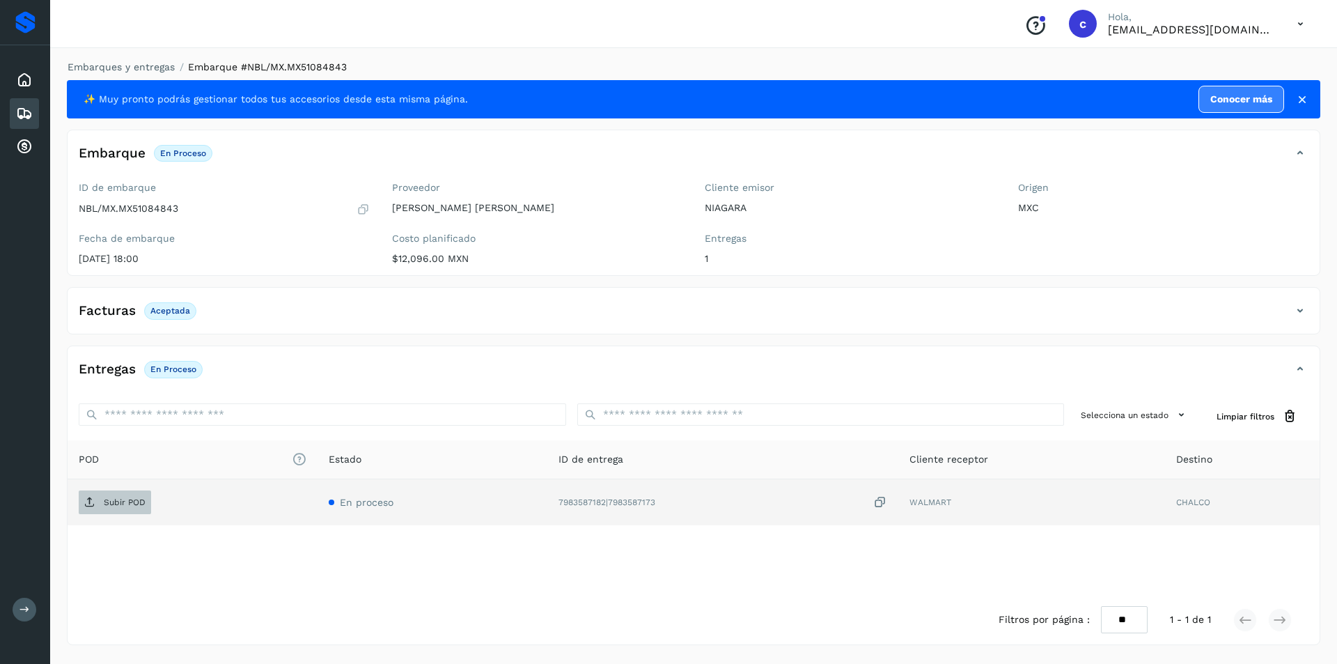
click at [109, 506] on p "Subir POD" at bounding box center [125, 502] width 42 height 10
click at [118, 501] on p "PDF" at bounding box center [112, 502] width 16 height 10
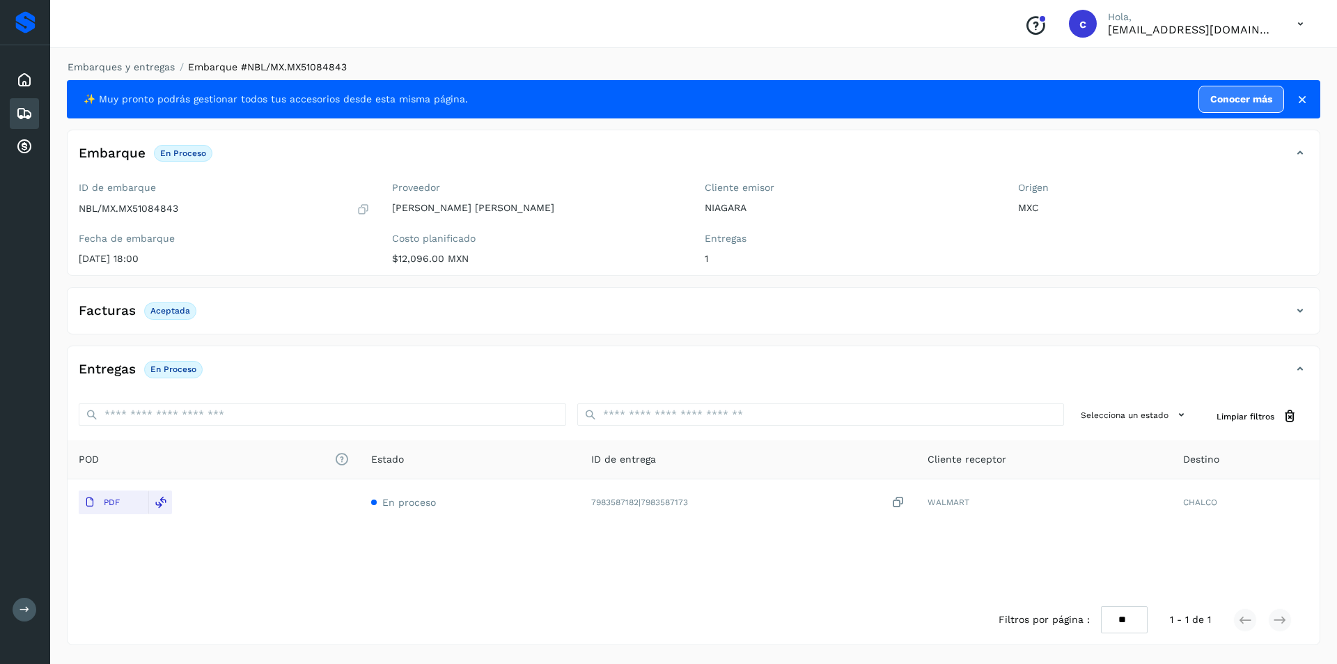
click at [22, 113] on icon at bounding box center [24, 113] width 17 height 17
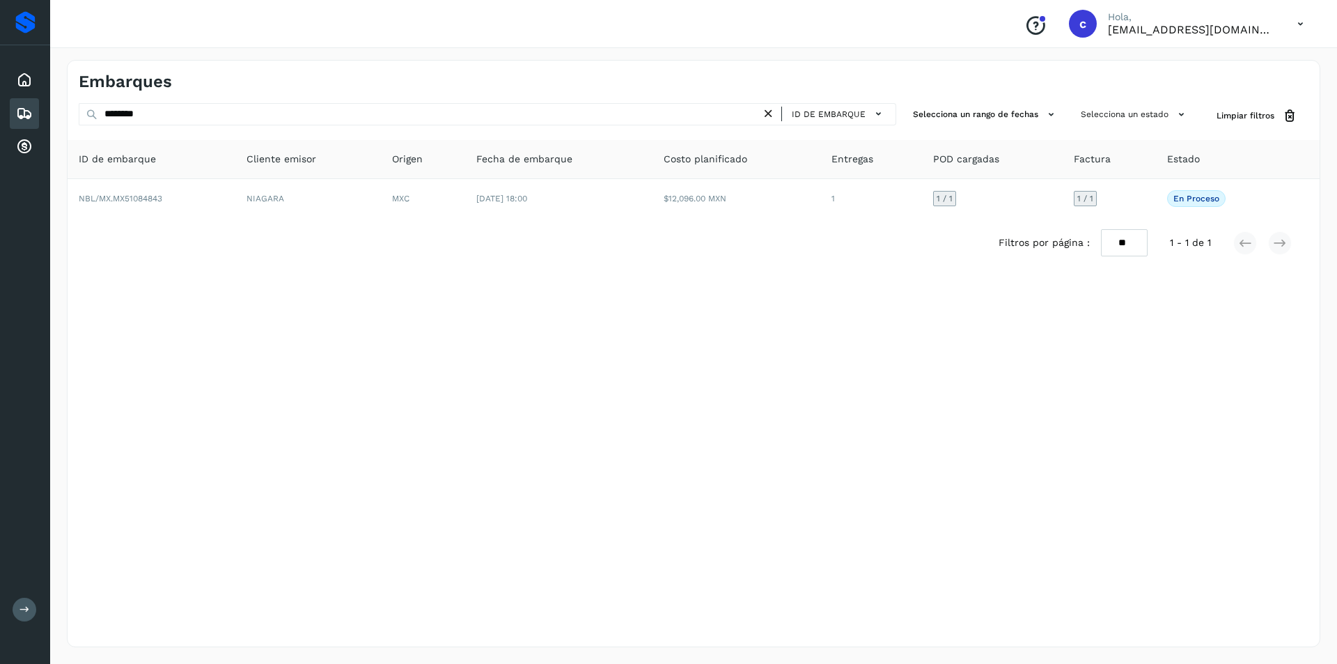
click at [771, 112] on icon at bounding box center [768, 114] width 15 height 15
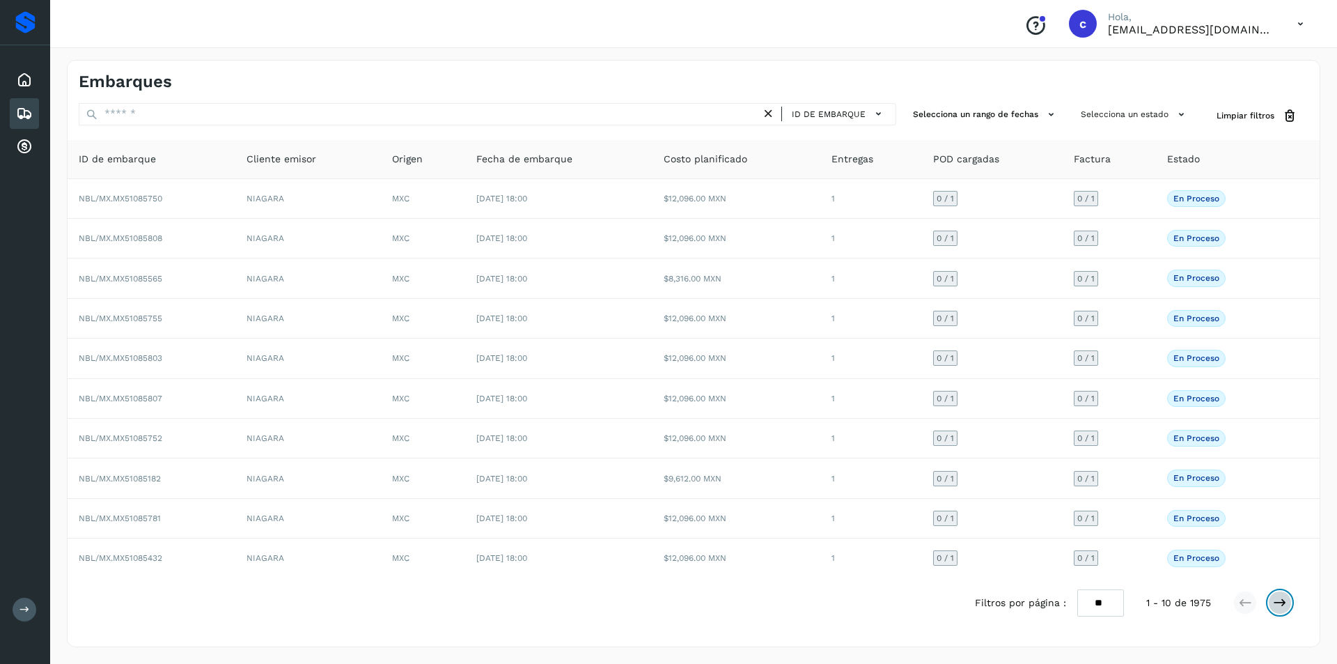
click at [1283, 596] on icon at bounding box center [1280, 602] width 14 height 14
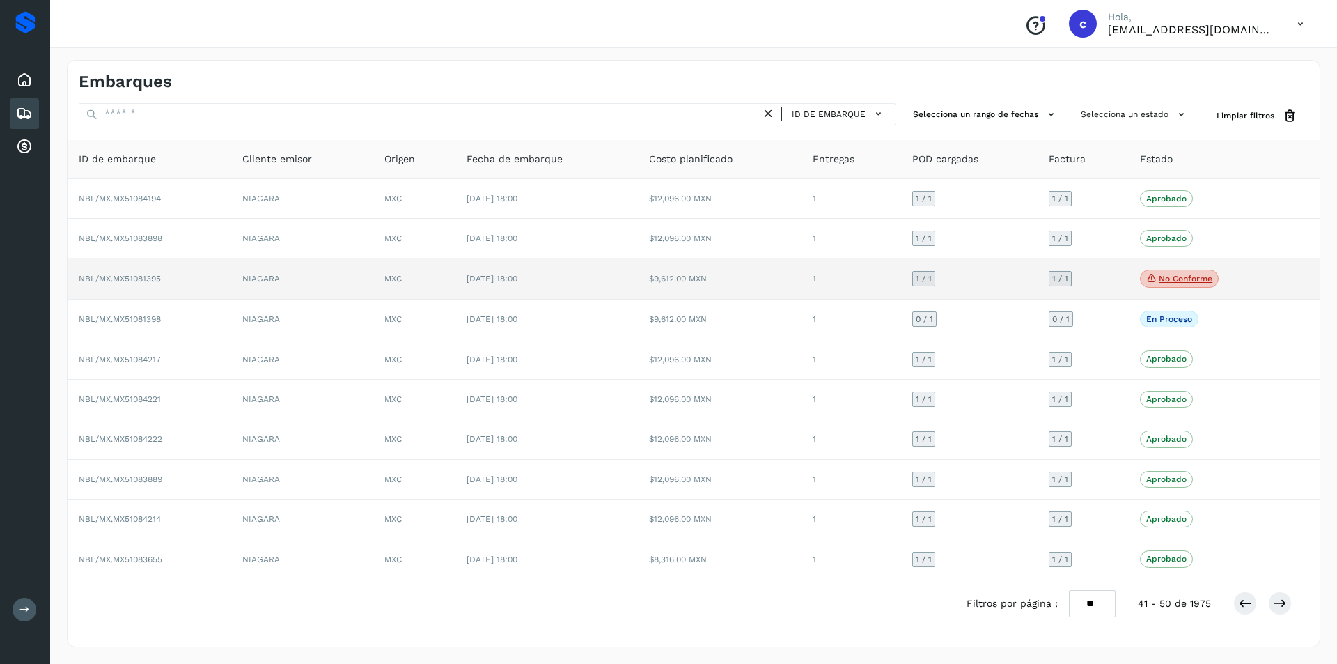
click at [1193, 278] on p "No conforme" at bounding box center [1186, 279] width 54 height 10
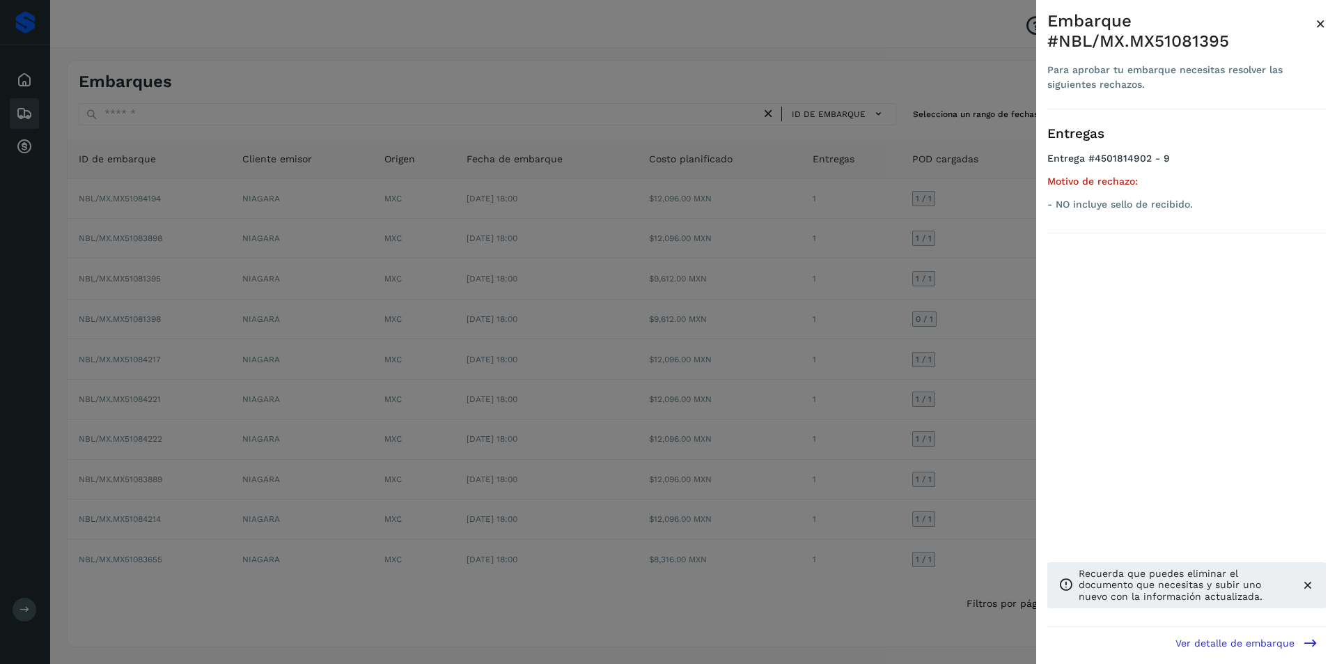
click at [823, 299] on div at bounding box center [668, 332] width 1337 height 664
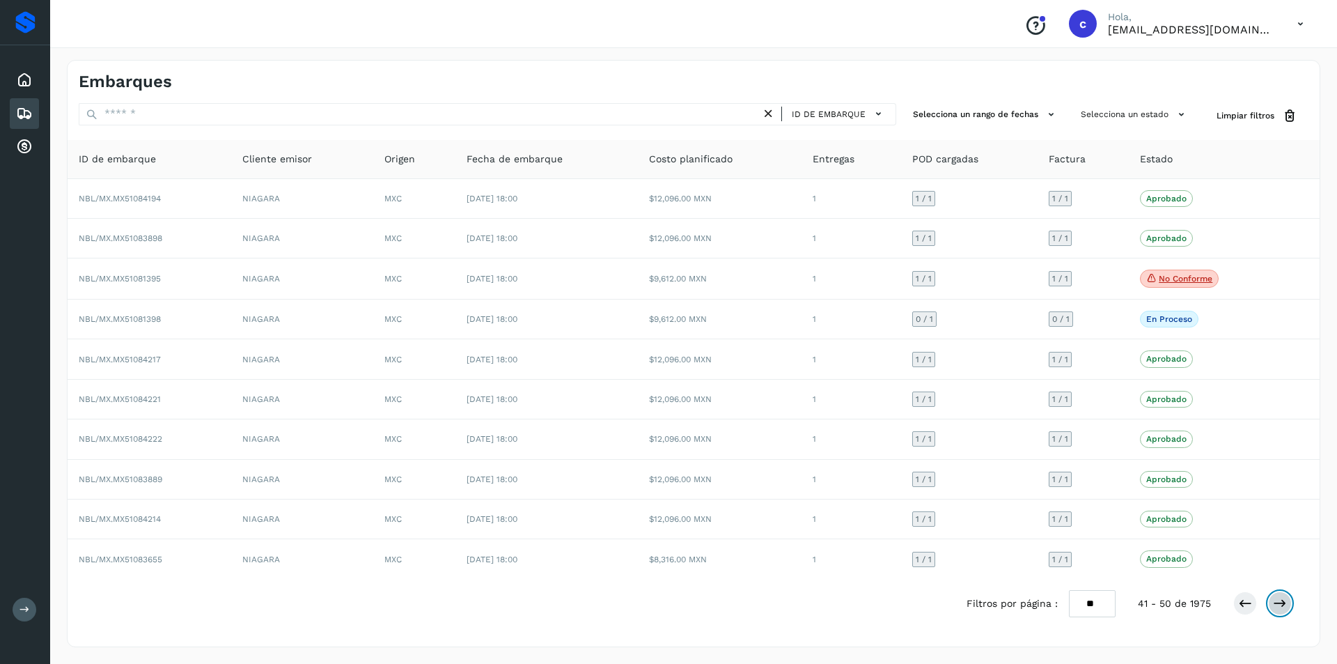
click at [1279, 606] on icon at bounding box center [1280, 603] width 14 height 14
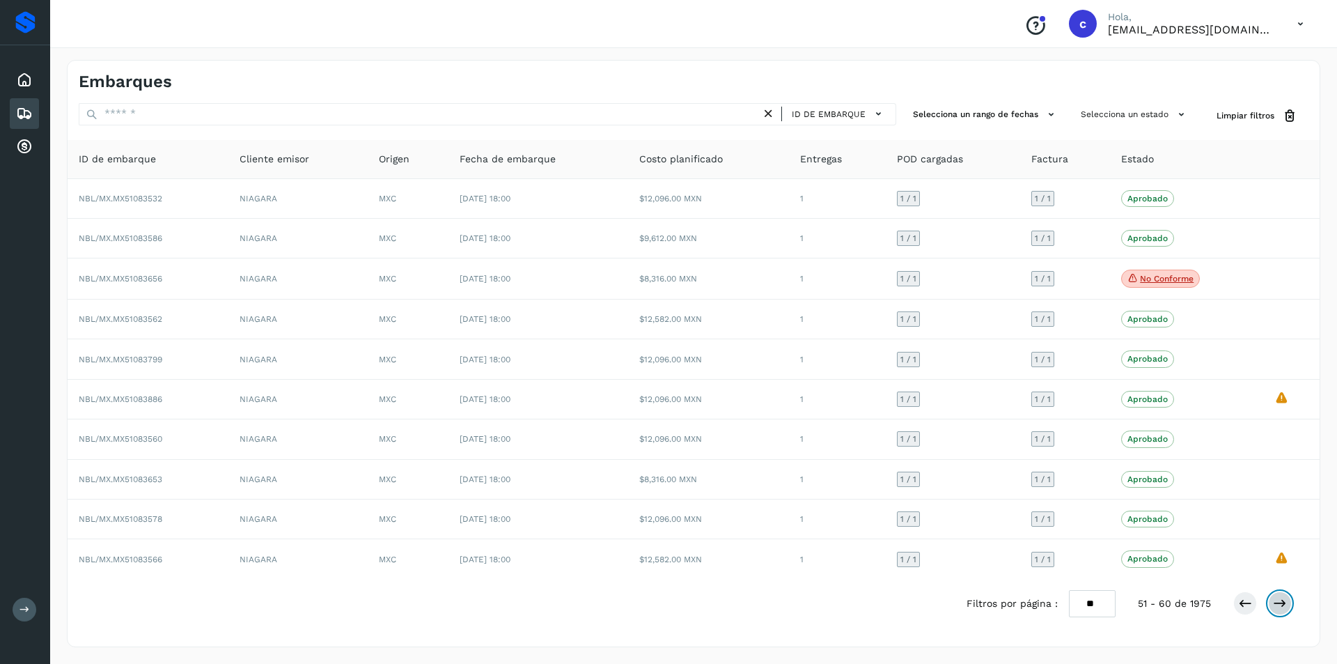
click at [1279, 606] on icon at bounding box center [1280, 603] width 14 height 14
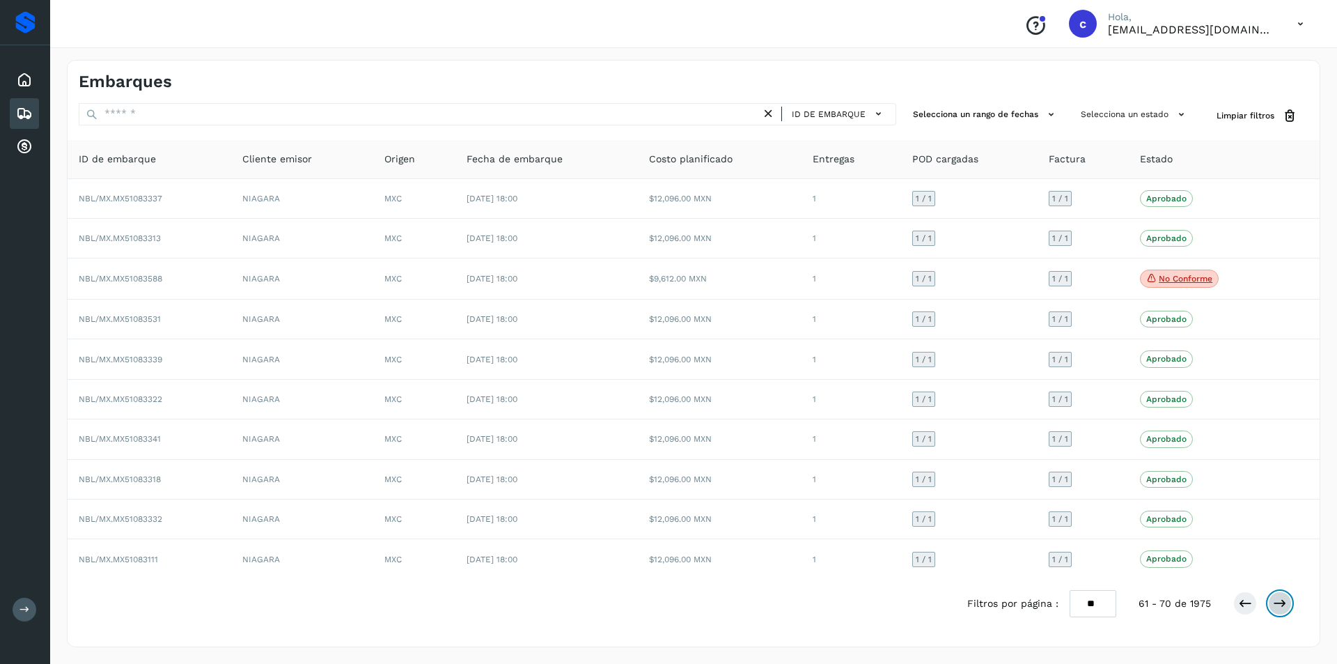
click at [1279, 606] on icon at bounding box center [1280, 603] width 14 height 14
click at [1279, 606] on icon at bounding box center [1280, 605] width 14 height 14
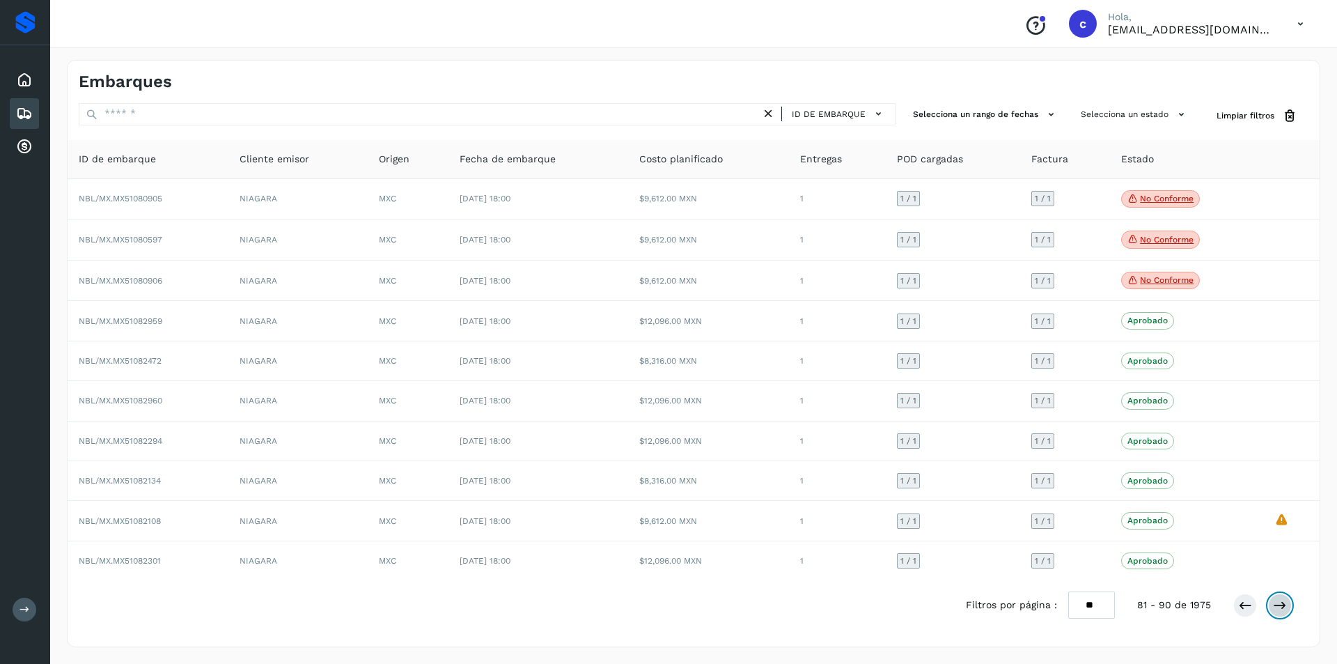
click at [1279, 606] on icon at bounding box center [1280, 605] width 14 height 14
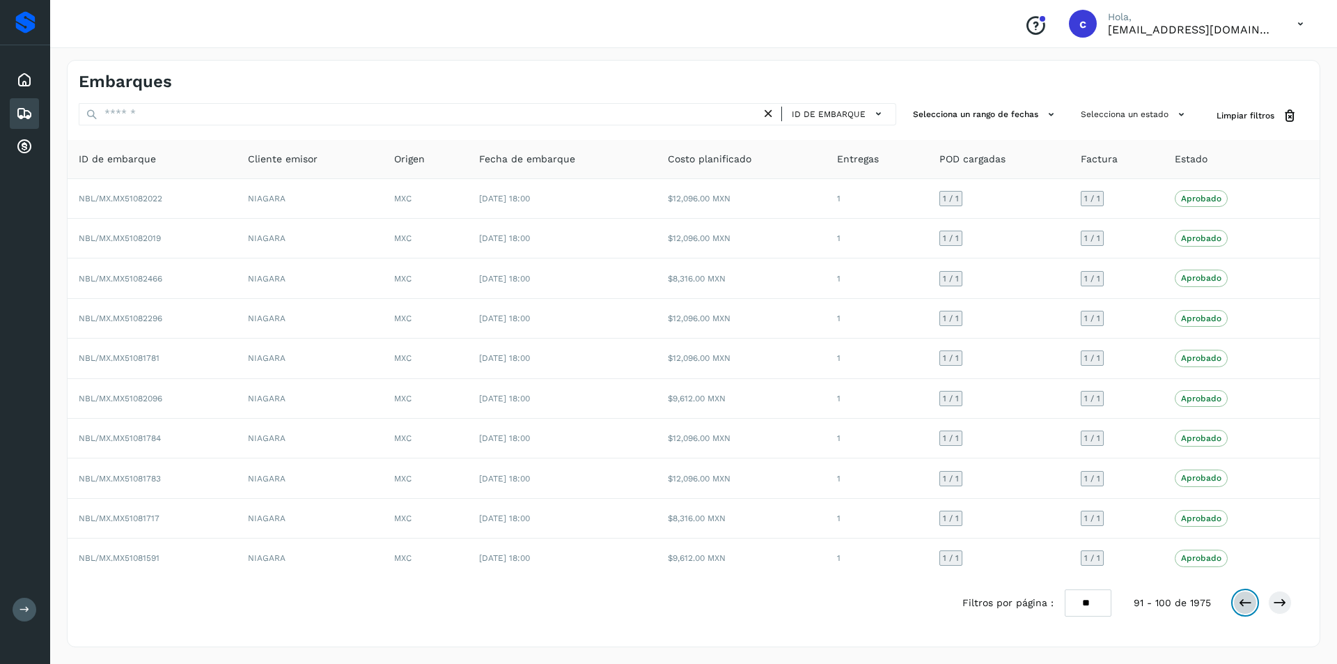
click at [1252, 607] on button at bounding box center [1245, 603] width 24 height 24
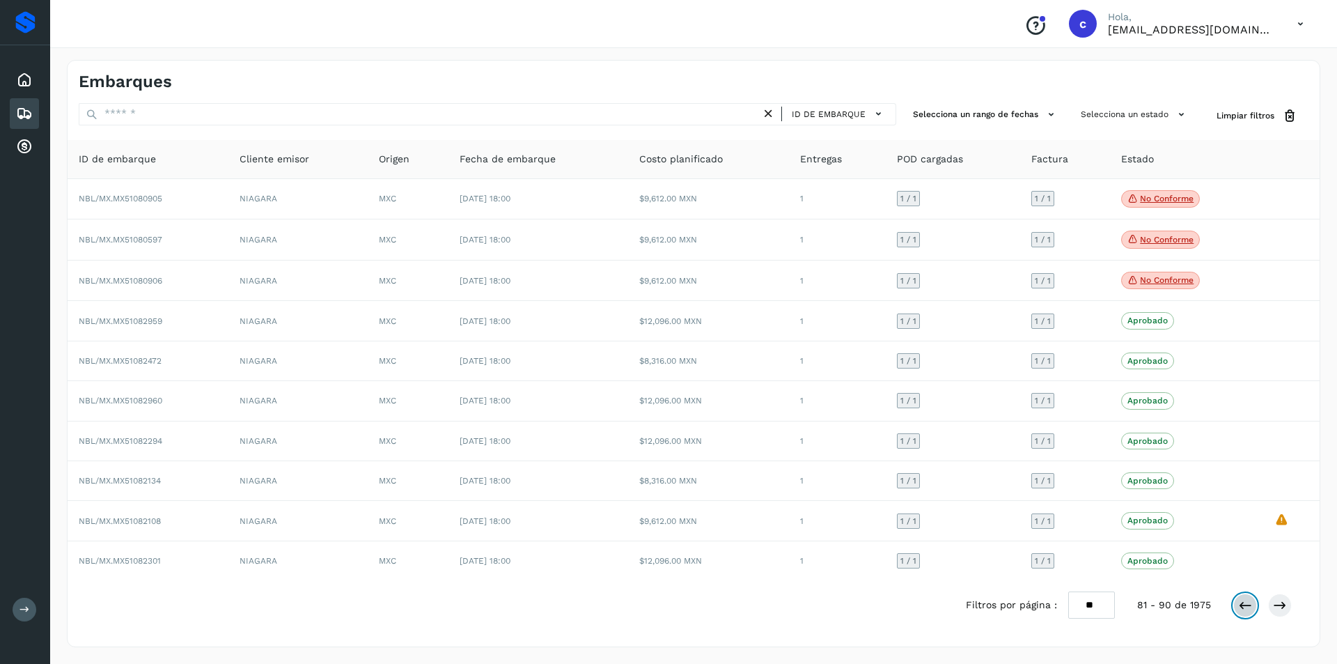
click at [1252, 607] on button at bounding box center [1245, 605] width 24 height 24
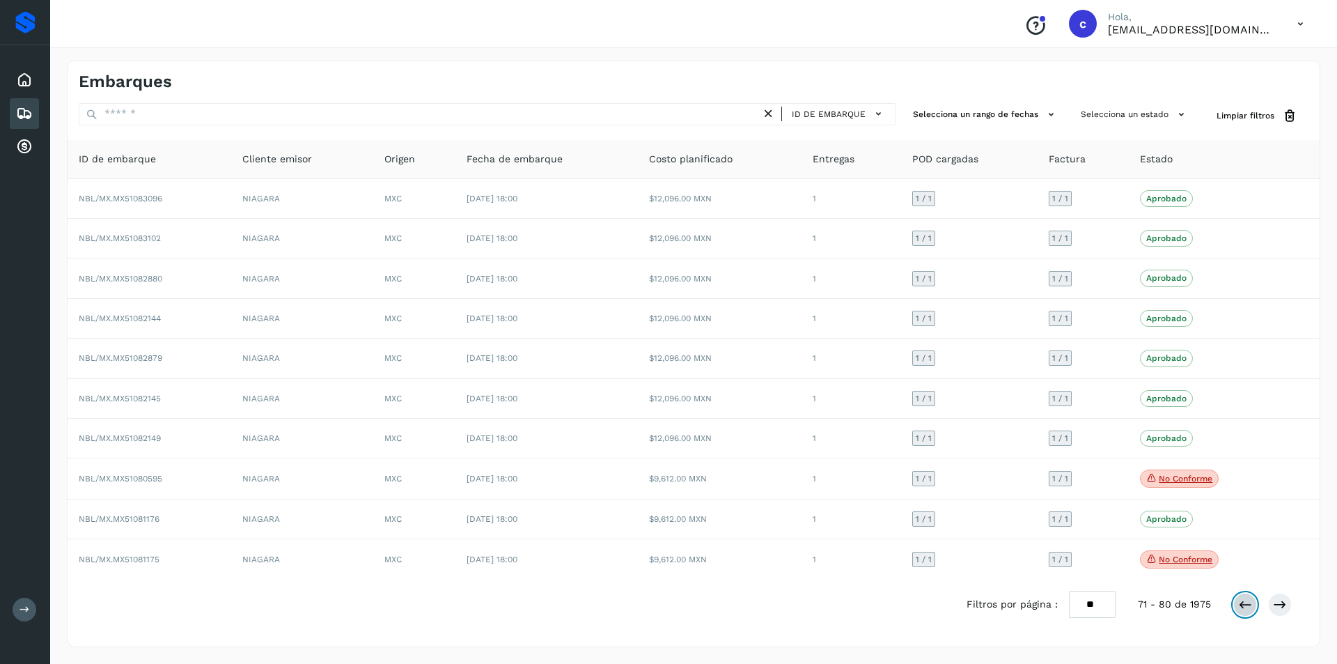
click at [1252, 607] on button at bounding box center [1245, 605] width 24 height 24
click at [1252, 607] on button at bounding box center [1245, 603] width 24 height 24
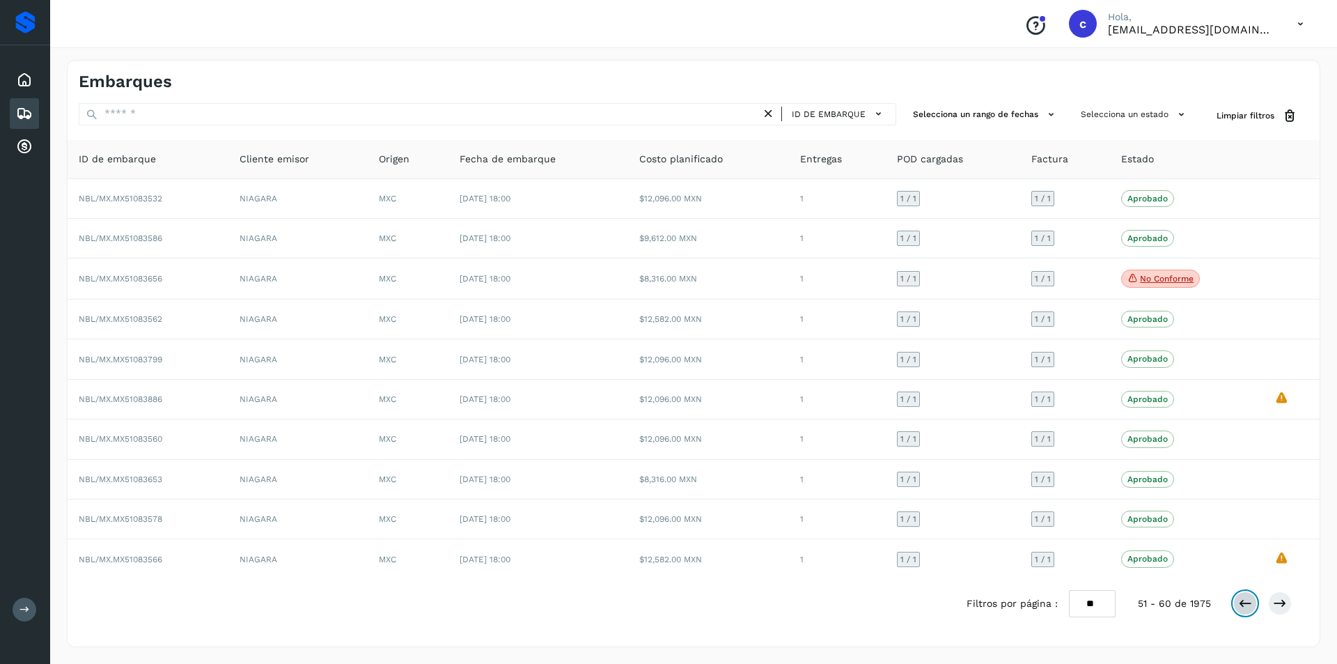
click at [1252, 607] on button at bounding box center [1245, 603] width 24 height 24
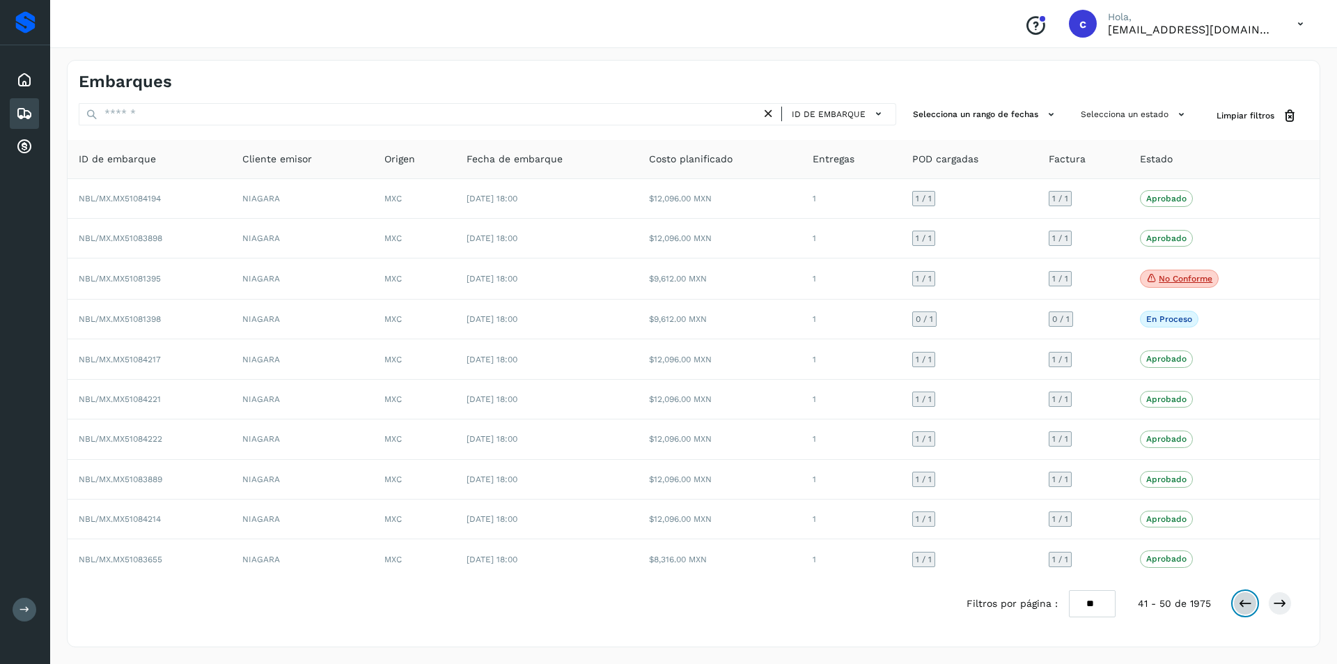
click at [1251, 601] on icon at bounding box center [1245, 603] width 14 height 14
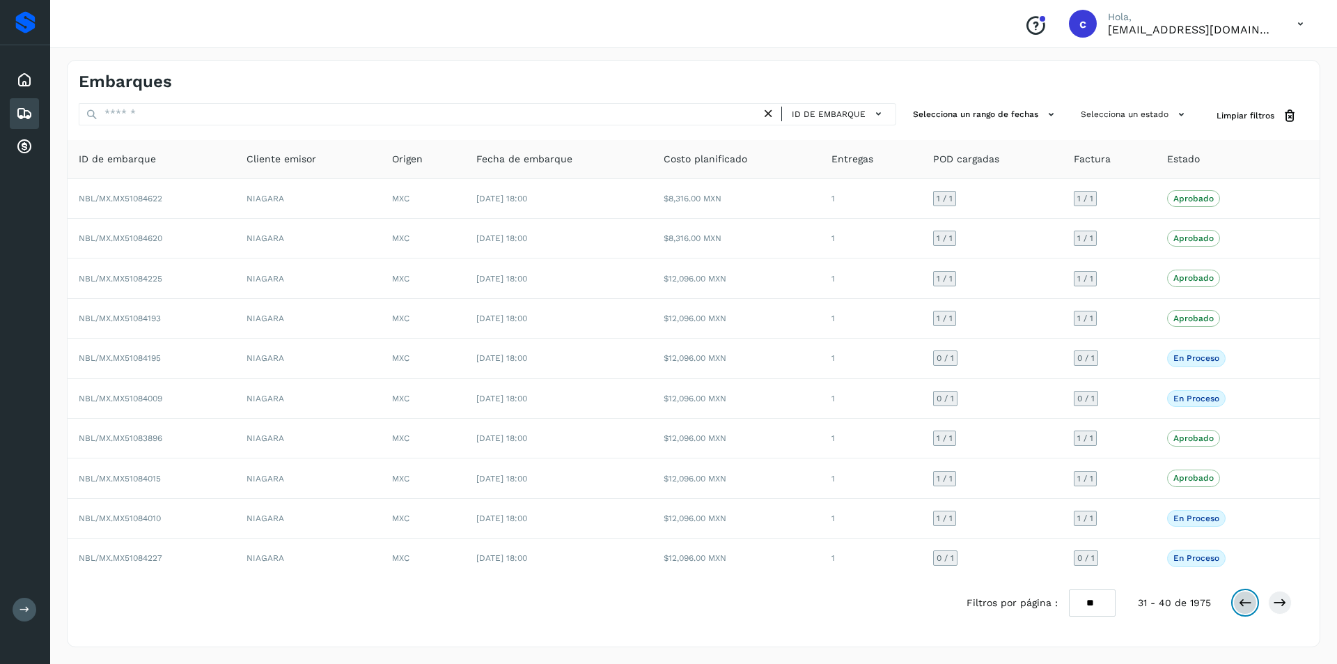
click at [1251, 601] on icon at bounding box center [1245, 602] width 14 height 14
click at [1241, 601] on icon at bounding box center [1245, 602] width 14 height 14
click at [1239, 599] on icon at bounding box center [1245, 602] width 14 height 14
